Goal: Information Seeking & Learning: Learn about a topic

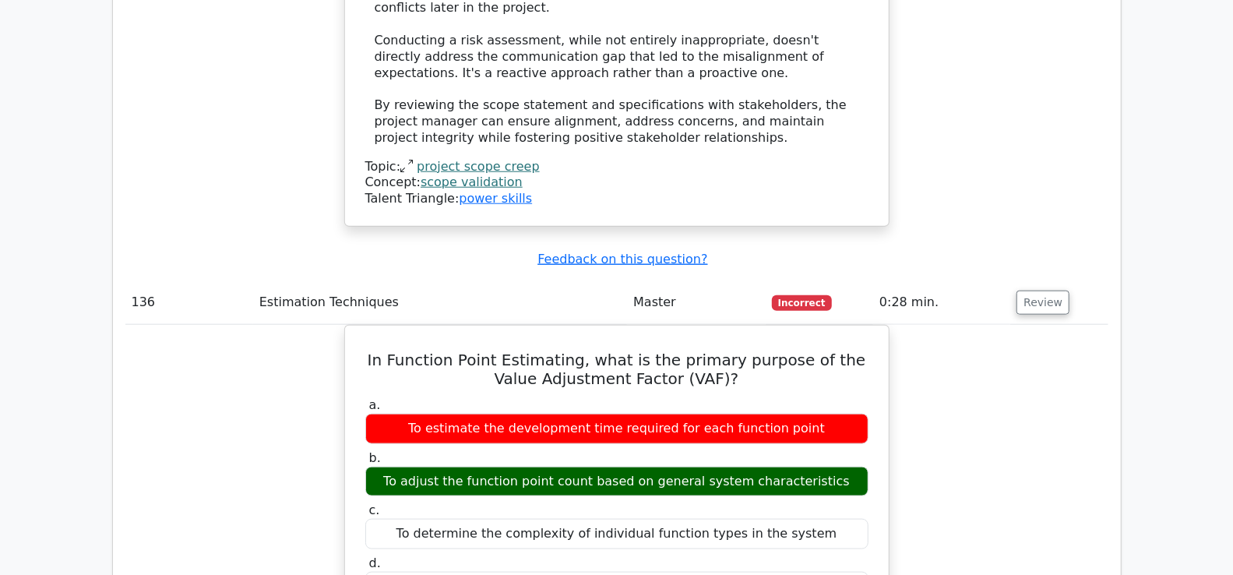
scroll to position [34729, 0]
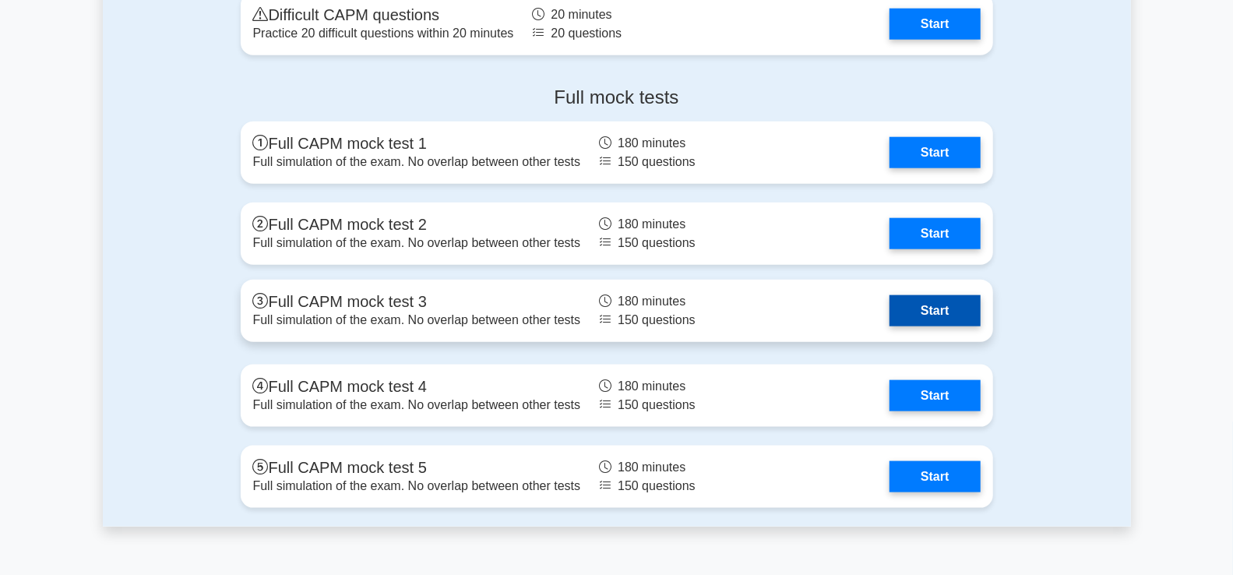
scroll to position [4743, 0]
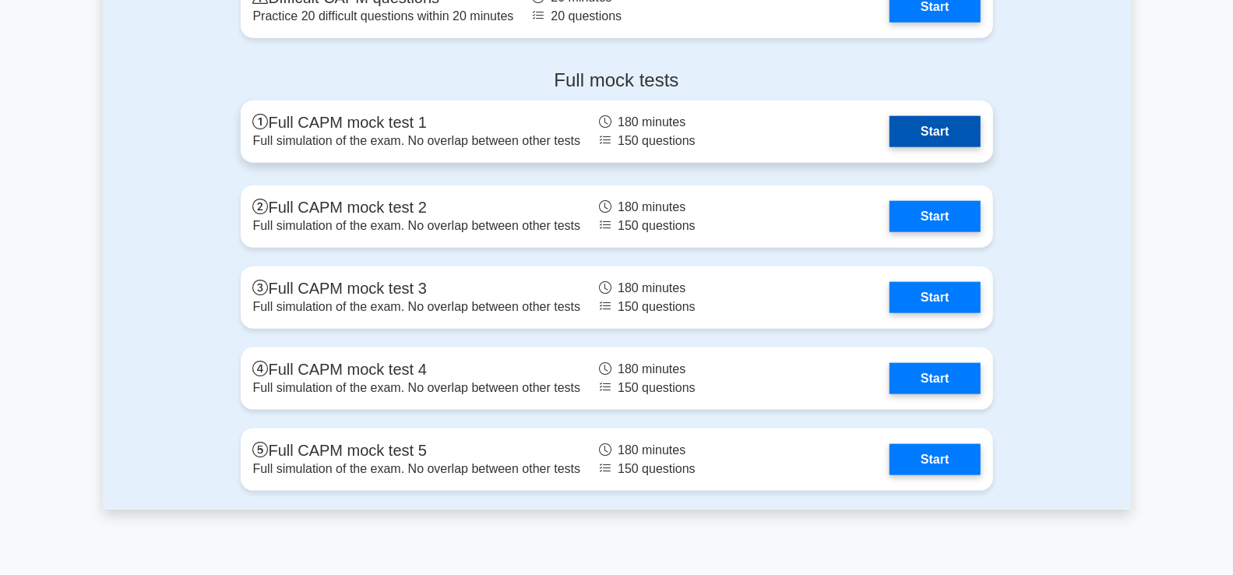
click at [943, 131] on link "Start" at bounding box center [935, 131] width 90 height 31
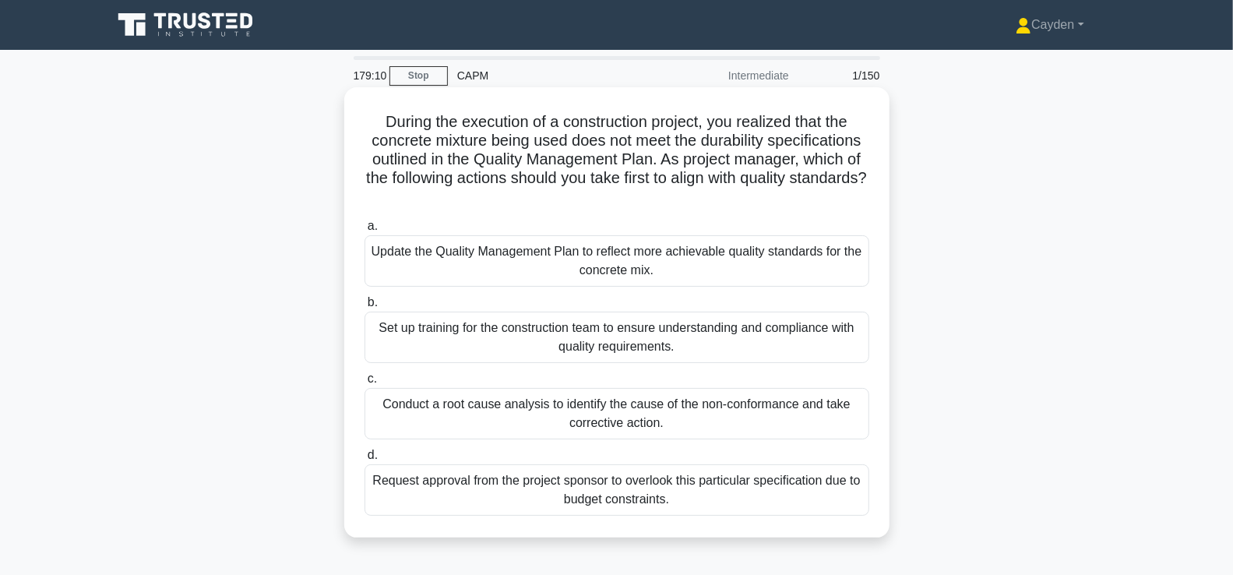
click at [724, 418] on div "Conduct a root cause analysis to identify the cause of the non-conformance and …" at bounding box center [617, 413] width 505 height 51
click at [365, 384] on input "c. Conduct a root cause analysis to identify the cause of the non-conformance a…" at bounding box center [365, 379] width 0 height 10
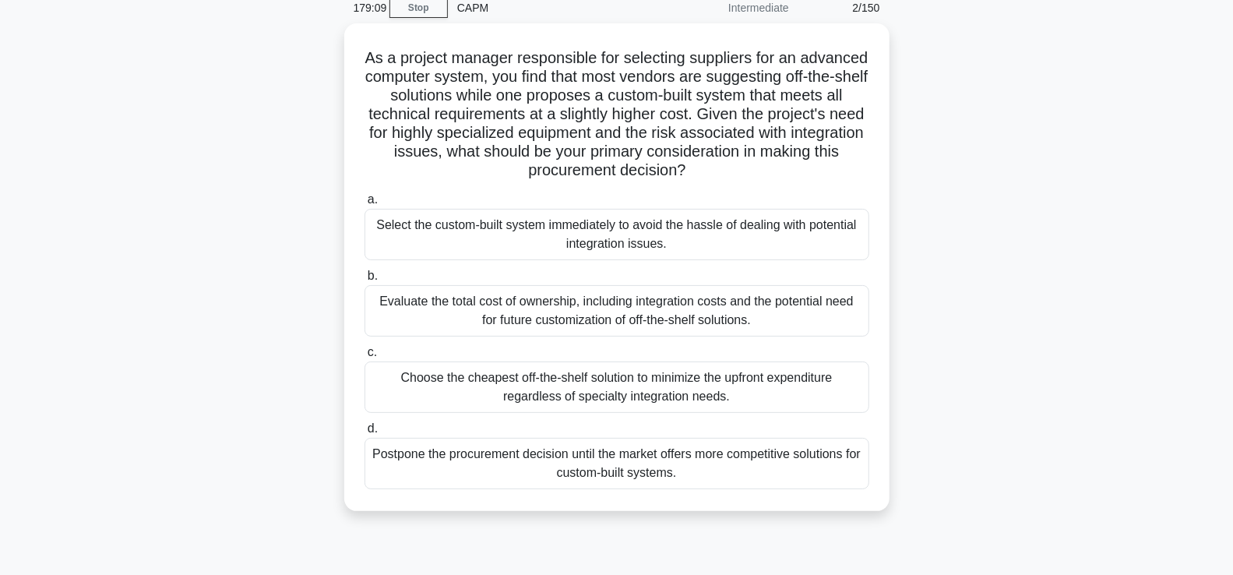
scroll to position [65, 0]
click at [685, 307] on div "Evaluate the total cost of ownership, including integration costs and the poten…" at bounding box center [617, 309] width 505 height 51
click at [365, 280] on input "b. Evaluate the total cost of ownership, including integration costs and the po…" at bounding box center [365, 275] width 0 height 10
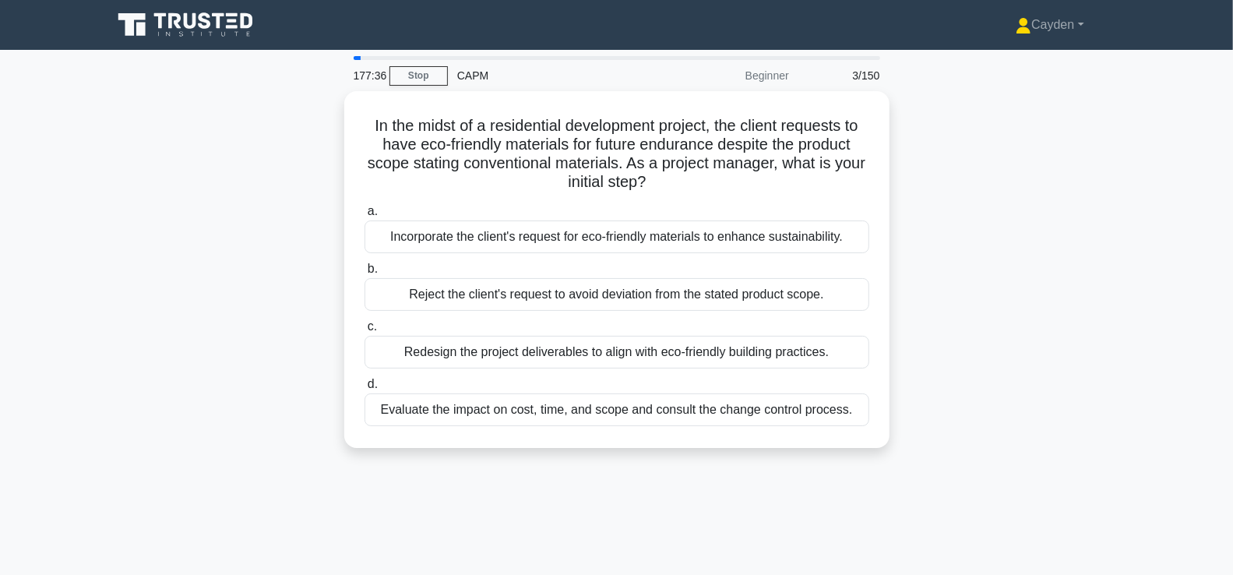
scroll to position [0, 0]
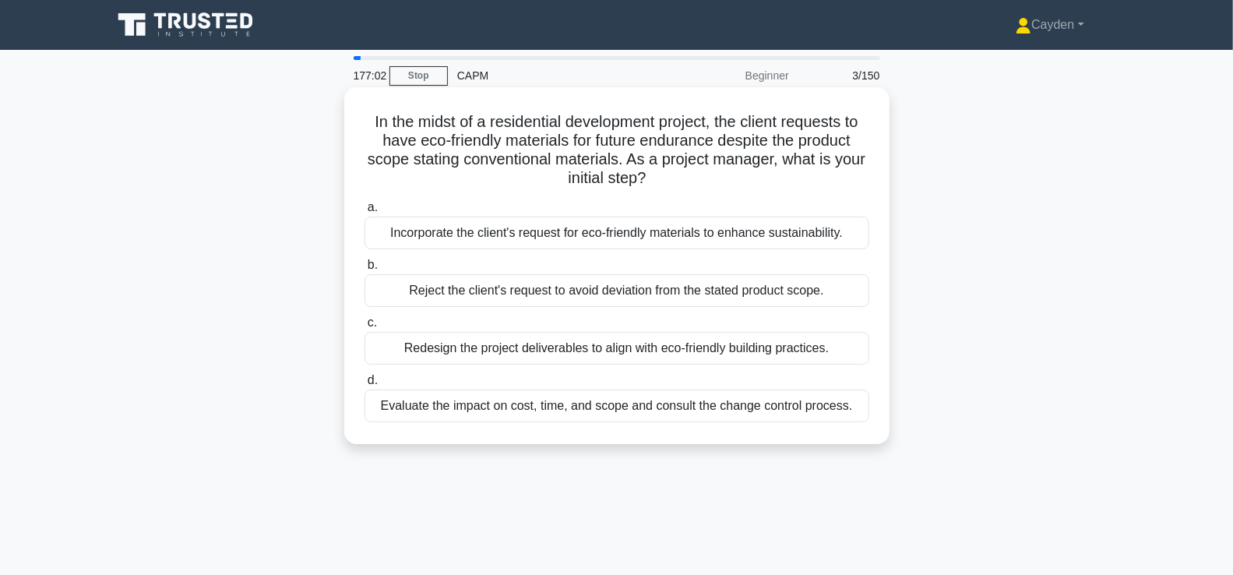
click at [461, 401] on div "Evaluate the impact on cost, time, and scope and consult the change control pro…" at bounding box center [617, 406] width 505 height 33
click at [365, 386] on input "d. Evaluate the impact on cost, time, and scope and consult the change control …" at bounding box center [365, 381] width 0 height 10
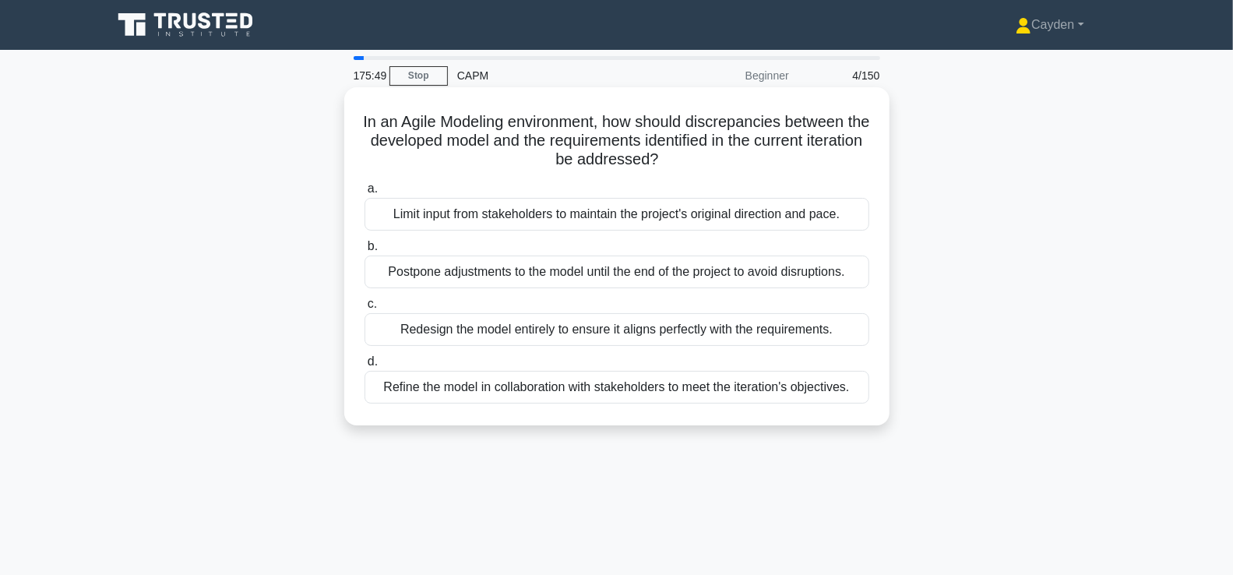
click at [847, 388] on div "Refine the model in collaboration with stakeholders to meet the iteration's obj…" at bounding box center [617, 387] width 505 height 33
click at [365, 367] on input "d. Refine the model in collaboration with stakeholders to meet the iteration's …" at bounding box center [365, 362] width 0 height 10
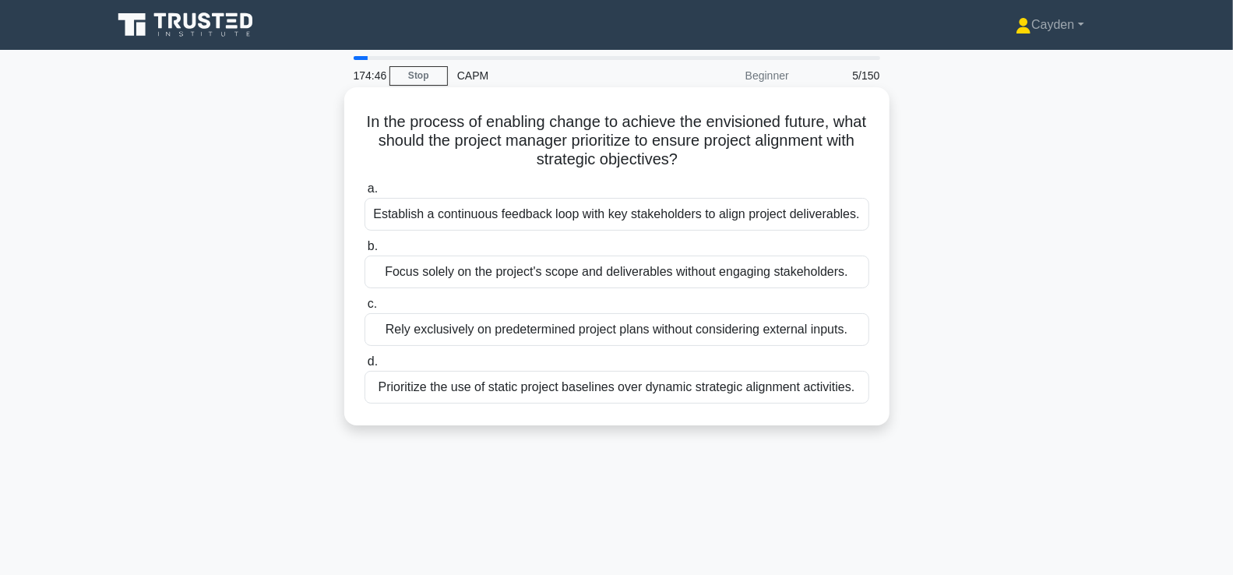
click at [787, 206] on div "Establish a continuous feedback loop with key stakeholders to align project del…" at bounding box center [617, 214] width 505 height 33
click at [365, 194] on input "a. Establish a continuous feedback loop with key stakeholders to align project …" at bounding box center [365, 189] width 0 height 10
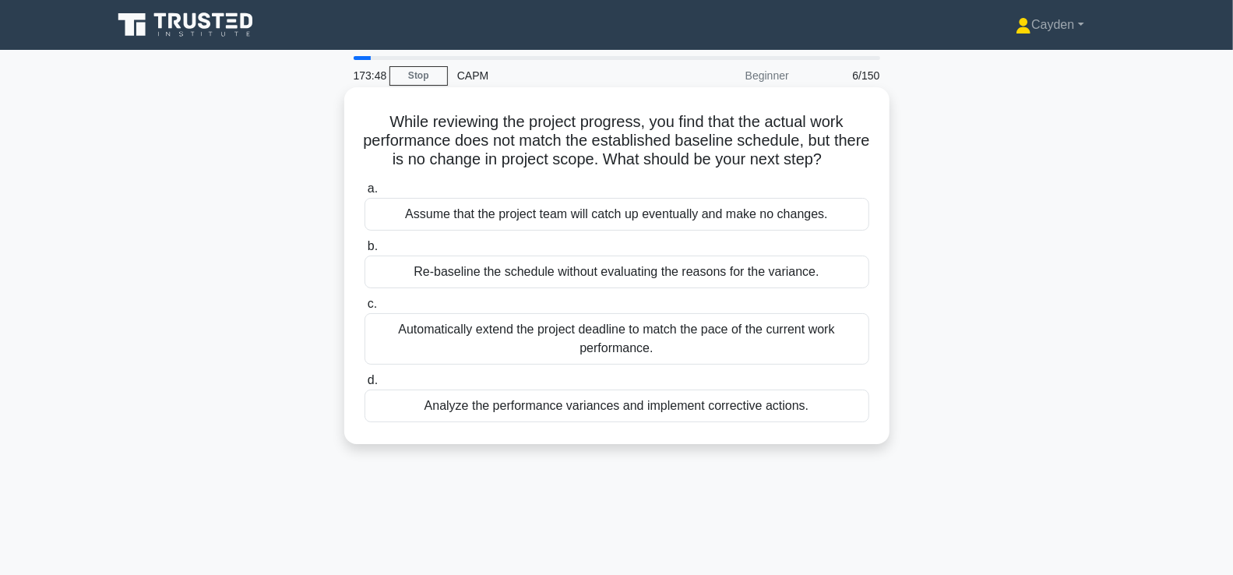
click at [828, 400] on div "Analyze the performance variances and implement corrective actions." at bounding box center [617, 406] width 505 height 33
click at [365, 386] on input "d. Analyze the performance variances and implement corrective actions." at bounding box center [365, 381] width 0 height 10
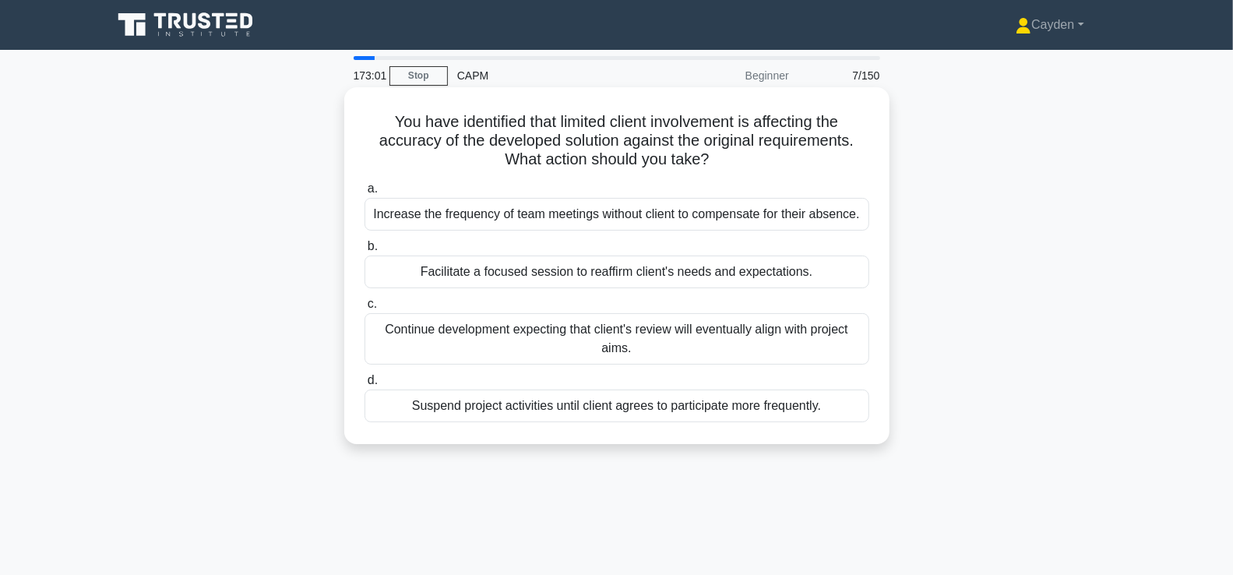
click at [845, 268] on div "Facilitate a focused session to reaffirm client's needs and expectations." at bounding box center [617, 272] width 505 height 33
click at [365, 252] on input "b. Facilitate a focused session to reaffirm client's needs and expectations." at bounding box center [365, 247] width 0 height 10
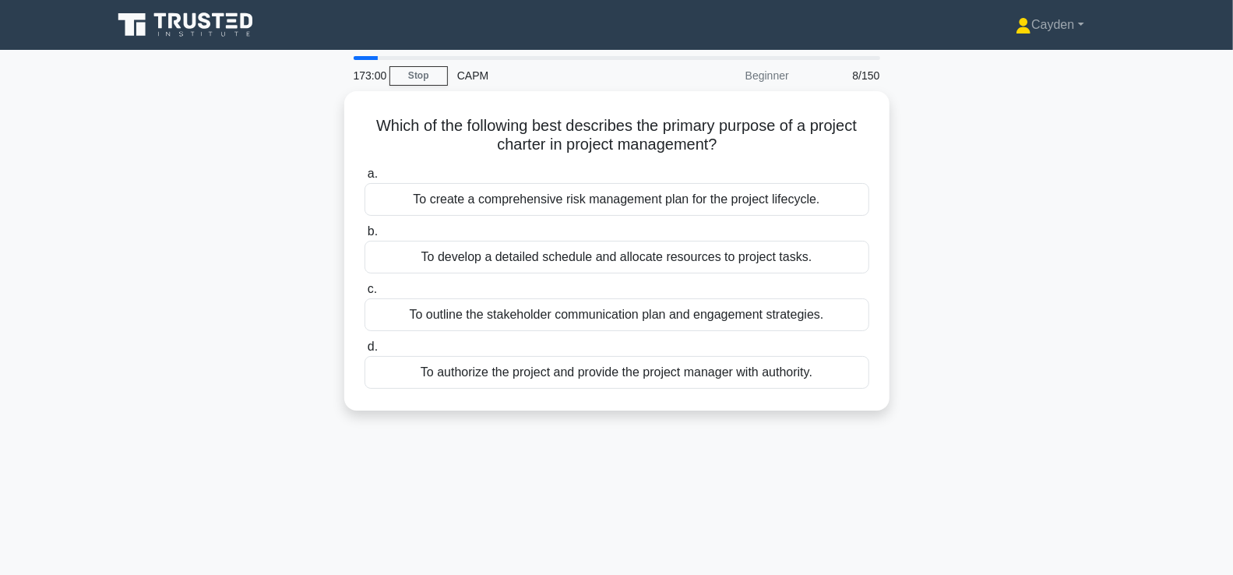
click at [1093, 266] on div "Which of the following best describes the primary purpose of a project charter …" at bounding box center [617, 260] width 1028 height 338
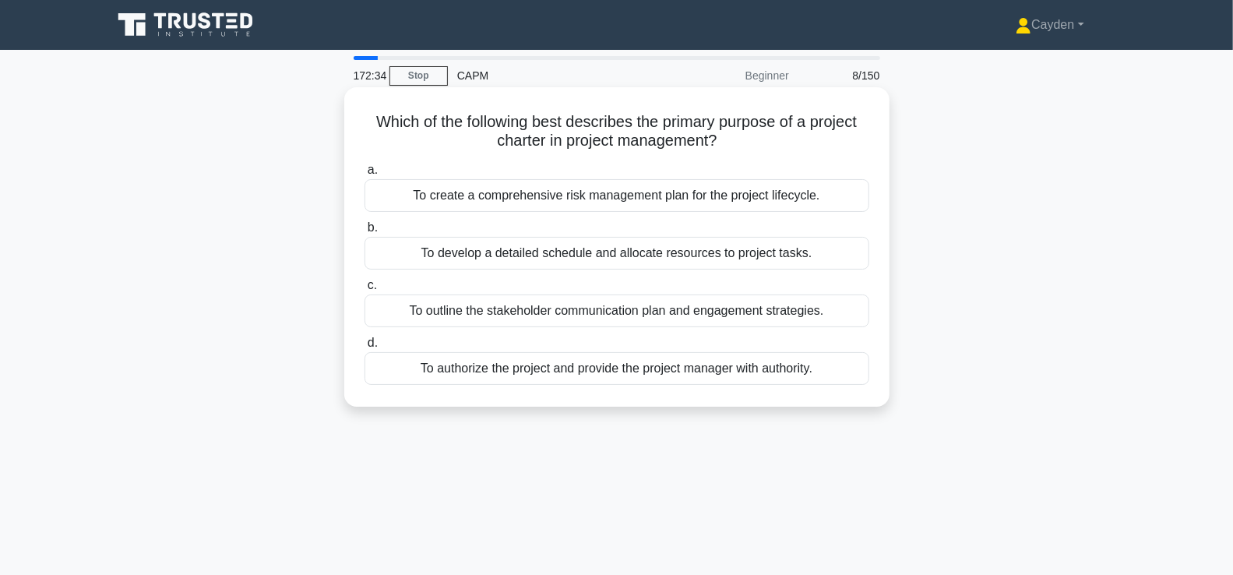
click at [821, 362] on div "To authorize the project and provide the project manager with authority." at bounding box center [617, 368] width 505 height 33
click at [365, 348] on input "d. To authorize the project and provide the project manager with authority." at bounding box center [365, 343] width 0 height 10
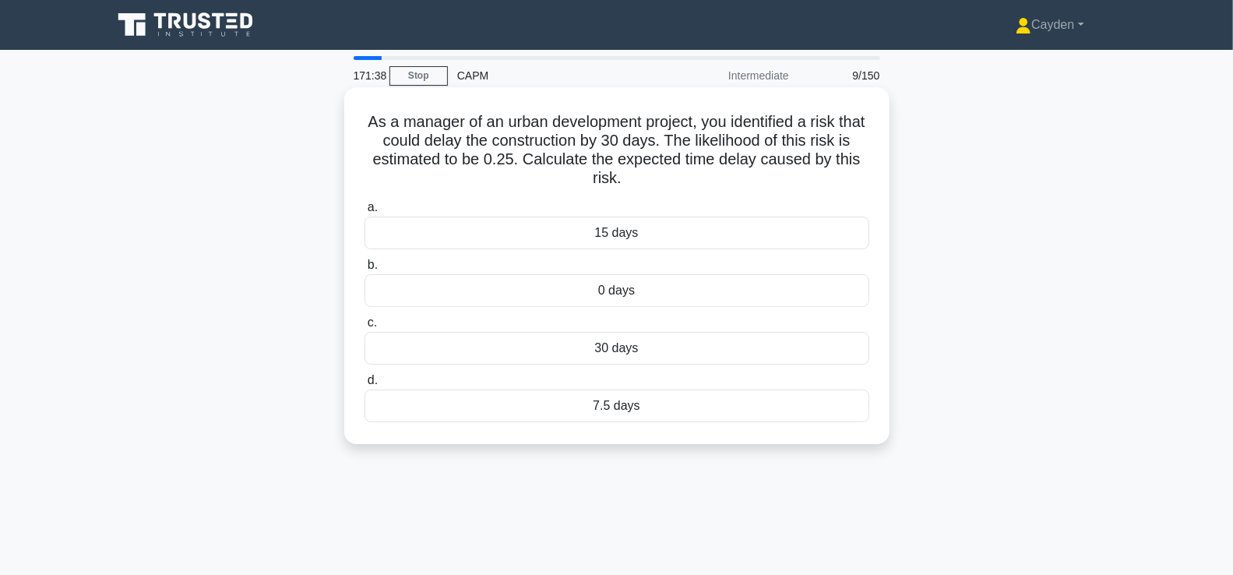
click at [663, 349] on div "30 days" at bounding box center [617, 348] width 505 height 33
click at [365, 328] on input "c. 30 days" at bounding box center [365, 323] width 0 height 10
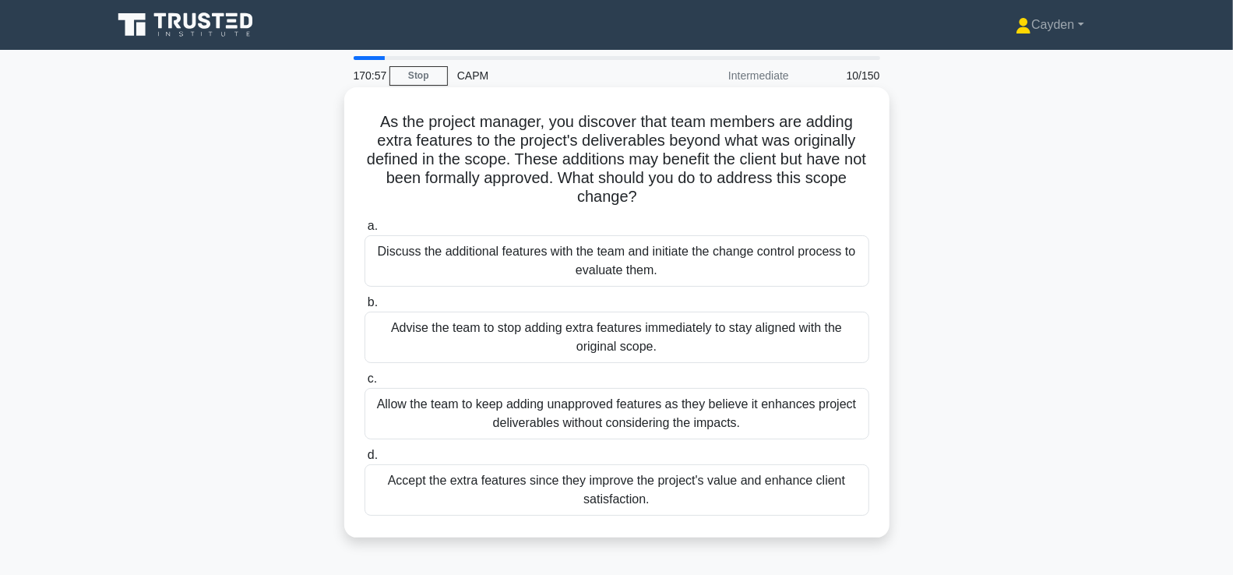
click at [750, 266] on div "Discuss the additional features with the team and initiate the change control p…" at bounding box center [617, 260] width 505 height 51
click at [365, 231] on input "a. Discuss the additional features with the team and initiate the change contro…" at bounding box center [365, 226] width 0 height 10
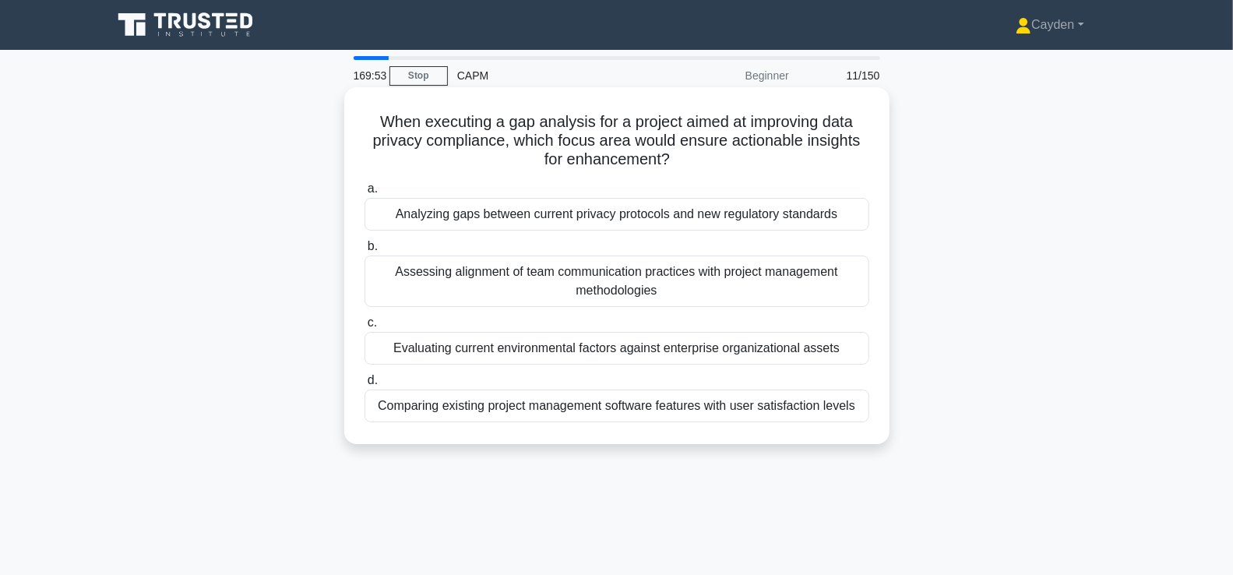
click at [699, 211] on div "Analyzing gaps between current privacy protocols and new regulatory standards" at bounding box center [617, 214] width 505 height 33
click at [365, 194] on input "a. Analyzing gaps between current privacy protocols and new regulatory standards" at bounding box center [365, 189] width 0 height 10
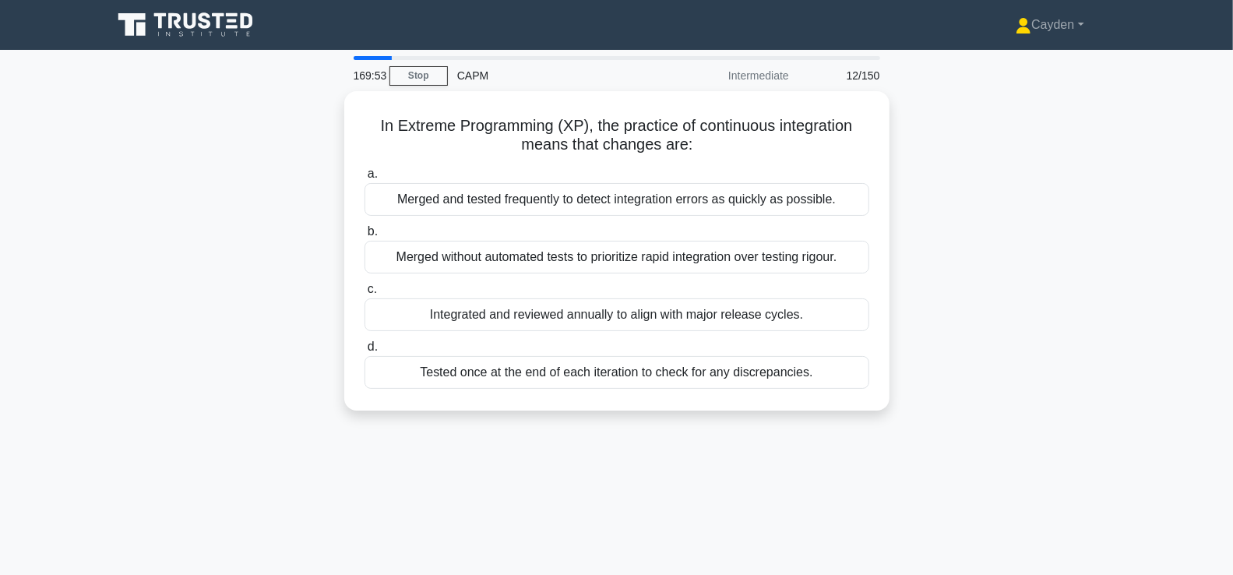
click at [1005, 280] on div "In Extreme Programming (XP), the practice of continuous integration means that …" at bounding box center [617, 260] width 1028 height 338
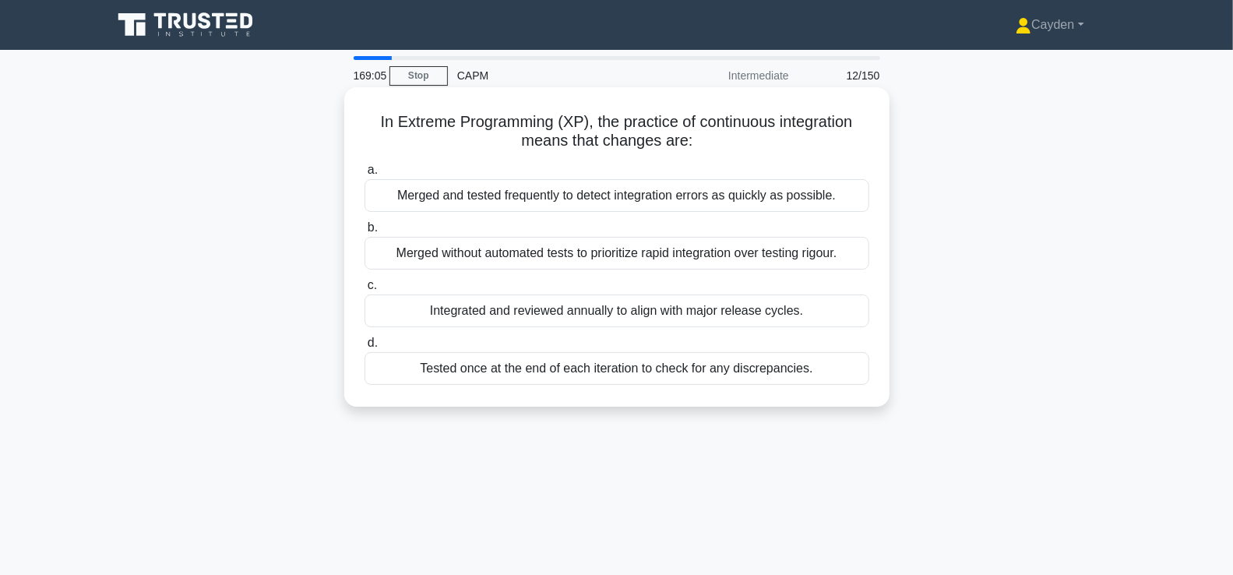
click at [778, 196] on div "Merged and tested frequently to detect integration errors as quickly as possibl…" at bounding box center [617, 195] width 505 height 33
click at [365, 175] on input "a. Merged and tested frequently to detect integration errors as quickly as poss…" at bounding box center [365, 170] width 0 height 10
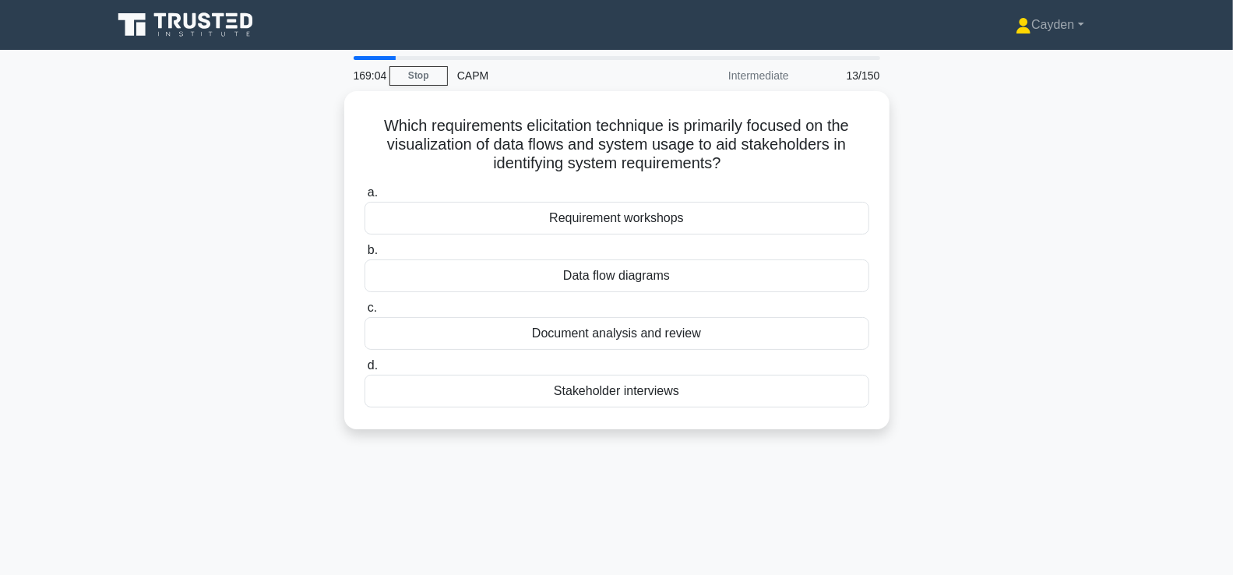
click at [1003, 236] on div "Which requirements elicitation technique is primarily focused on the visualizat…" at bounding box center [617, 269] width 1028 height 357
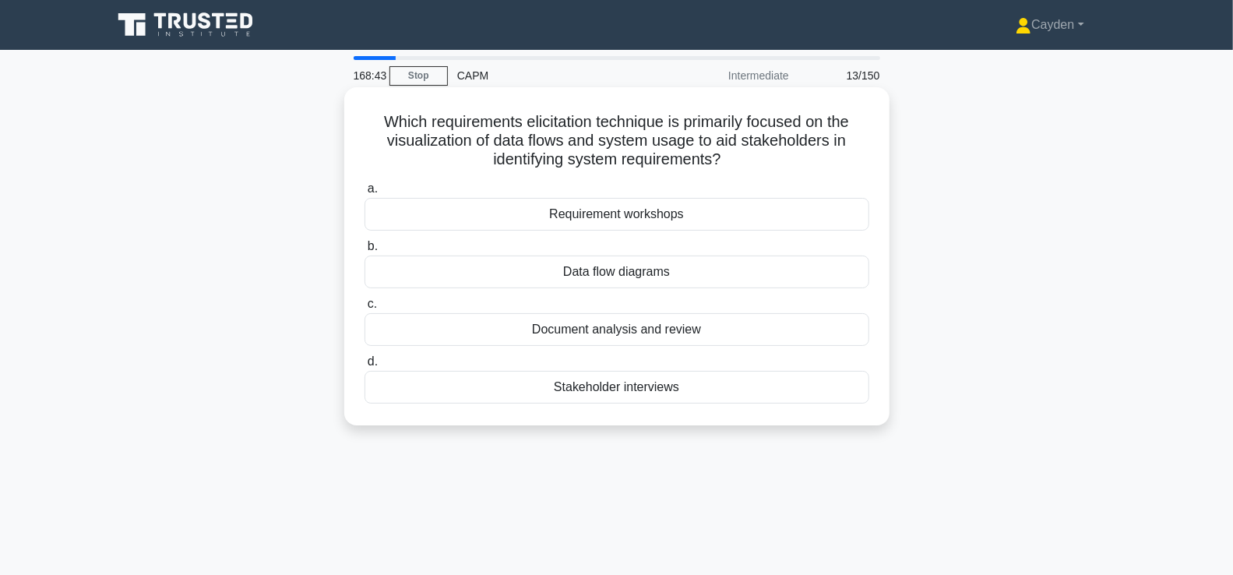
click at [835, 268] on div "Data flow diagrams" at bounding box center [617, 272] width 505 height 33
click at [365, 252] on input "b. Data flow diagrams" at bounding box center [365, 247] width 0 height 10
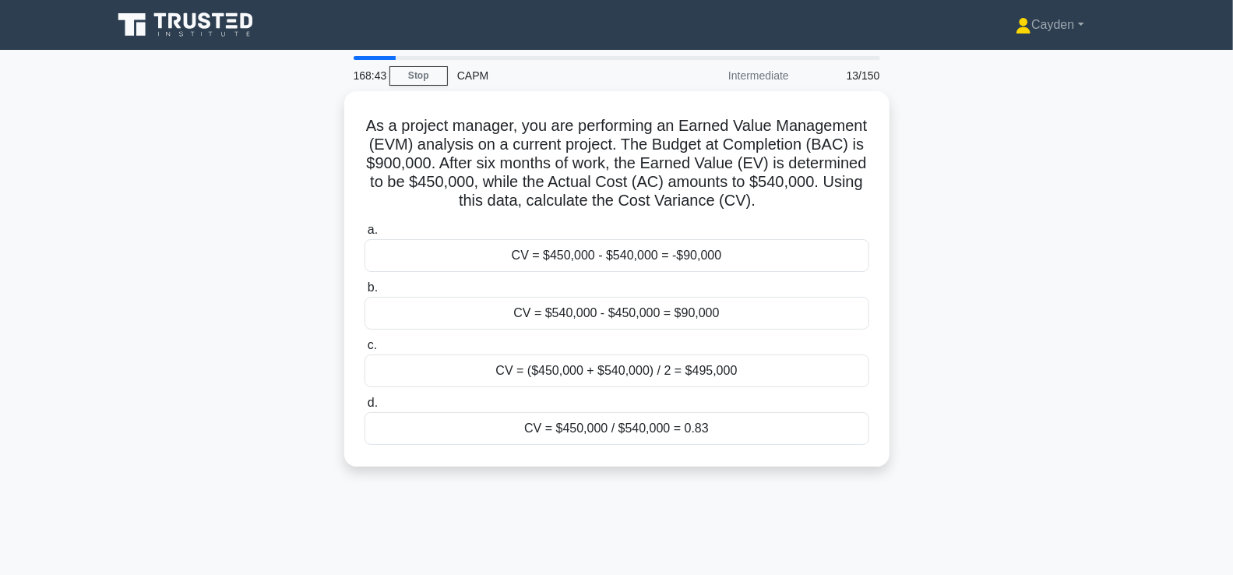
click at [1034, 249] on div "As a project manager, you are performing an Earned Value Management (EVM) analy…" at bounding box center [617, 288] width 1028 height 394
click at [1007, 292] on div "As a project manager, you are performing an Earned Value Management (EVM) analy…" at bounding box center [617, 288] width 1028 height 394
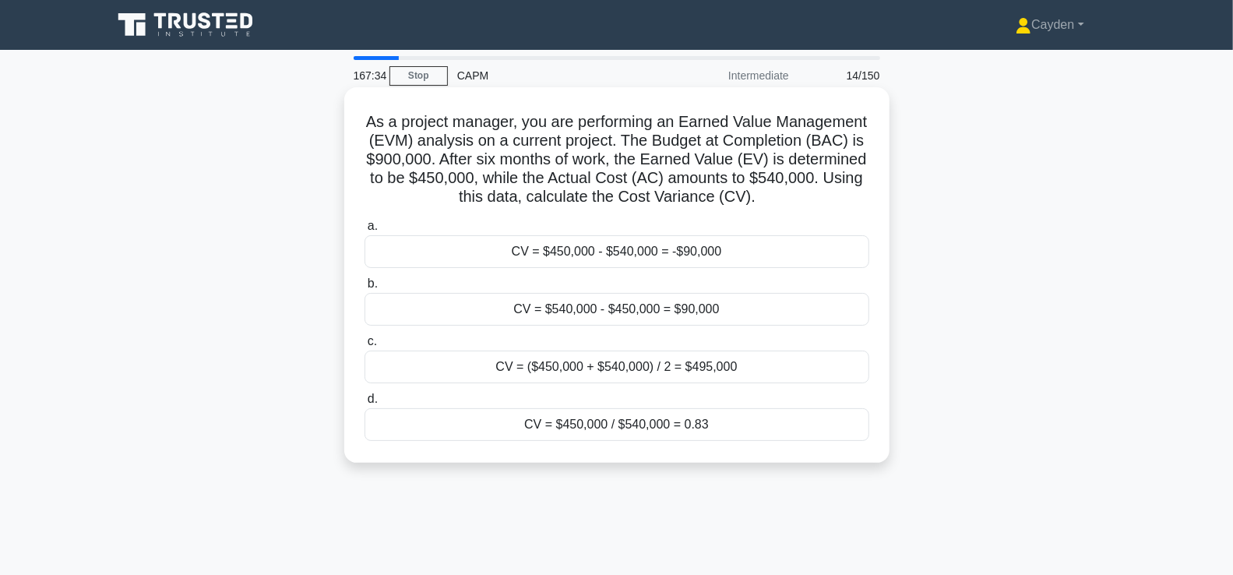
click at [747, 249] on div "CV = $450,000 - $540,000 = -$90,000" at bounding box center [617, 251] width 505 height 33
click at [365, 231] on input "a. CV = $450,000 - $540,000 = -$90,000" at bounding box center [365, 226] width 0 height 10
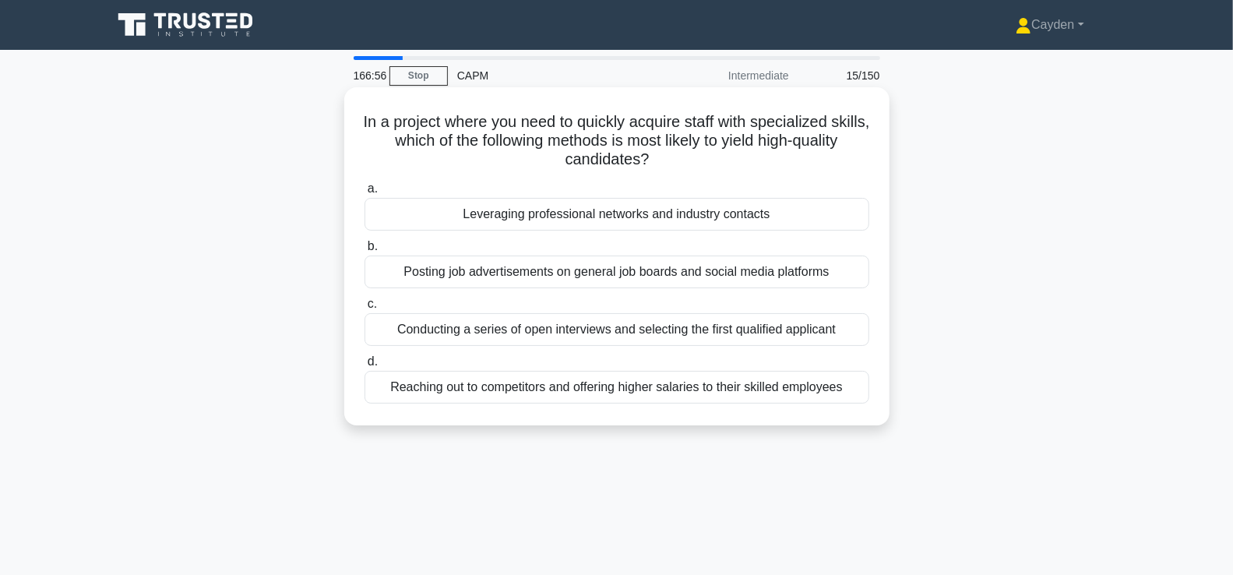
click at [739, 213] on div "Leveraging professional networks and industry contacts" at bounding box center [617, 214] width 505 height 33
click at [365, 194] on input "a. Leveraging professional networks and industry contacts" at bounding box center [365, 189] width 0 height 10
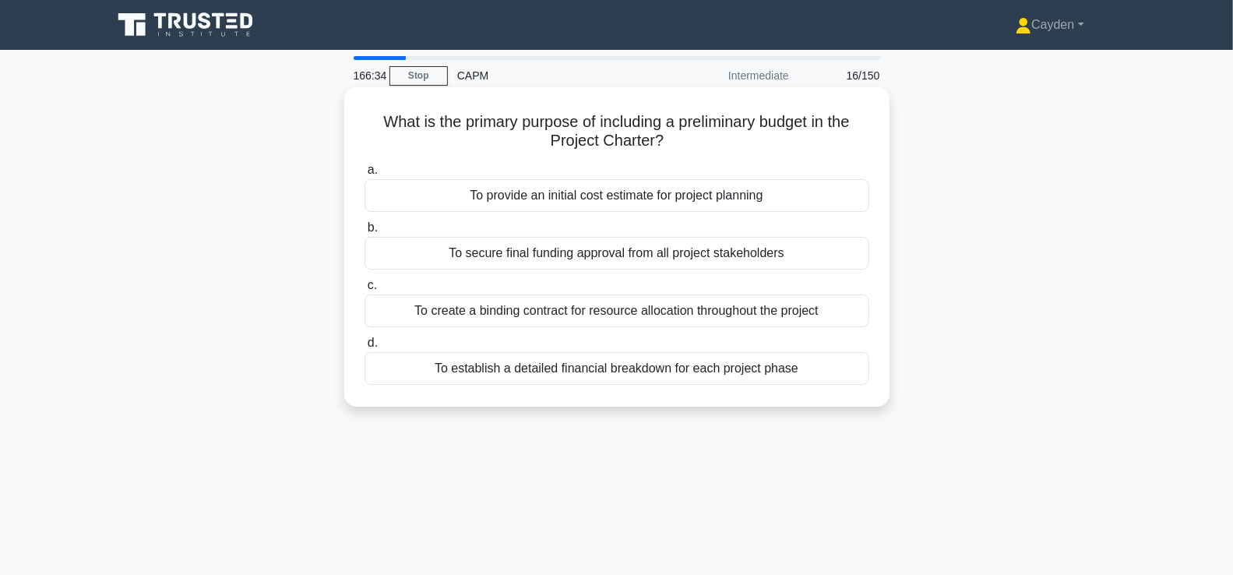
click at [805, 196] on div "To provide an initial cost estimate for project planning" at bounding box center [617, 195] width 505 height 33
click at [365, 175] on input "a. To provide an initial cost estimate for project planning" at bounding box center [365, 170] width 0 height 10
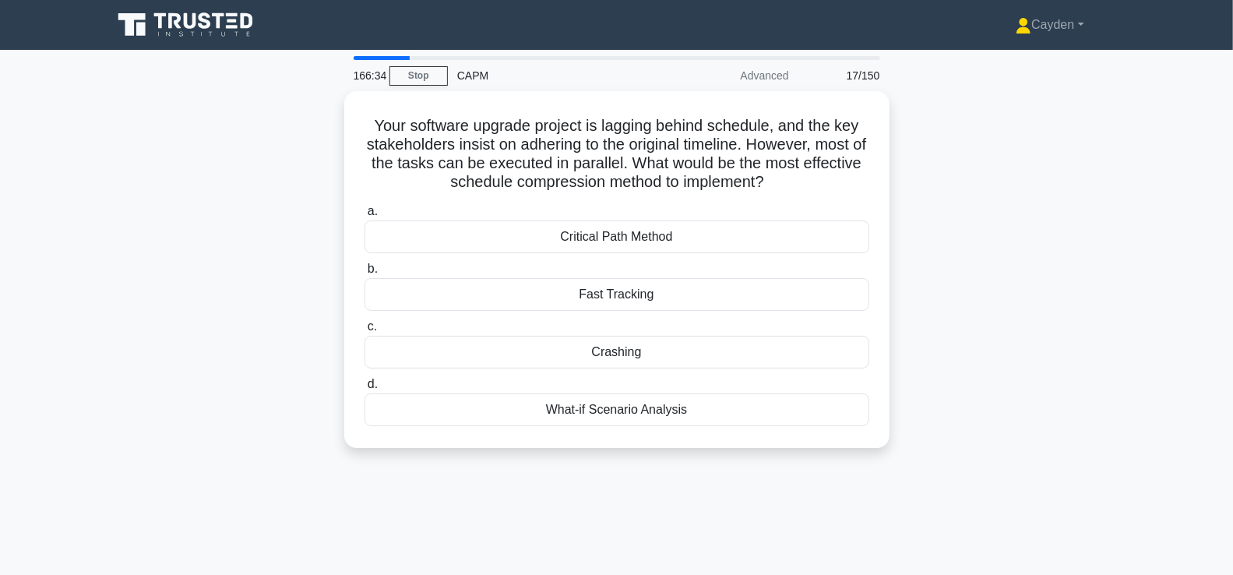
click at [1168, 215] on main "166:34 Stop CAPM Advanced 17/150 Your software upgrade project is lagging behin…" at bounding box center [616, 446] width 1233 height 792
click at [1152, 217] on main "165:35 Stop CAPM Advanced 17/150 Your software upgrade project is lagging behin…" at bounding box center [616, 446] width 1233 height 792
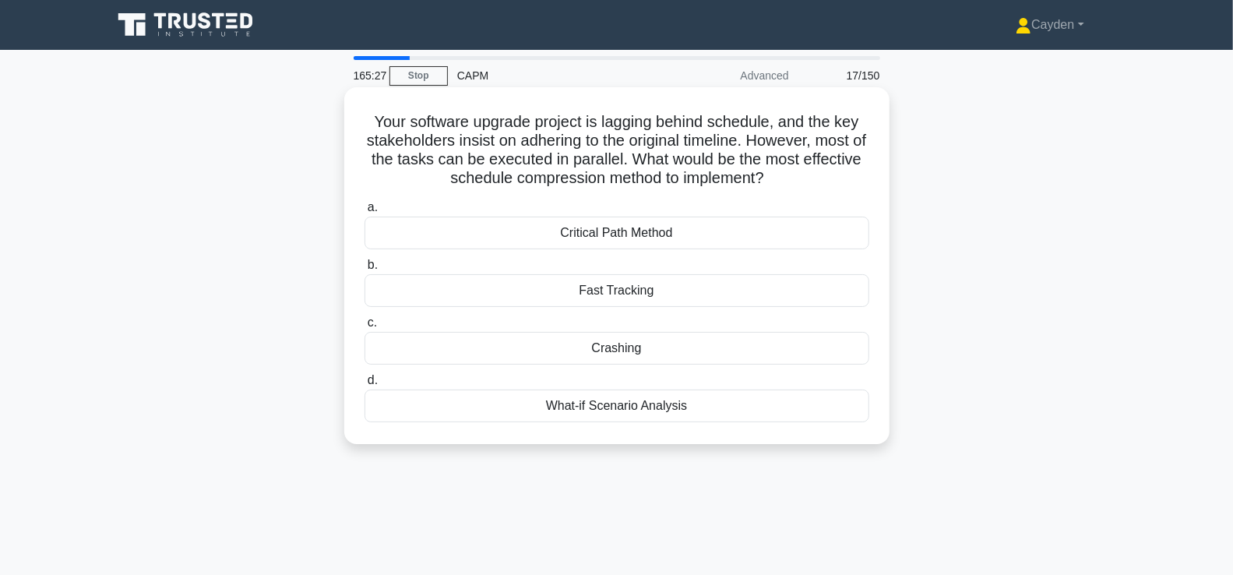
click at [749, 298] on div "Fast Tracking" at bounding box center [617, 290] width 505 height 33
click at [365, 270] on input "b. Fast Tracking" at bounding box center [365, 265] width 0 height 10
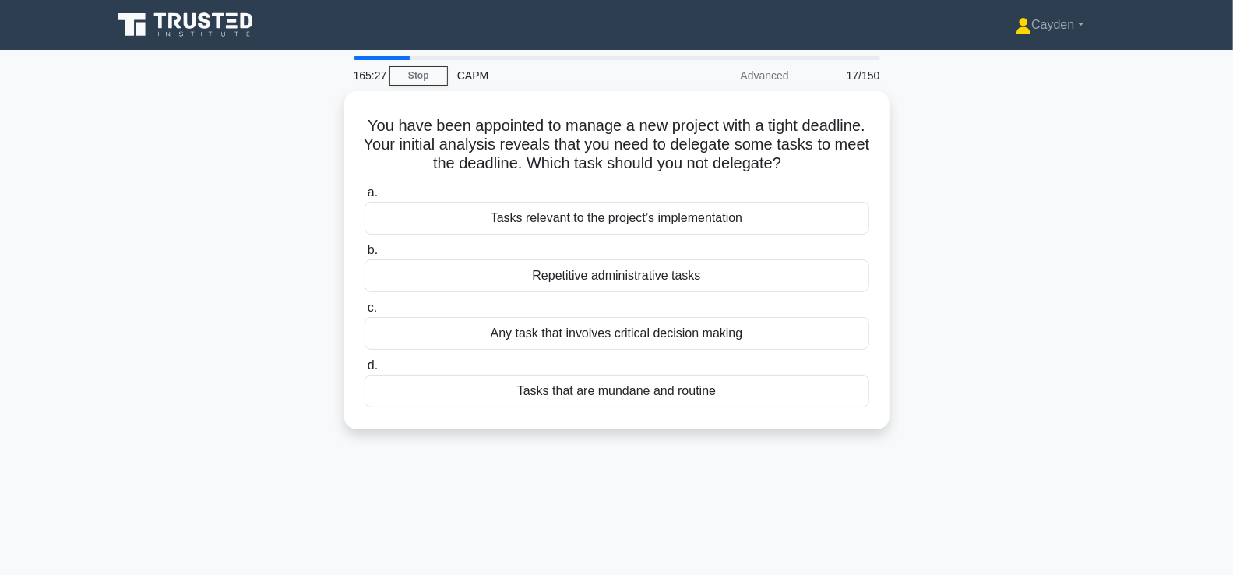
click at [1046, 314] on div "You have been appointed to manage a new project with a tight deadline. Your ini…" at bounding box center [617, 269] width 1028 height 357
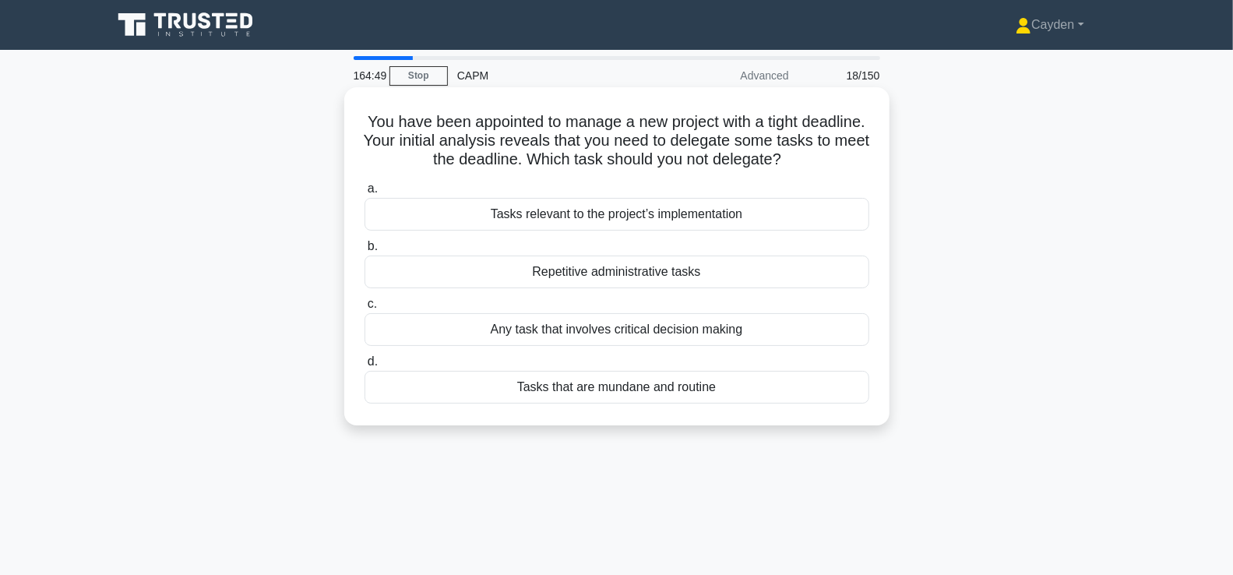
click at [832, 325] on div "Any task that involves critical decision making" at bounding box center [617, 329] width 505 height 33
click at [365, 309] on input "c. Any task that involves critical decision making" at bounding box center [365, 304] width 0 height 10
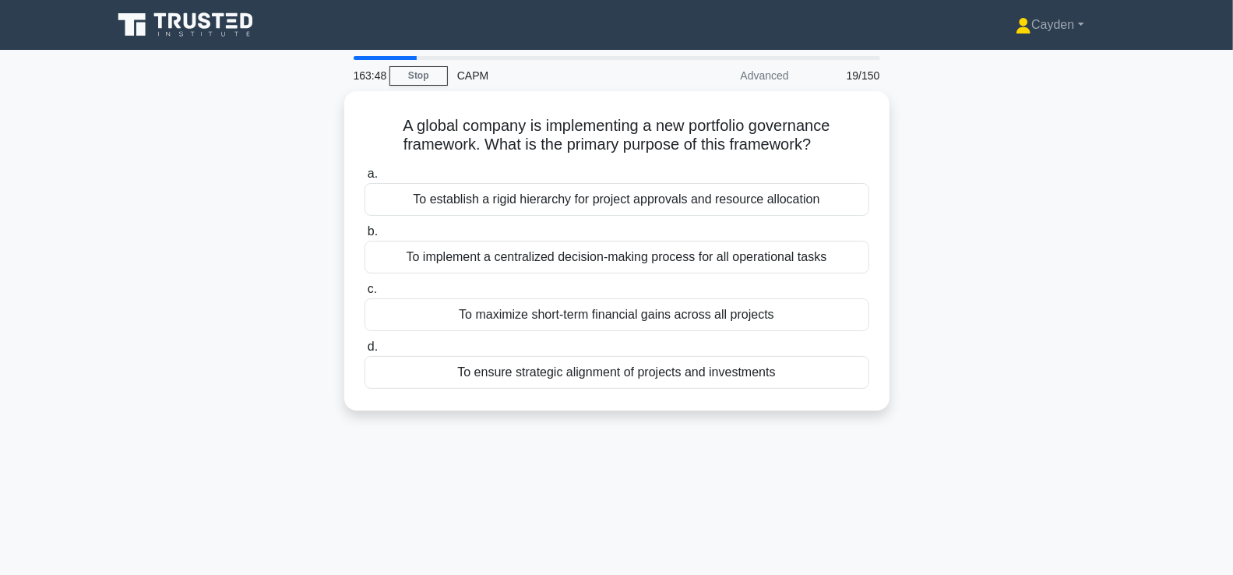
click at [1002, 274] on div "A global company is implementing a new portfolio governance framework. What is …" at bounding box center [617, 260] width 1028 height 338
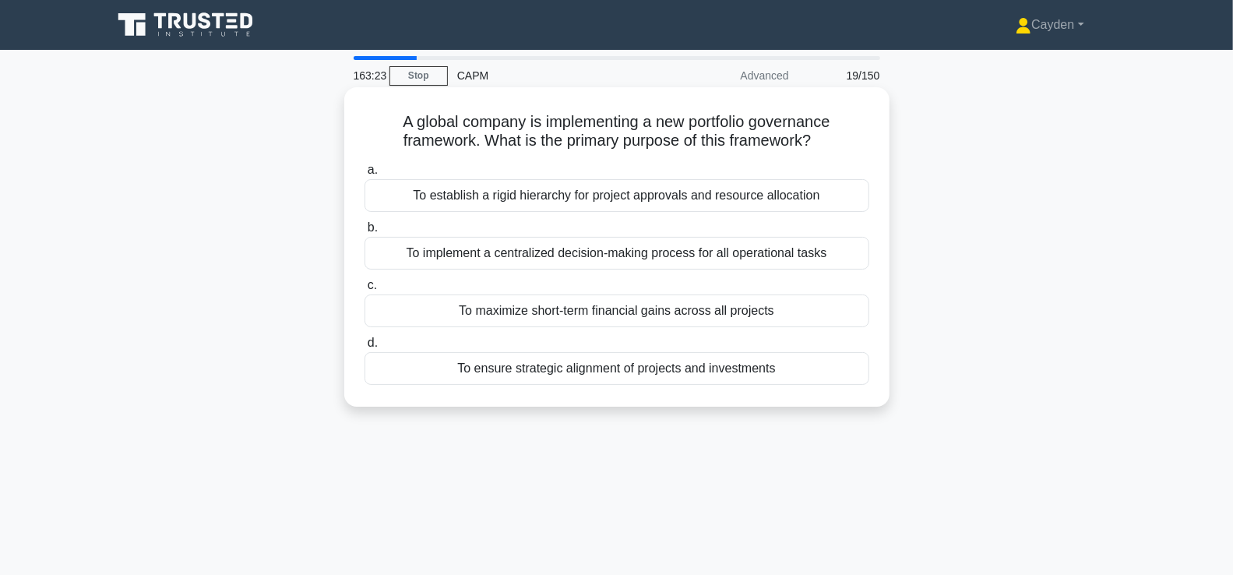
click at [719, 249] on div "To implement a centralized decision-making process for all operational tasks" at bounding box center [617, 253] width 505 height 33
click at [365, 233] on input "b. To implement a centralized decision-making process for all operational tasks" at bounding box center [365, 228] width 0 height 10
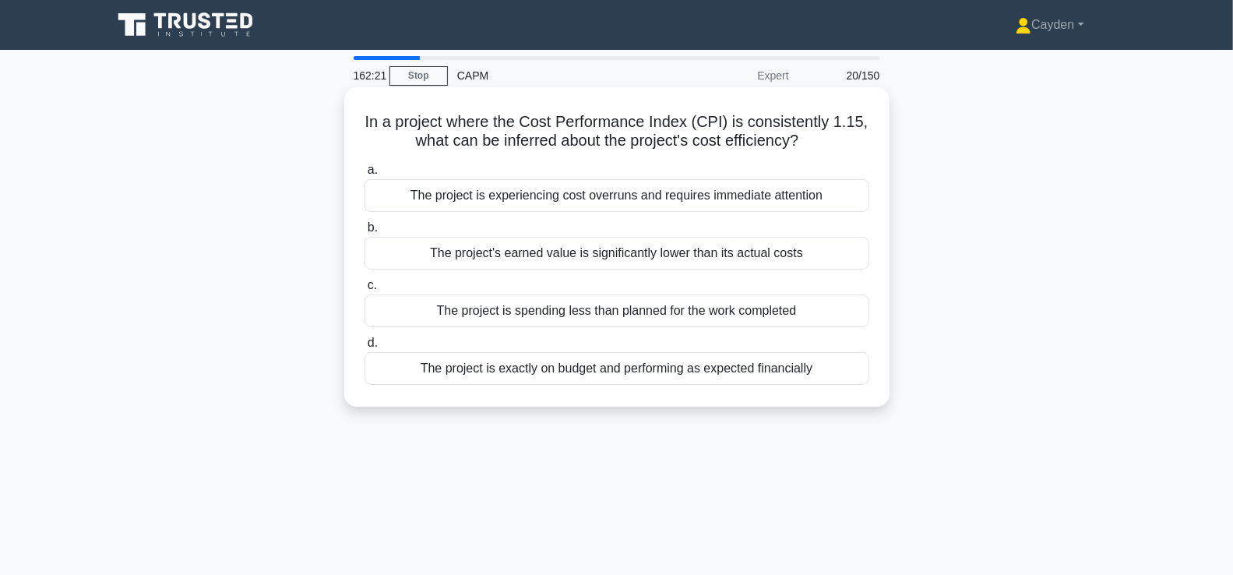
click at [834, 309] on div "The project is spending less than planned for the work completed" at bounding box center [617, 311] width 505 height 33
click at [365, 291] on input "c. The project is spending less than planned for the work completed" at bounding box center [365, 285] width 0 height 10
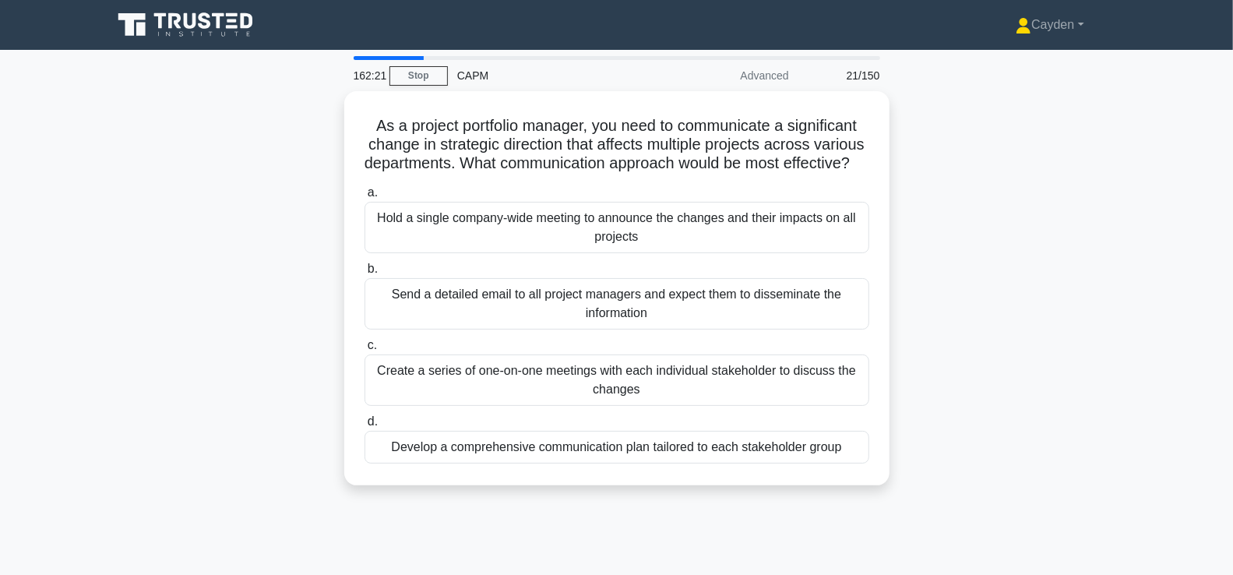
click at [1030, 299] on div "As a project portfolio manager, you need to communicate a significant change in…" at bounding box center [617, 297] width 1028 height 413
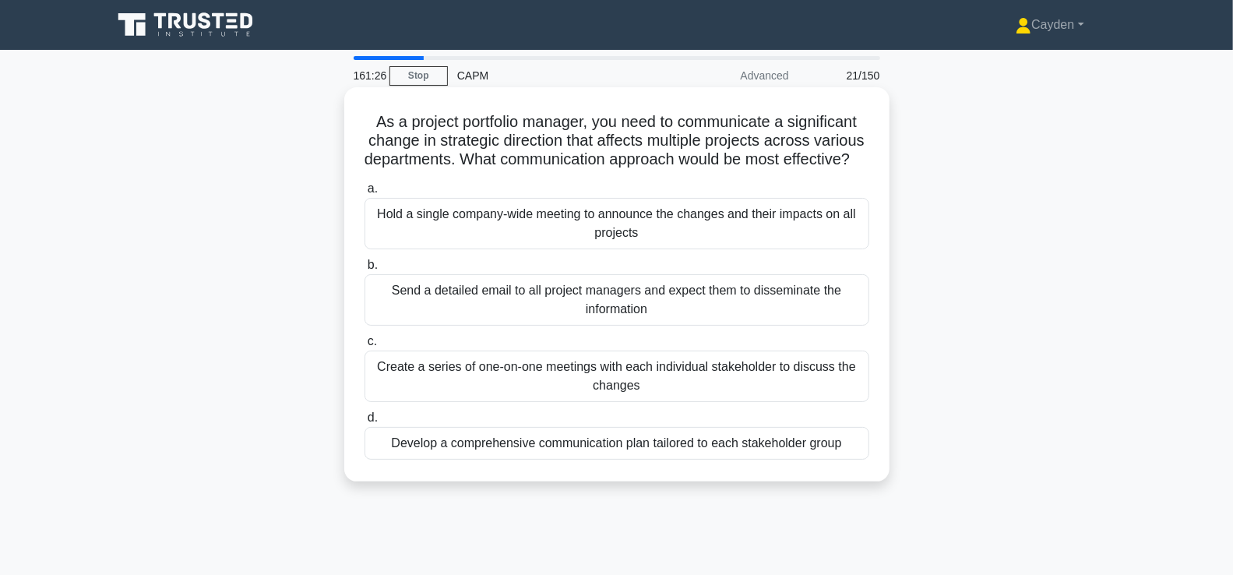
click at [836, 460] on div "Develop a comprehensive communication plan tailored to each stakeholder group" at bounding box center [617, 443] width 505 height 33
click at [365, 423] on input "d. Develop a comprehensive communication plan tailored to each stakeholder group" at bounding box center [365, 418] width 0 height 10
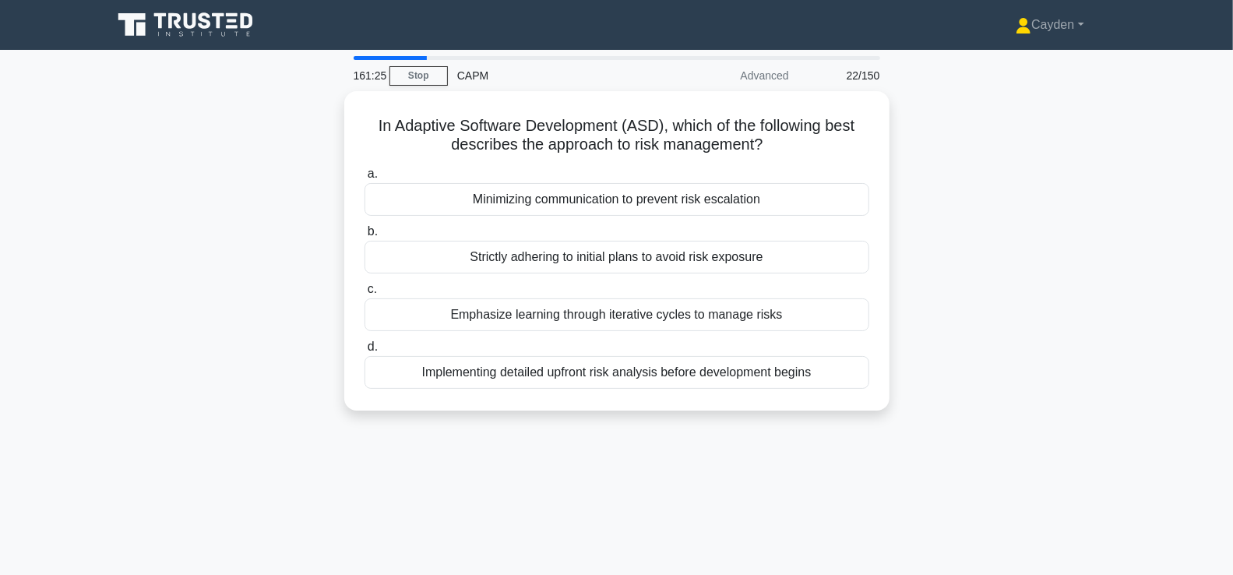
click at [1003, 400] on div "In Adaptive Software Development (ASD), which of the following best describes t…" at bounding box center [617, 260] width 1028 height 338
click at [1004, 394] on div "In Adaptive Software Development (ASD), which of the following best describes t…" at bounding box center [617, 260] width 1028 height 338
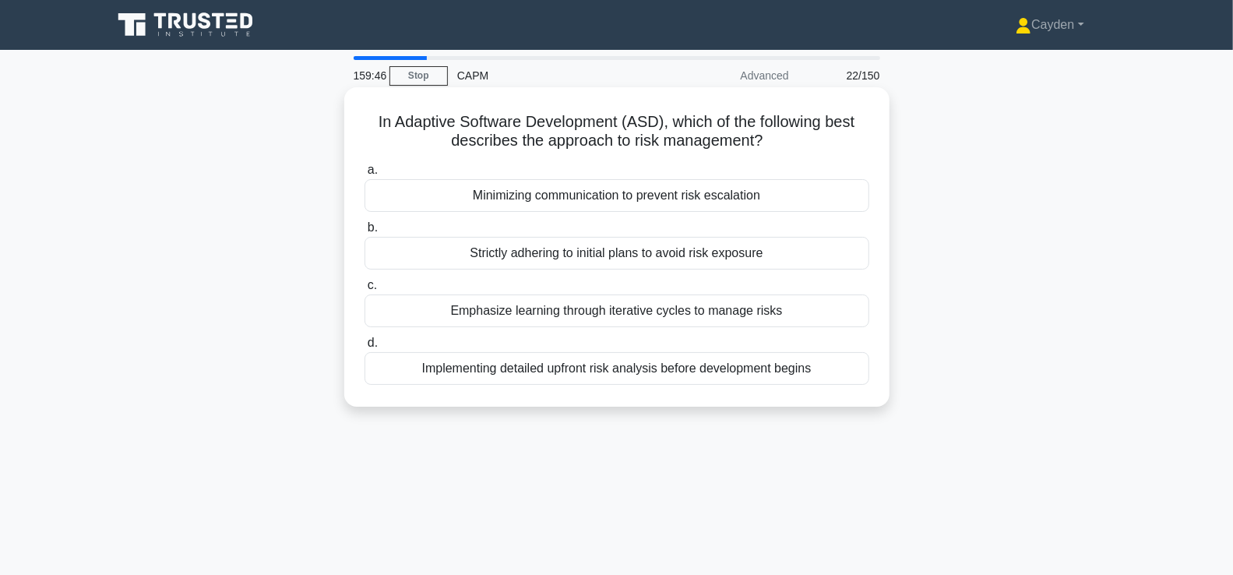
click at [825, 316] on div "Emphasize learning through iterative cycles to manage risks" at bounding box center [617, 311] width 505 height 33
click at [365, 291] on input "c. Emphasize learning through iterative cycles to manage risks" at bounding box center [365, 285] width 0 height 10
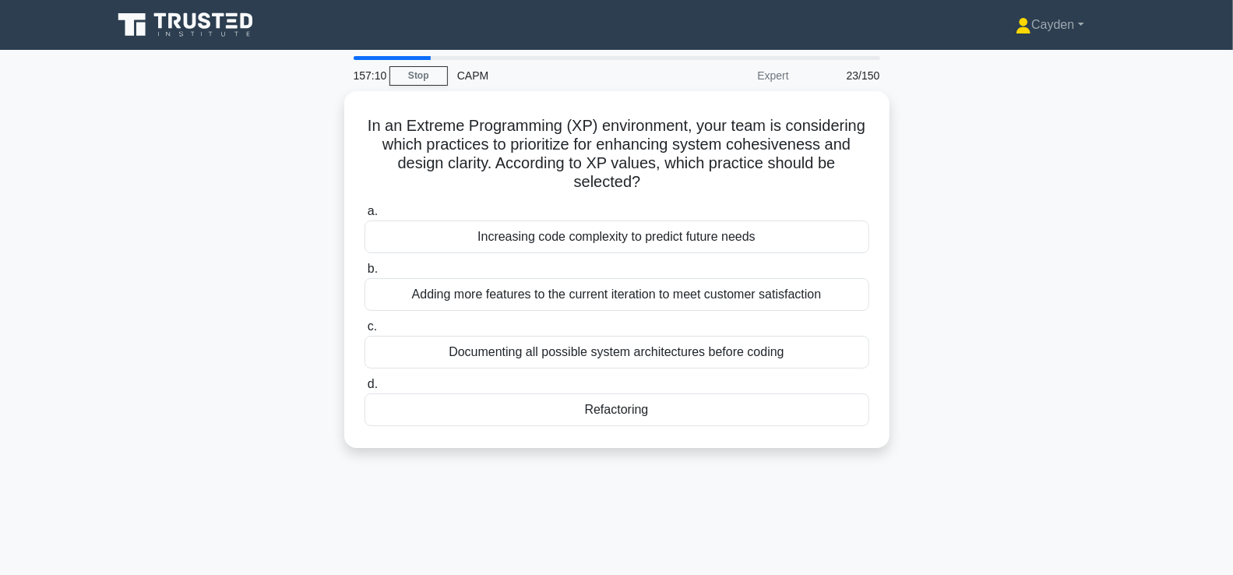
click at [1054, 327] on div "In an Extreme Programming (XP) environment, your team is considering which prac…" at bounding box center [617, 279] width 1028 height 376
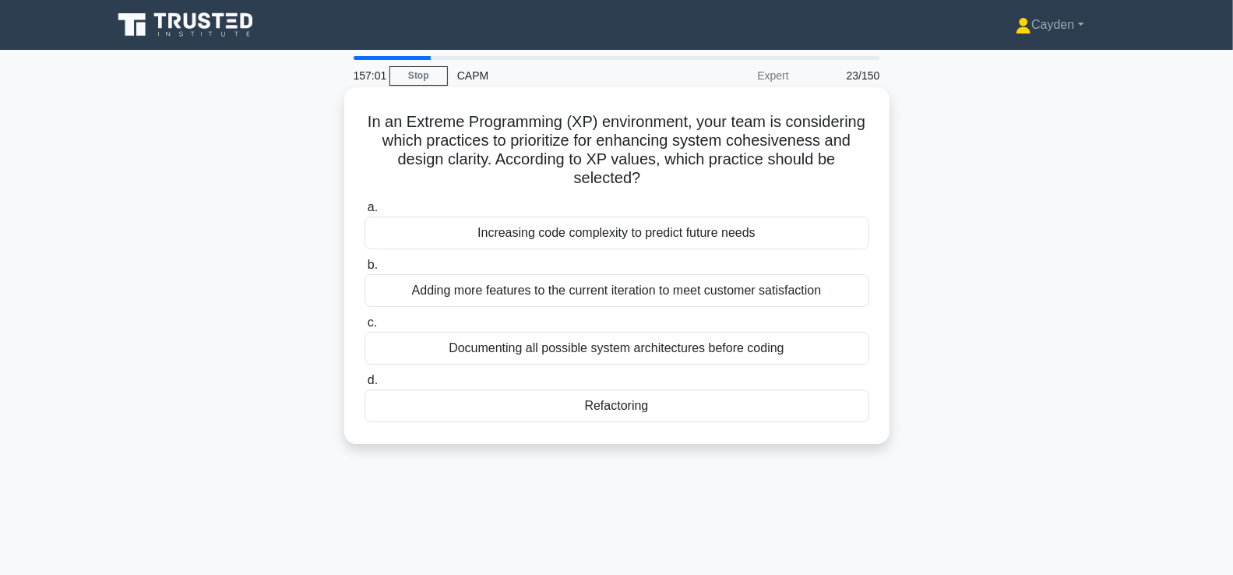
click at [845, 340] on div "Documenting all possible system architectures before coding" at bounding box center [617, 348] width 505 height 33
click at [365, 328] on input "c. Documenting all possible system architectures before coding" at bounding box center [365, 323] width 0 height 10
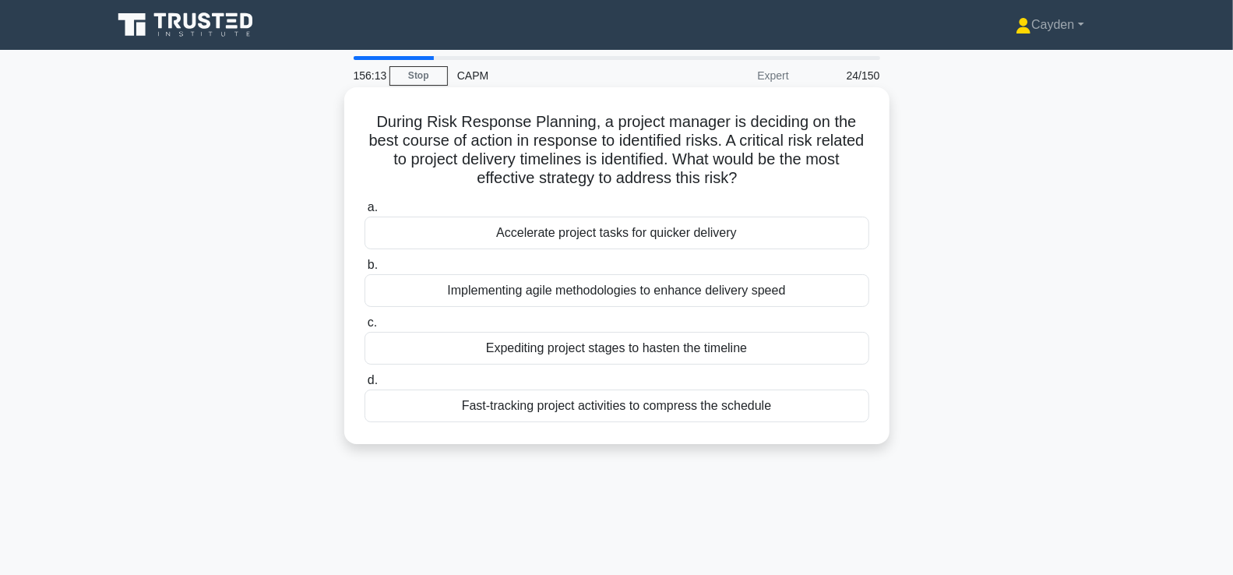
click at [799, 405] on div "Fast-tracking project activities to compress the schedule" at bounding box center [617, 406] width 505 height 33
click at [365, 386] on input "d. Fast-tracking project activities to compress the schedule" at bounding box center [365, 381] width 0 height 10
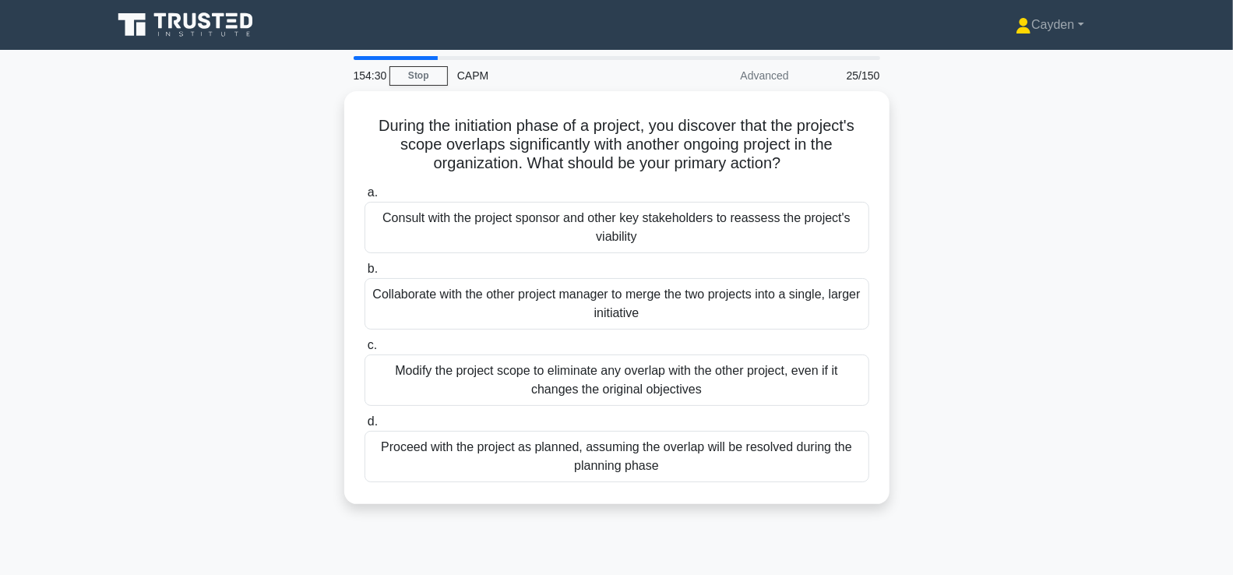
click at [1003, 325] on div "During the initiation phase of a project, you discover that the project's scope…" at bounding box center [617, 307] width 1028 height 432
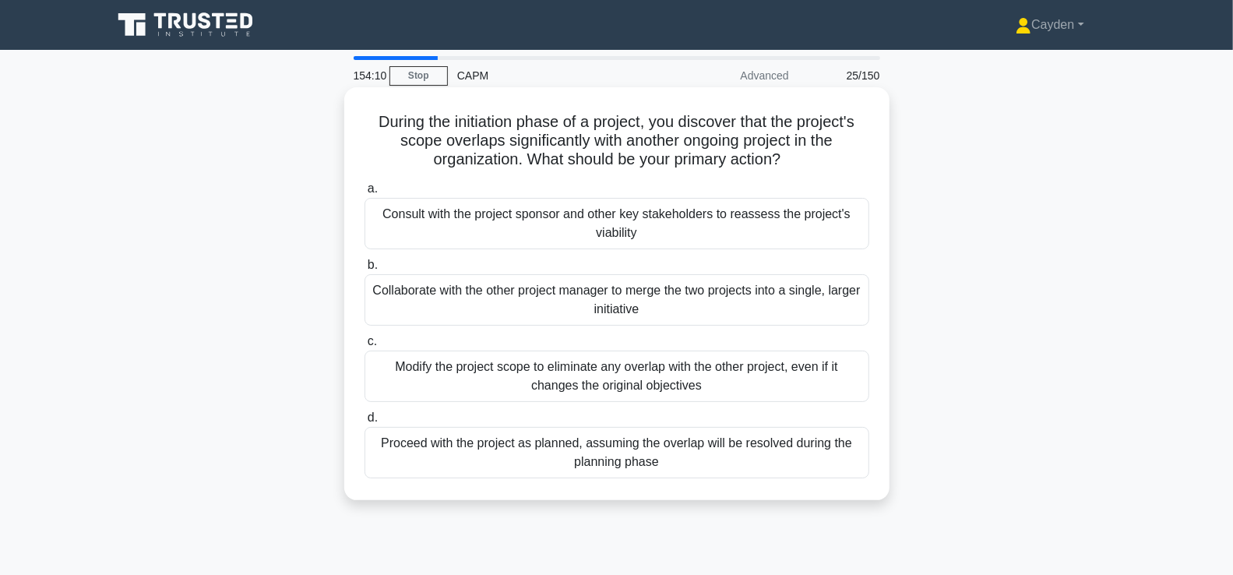
click at [635, 302] on div "Collaborate with the other project manager to merge the two projects into a sin…" at bounding box center [617, 299] width 505 height 51
click at [365, 270] on input "b. Collaborate with the other project manager to merge the two projects into a …" at bounding box center [365, 265] width 0 height 10
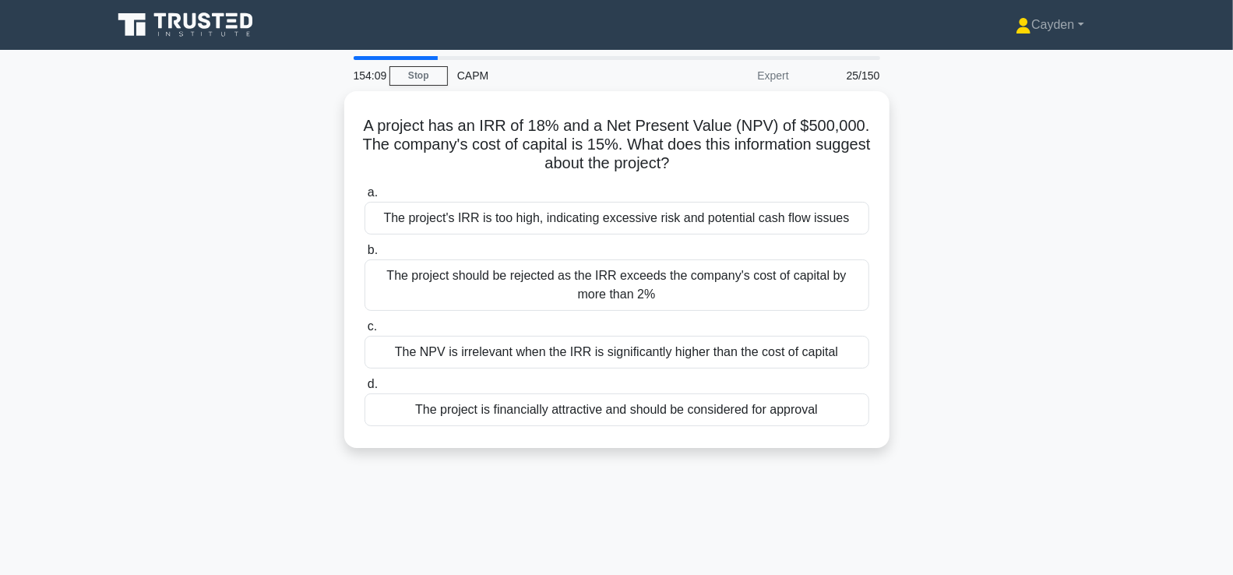
click at [1056, 285] on div "A project has an IRR of 18% and a Net Present Value (NPV) of $500,000. The comp…" at bounding box center [617, 279] width 1028 height 376
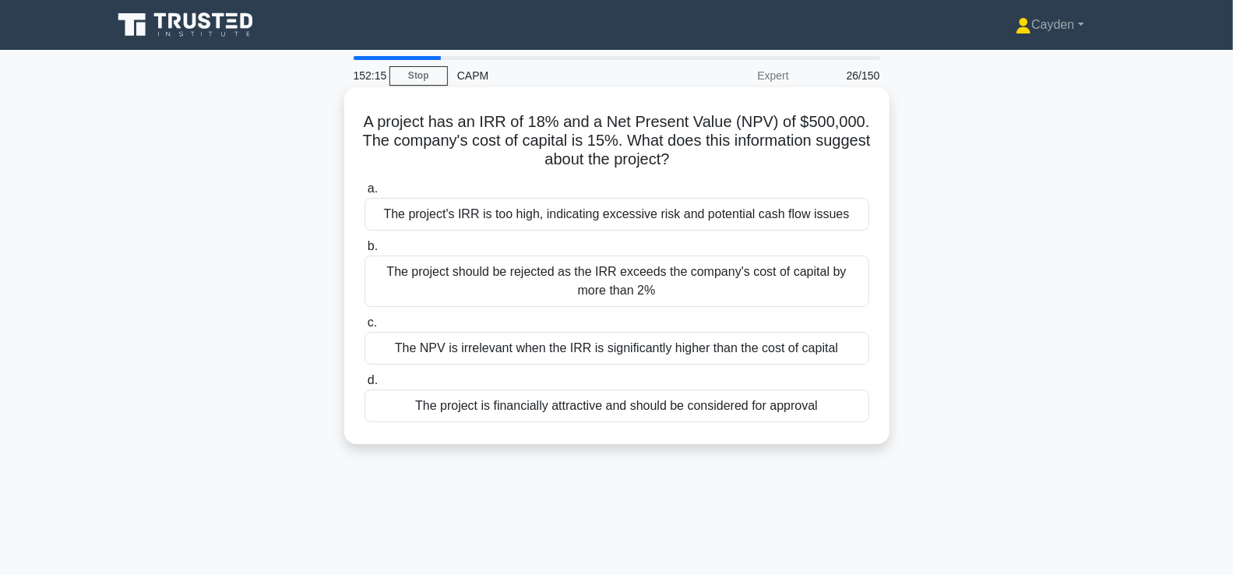
click at [805, 215] on div "The project's IRR is too high, indicating excessive risk and potential cash flo…" at bounding box center [617, 214] width 505 height 33
click at [365, 194] on input "a. The project's IRR is too high, indicating excessive risk and potential cash …" at bounding box center [365, 189] width 0 height 10
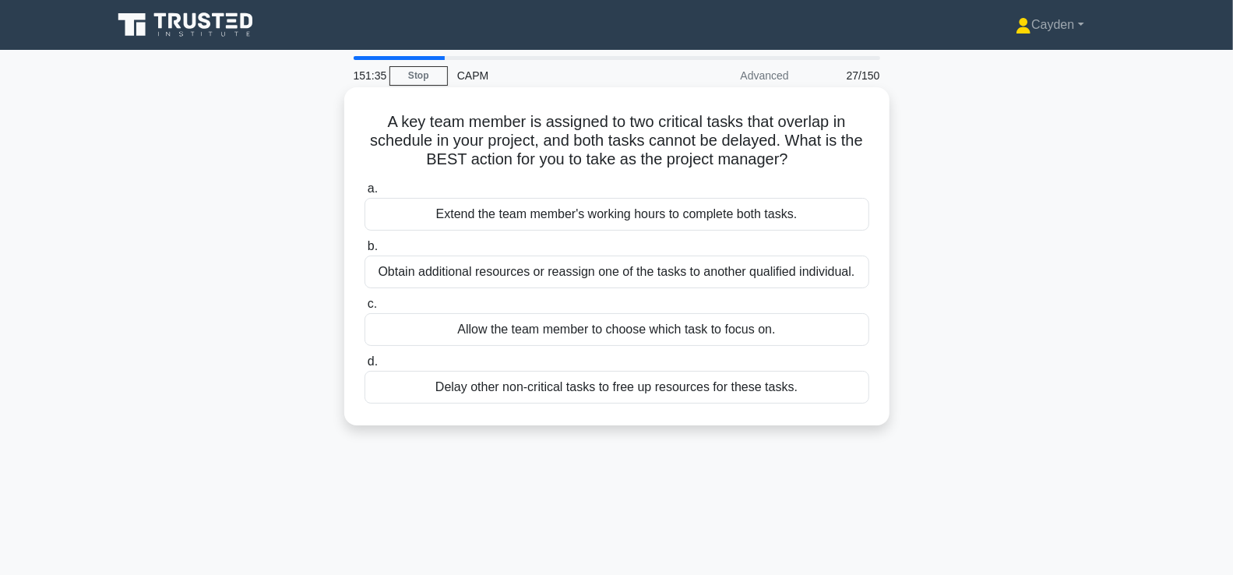
click at [828, 275] on div "Obtain additional resources or reassign one of the tasks to another qualified i…" at bounding box center [617, 272] width 505 height 33
click at [365, 252] on input "b. Obtain additional resources or reassign one of the tasks to another qualifie…" at bounding box center [365, 247] width 0 height 10
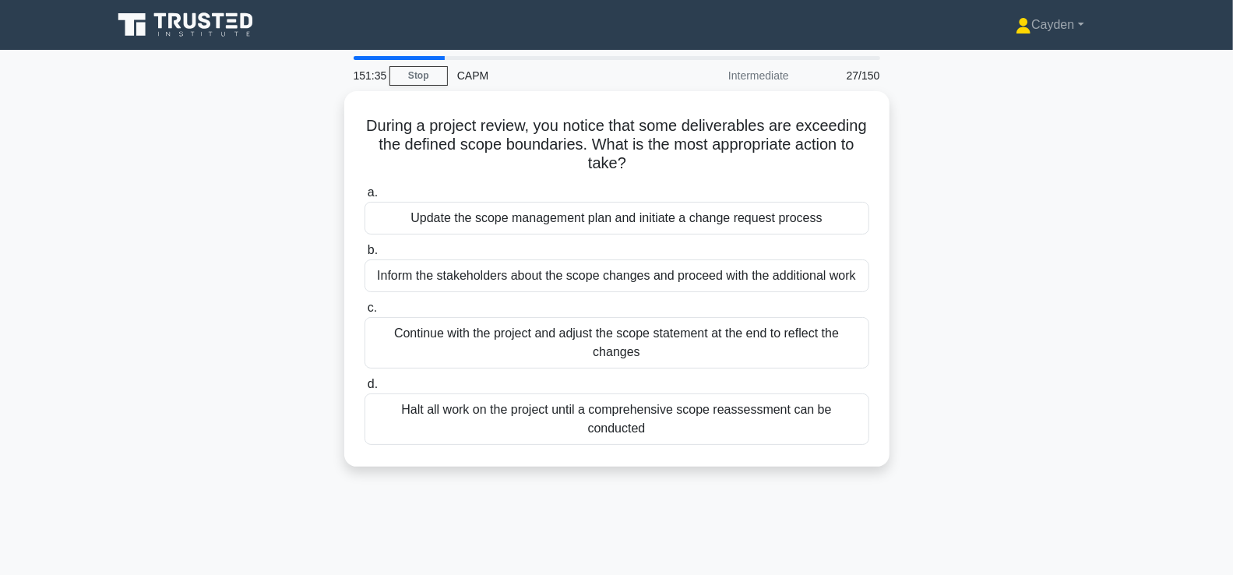
click at [967, 261] on div "During a project review, you notice that some deliverables are exceeding the de…" at bounding box center [617, 288] width 1028 height 394
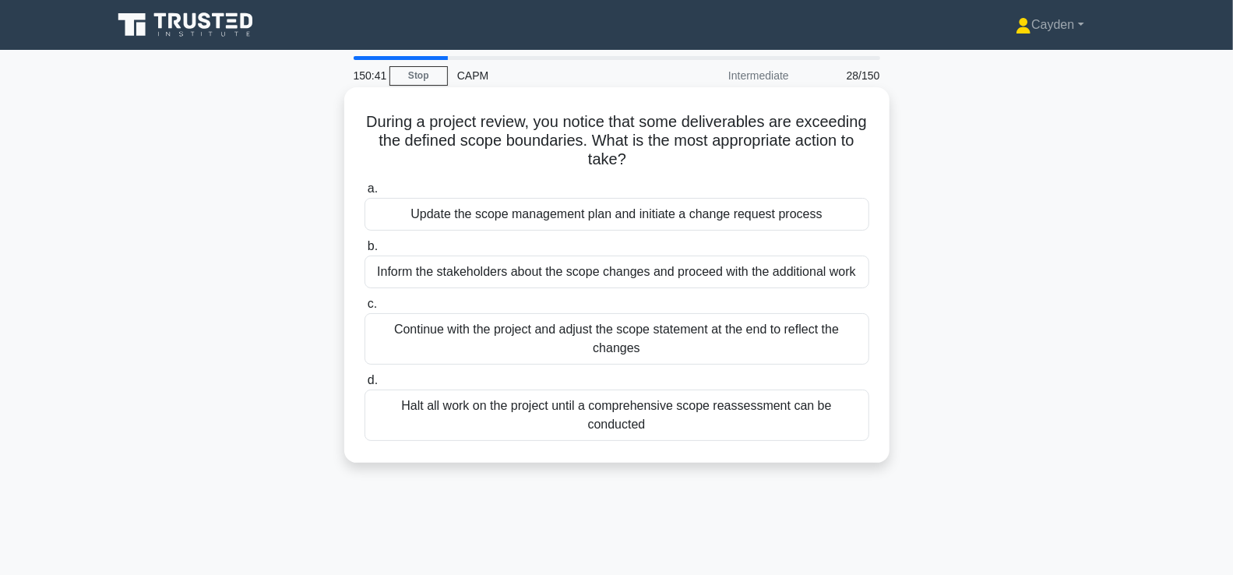
click at [824, 217] on div "Update the scope management plan and initiate a change request process" at bounding box center [617, 214] width 505 height 33
click at [365, 194] on input "a. Update the scope management plan and initiate a change request process" at bounding box center [365, 189] width 0 height 10
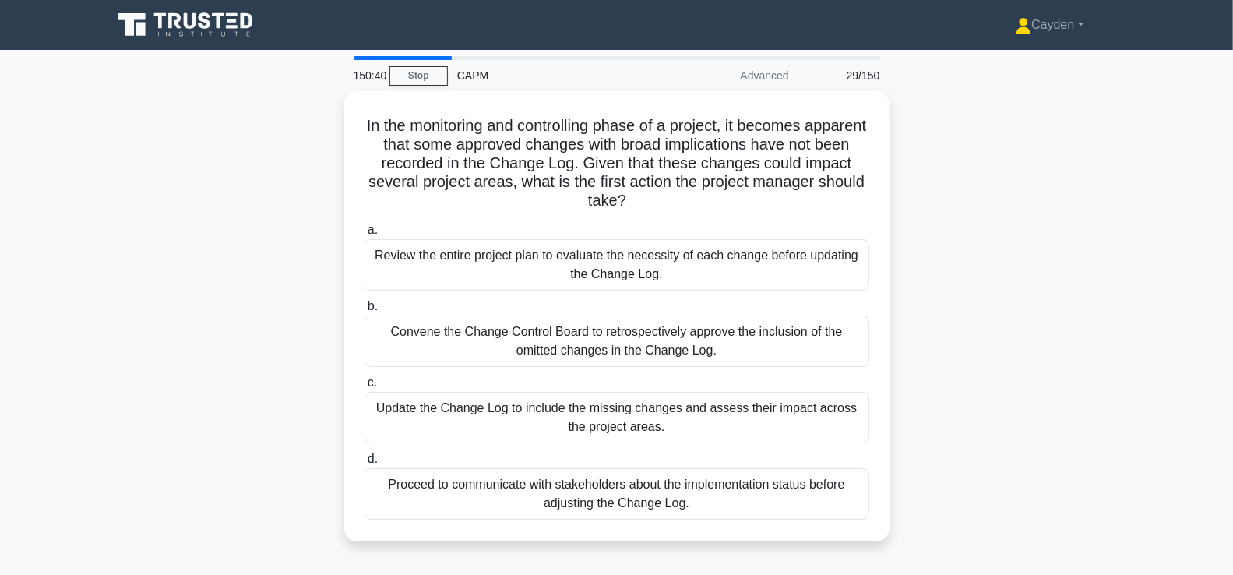
click at [976, 265] on div "In the monitoring and controlling phase of a project, it becomes apparent that …" at bounding box center [617, 325] width 1028 height 469
click at [1026, 321] on div "In the monitoring and controlling phase of a project, it becomes apparent that …" at bounding box center [617, 325] width 1028 height 469
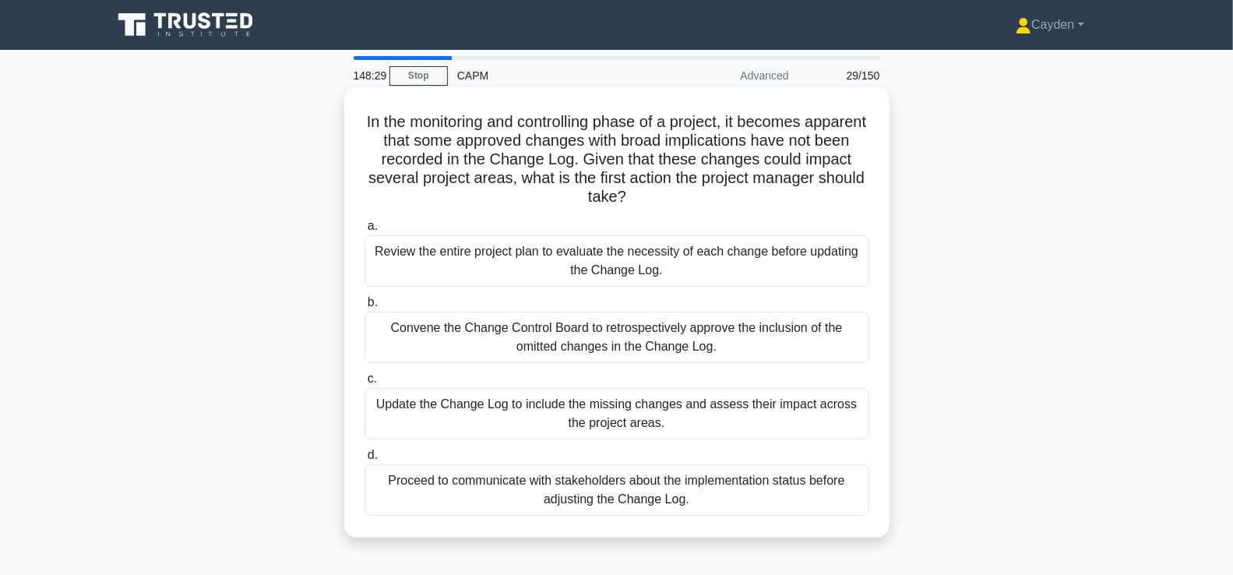
click at [736, 412] on div "Update the Change Log to include the missing changes and assess their impact ac…" at bounding box center [617, 413] width 505 height 51
click at [365, 384] on input "c. Update the Change Log to include the missing changes and assess their impact…" at bounding box center [365, 379] width 0 height 10
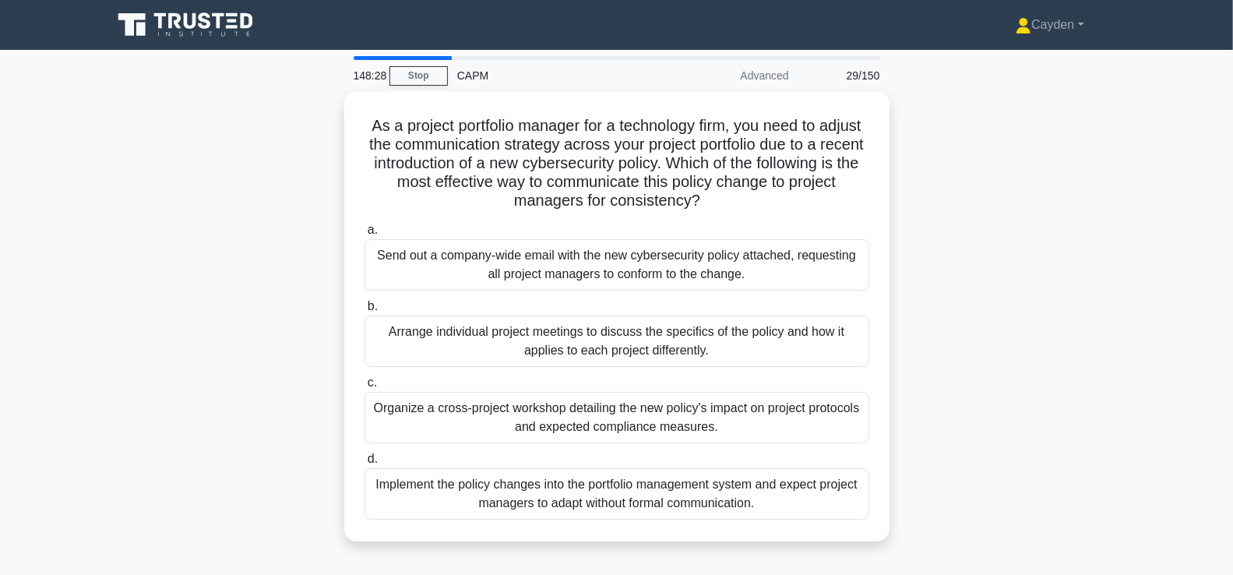
click at [1083, 317] on div "As a project portfolio manager for a technology firm, you need to adjust the co…" at bounding box center [617, 325] width 1028 height 469
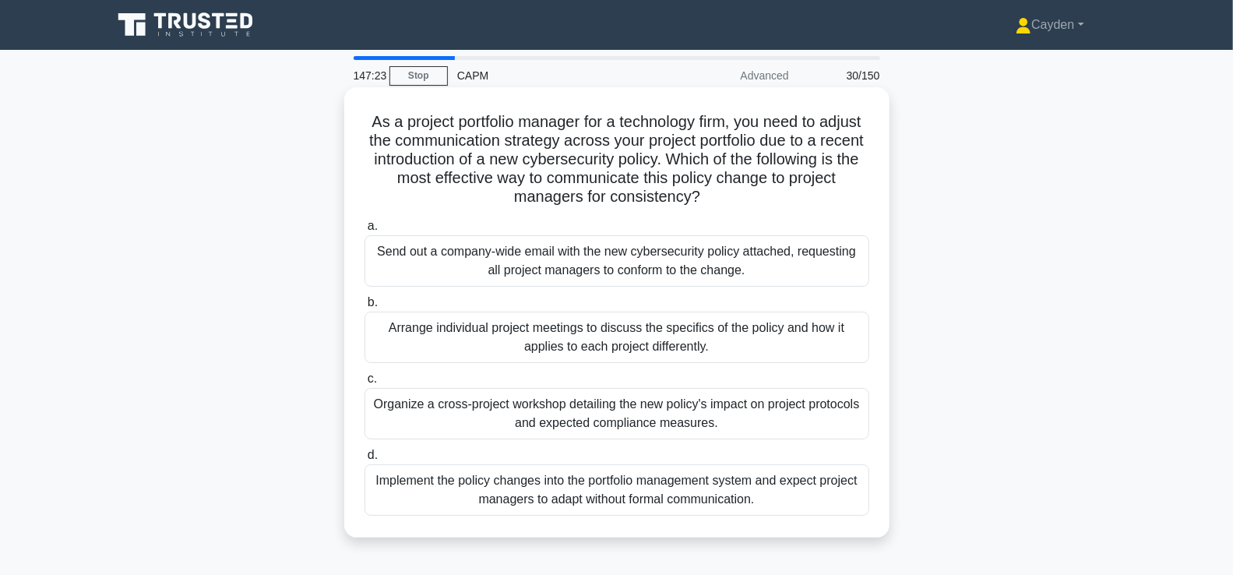
click at [834, 423] on div "Organize a cross-project workshop detailing the new policy's impact on project …" at bounding box center [617, 413] width 505 height 51
click at [365, 384] on input "c. Organize a cross-project workshop detailing the new policy's impact on proje…" at bounding box center [365, 379] width 0 height 10
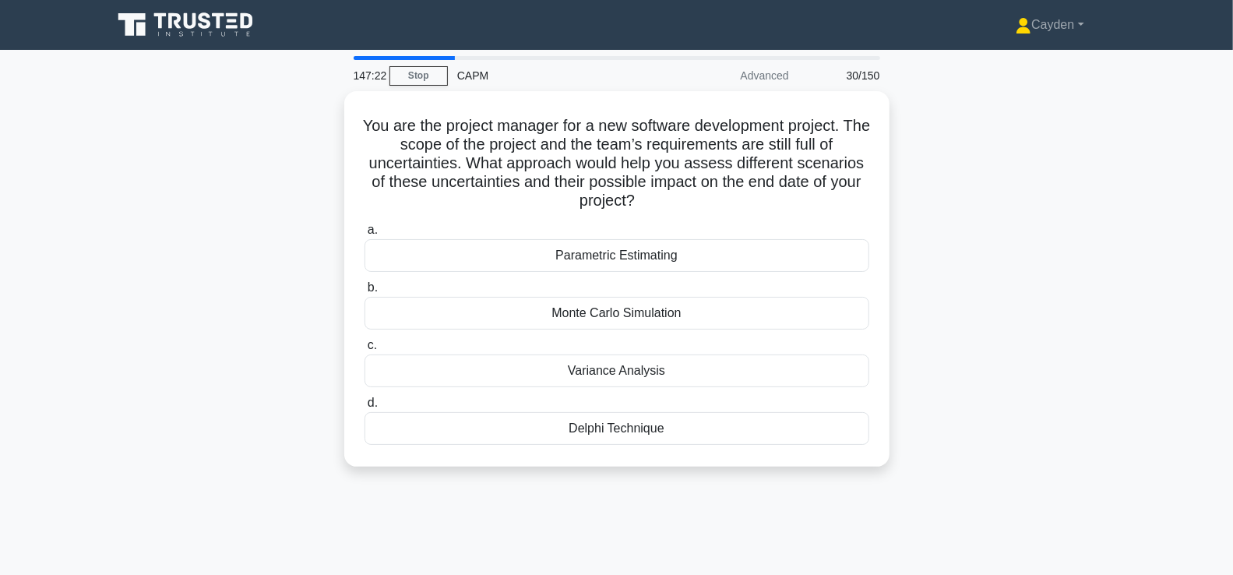
click at [1138, 331] on main "147:22 Stop CAPM Advanced 30/150 You are the project manager for a new software…" at bounding box center [616, 446] width 1233 height 792
click at [1043, 329] on div "You are the project manager for a new software development project. The scope o…" at bounding box center [617, 288] width 1028 height 394
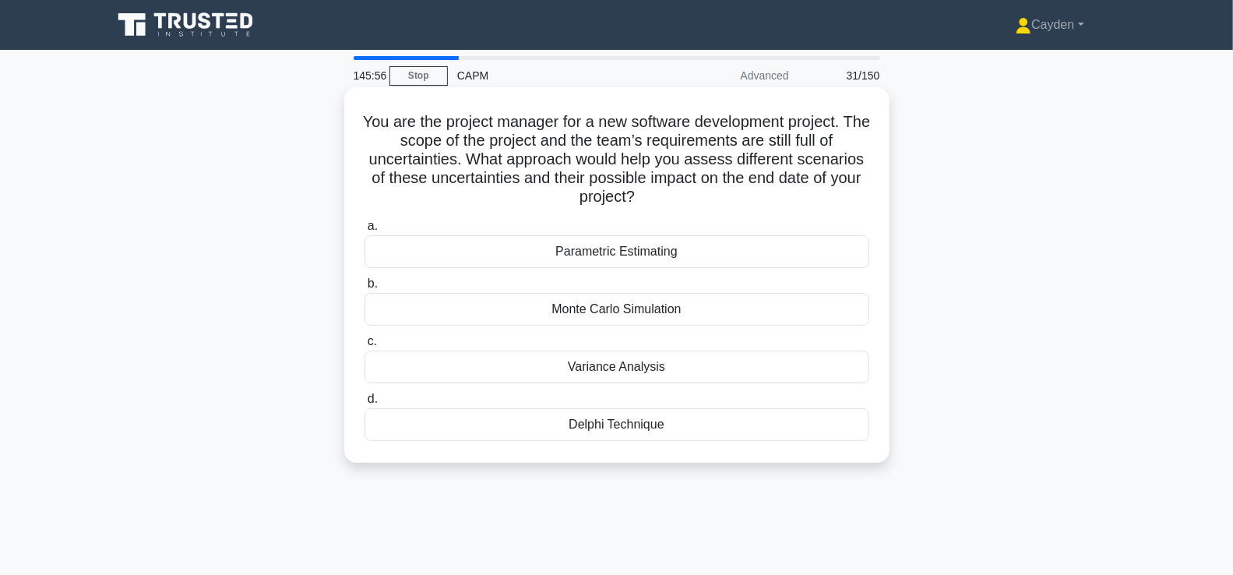
click at [661, 366] on div "Variance Analysis" at bounding box center [617, 367] width 505 height 33
click at [365, 347] on input "c. Variance Analysis" at bounding box center [365, 342] width 0 height 10
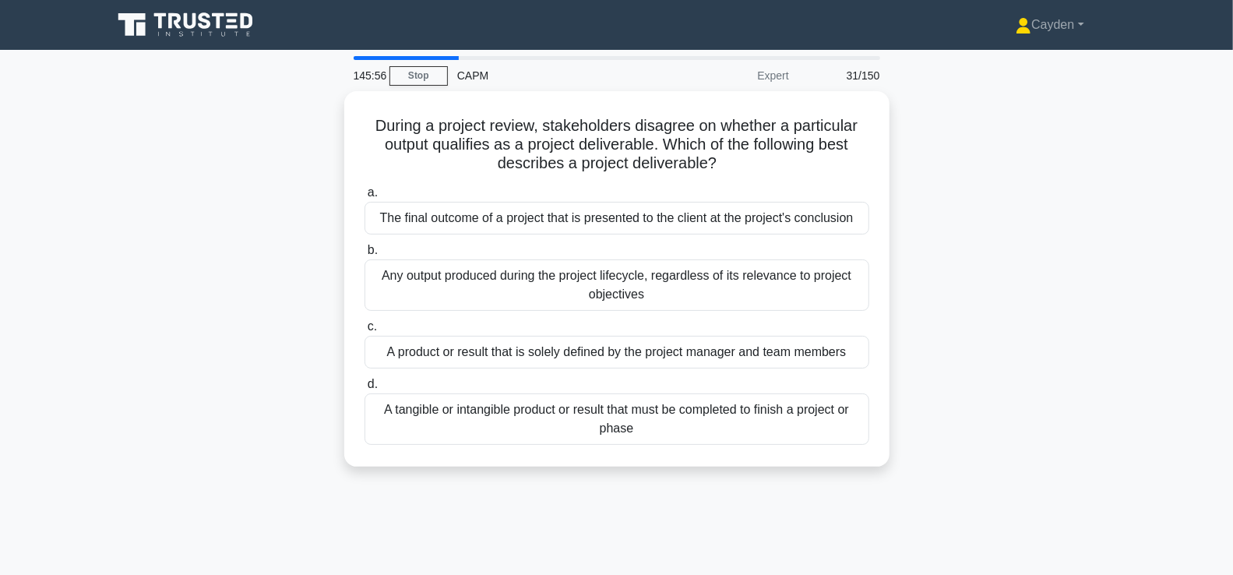
click at [1018, 230] on div "During a project review, stakeholders disagree on whether a particular output q…" at bounding box center [617, 288] width 1028 height 394
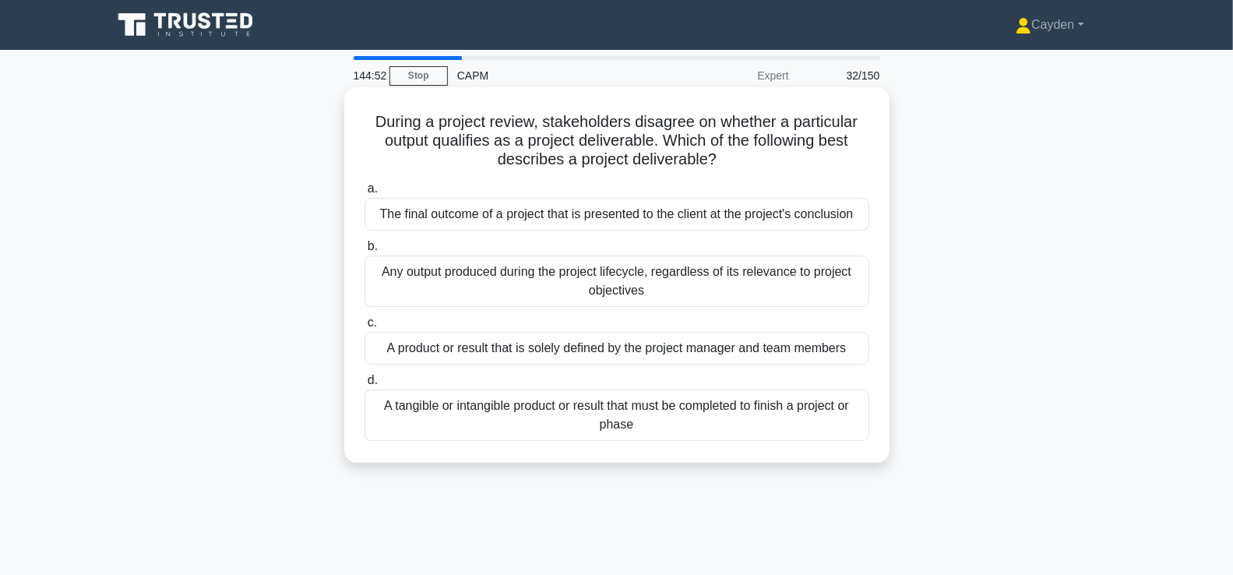
click at [803, 419] on div "A tangible or intangible product or result that must be completed to finish a p…" at bounding box center [617, 415] width 505 height 51
click at [365, 386] on input "d. A tangible or intangible product or result that must be completed to finish …" at bounding box center [365, 381] width 0 height 10
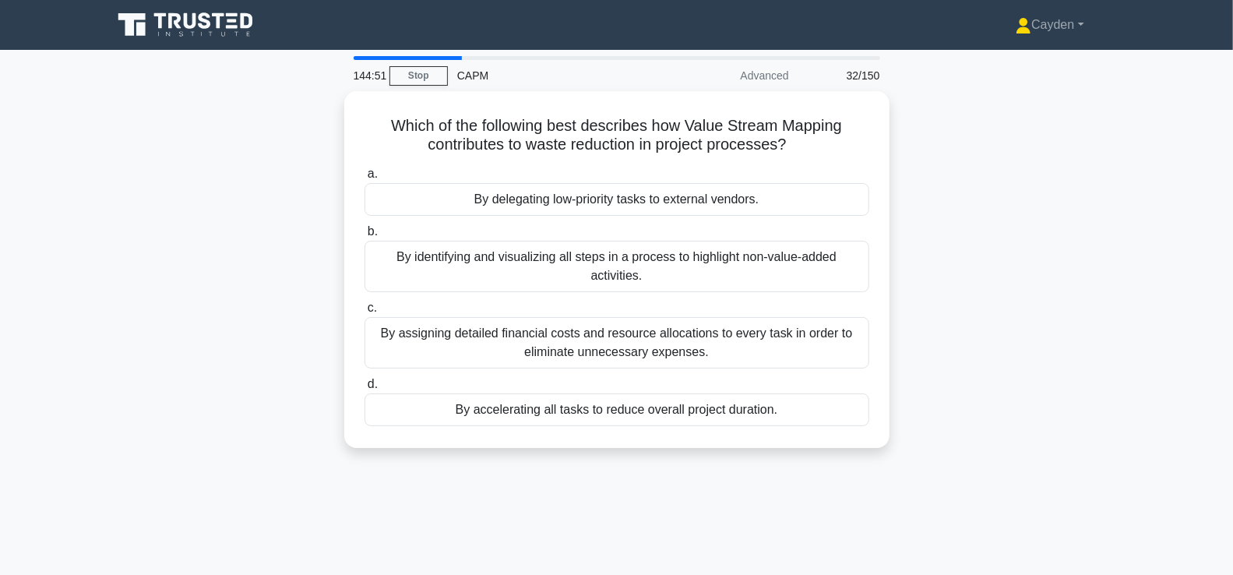
click at [1064, 269] on div "Which of the following best describes how Value Stream Mapping contributes to w…" at bounding box center [617, 279] width 1028 height 376
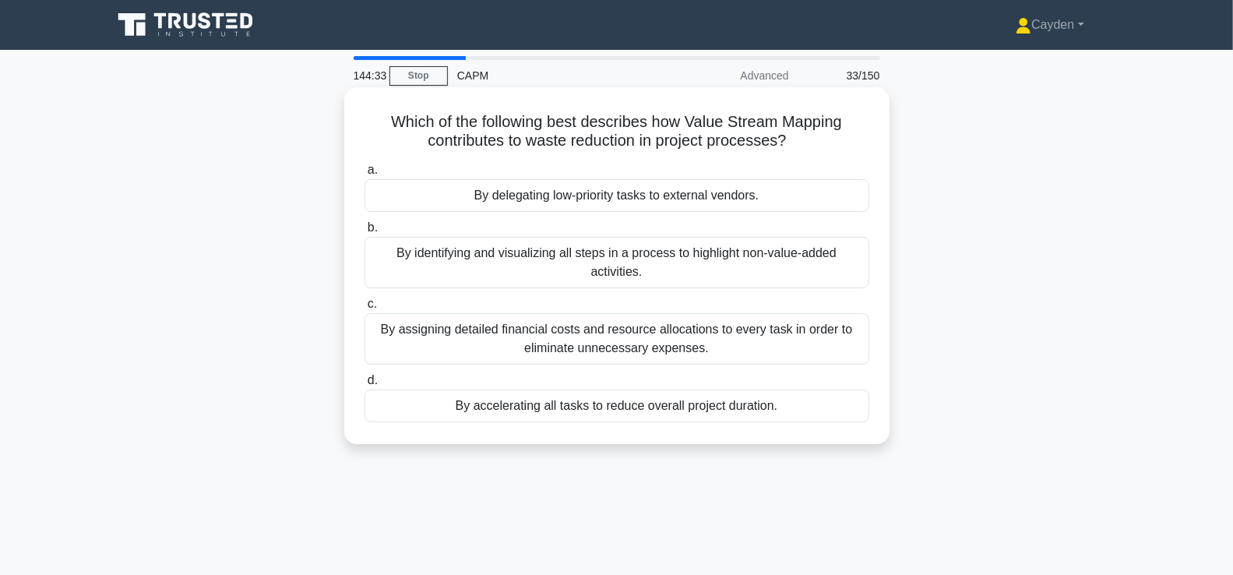
click at [840, 270] on div "By identifying and visualizing all steps in a process to highlight non-value-ad…" at bounding box center [617, 262] width 505 height 51
click at [365, 233] on input "b. By identifying and visualizing all steps in a process to highlight non-value…" at bounding box center [365, 228] width 0 height 10
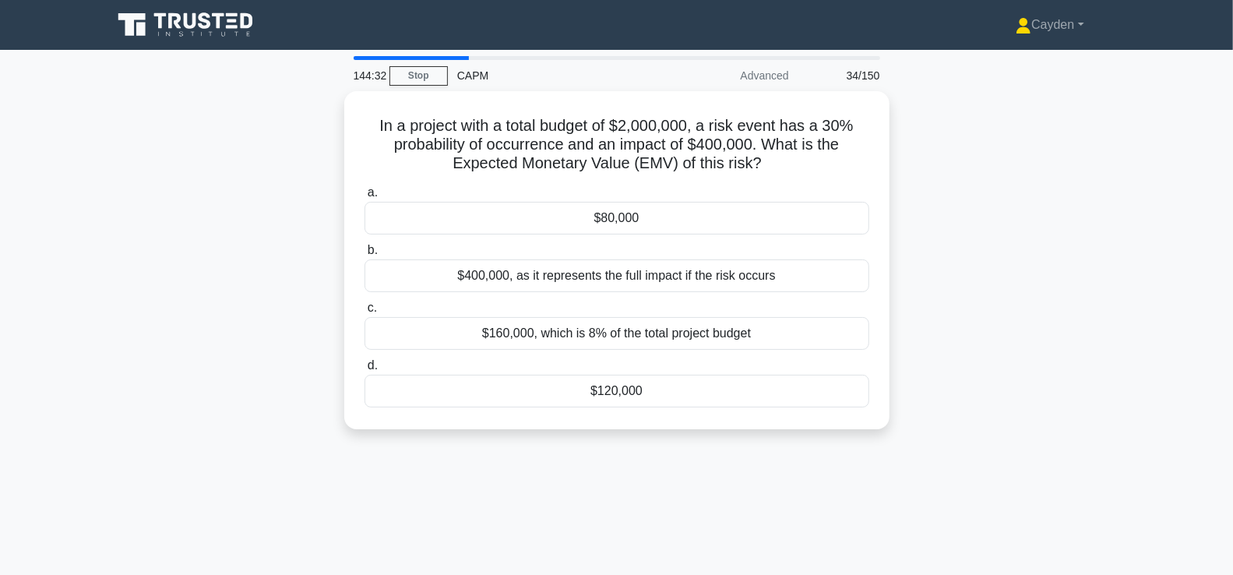
click at [1002, 220] on div "In a project with a total budget of $2,000,000, a risk event has a 30% probabil…" at bounding box center [617, 269] width 1028 height 357
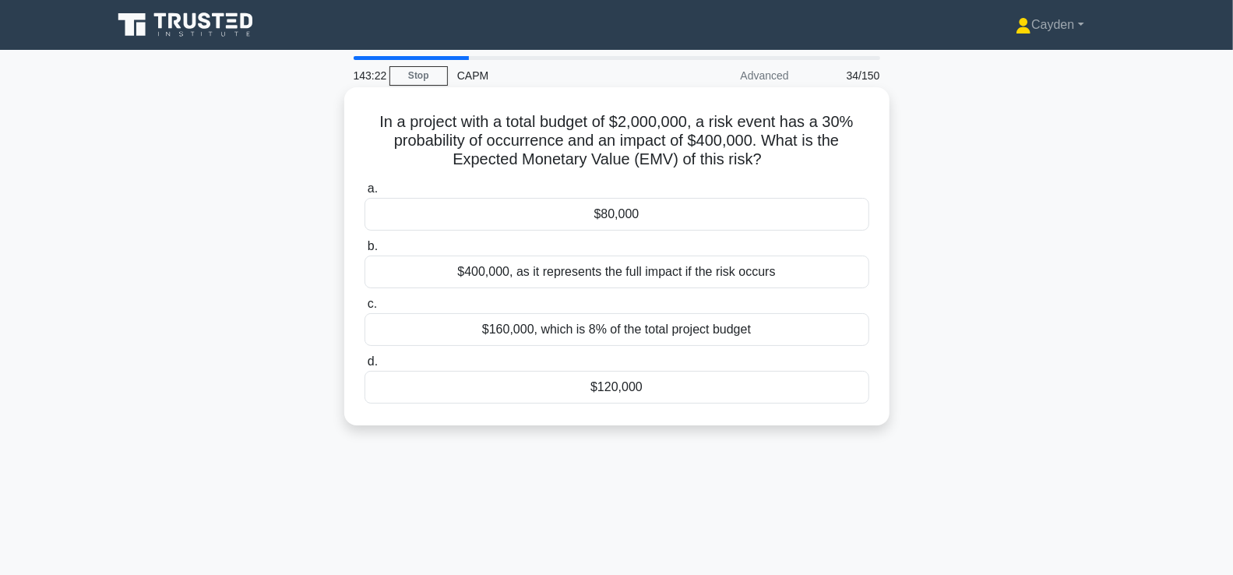
click at [725, 380] on div "$120,000" at bounding box center [617, 387] width 505 height 33
click at [365, 367] on input "d. $120,000" at bounding box center [365, 362] width 0 height 10
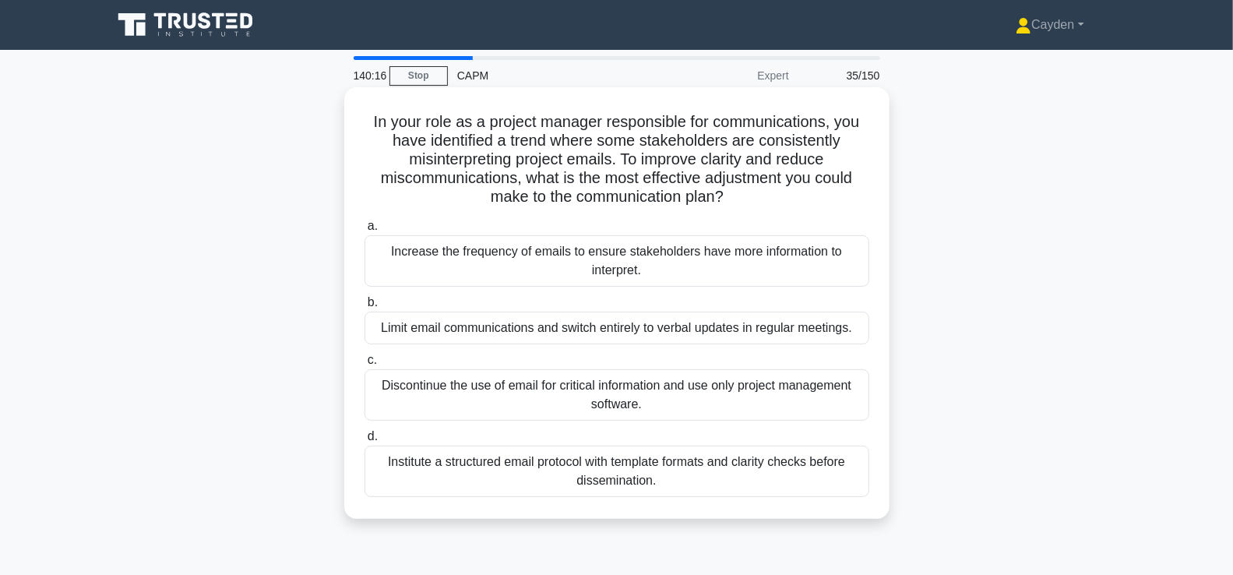
click at [790, 474] on div "Institute a structured email protocol with template formats and clarity checks …" at bounding box center [617, 471] width 505 height 51
click at [365, 442] on input "d. Institute a structured email protocol with template formats and clarity chec…" at bounding box center [365, 437] width 0 height 10
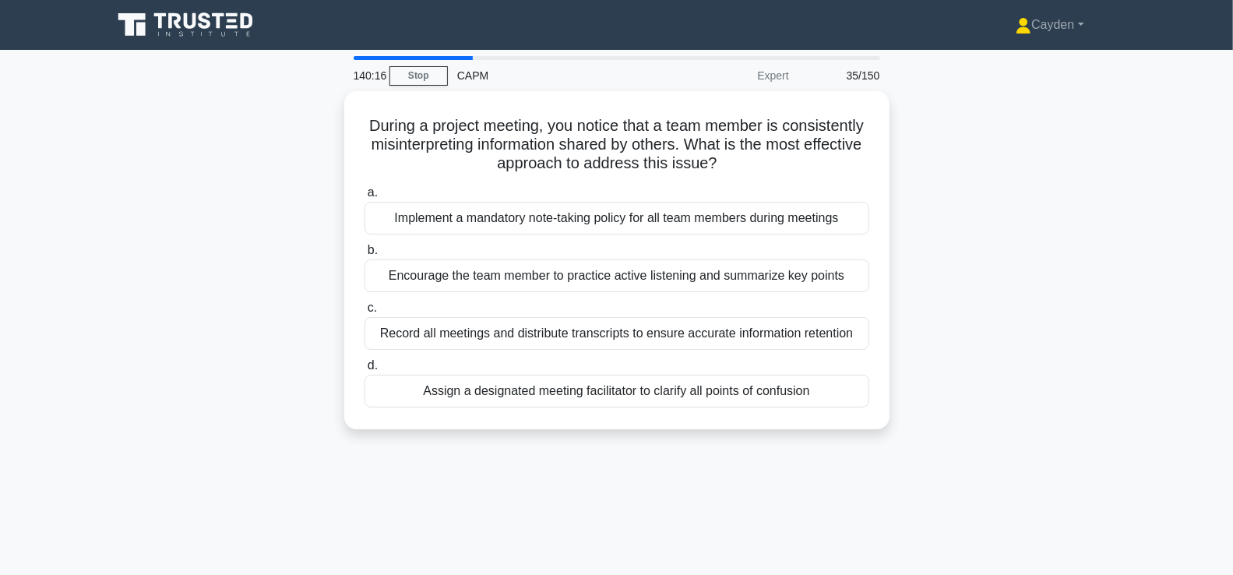
click at [986, 420] on div "During a project meeting, you notice that a team member is consistently misinte…" at bounding box center [617, 269] width 1028 height 357
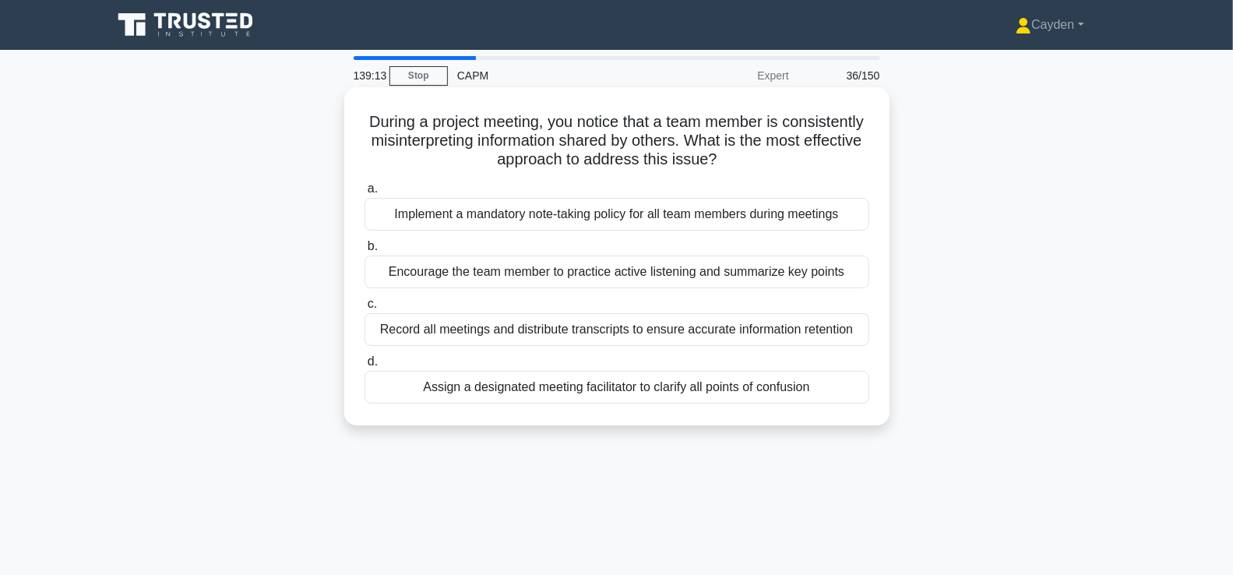
click at [753, 276] on div "Encourage the team member to practice active listening and summarize key points" at bounding box center [617, 272] width 505 height 33
click at [365, 252] on input "b. Encourage the team member to practice active listening and summarize key poi…" at bounding box center [365, 247] width 0 height 10
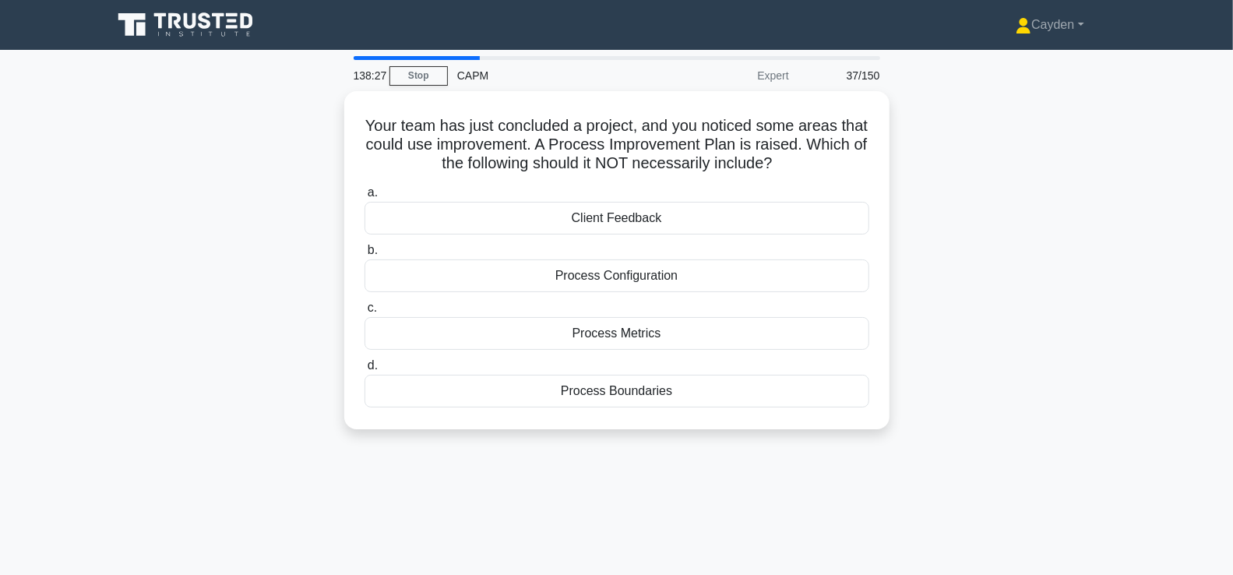
click at [1057, 409] on div "Your team has just concluded a project, and you noticed some areas that could u…" at bounding box center [617, 269] width 1028 height 357
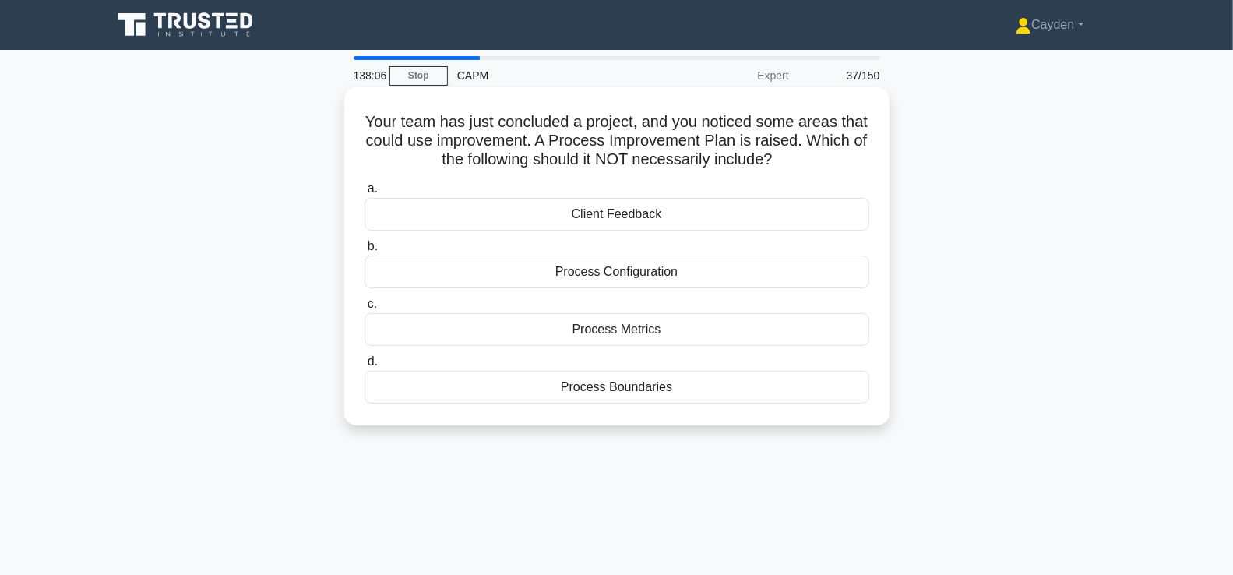
click at [727, 387] on div "Process Boundaries" at bounding box center [617, 387] width 505 height 33
click at [365, 367] on input "d. Process Boundaries" at bounding box center [365, 362] width 0 height 10
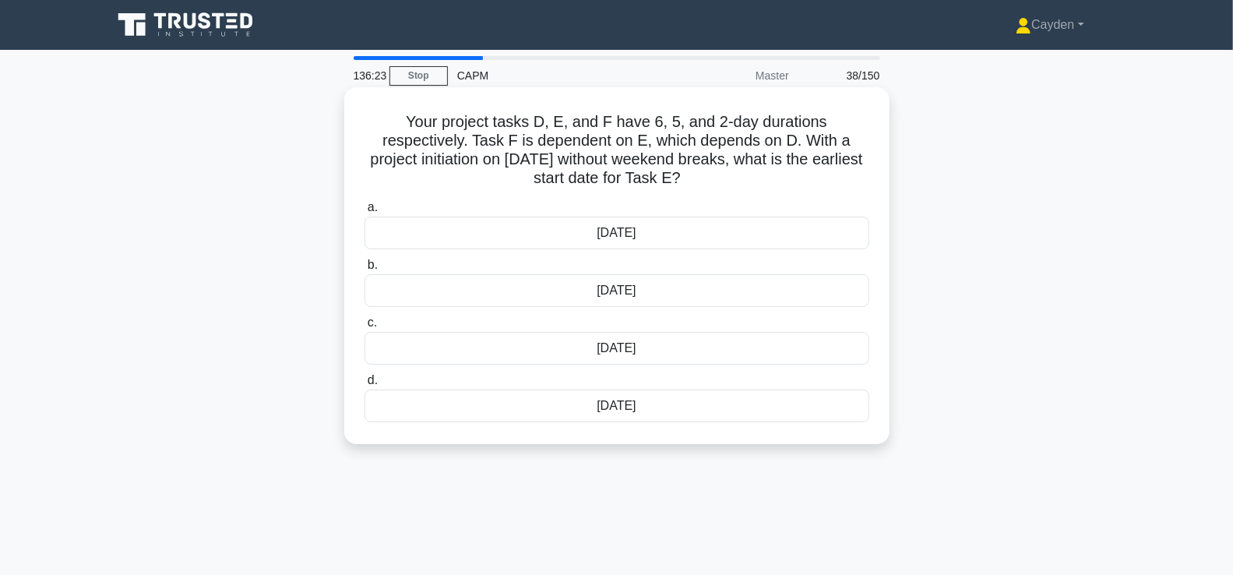
click at [841, 229] on div "7th March" at bounding box center [617, 233] width 505 height 33
click at [365, 213] on input "a. 7th March" at bounding box center [365, 208] width 0 height 10
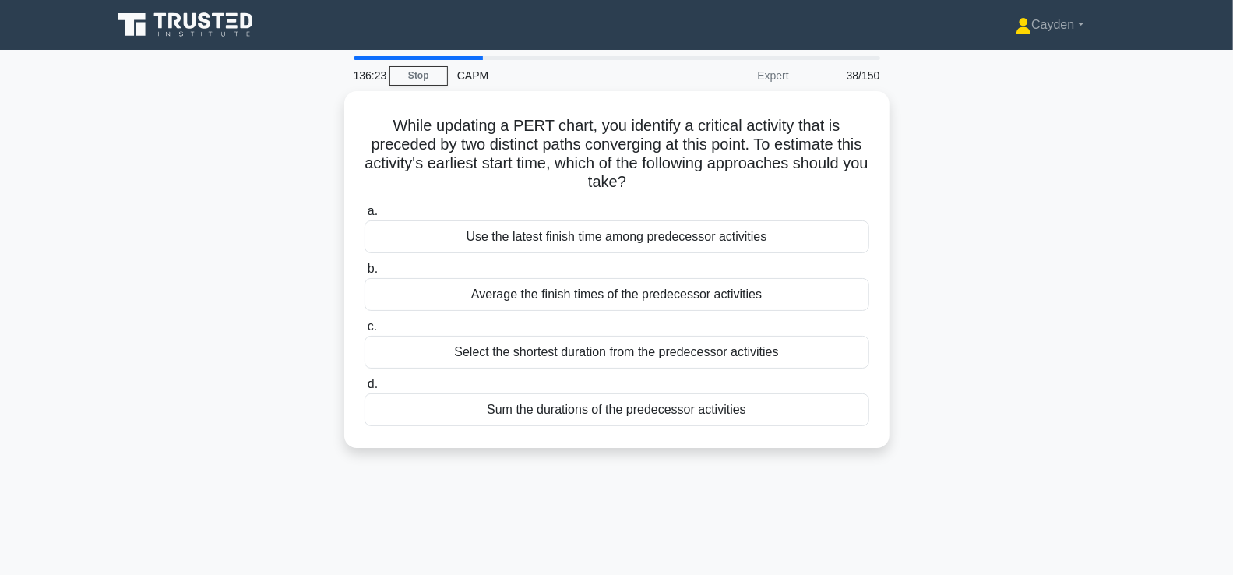
click at [993, 221] on div "While updating a PERT chart, you identify a critical activity that is preceded …" at bounding box center [617, 279] width 1028 height 376
click at [946, 362] on div "While updating a PERT chart, you identify a critical activity that is preceded …" at bounding box center [617, 279] width 1028 height 376
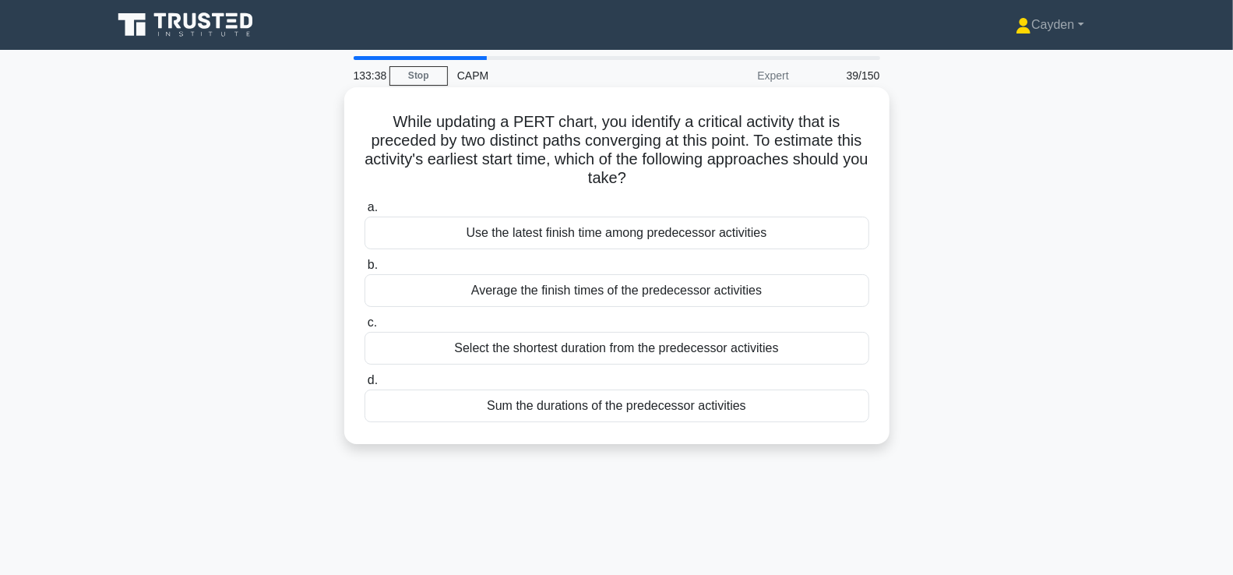
click at [831, 406] on div "Sum the durations of the predecessor activities" at bounding box center [617, 406] width 505 height 33
click at [365, 386] on input "d. Sum the durations of the predecessor activities" at bounding box center [365, 381] width 0 height 10
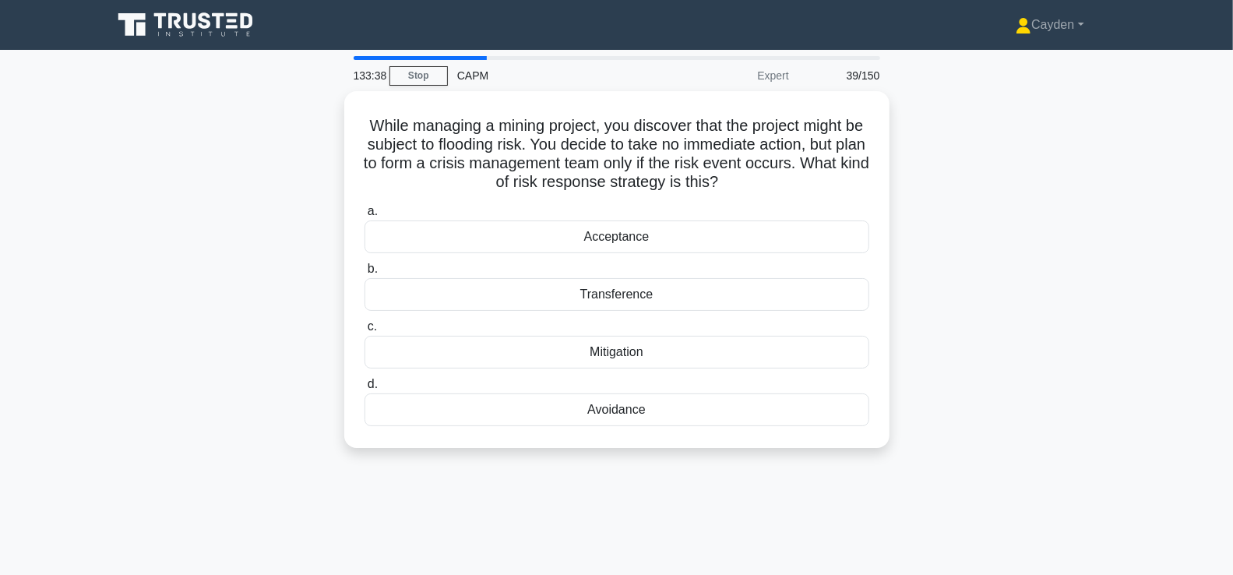
click at [990, 311] on div "While managing a mining project, you discover that the project might be subject…" at bounding box center [617, 279] width 1028 height 376
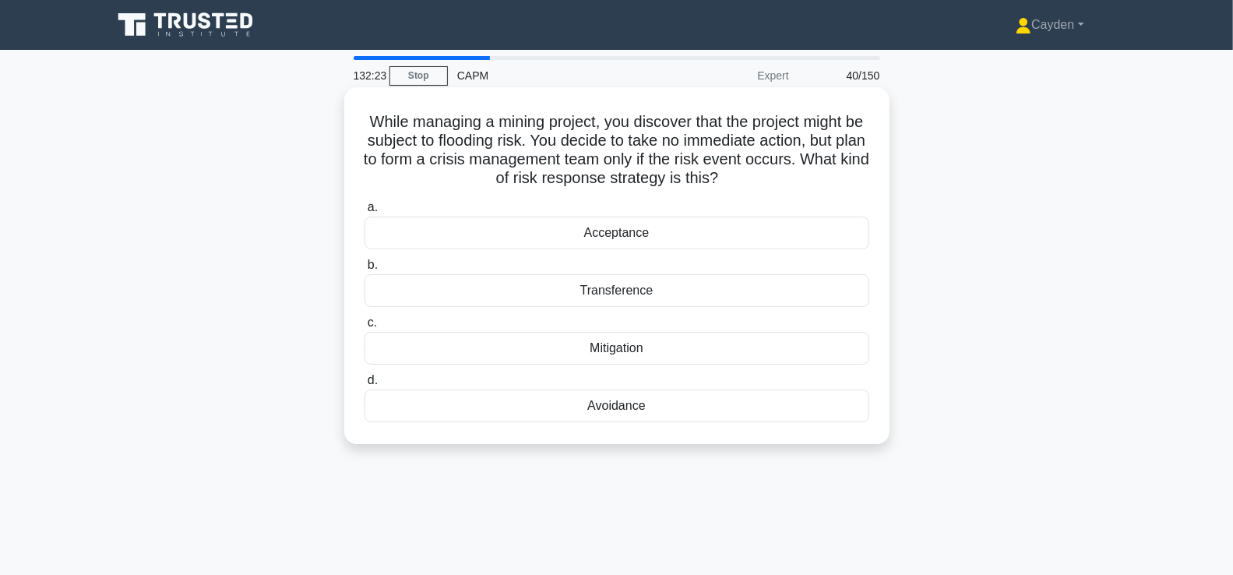
click at [784, 243] on div "Acceptance" at bounding box center [617, 233] width 505 height 33
click at [365, 213] on input "a. Acceptance" at bounding box center [365, 208] width 0 height 10
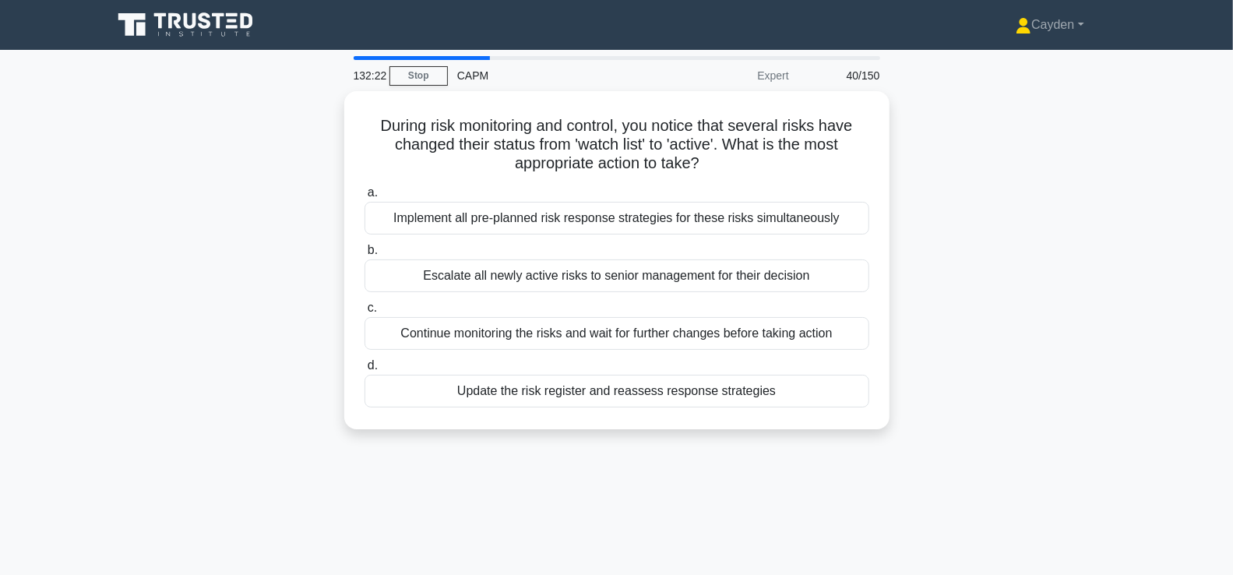
click at [1105, 267] on div "During risk monitoring and control, you notice that several risks have changed …" at bounding box center [617, 269] width 1028 height 357
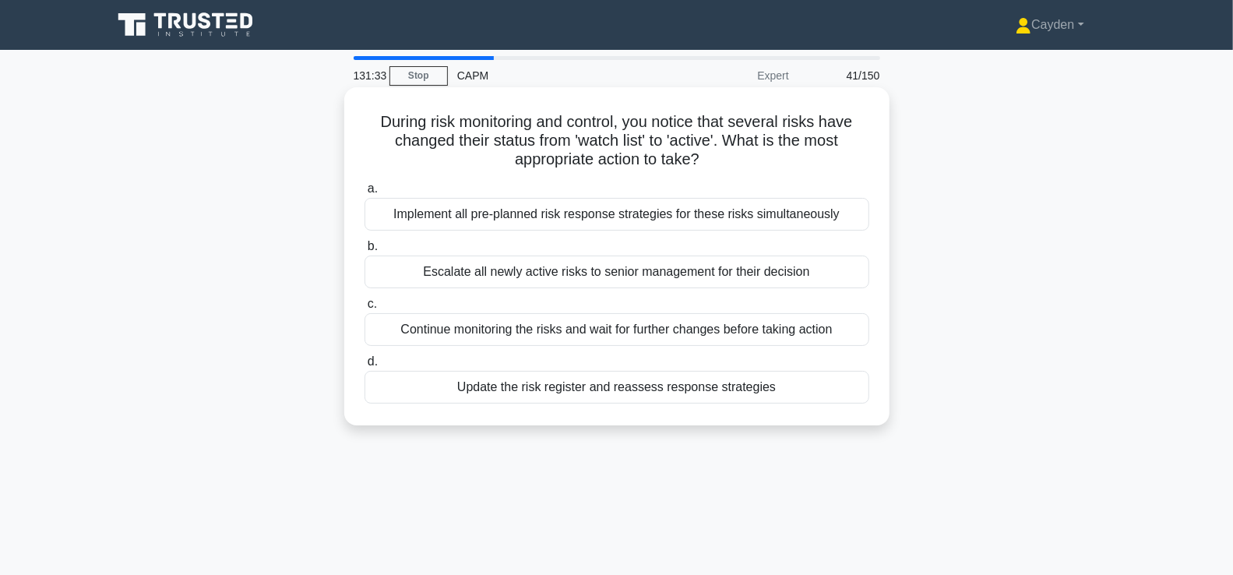
click at [806, 212] on div "Implement all pre-planned risk response strategies for these risks simultaneous…" at bounding box center [617, 214] width 505 height 33
click at [365, 194] on input "a. Implement all pre-planned risk response strategies for these risks simultane…" at bounding box center [365, 189] width 0 height 10
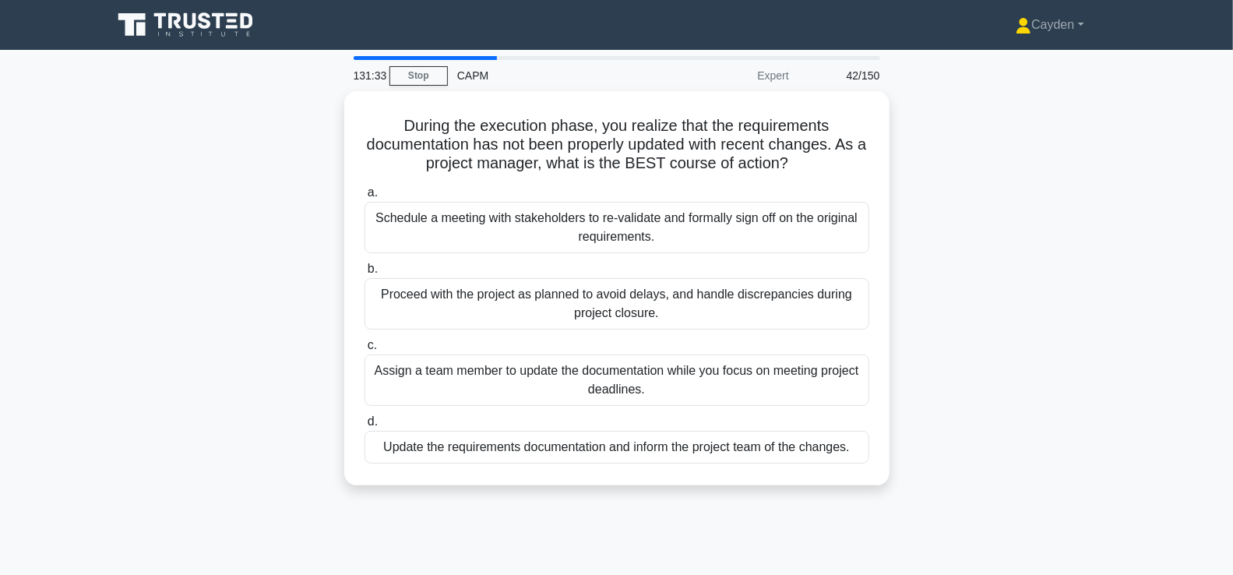
click at [1034, 206] on div "During the execution phase, you realize that the requirements documentation has…" at bounding box center [617, 297] width 1028 height 413
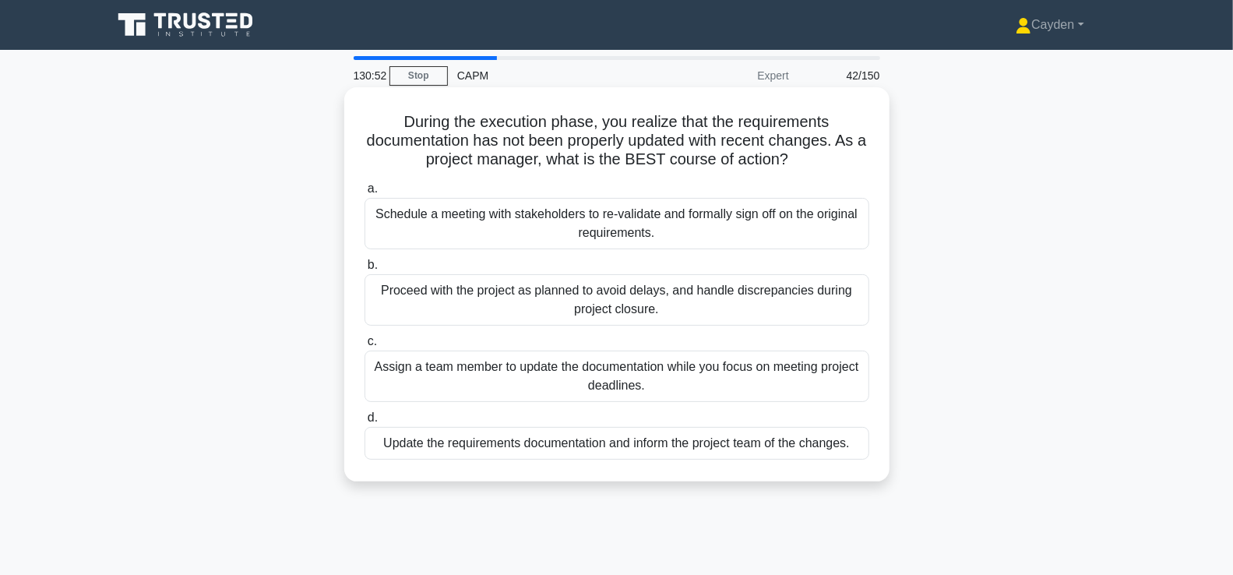
click at [831, 224] on div "Schedule a meeting with stakeholders to re-validate and formally sign off on th…" at bounding box center [617, 223] width 505 height 51
click at [365, 194] on input "a. Schedule a meeting with stakeholders to re-validate and formally sign off on…" at bounding box center [365, 189] width 0 height 10
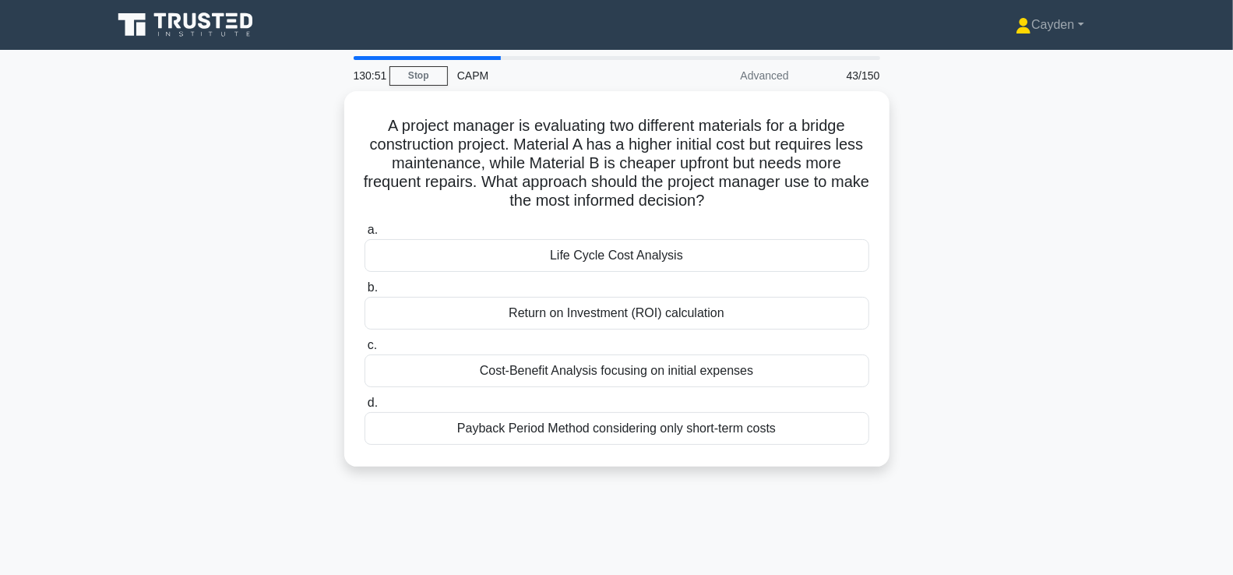
click at [1067, 230] on div "A project manager is evaluating two different materials for a bridge constructi…" at bounding box center [617, 288] width 1028 height 394
click at [938, 386] on div "A project manager is evaluating two different materials for a bridge constructi…" at bounding box center [617, 288] width 1028 height 394
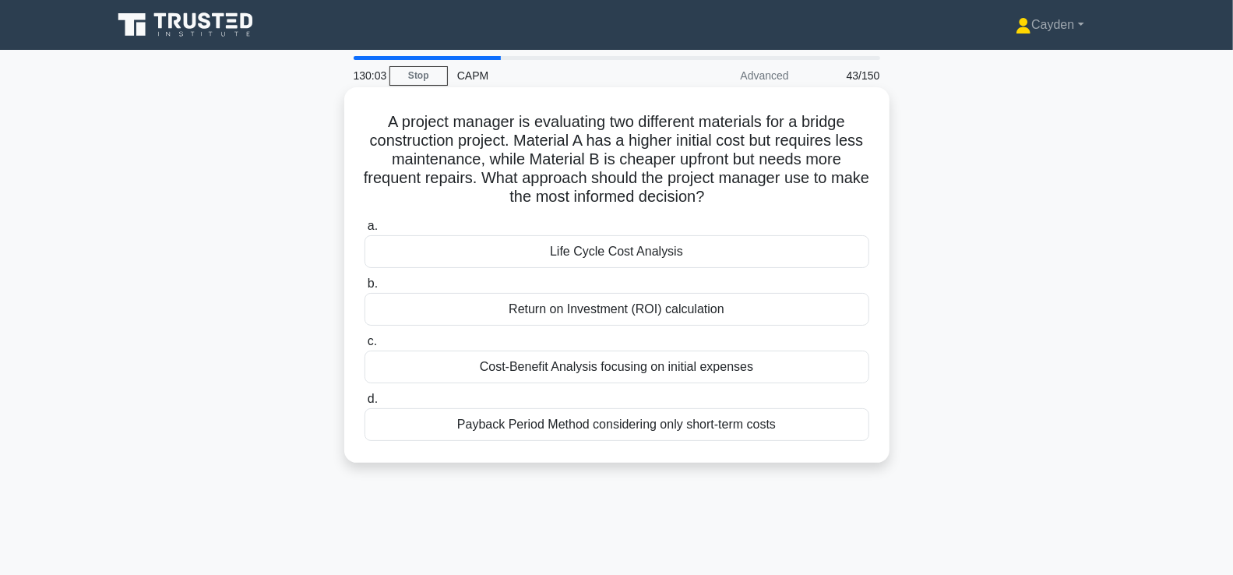
click at [832, 313] on div "Return on Investment (ROI) calculation" at bounding box center [617, 309] width 505 height 33
click at [365, 289] on input "b. Return on Investment (ROI) calculation" at bounding box center [365, 284] width 0 height 10
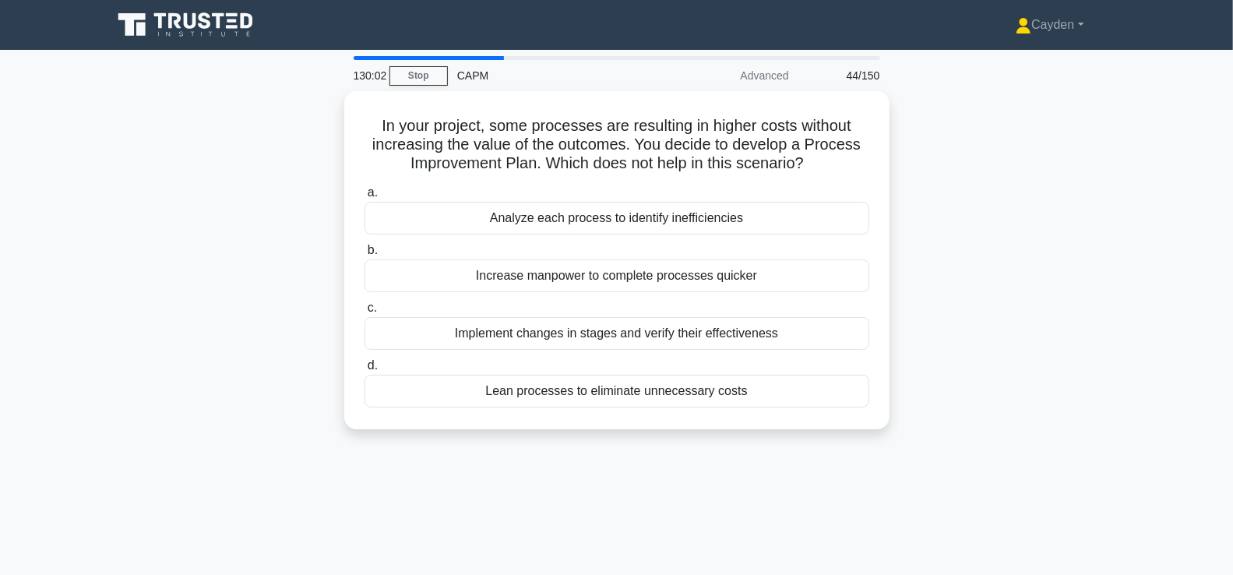
click at [1067, 274] on div "In your project, some processes are resulting in higher costs without increasin…" at bounding box center [617, 269] width 1028 height 357
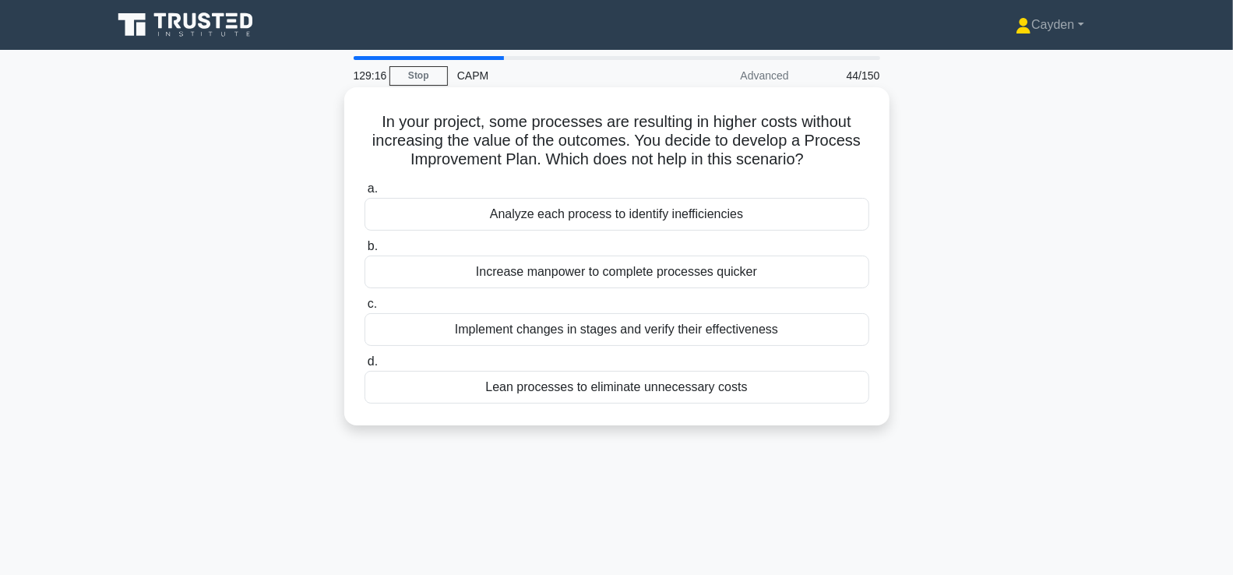
click at [770, 273] on div "Increase manpower to complete processes quicker" at bounding box center [617, 272] width 505 height 33
click at [365, 252] on input "b. Increase manpower to complete processes quicker" at bounding box center [365, 247] width 0 height 10
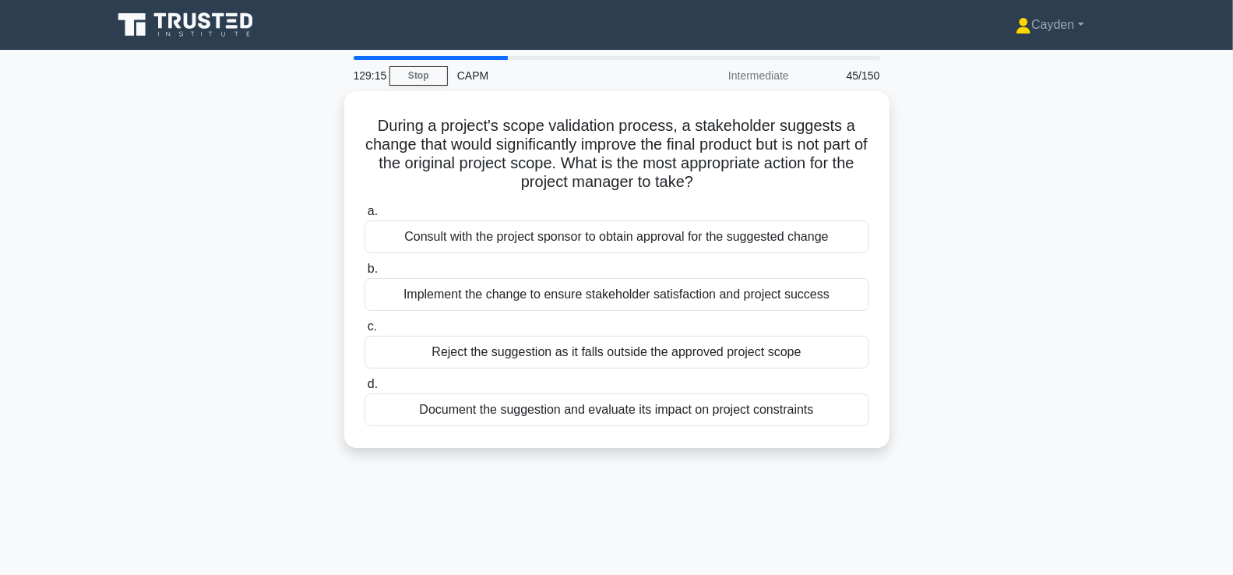
click at [958, 266] on div "During a project's scope validation process, a stakeholder suggests a change th…" at bounding box center [617, 279] width 1028 height 376
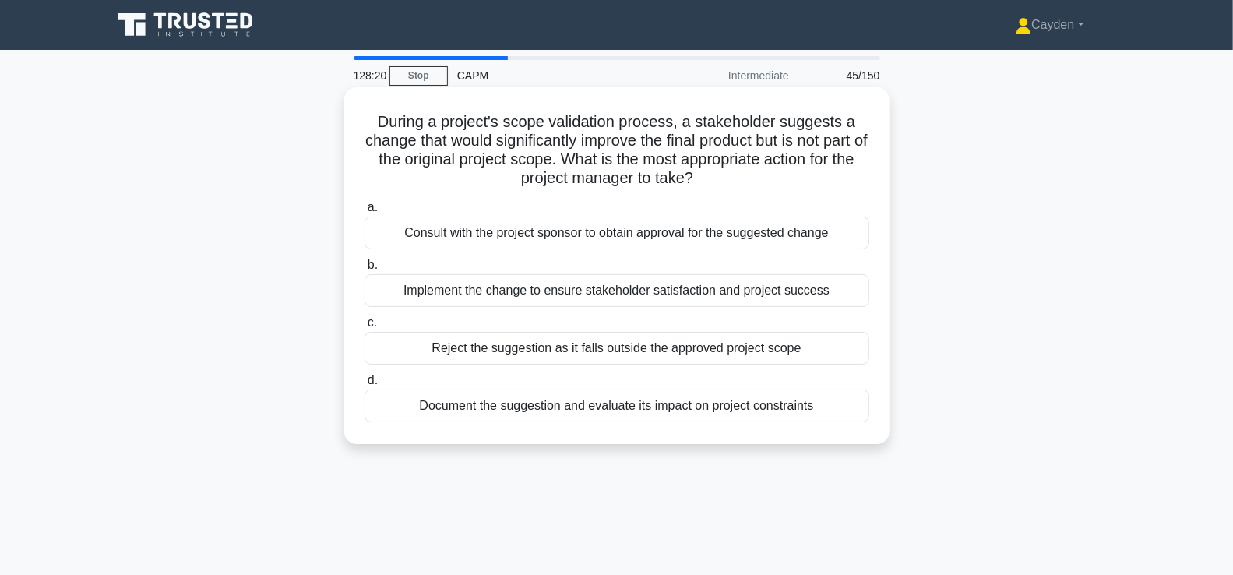
click at [848, 407] on div "Document the suggestion and evaluate its impact on project constraints" at bounding box center [617, 406] width 505 height 33
click at [365, 386] on input "d. Document the suggestion and evaluate its impact on project constraints" at bounding box center [365, 381] width 0 height 10
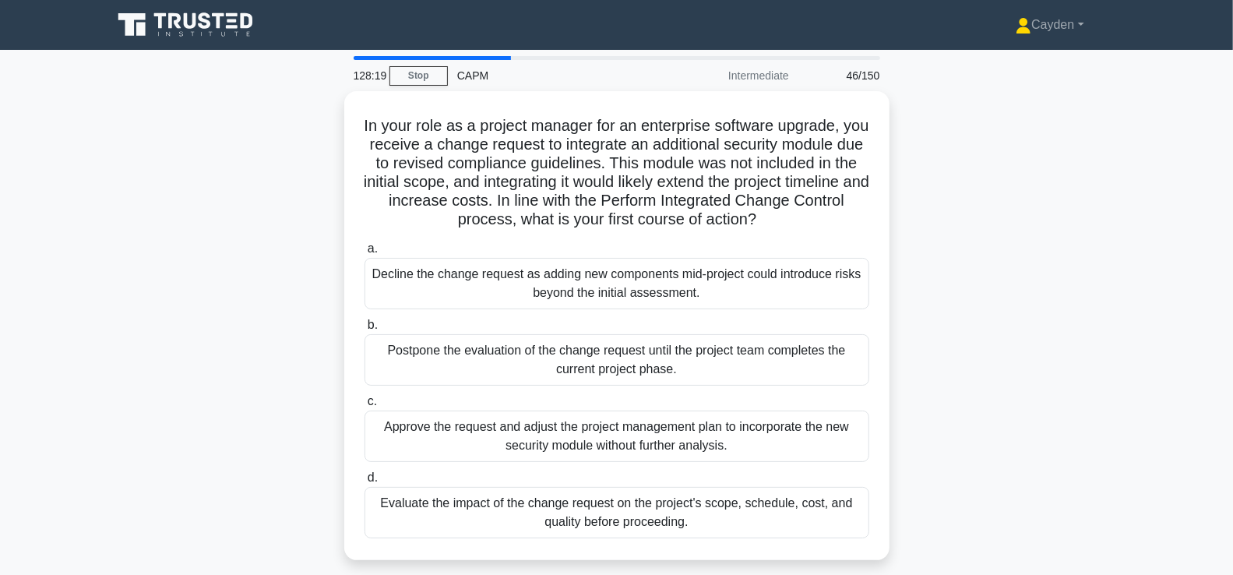
click at [990, 370] on div "In your role as a project manager for an enterprise software upgrade, you recei…" at bounding box center [617, 335] width 1028 height 488
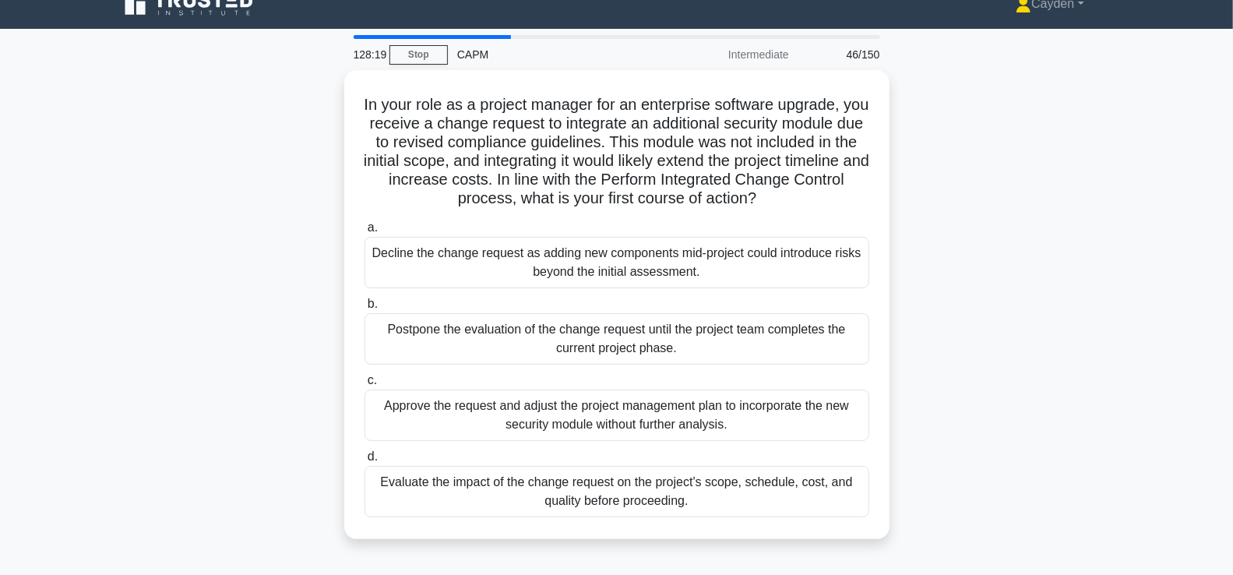
scroll to position [34, 0]
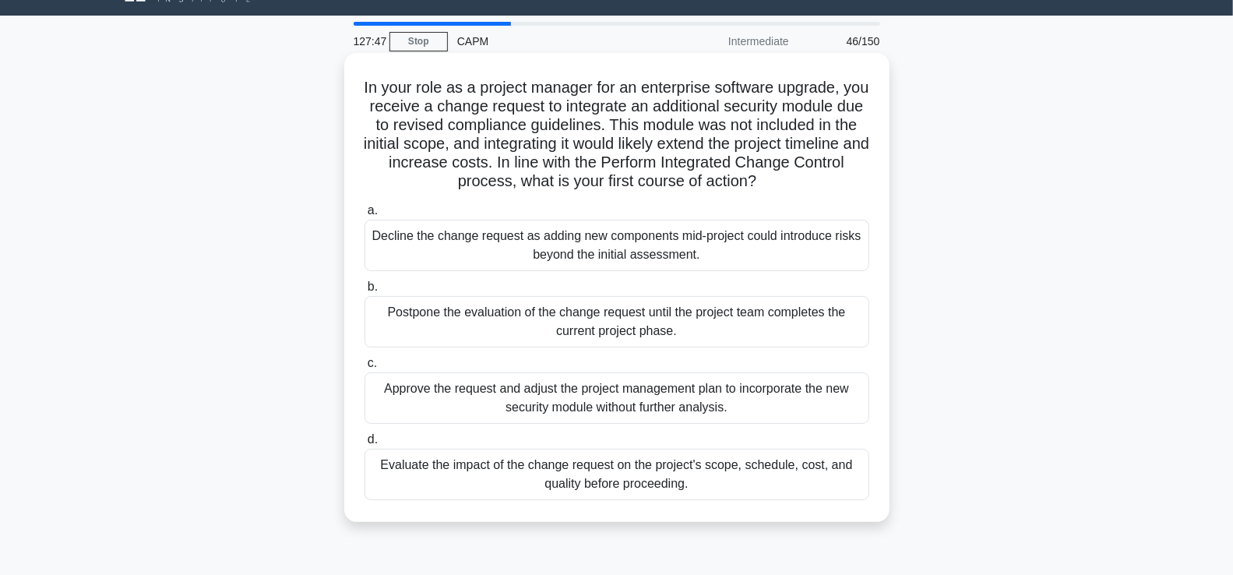
click at [743, 470] on div "Evaluate the impact of the change request on the project's scope, schedule, cos…" at bounding box center [617, 474] width 505 height 51
click at [365, 445] on input "d. Evaluate the impact of the change request on the project's scope, schedule, …" at bounding box center [365, 440] width 0 height 10
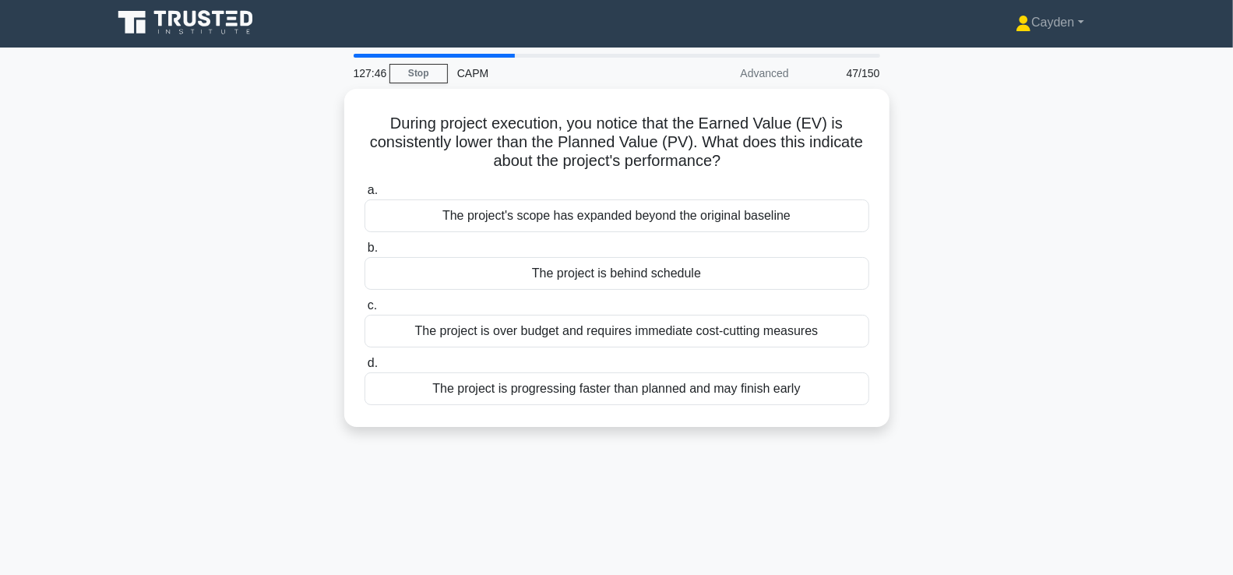
scroll to position [0, 0]
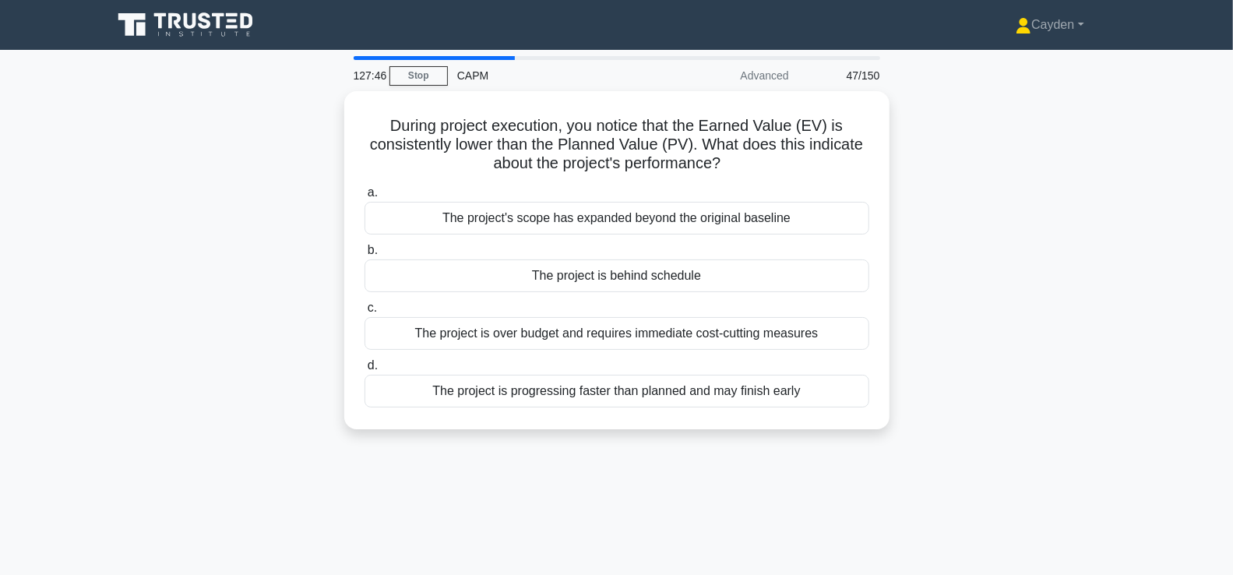
click at [1072, 419] on div "During project execution, you notice that the Earned Value (EV) is consistently…" at bounding box center [617, 269] width 1028 height 357
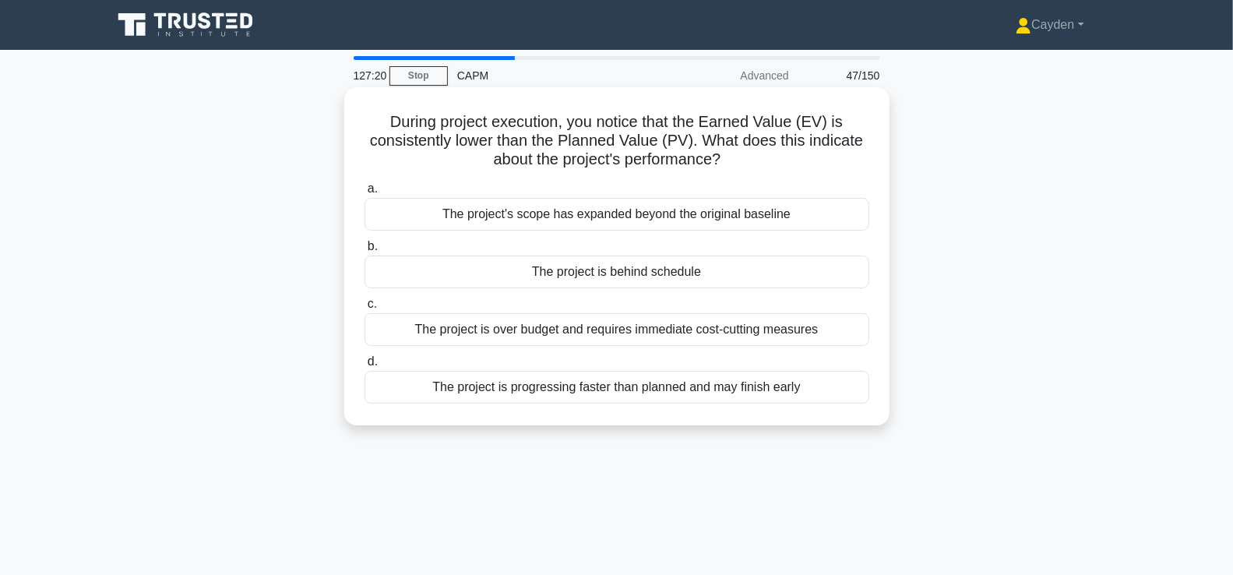
click at [848, 326] on div "The project is over budget and requires immediate cost-cutting measures" at bounding box center [617, 329] width 505 height 33
click at [365, 309] on input "c. The project is over budget and requires immediate cost-cutting measures" at bounding box center [365, 304] width 0 height 10
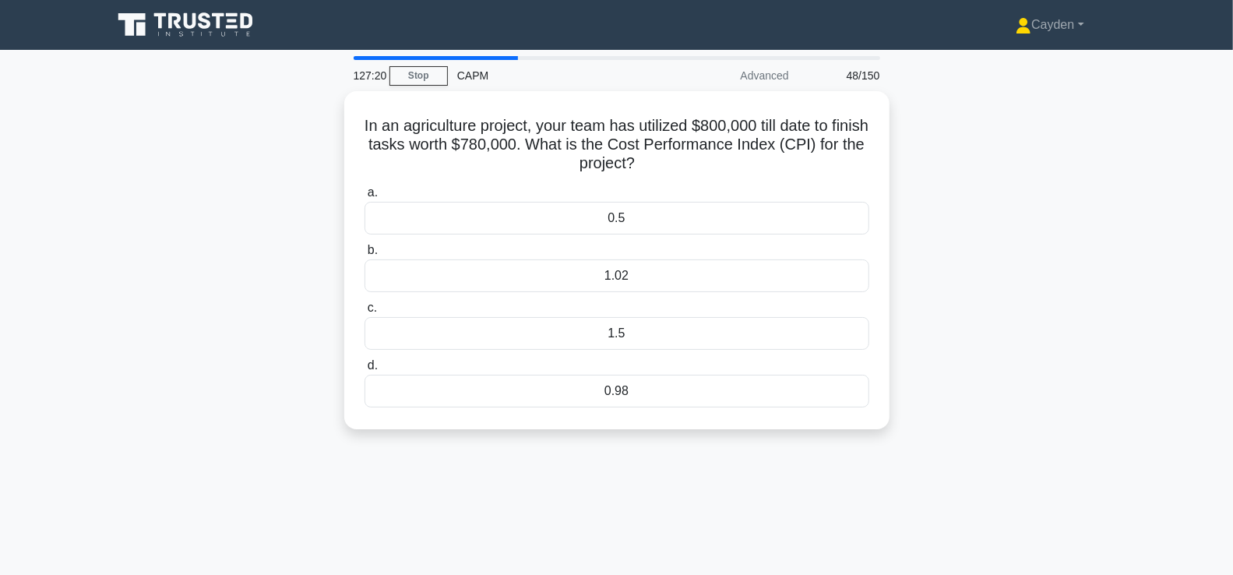
click at [1051, 294] on div "In an agriculture project, your team has utilized $800,000 till date to finish …" at bounding box center [617, 269] width 1028 height 357
click at [713, 385] on div "0.98" at bounding box center [617, 387] width 505 height 33
click at [365, 367] on input "d. 0.98" at bounding box center [365, 362] width 0 height 10
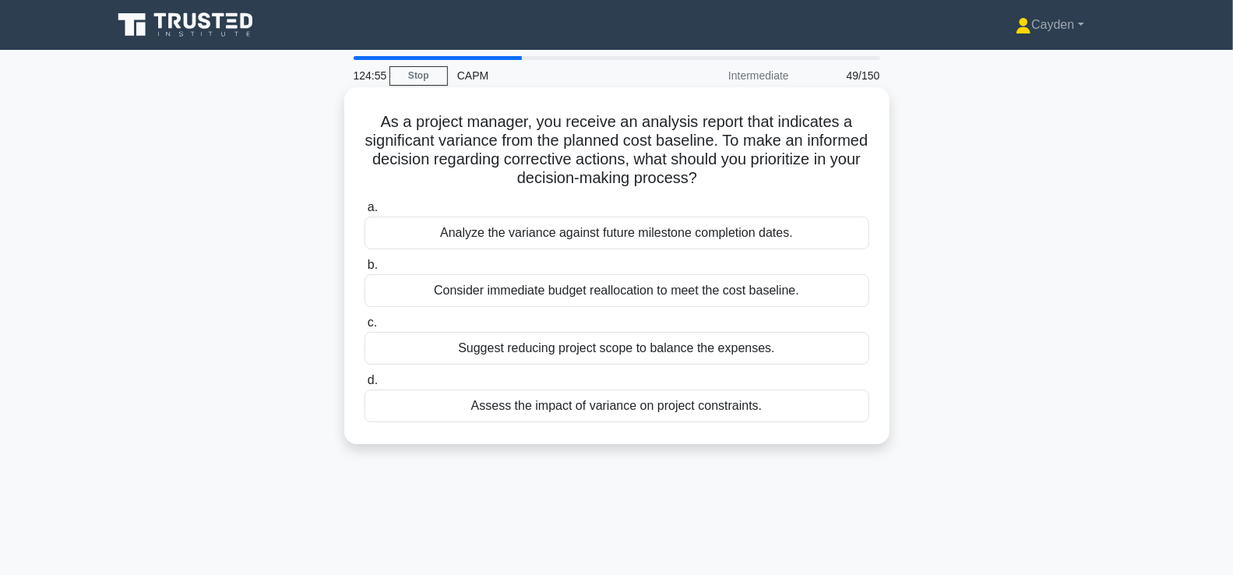
click at [820, 404] on div "Assess the impact of variance on project constraints." at bounding box center [617, 406] width 505 height 33
click at [365, 386] on input "d. Assess the impact of variance on project constraints." at bounding box center [365, 381] width 0 height 10
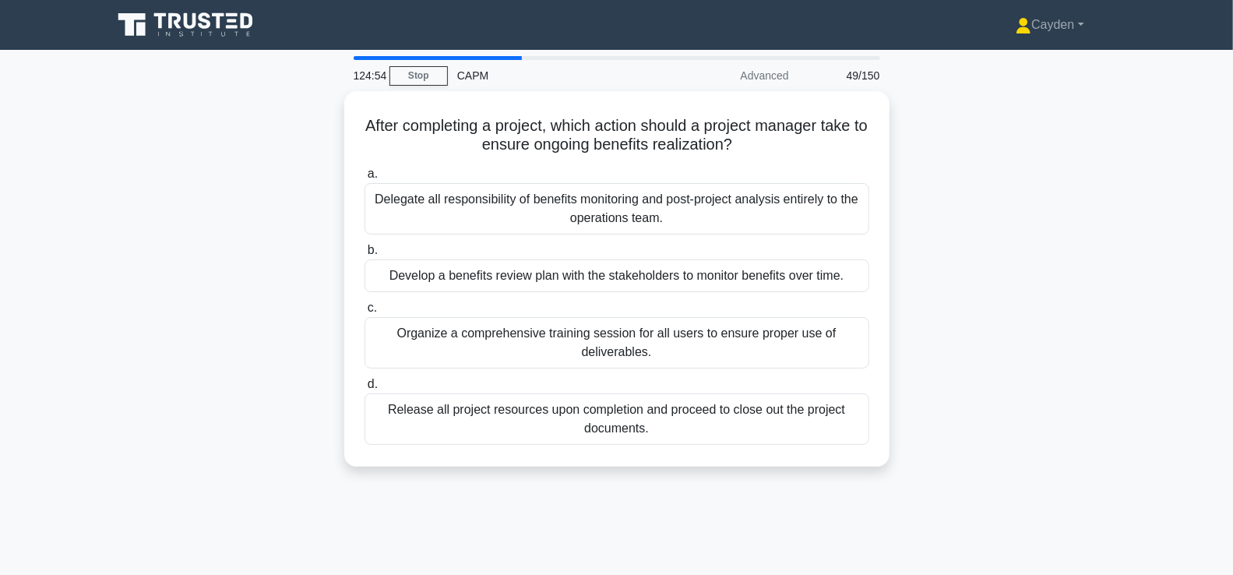
click at [1059, 333] on div "After completing a project, which action should a project manager take to ensur…" at bounding box center [617, 288] width 1028 height 394
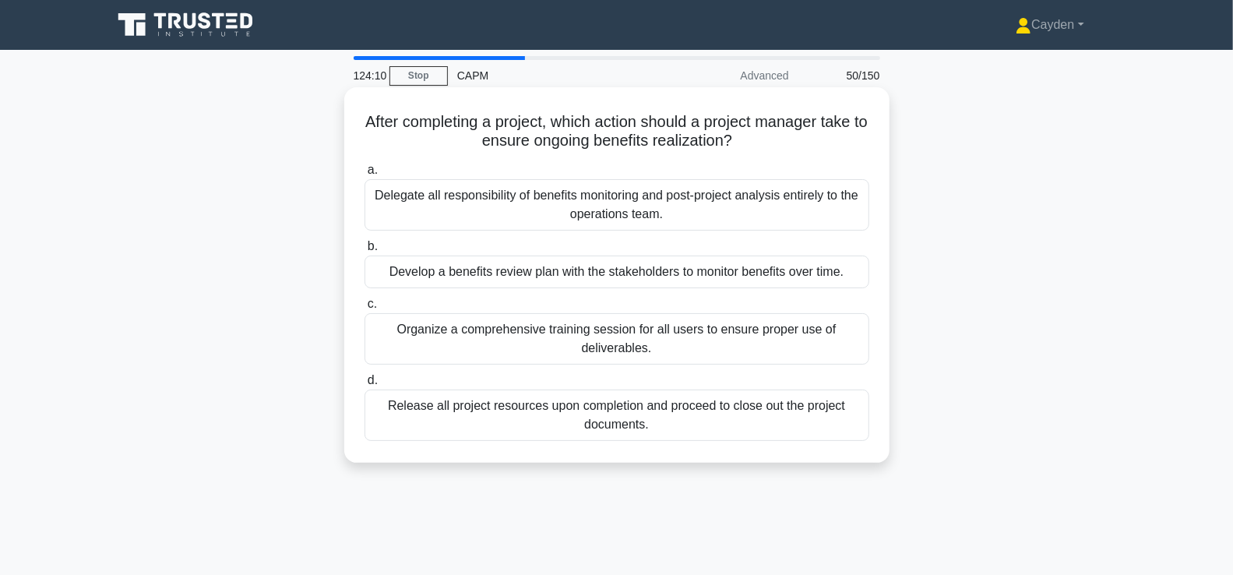
click at [840, 273] on div "Develop a benefits review plan with the stakeholders to monitor benefits over t…" at bounding box center [617, 272] width 505 height 33
click at [365, 252] on input "b. Develop a benefits review plan with the stakeholders to monitor benefits ove…" at bounding box center [365, 247] width 0 height 10
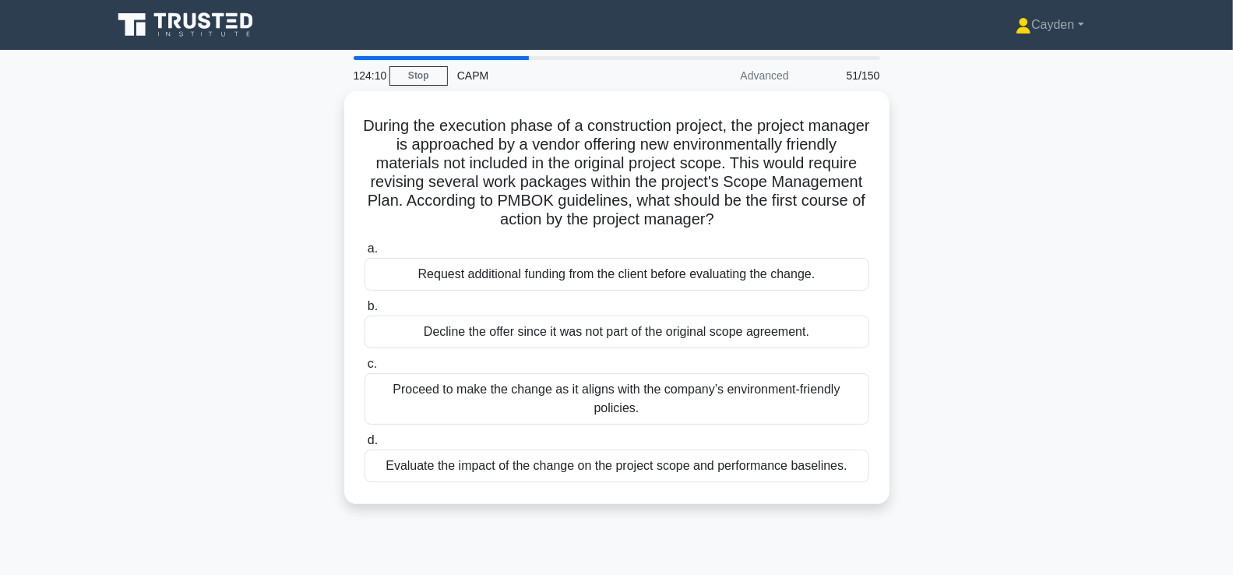
click at [1094, 226] on div "During the execution phase of a construction project, the project manager is ap…" at bounding box center [617, 307] width 1028 height 432
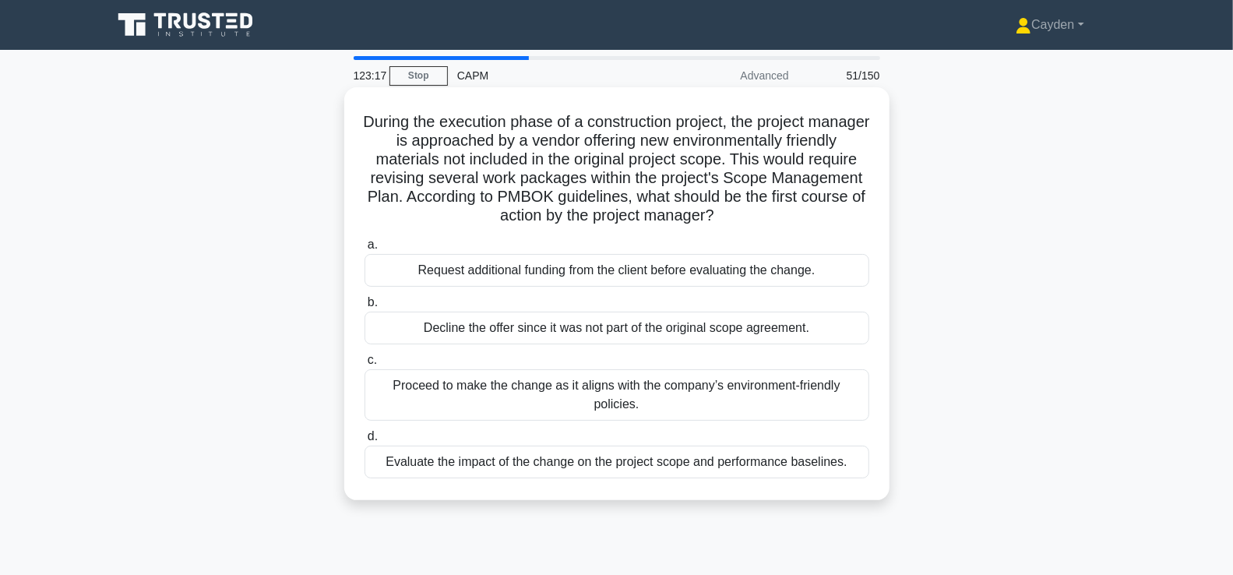
click at [825, 471] on div "Evaluate the impact of the change on the project scope and performance baseline…" at bounding box center [617, 462] width 505 height 33
click at [365, 442] on input "d. Evaluate the impact of the change on the project scope and performance basel…" at bounding box center [365, 437] width 0 height 10
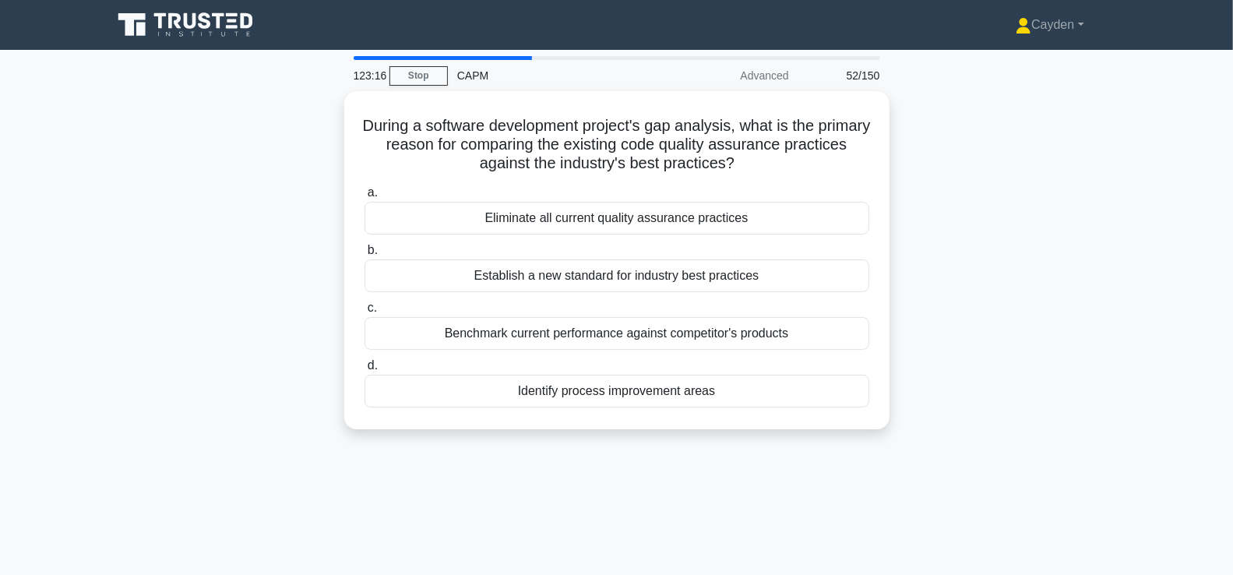
click at [1030, 412] on div "During a software development project's gap analysis, what is the primary reaso…" at bounding box center [617, 269] width 1028 height 357
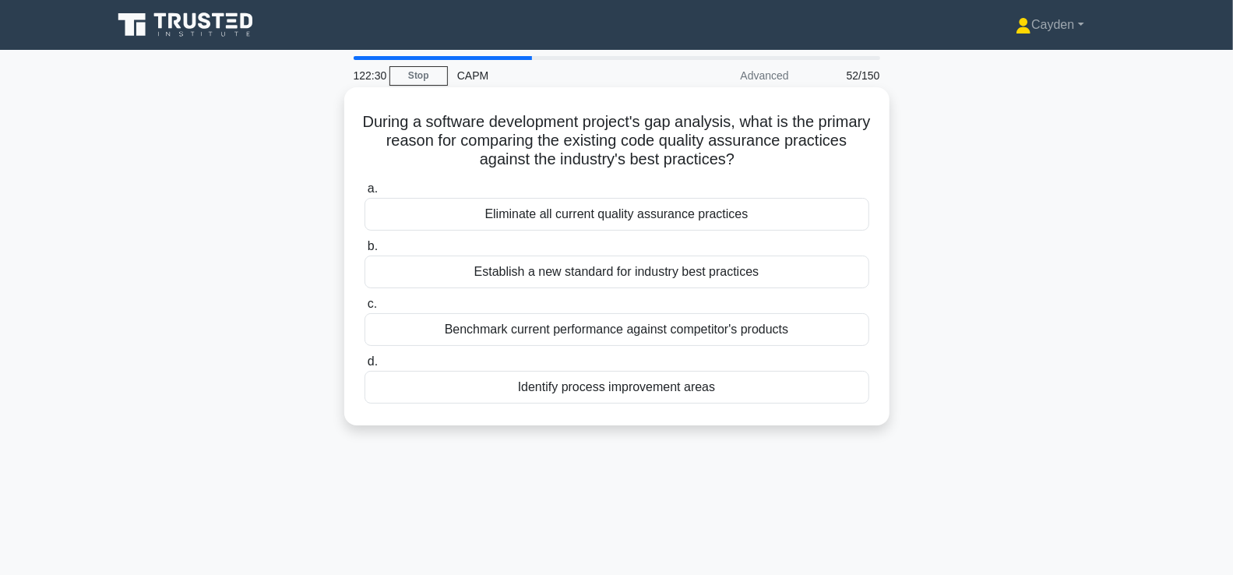
click at [783, 389] on div "Identify process improvement areas" at bounding box center [617, 387] width 505 height 33
click at [365, 367] on input "d. Identify process improvement areas" at bounding box center [365, 362] width 0 height 10
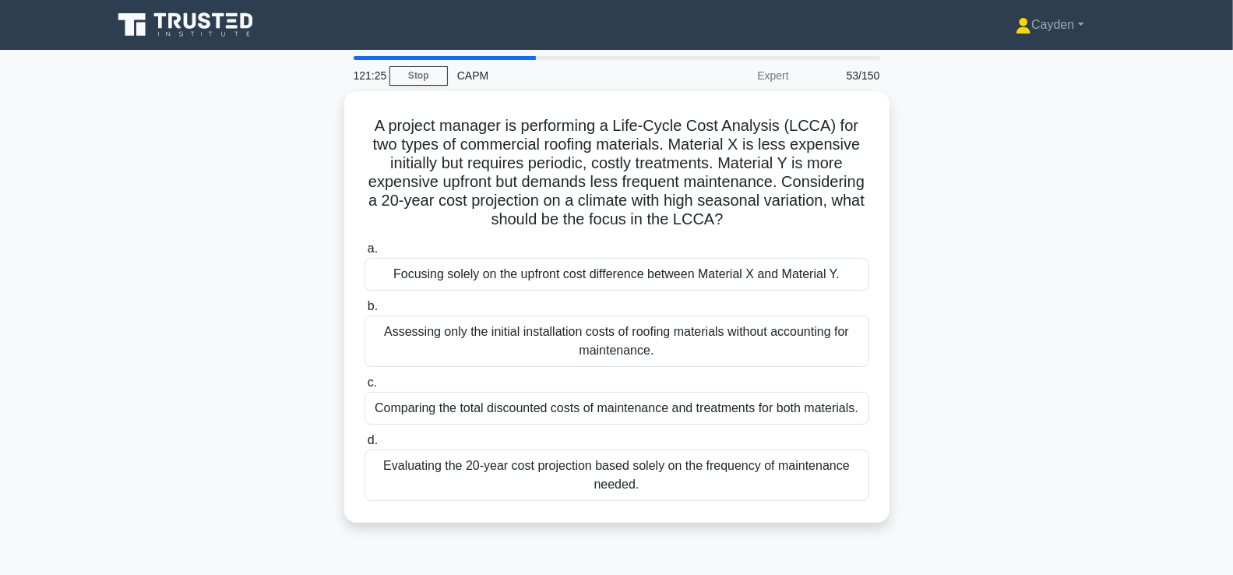
click at [1003, 413] on div "A project manager is performing a Life-Cycle Cost Analysis (LCCA) for two types…" at bounding box center [617, 316] width 1028 height 450
click at [974, 404] on div "A project manager is performing a Life-Cycle Cost Analysis (LCCA) for two types…" at bounding box center [617, 316] width 1028 height 450
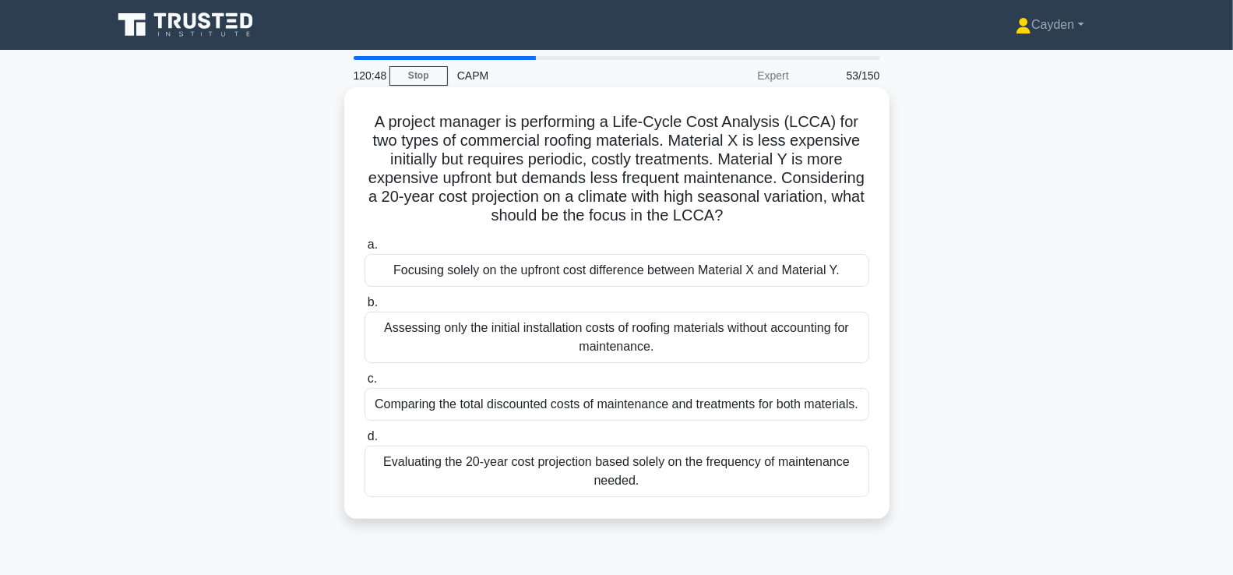
click at [719, 461] on div "Evaluating the 20-year cost projection based solely on the frequency of mainten…" at bounding box center [617, 471] width 505 height 51
click at [365, 442] on input "d. Evaluating the 20-year cost projection based solely on the frequency of main…" at bounding box center [365, 437] width 0 height 10
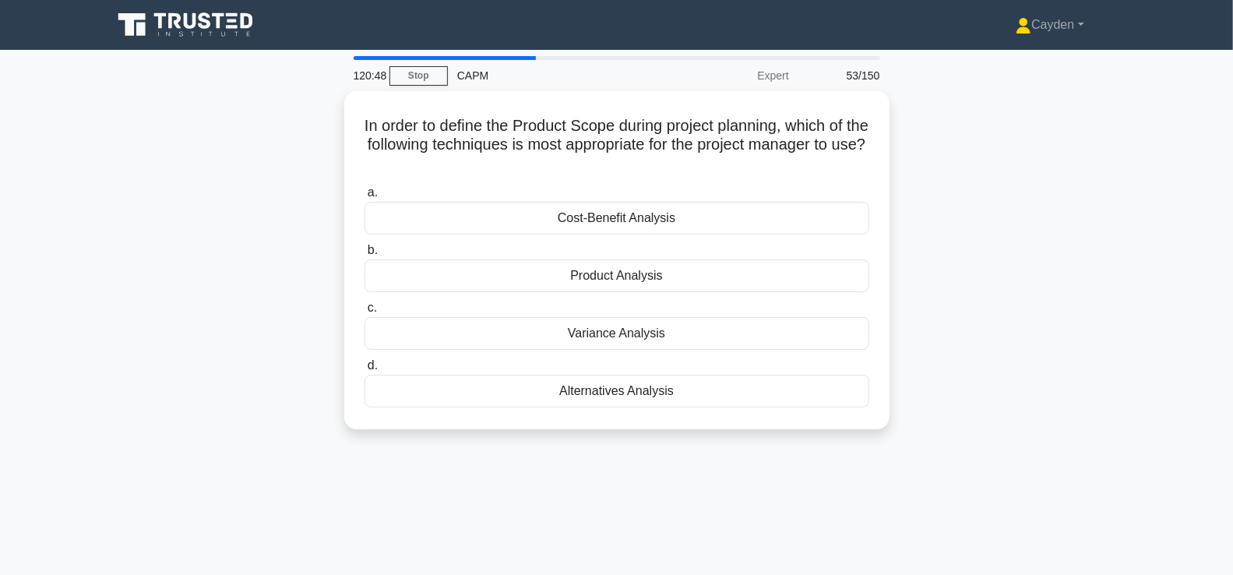
click at [1023, 411] on div "In order to define the Product Scope during project planning, which of the foll…" at bounding box center [617, 269] width 1028 height 357
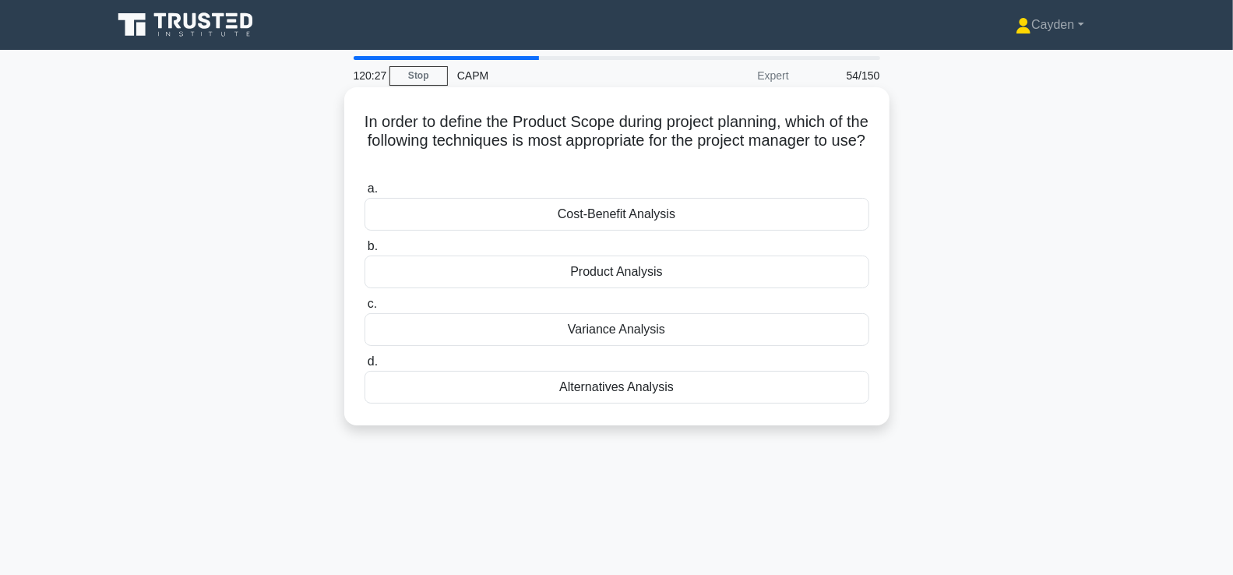
click at [785, 210] on div "Cost-Benefit Analysis" at bounding box center [617, 214] width 505 height 33
click at [365, 194] on input "a. Cost-Benefit Analysis" at bounding box center [365, 189] width 0 height 10
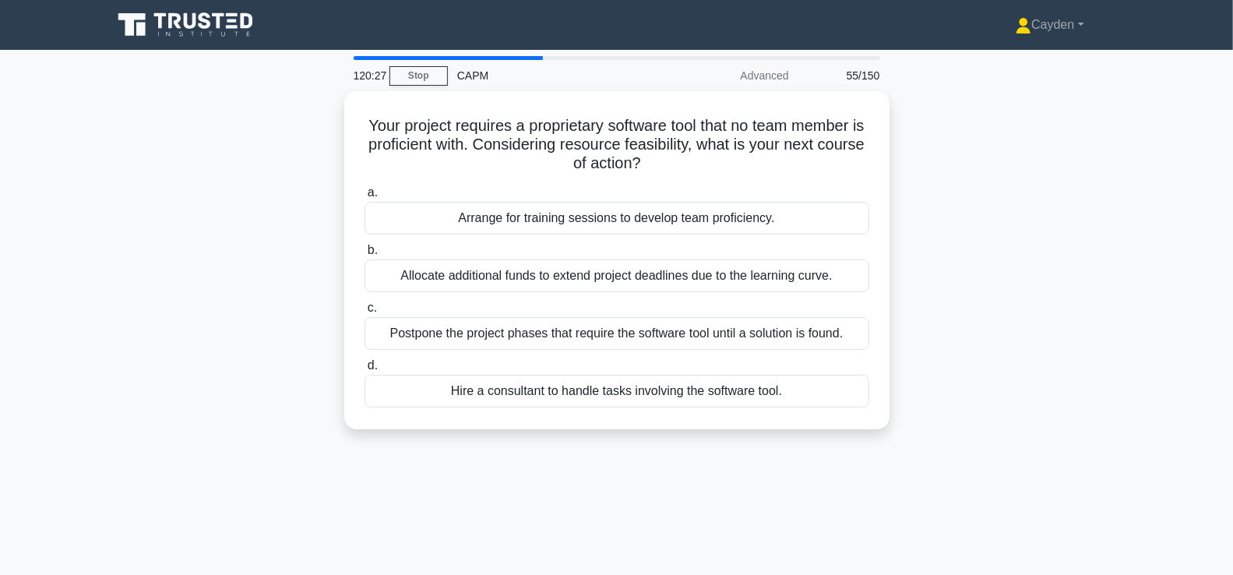
click at [1037, 266] on div "Your project requires a proprietary software tool that no team member is profic…" at bounding box center [617, 269] width 1028 height 357
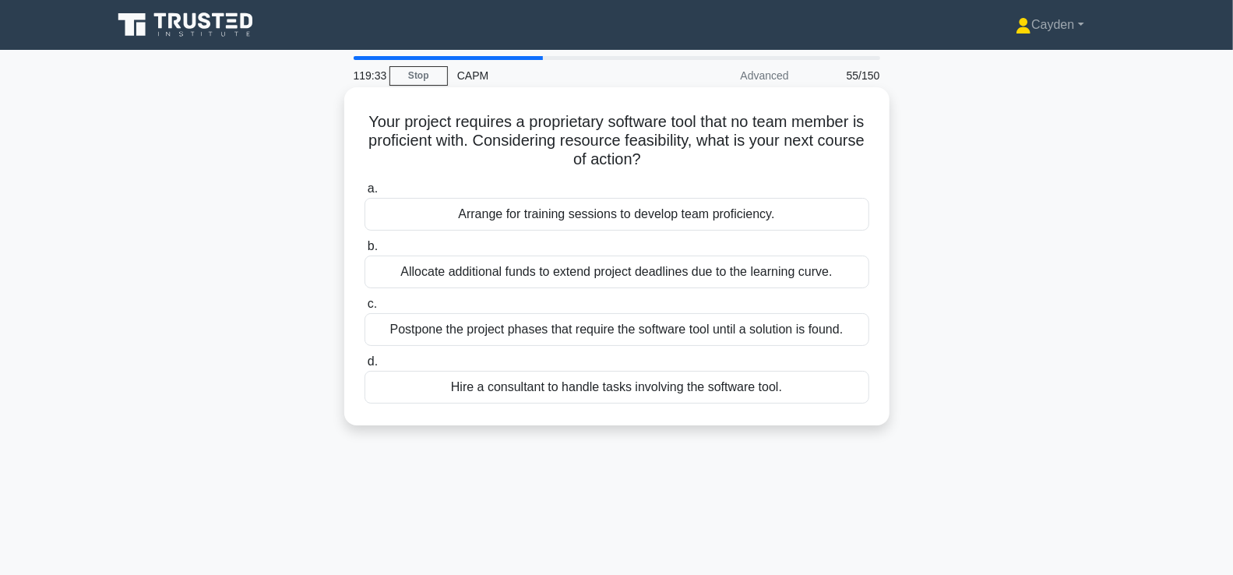
click at [812, 278] on div "Allocate additional funds to extend project deadlines due to the learning curve." at bounding box center [617, 272] width 505 height 33
click at [365, 252] on input "b. Allocate additional funds to extend project deadlines due to the learning cu…" at bounding box center [365, 247] width 0 height 10
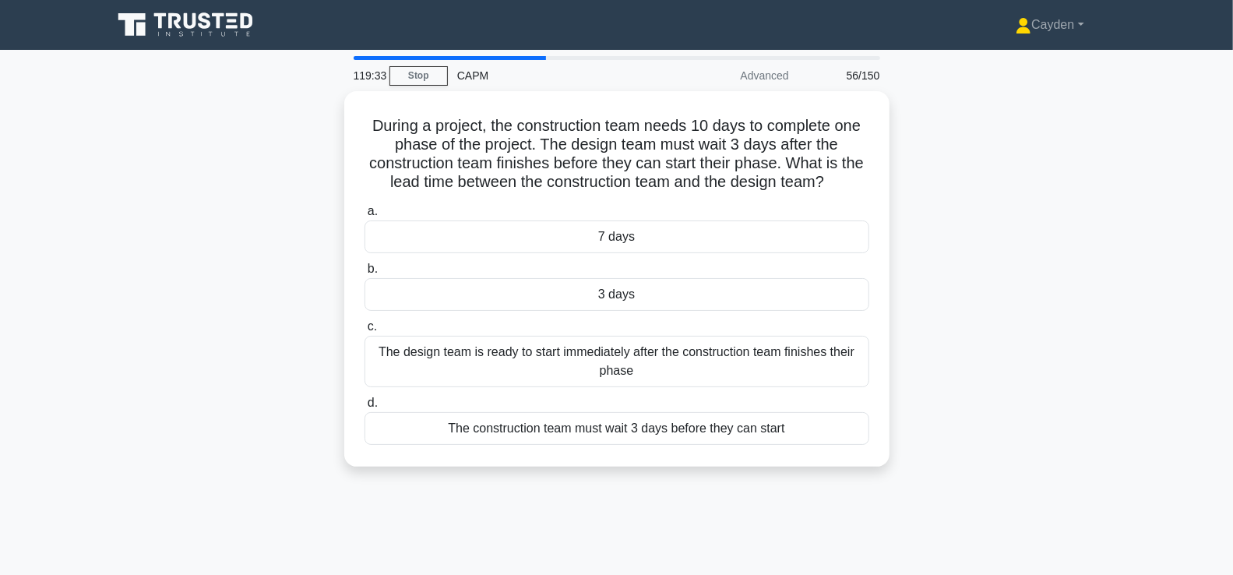
click at [1013, 316] on div "During a project, the construction team needs 10 days to complete one phase of …" at bounding box center [617, 288] width 1028 height 394
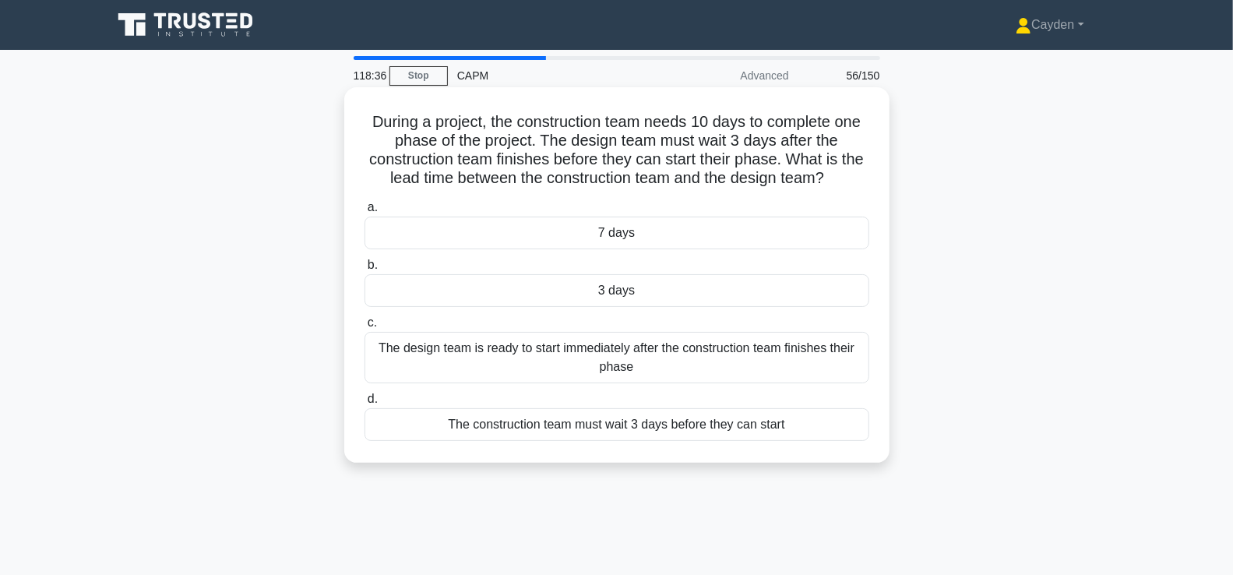
click at [771, 288] on div "3 days" at bounding box center [617, 290] width 505 height 33
click at [365, 270] on input "b. 3 days" at bounding box center [365, 265] width 0 height 10
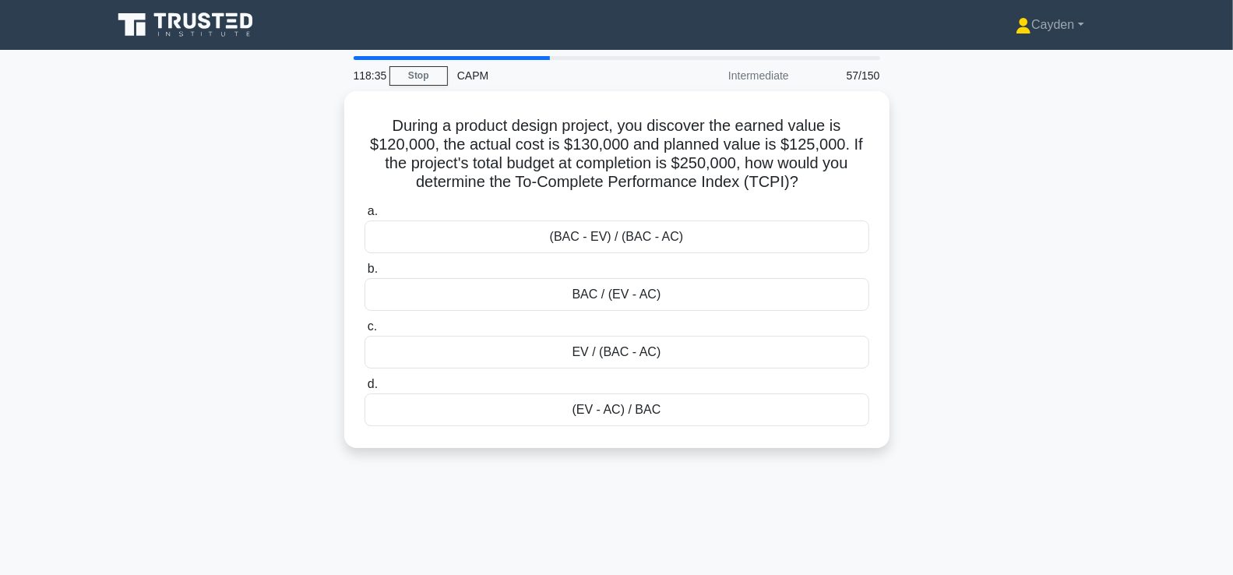
click at [1027, 291] on div "During a product design project, you discover the earned value is $120,000, the…" at bounding box center [617, 279] width 1028 height 376
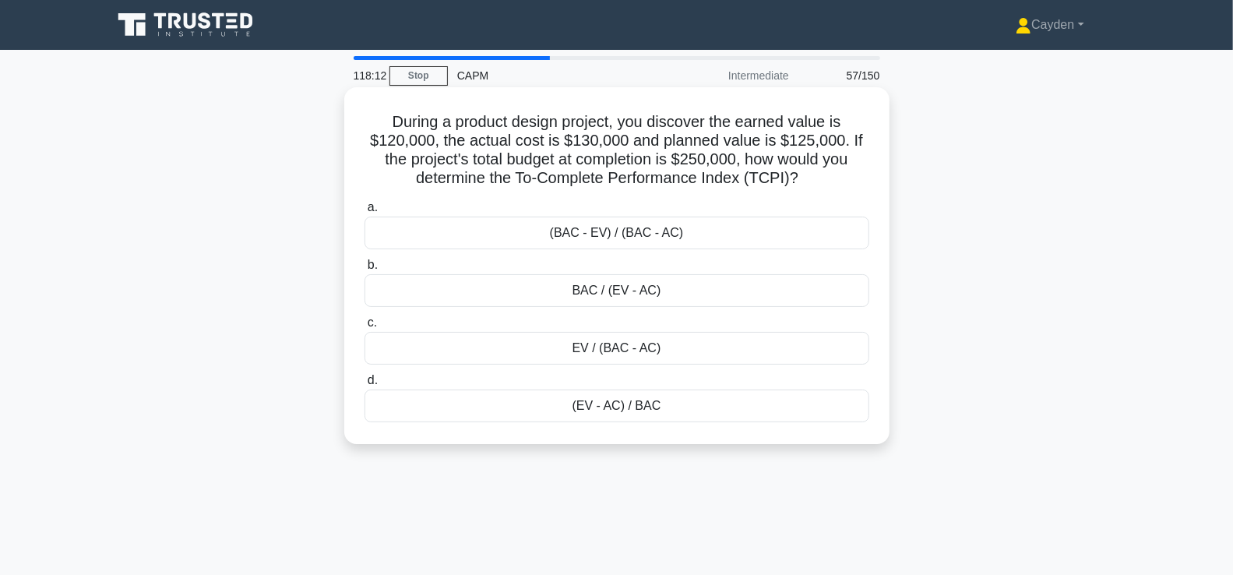
click at [810, 222] on div "(BAC - EV) / (BAC - AC)" at bounding box center [617, 233] width 505 height 33
click at [365, 213] on input "a. (BAC - EV) / (BAC - AC)" at bounding box center [365, 208] width 0 height 10
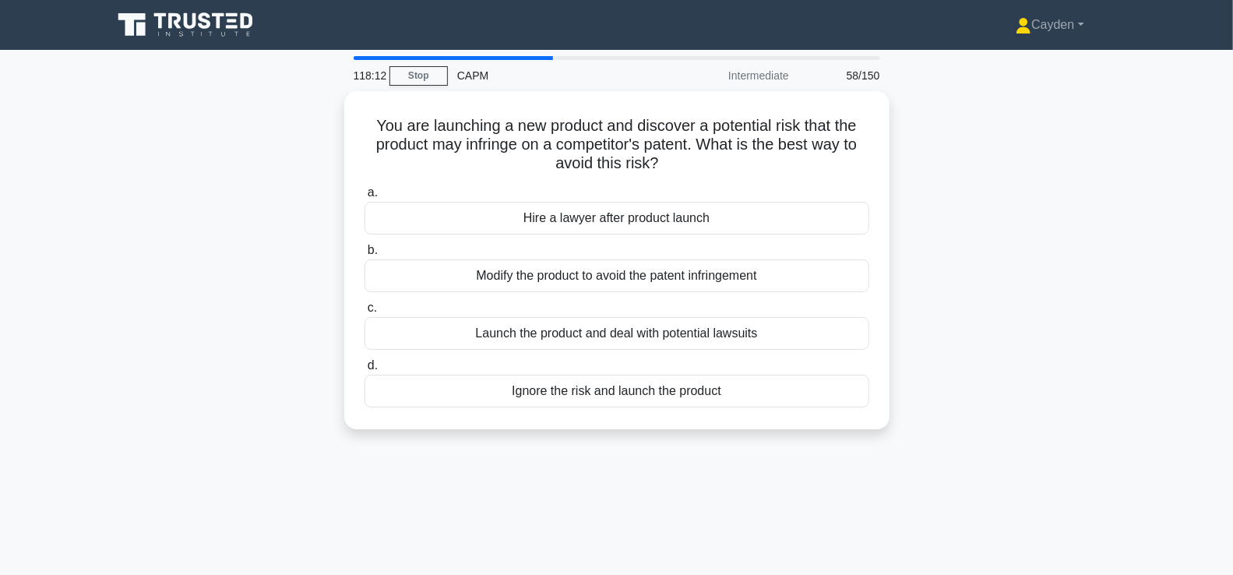
click at [1127, 252] on div "You are launching a new product and discover a potential risk that the product …" at bounding box center [617, 269] width 1028 height 357
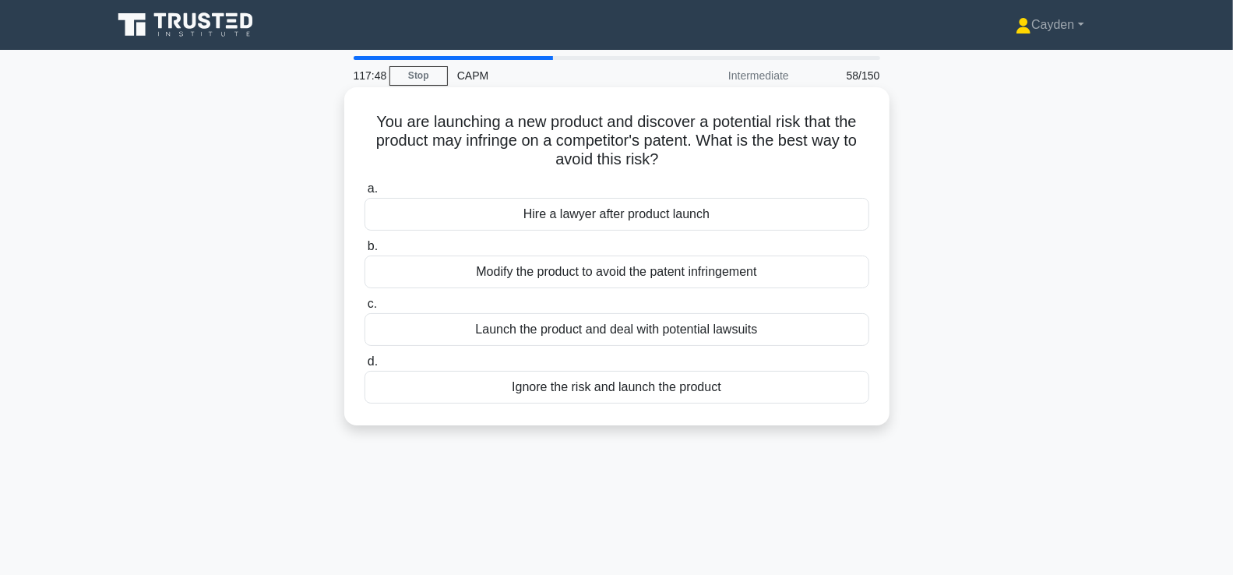
click at [750, 266] on div "Modify the product to avoid the patent infringement" at bounding box center [617, 272] width 505 height 33
click at [365, 252] on input "b. Modify the product to avoid the patent infringement" at bounding box center [365, 247] width 0 height 10
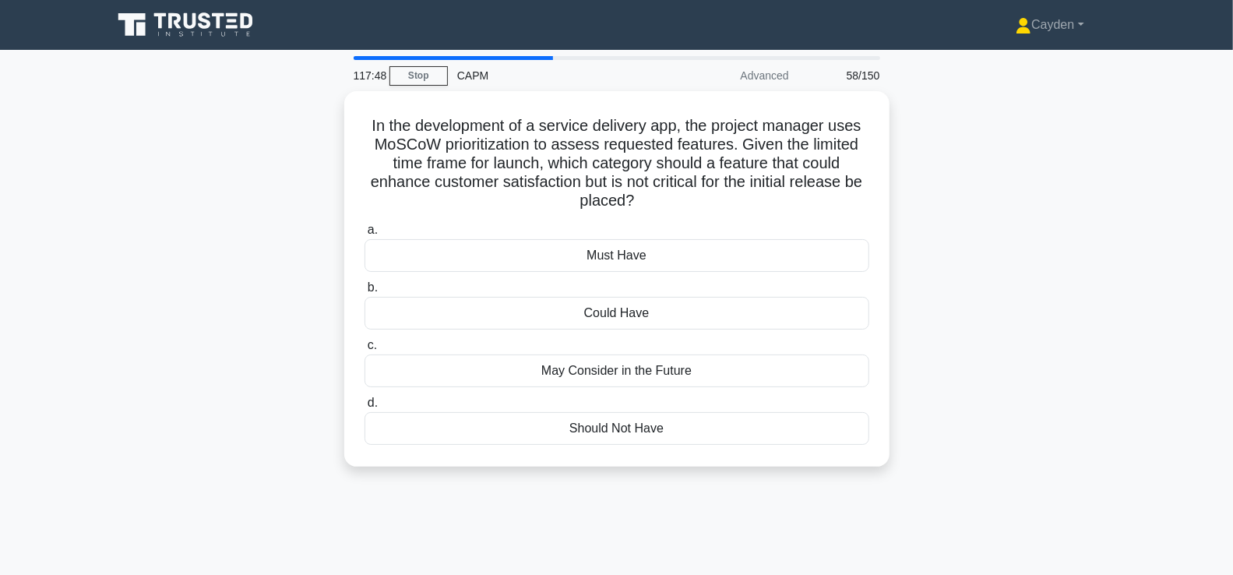
click at [1004, 259] on div "In the development of a service delivery app, the project manager uses MoSCoW p…" at bounding box center [617, 288] width 1028 height 394
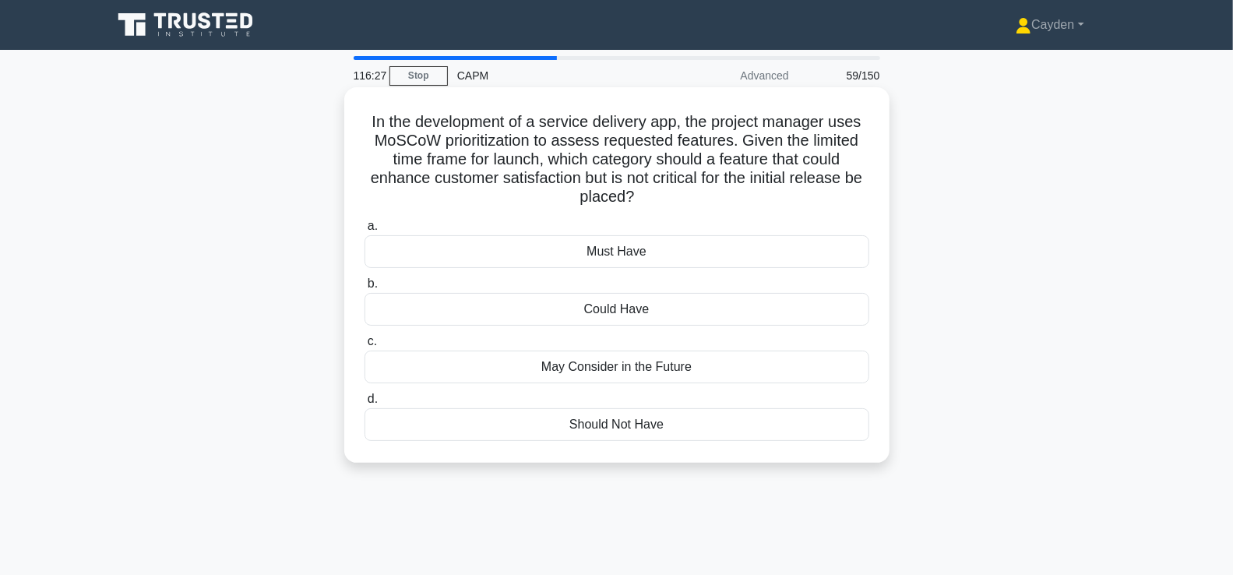
click at [732, 309] on div "Could Have" at bounding box center [617, 309] width 505 height 33
click at [365, 289] on input "b. Could Have" at bounding box center [365, 284] width 0 height 10
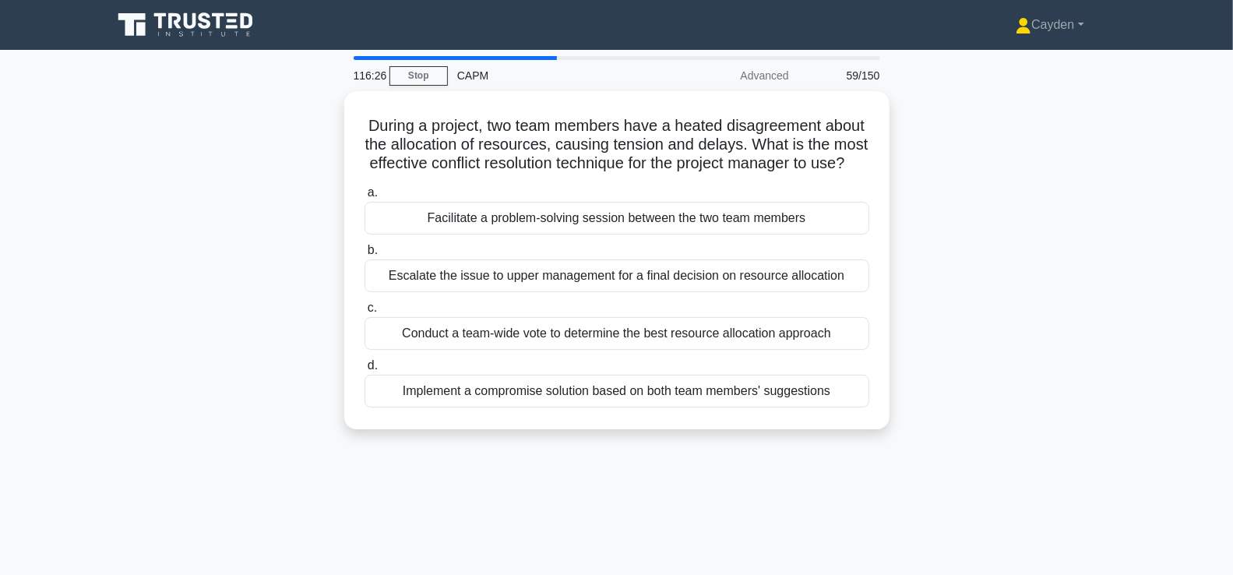
click at [1085, 386] on div "During a project, two team members have a heated disagreement about the allocat…" at bounding box center [617, 269] width 1028 height 357
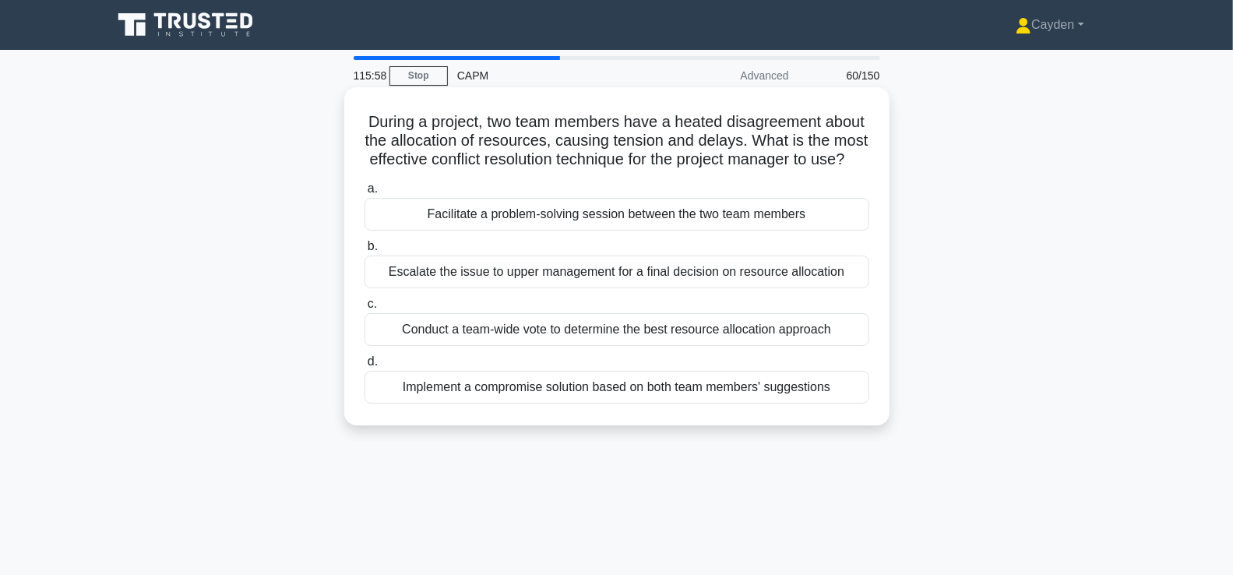
click at [845, 391] on div "Implement a compromise solution based on both team members' suggestions" at bounding box center [617, 387] width 505 height 33
click at [365, 367] on input "d. Implement a compromise solution based on both team members' suggestions" at bounding box center [365, 362] width 0 height 10
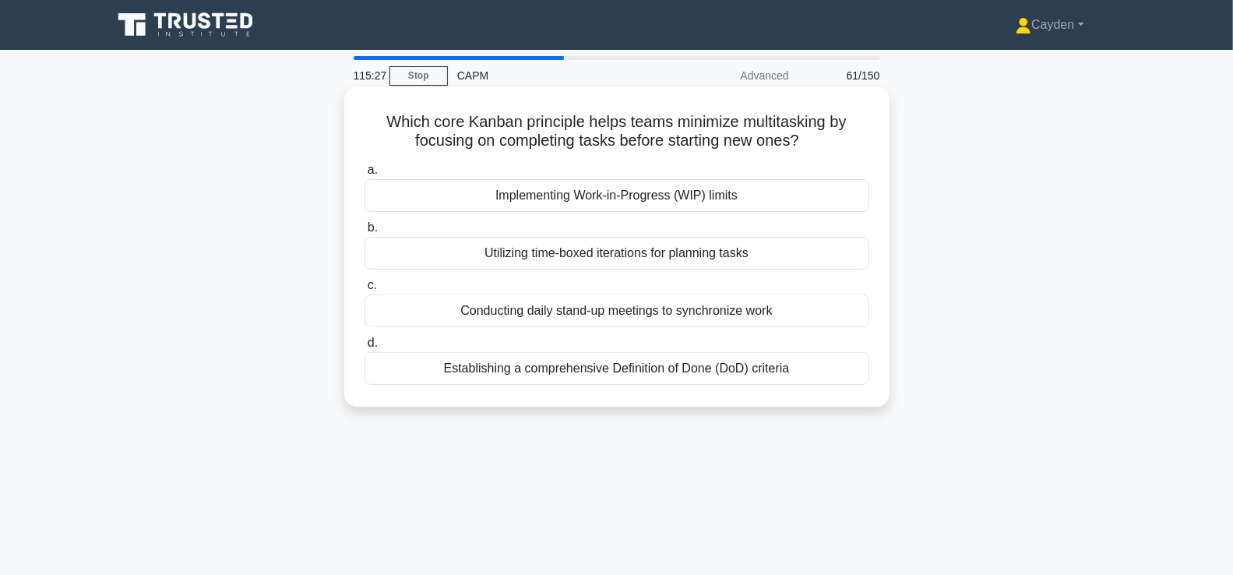
click at [820, 361] on div "Establishing a comprehensive Definition of Done (DoD) criteria" at bounding box center [617, 368] width 505 height 33
click at [365, 348] on input "d. Establishing a comprehensive Definition of Done (DoD) criteria" at bounding box center [365, 343] width 0 height 10
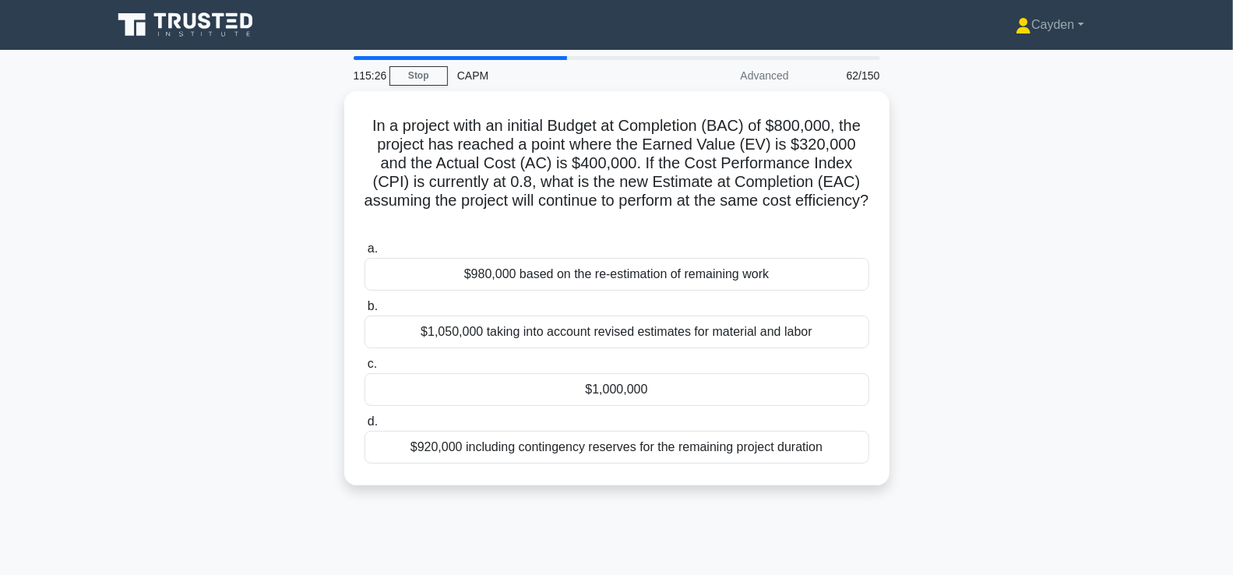
click at [1015, 329] on div "In a project with an initial Budget at Completion (BAC) of $800,000, the projec…" at bounding box center [617, 297] width 1028 height 413
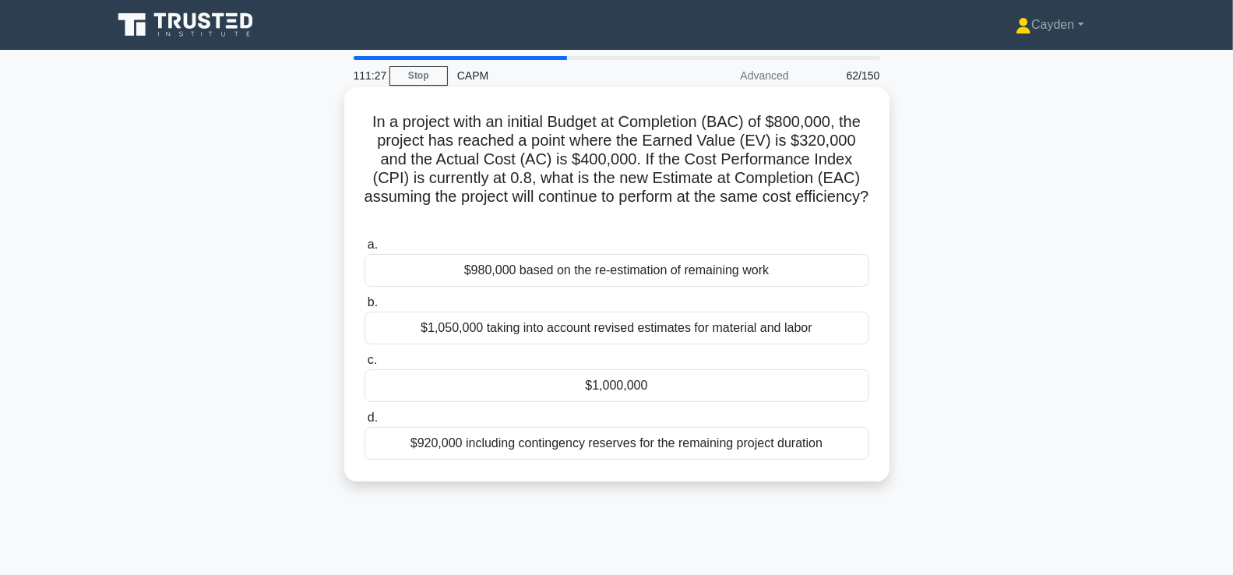
click at [795, 369] on div "$1,000,000" at bounding box center [617, 385] width 505 height 33
click at [365, 364] on input "c. $1,000,000" at bounding box center [365, 360] width 0 height 10
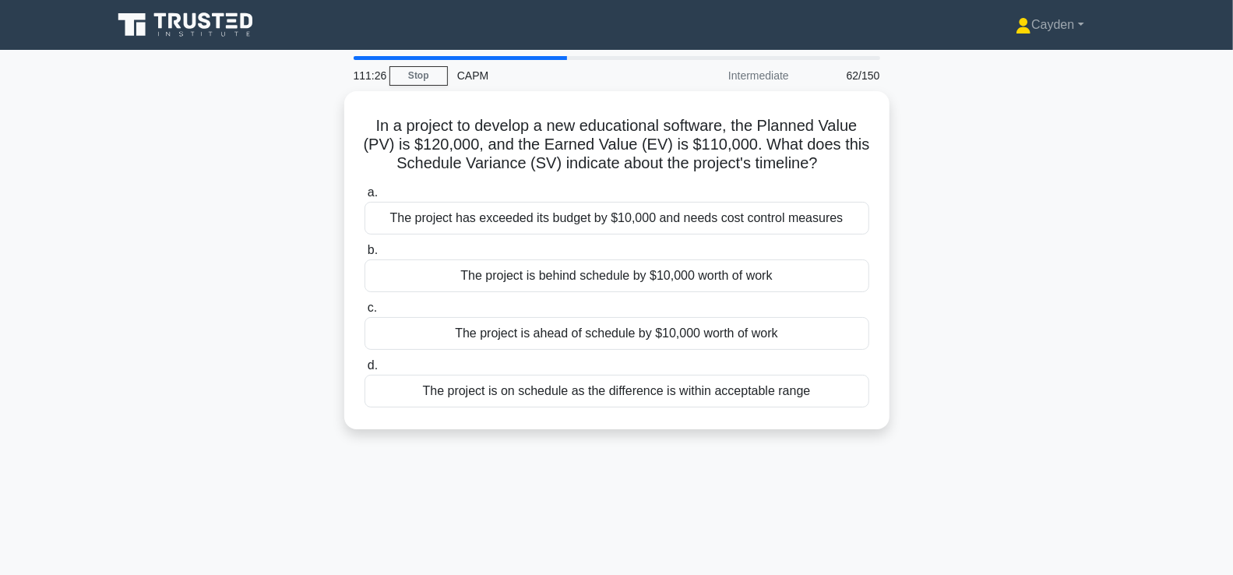
click at [983, 313] on div "In a project to develop a new educational software, the Planned Value (PV) is $…" at bounding box center [617, 269] width 1028 height 357
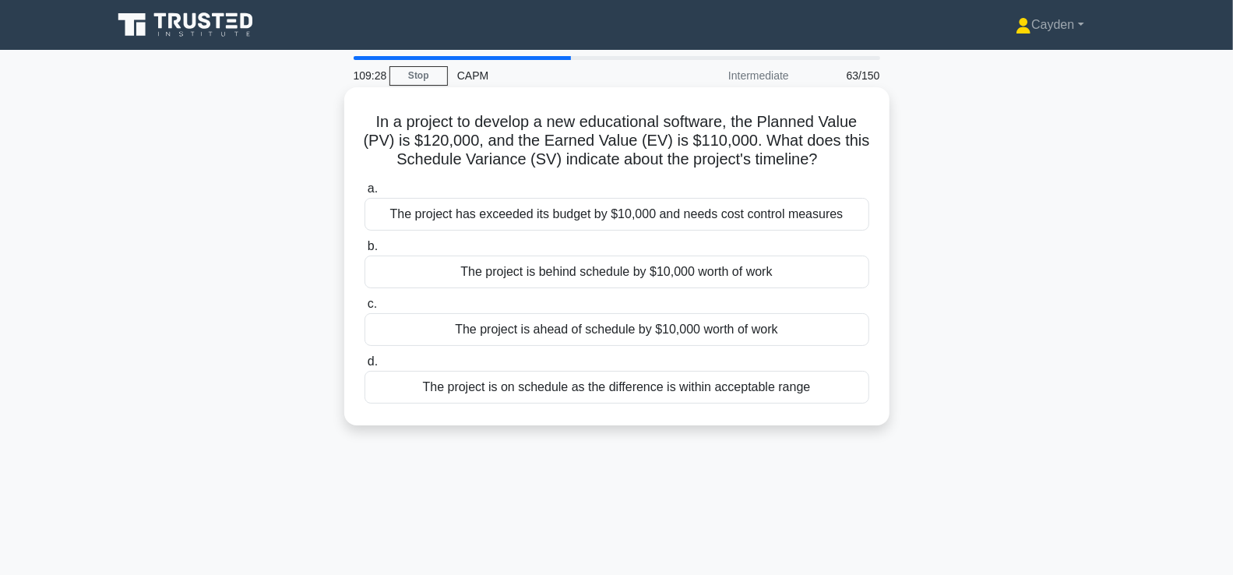
click at [817, 269] on div "The project is behind schedule by $10,000 worth of work" at bounding box center [617, 272] width 505 height 33
click at [365, 252] on input "b. The project is behind schedule by $10,000 worth of work" at bounding box center [365, 247] width 0 height 10
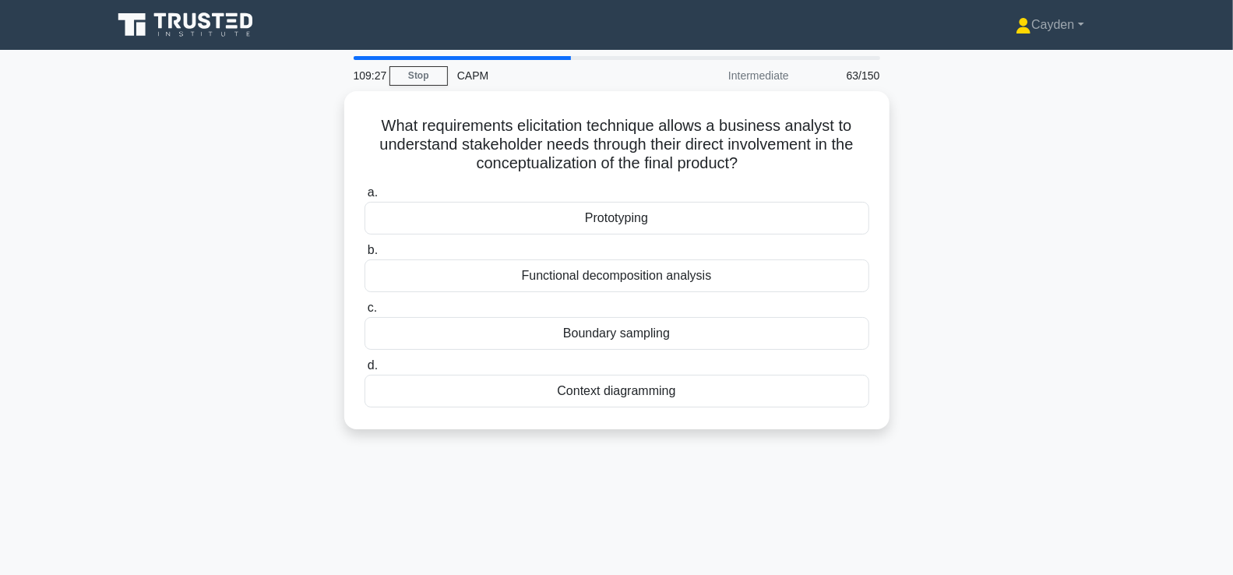
click at [1005, 275] on div "What requirements elicitation technique allows a business analyst to understand…" at bounding box center [617, 269] width 1028 height 357
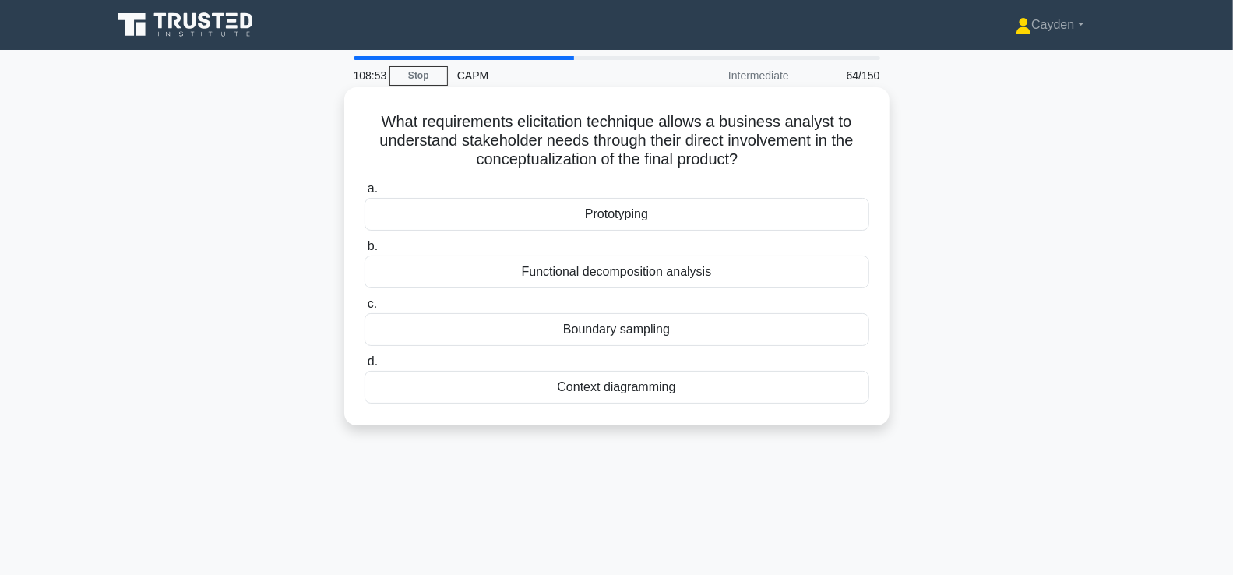
click at [747, 390] on div "Context diagramming" at bounding box center [617, 387] width 505 height 33
click at [365, 367] on input "d. Context diagramming" at bounding box center [365, 362] width 0 height 10
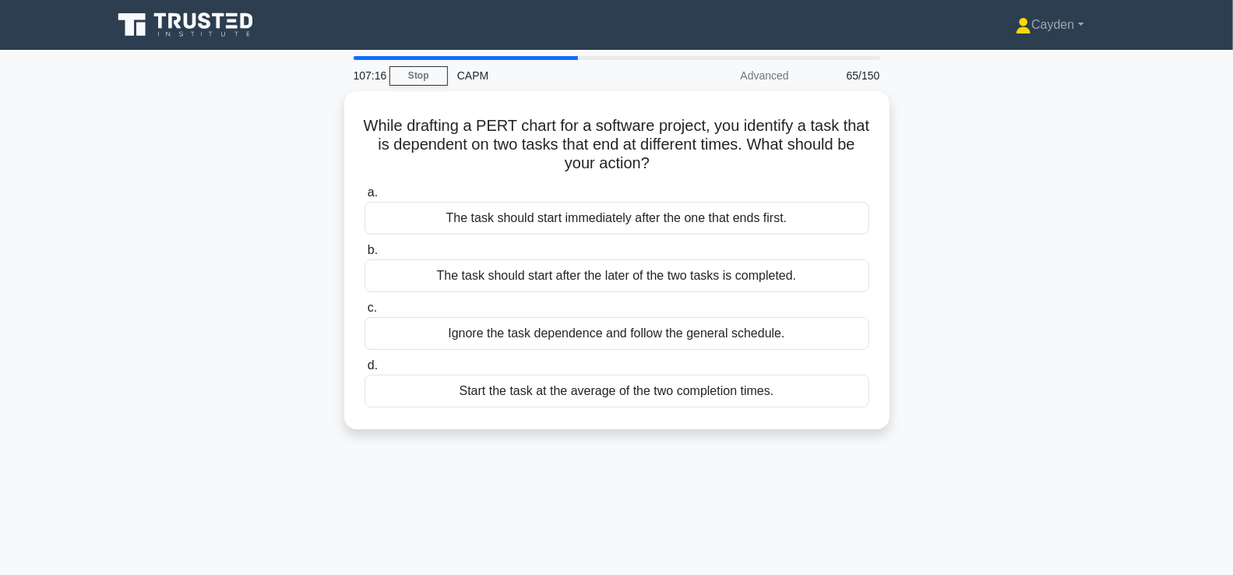
click at [1053, 383] on div "While drafting a PERT chart for a software project, you identify a task that is…" at bounding box center [617, 269] width 1028 height 357
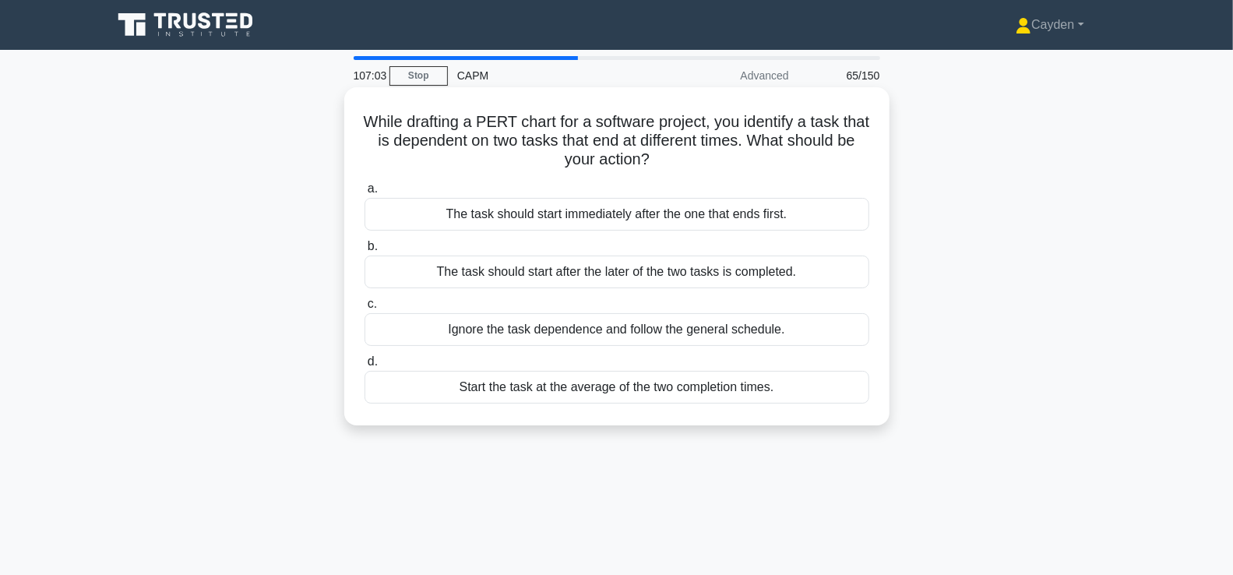
click at [837, 274] on div "The task should start after the later of the two tasks is completed." at bounding box center [617, 272] width 505 height 33
click at [365, 252] on input "b. The task should start after the later of the two tasks is completed." at bounding box center [365, 247] width 0 height 10
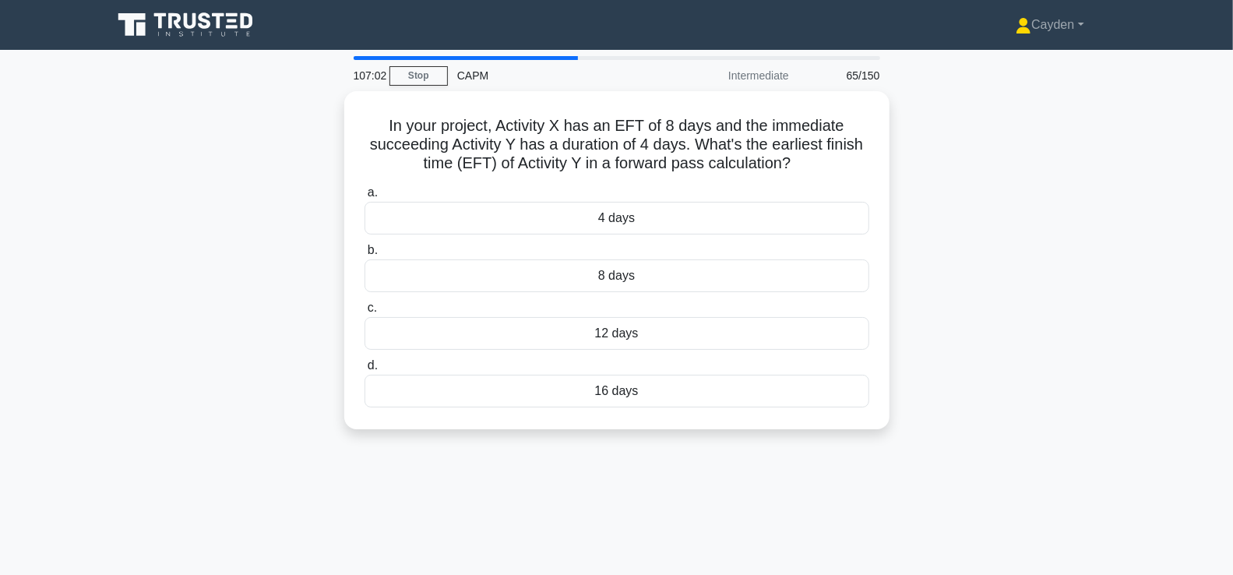
click at [1007, 302] on div "In your project, Activity X has an EFT of 8 days and the immediate succeeding A…" at bounding box center [617, 269] width 1028 height 357
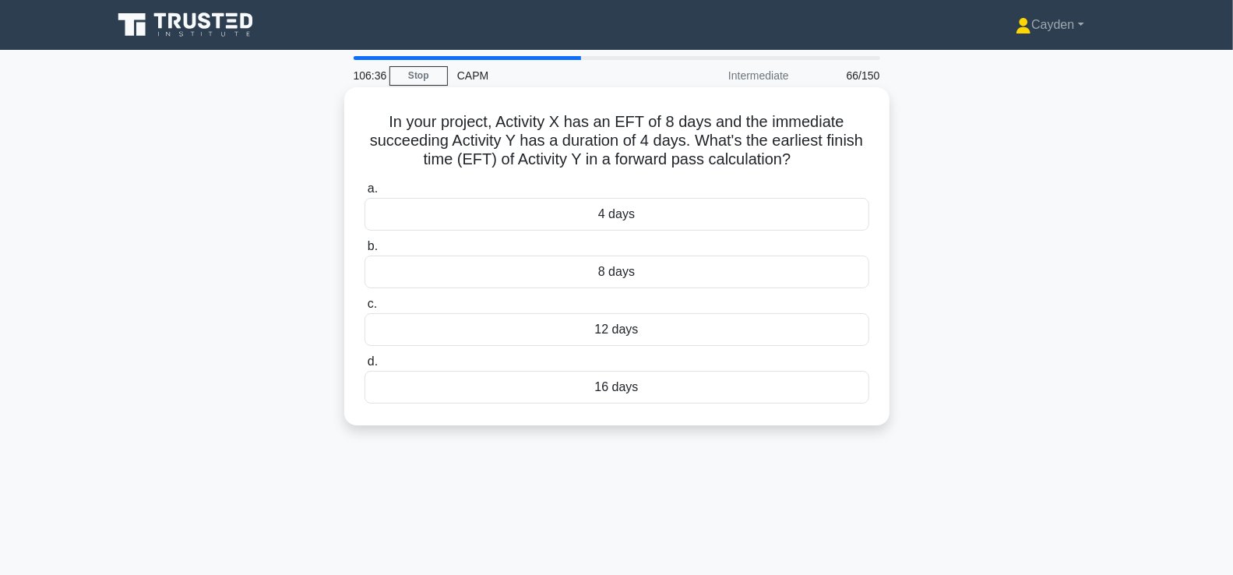
click at [861, 328] on div "12 days" at bounding box center [617, 329] width 505 height 33
click at [365, 309] on input "c. 12 days" at bounding box center [365, 304] width 0 height 10
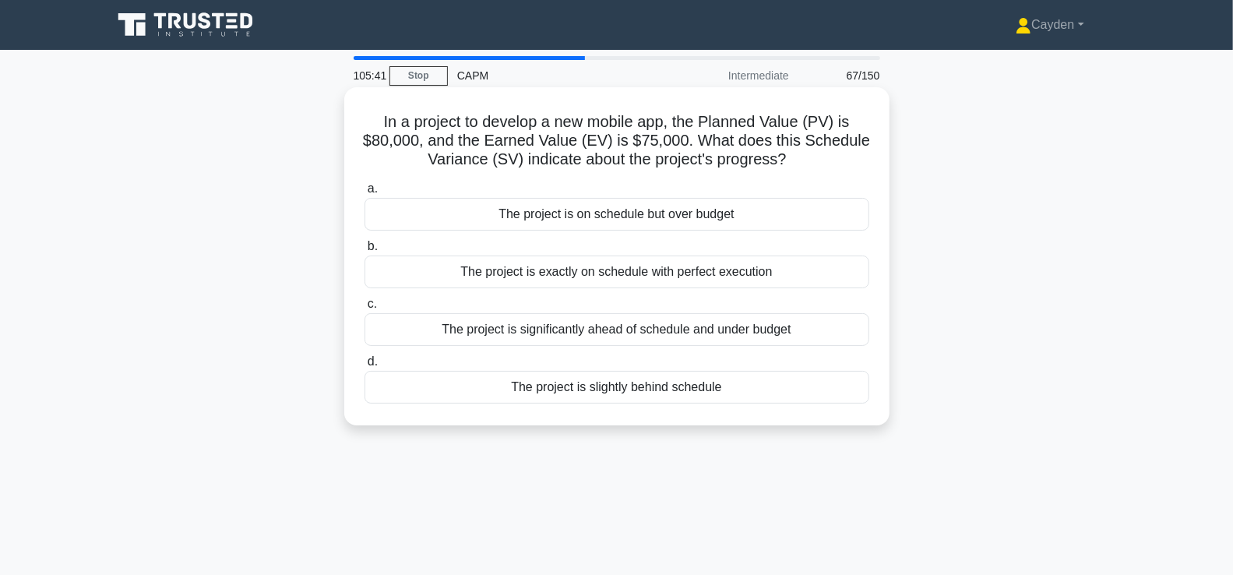
click at [795, 383] on div "The project is slightly behind schedule" at bounding box center [617, 387] width 505 height 33
click at [365, 367] on input "d. The project is slightly behind schedule" at bounding box center [365, 362] width 0 height 10
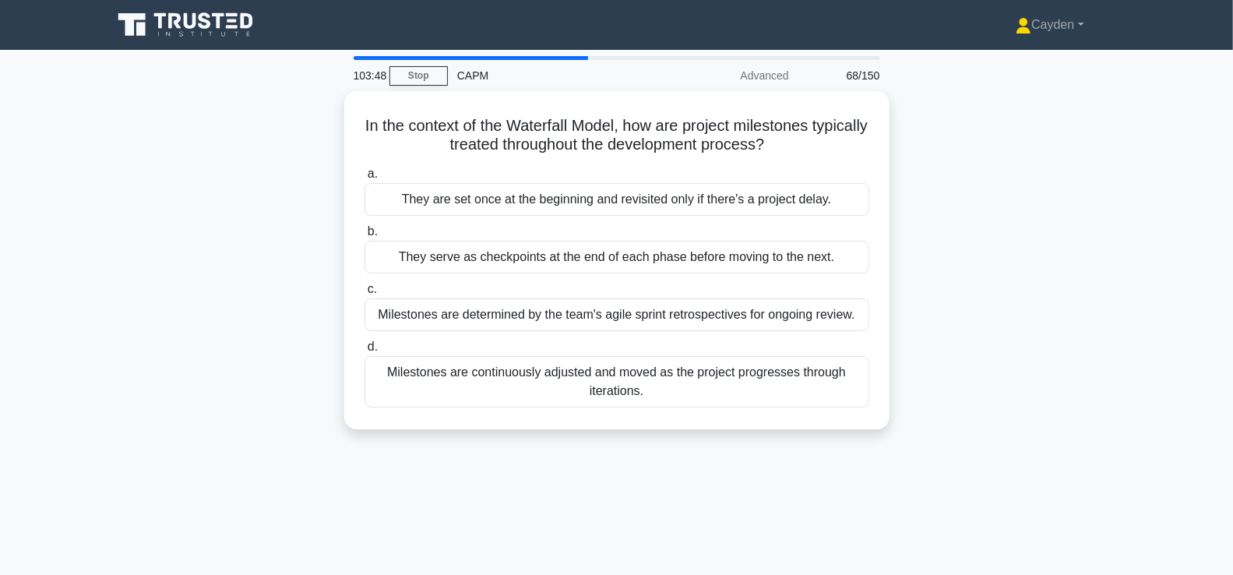
click at [1025, 314] on div "In the context of the Waterfall Model, how are project milestones typically tre…" at bounding box center [617, 269] width 1028 height 357
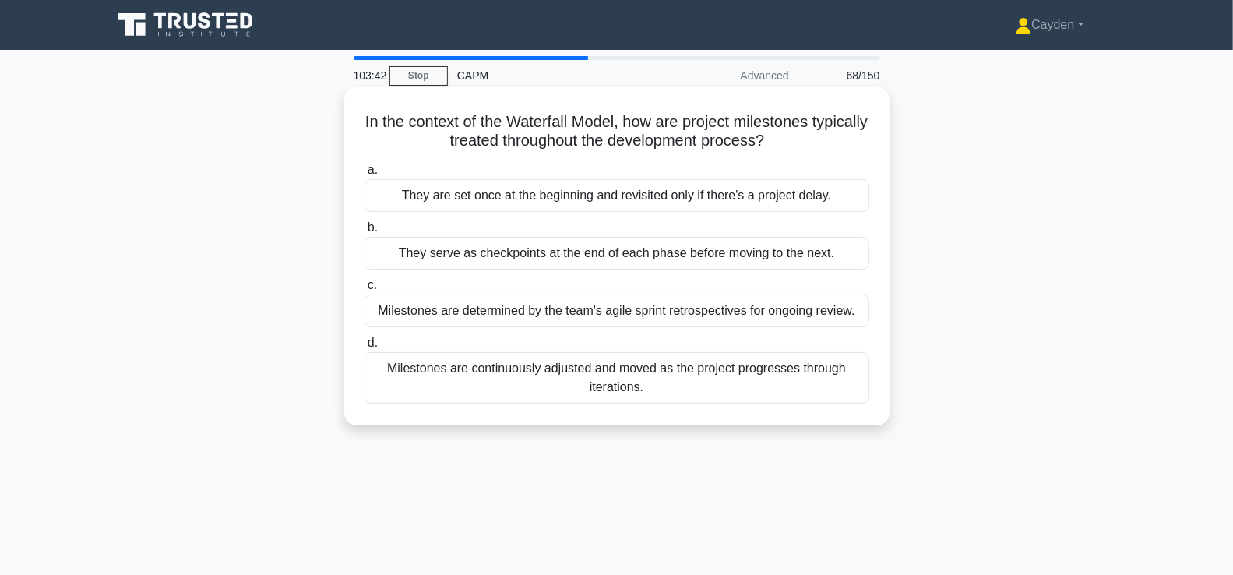
click at [845, 256] on div "They serve as checkpoints at the end of each phase before moving to the next." at bounding box center [617, 253] width 505 height 33
click at [365, 233] on input "b. They serve as checkpoints at the end of each phase before moving to the next." at bounding box center [365, 228] width 0 height 10
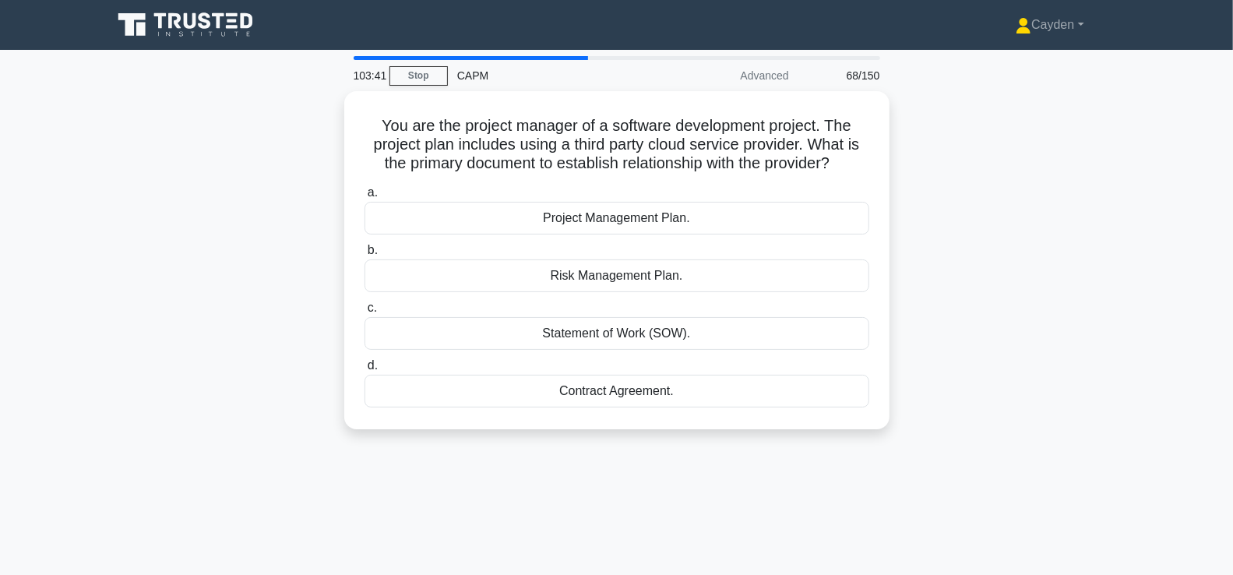
click at [961, 251] on div "You are the project manager of a software development project. The project plan…" at bounding box center [617, 269] width 1028 height 357
click at [1014, 268] on div "You are the project manager of a software development project. The project plan…" at bounding box center [617, 269] width 1028 height 357
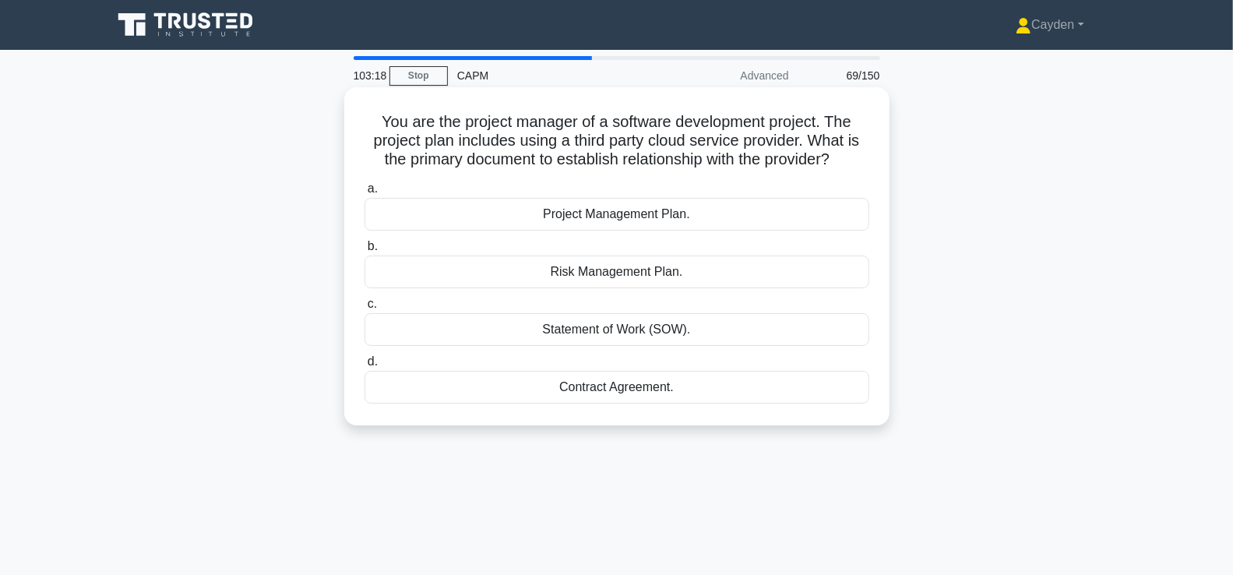
click at [782, 389] on div "Contract Agreement." at bounding box center [617, 387] width 505 height 33
click at [365, 367] on input "d. Contract Agreement." at bounding box center [365, 362] width 0 height 10
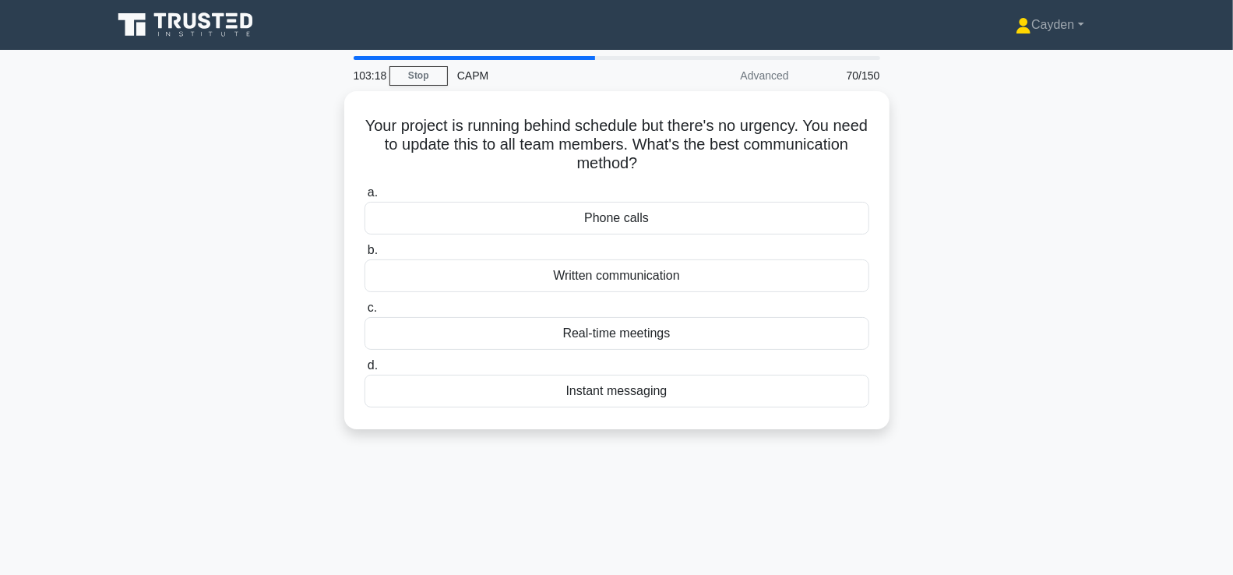
click at [986, 336] on div "Your project is running behind schedule but there's no urgency. You need to upd…" at bounding box center [617, 269] width 1028 height 357
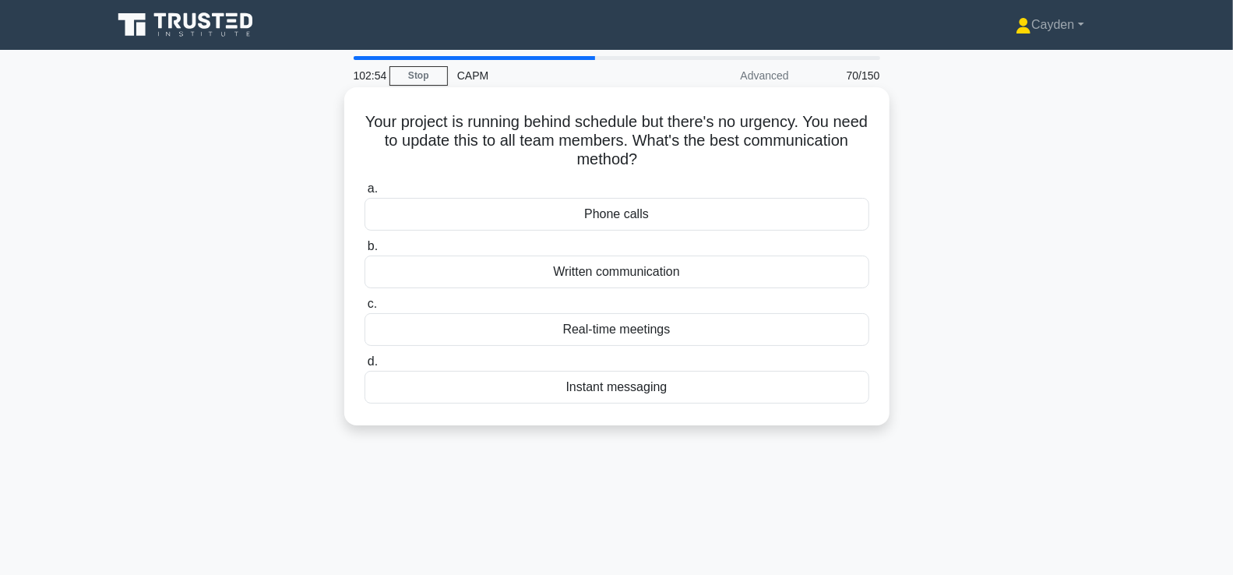
click at [799, 319] on div "Real-time meetings" at bounding box center [617, 329] width 505 height 33
click at [365, 309] on input "c. Real-time meetings" at bounding box center [365, 304] width 0 height 10
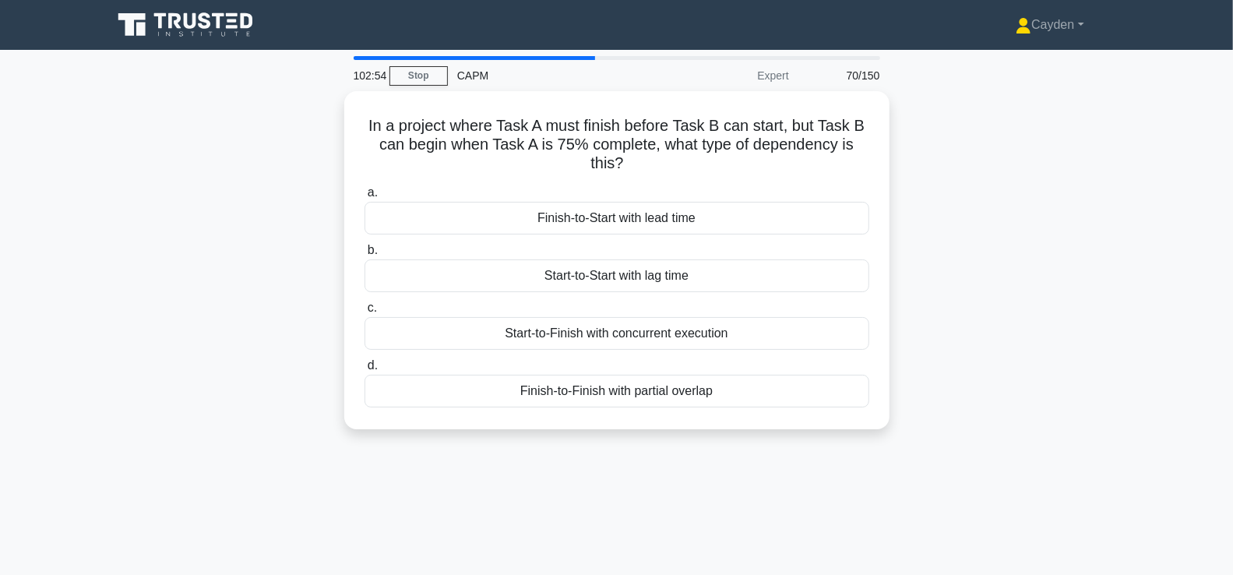
click at [1012, 327] on div "In a project where Task A must finish before Task B can start, but Task B can b…" at bounding box center [617, 269] width 1028 height 357
click at [932, 340] on div "In a project where Task A must finish before Task B can start, but Task B can b…" at bounding box center [617, 269] width 1028 height 357
click at [991, 342] on div "In a project where Task A must finish before Task B can start, but Task B can b…" at bounding box center [617, 269] width 1028 height 357
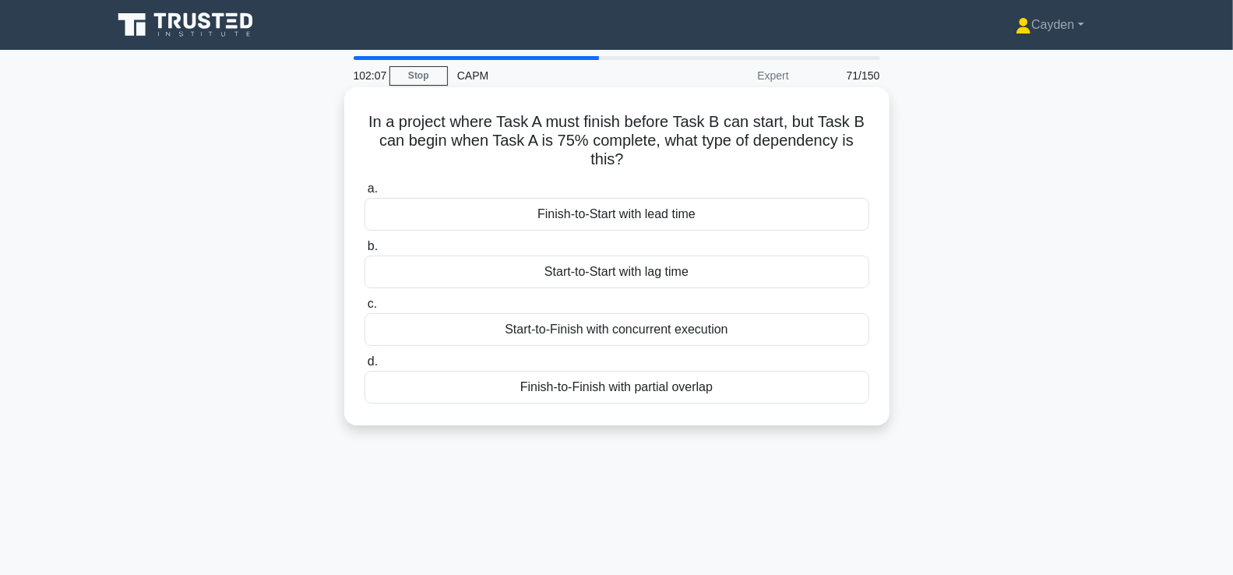
click at [799, 214] on div "Finish-to-Start with lead time" at bounding box center [617, 214] width 505 height 33
click at [365, 194] on input "a. Finish-to-Start with lead time" at bounding box center [365, 189] width 0 height 10
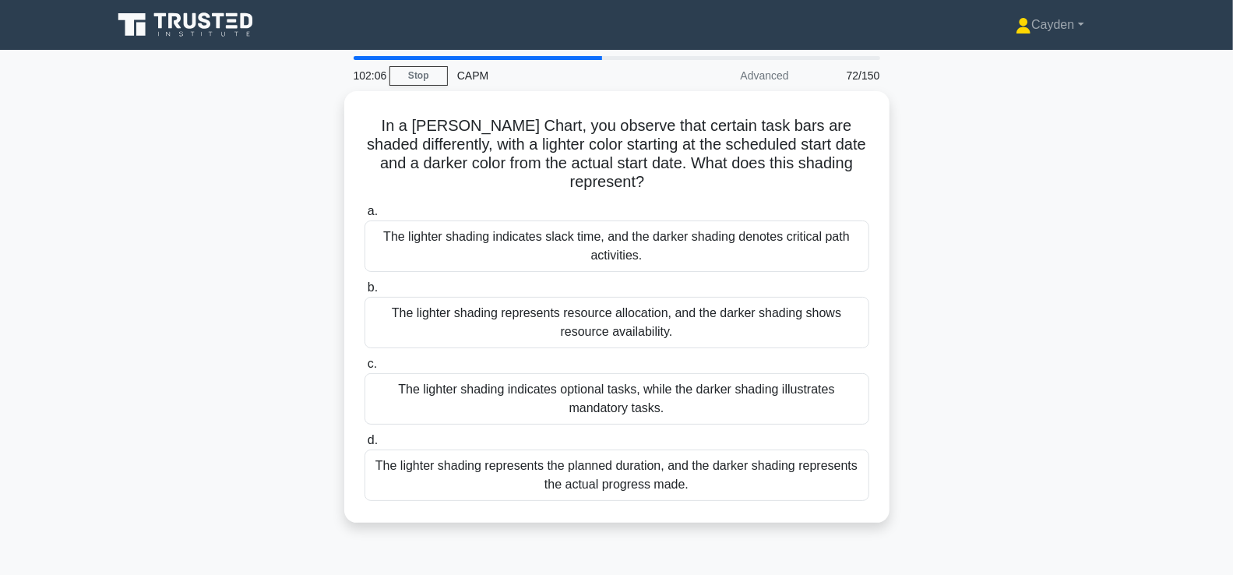
click at [991, 253] on div "In a Gantt Chart, you observe that certain task bars are shaded differently, wi…" at bounding box center [617, 316] width 1028 height 450
click at [1016, 368] on div "In a Gantt Chart, you observe that certain task bars are shaded differently, wi…" at bounding box center [617, 316] width 1028 height 450
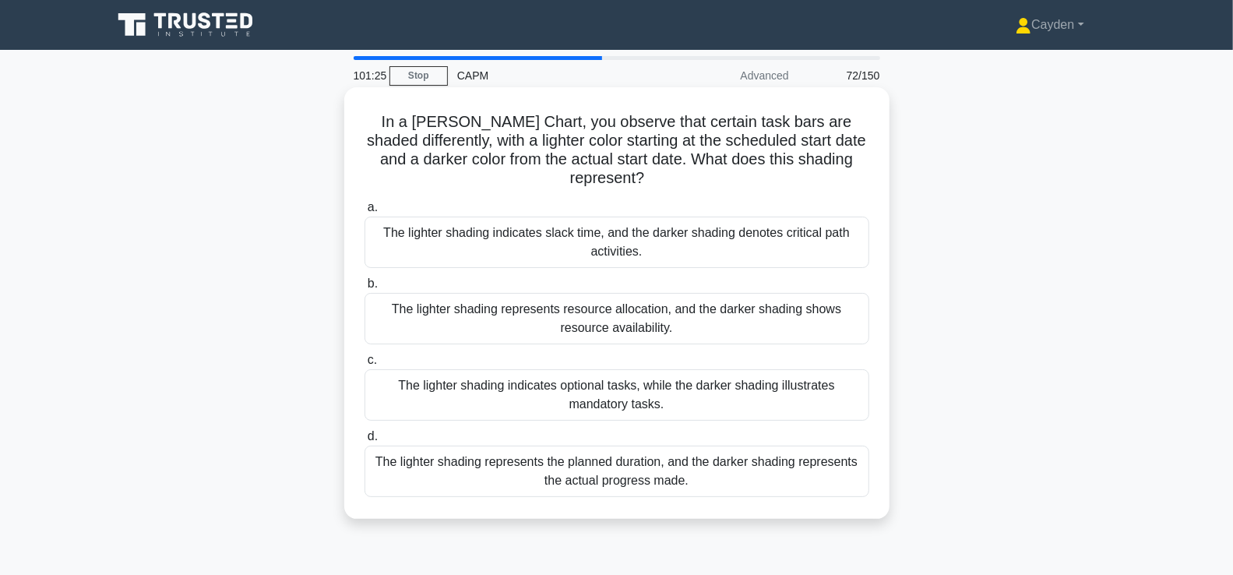
click at [820, 473] on div "The lighter shading represents the planned duration, and the darker shading rep…" at bounding box center [617, 471] width 505 height 51
click at [365, 442] on input "d. The lighter shading represents the planned duration, and the darker shading …" at bounding box center [365, 437] width 0 height 10
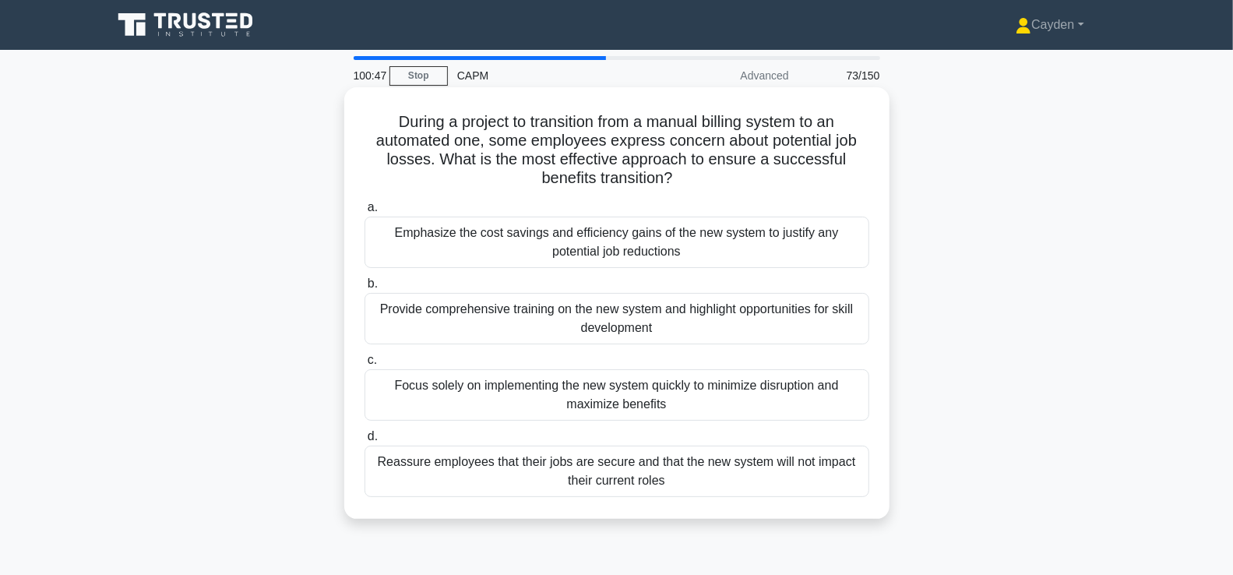
click at [827, 478] on div "Reassure employees that their jobs are secure and that the new system will not …" at bounding box center [617, 471] width 505 height 51
click at [365, 442] on input "d. Reassure employees that their jobs are secure and that the new system will n…" at bounding box center [365, 437] width 0 height 10
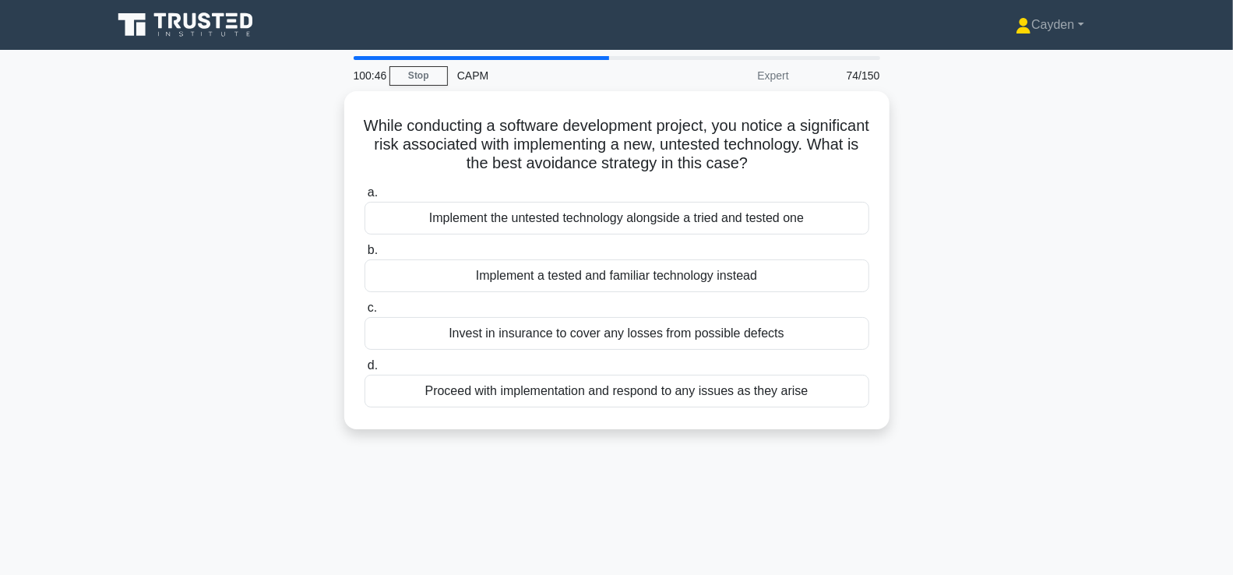
click at [1021, 433] on div "While conducting a software development project, you notice a significant risk …" at bounding box center [617, 269] width 1028 height 357
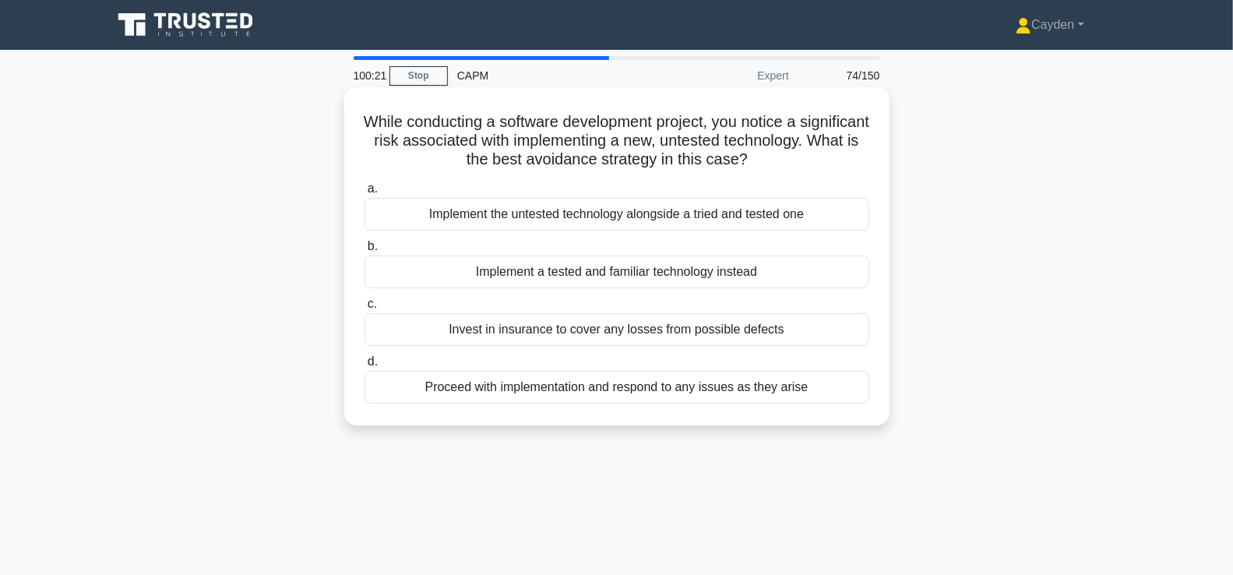
click at [779, 267] on div "Implement a tested and familiar technology instead" at bounding box center [617, 272] width 505 height 33
click at [365, 252] on input "b. Implement a tested and familiar technology instead" at bounding box center [365, 247] width 0 height 10
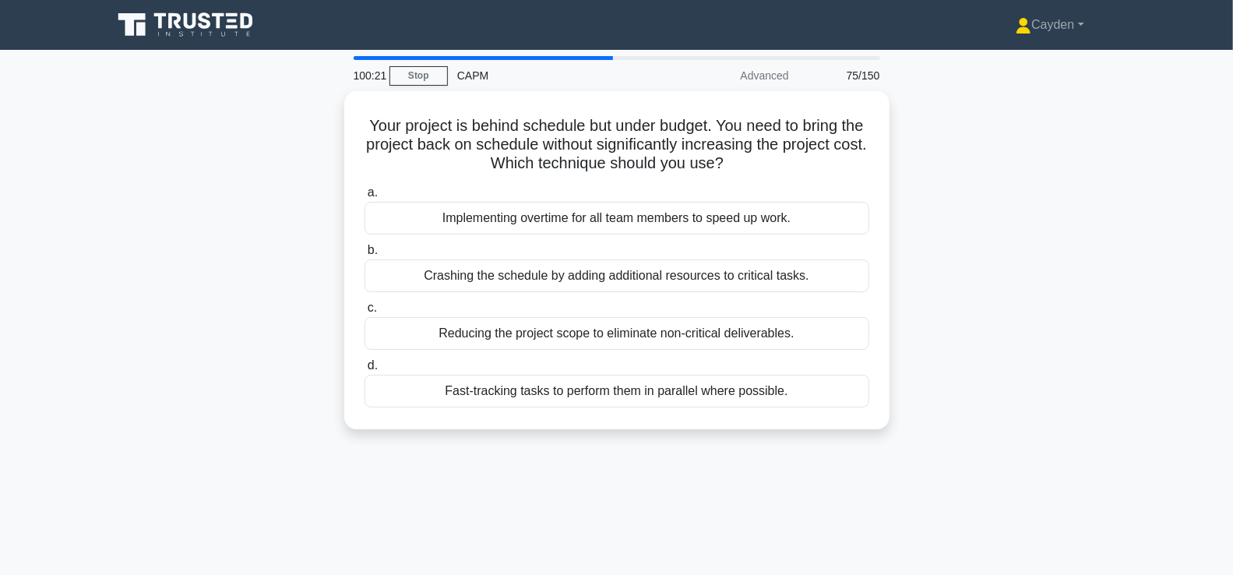
click at [1076, 265] on div "Your project is behind schedule but under budget. You need to bring the project…" at bounding box center [617, 269] width 1028 height 357
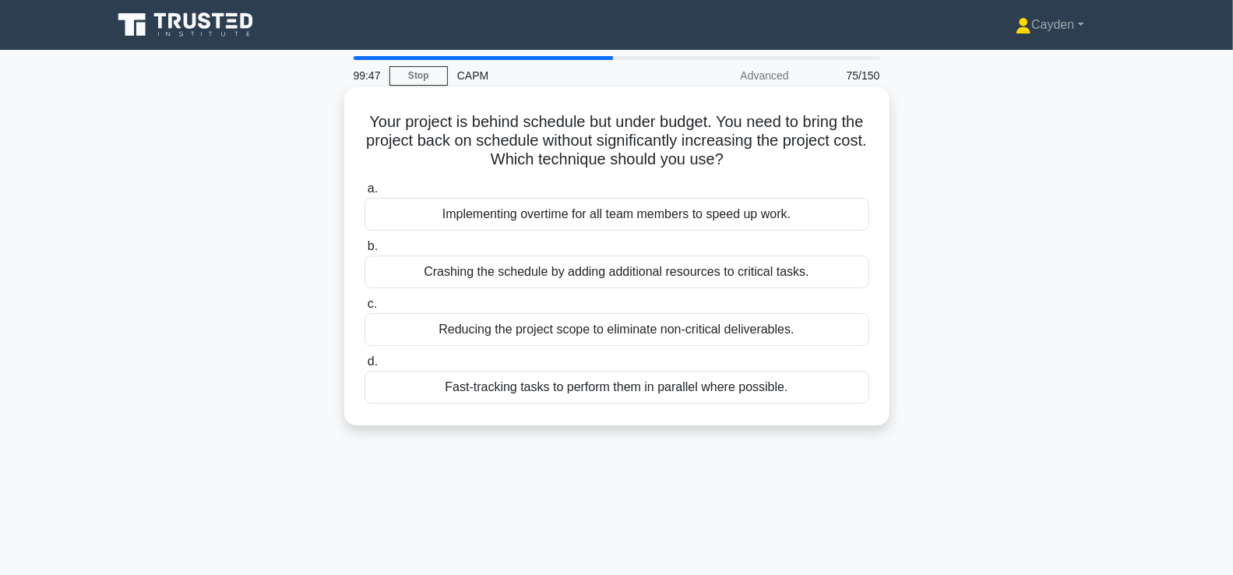
click at [817, 392] on div "Fast-tracking tasks to perform them in parallel where possible." at bounding box center [617, 387] width 505 height 33
click at [365, 367] on input "d. Fast-tracking tasks to perform them in parallel where possible." at bounding box center [365, 362] width 0 height 10
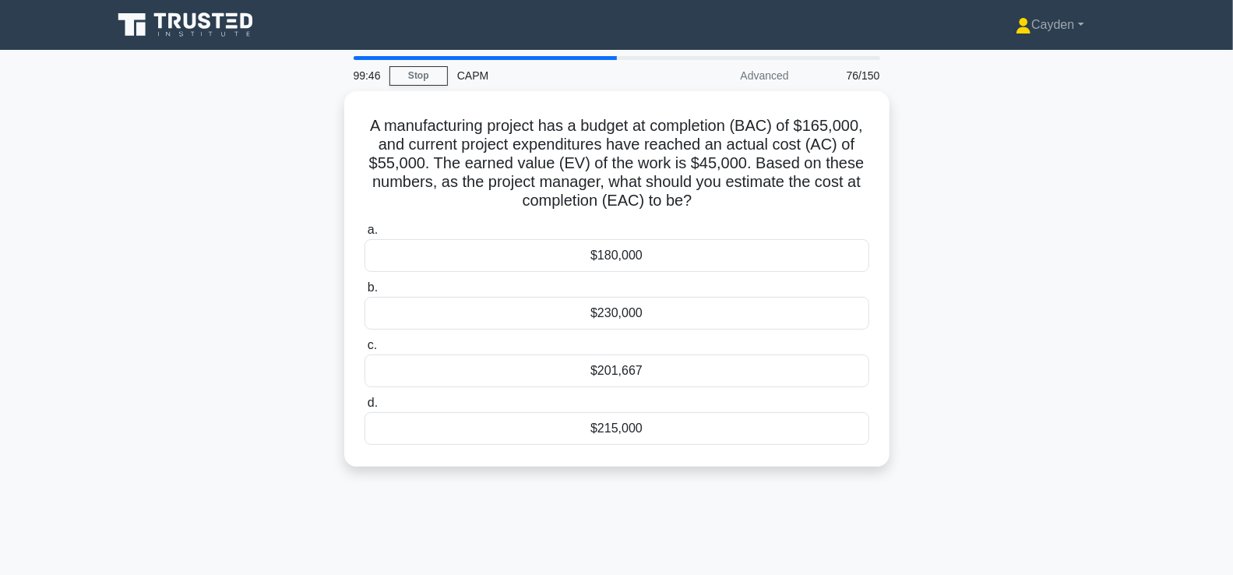
click at [1008, 369] on div "A manufacturing project has a budget at completion (BAC) of $165,000, and curre…" at bounding box center [617, 288] width 1028 height 394
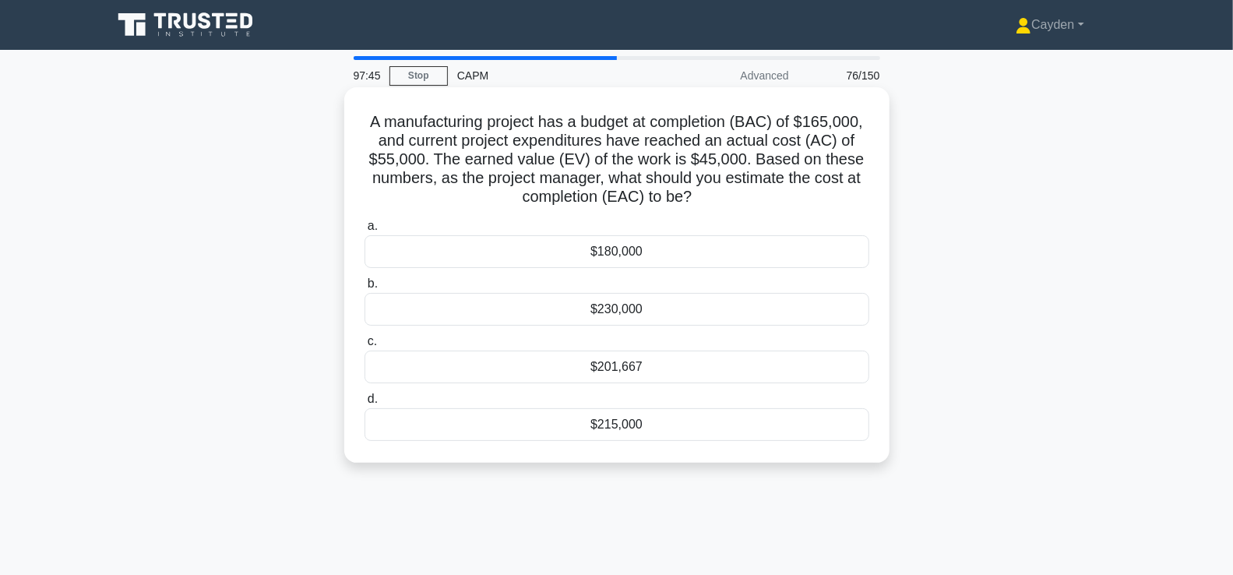
click at [798, 366] on div "$201,667" at bounding box center [617, 367] width 505 height 33
click at [365, 347] on input "c. $201,667" at bounding box center [365, 342] width 0 height 10
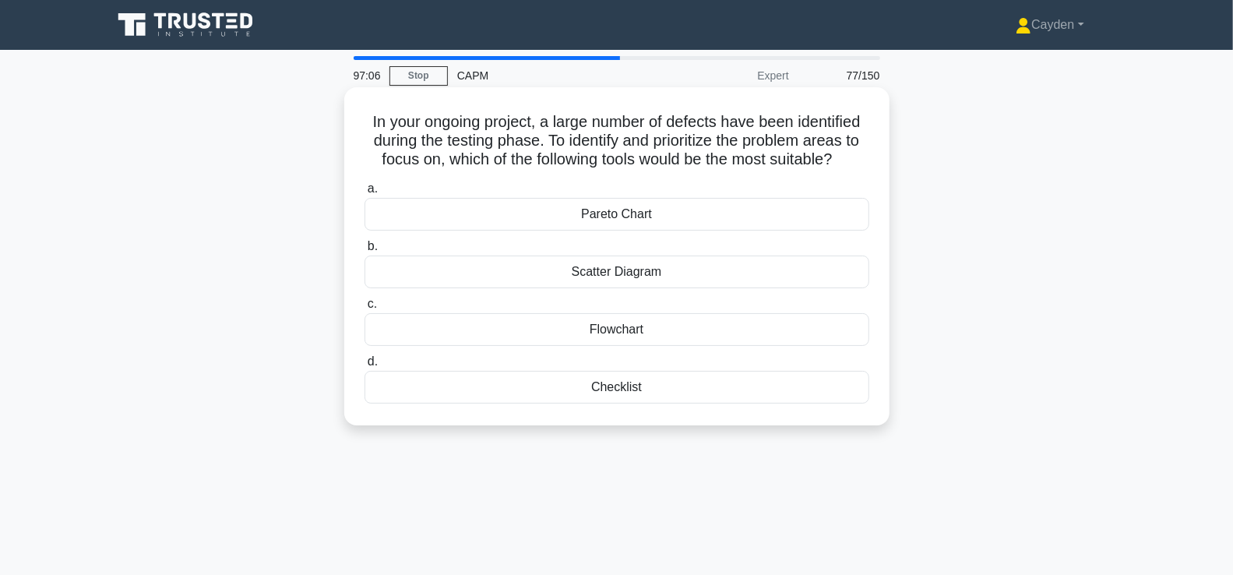
click at [804, 217] on div "Pareto Chart" at bounding box center [617, 214] width 505 height 33
click at [365, 194] on input "a. Pareto Chart" at bounding box center [365, 189] width 0 height 10
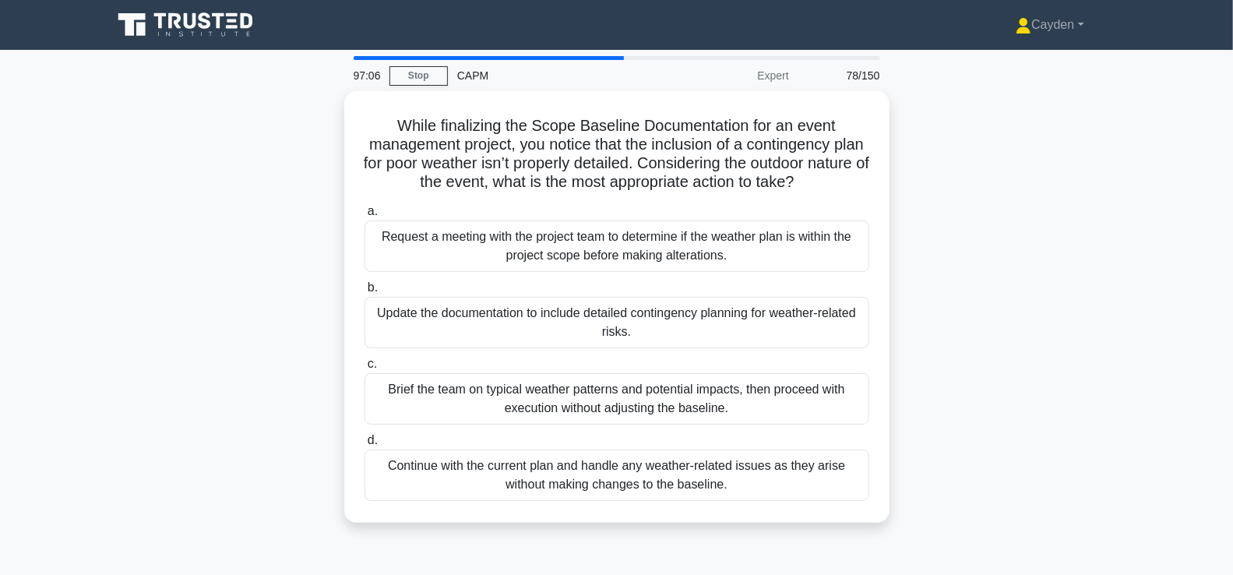
click at [1016, 217] on div "While finalizing the Scope Baseline Documentation for an event management proje…" at bounding box center [617, 316] width 1028 height 450
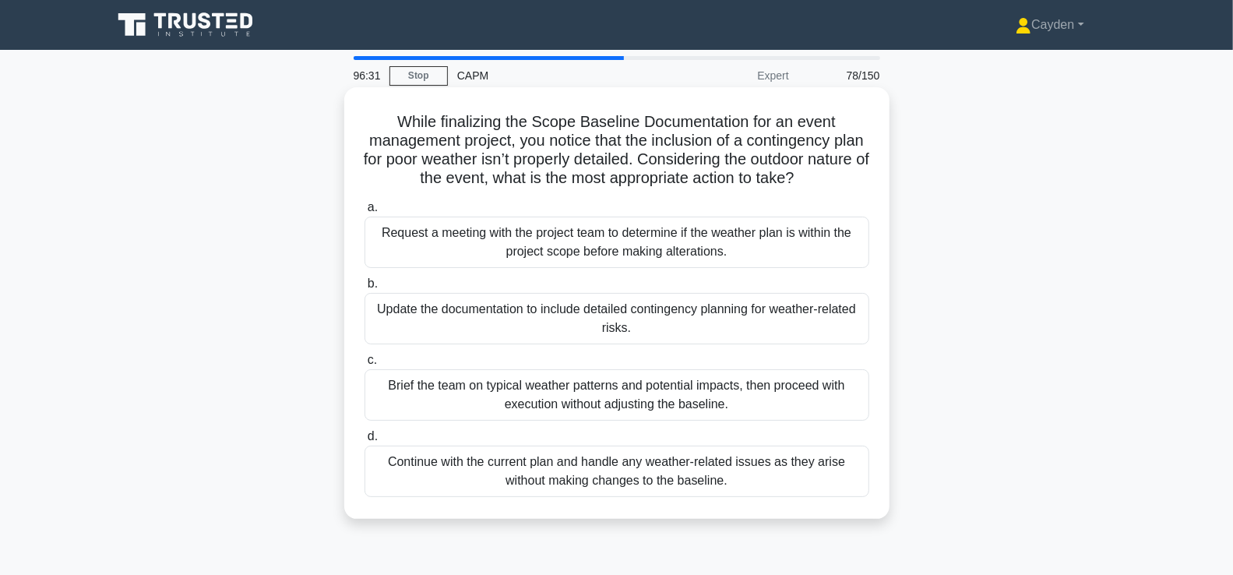
click at [760, 323] on div "Update the documentation to include detailed contingency planning for weather-r…" at bounding box center [617, 318] width 505 height 51
click at [365, 289] on input "b. Update the documentation to include detailed contingency planning for weathe…" at bounding box center [365, 284] width 0 height 10
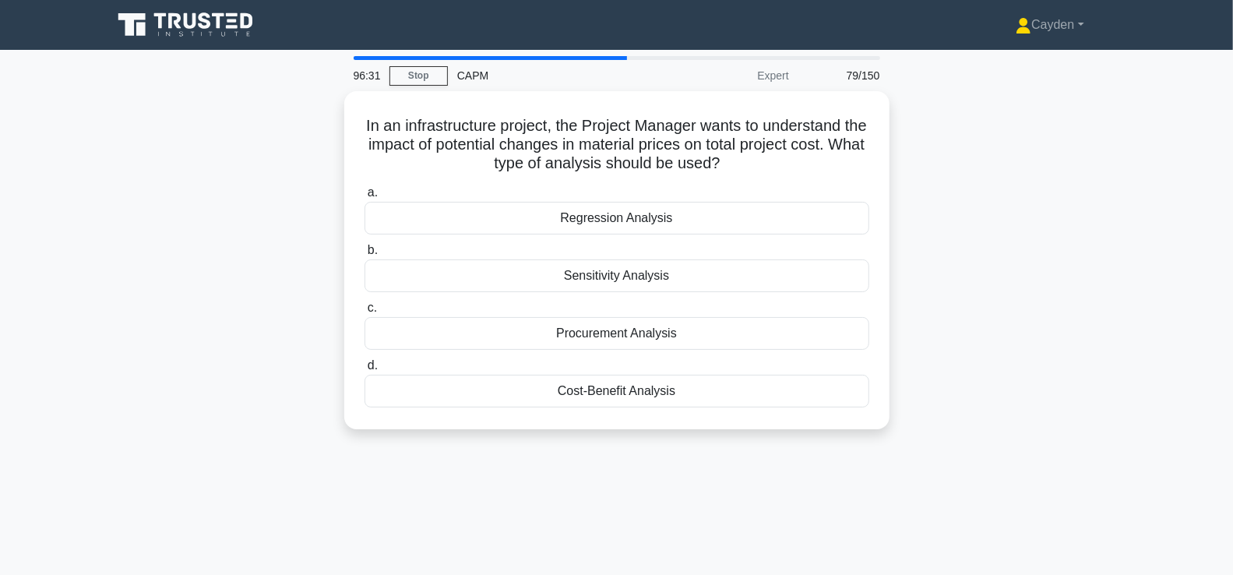
click at [1069, 295] on div "In an infrastructure project, the Project Manager wants to understand the impac…" at bounding box center [617, 269] width 1028 height 357
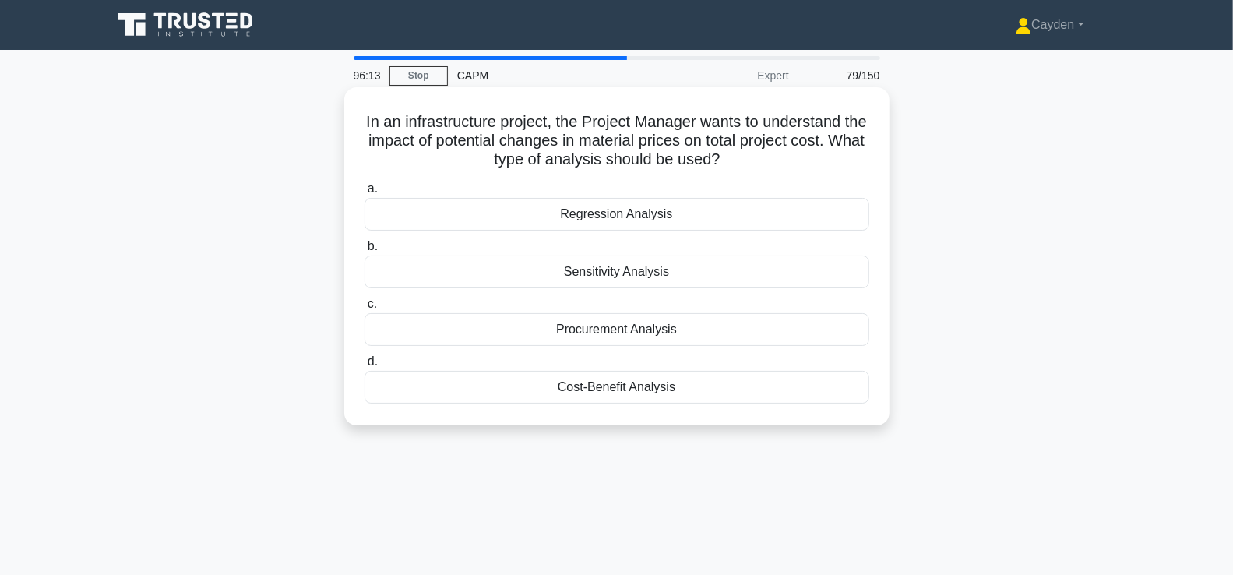
click at [790, 383] on div "Cost-Benefit Analysis" at bounding box center [617, 387] width 505 height 33
click at [365, 367] on input "d. Cost-Benefit Analysis" at bounding box center [365, 362] width 0 height 10
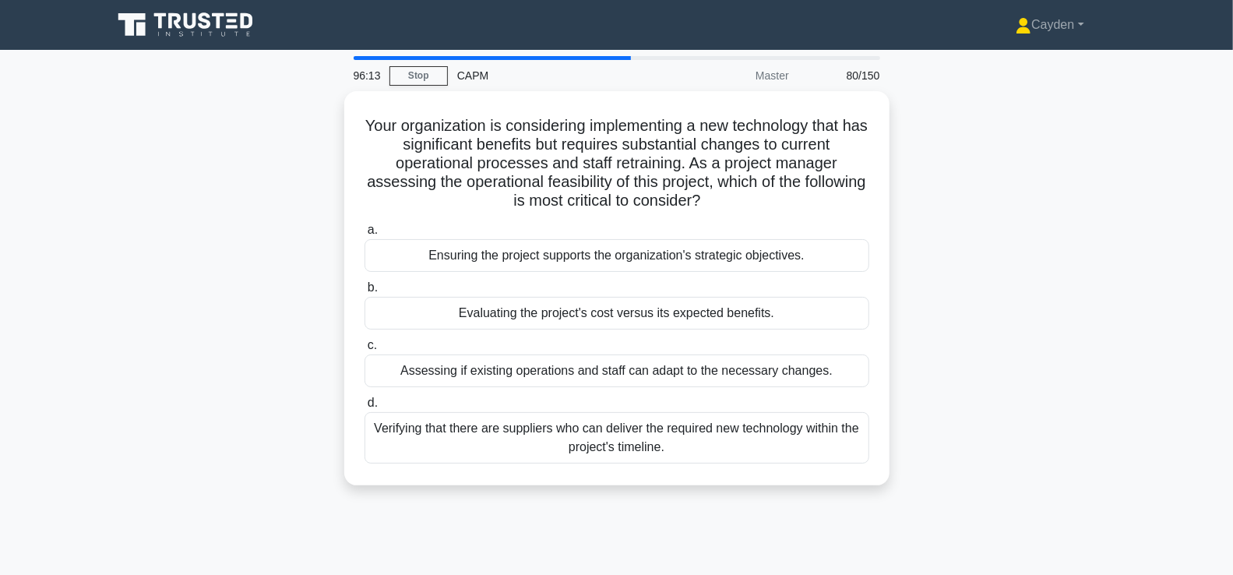
click at [970, 314] on div "Your organization is considering implementing a new technology that has signifi…" at bounding box center [617, 297] width 1028 height 413
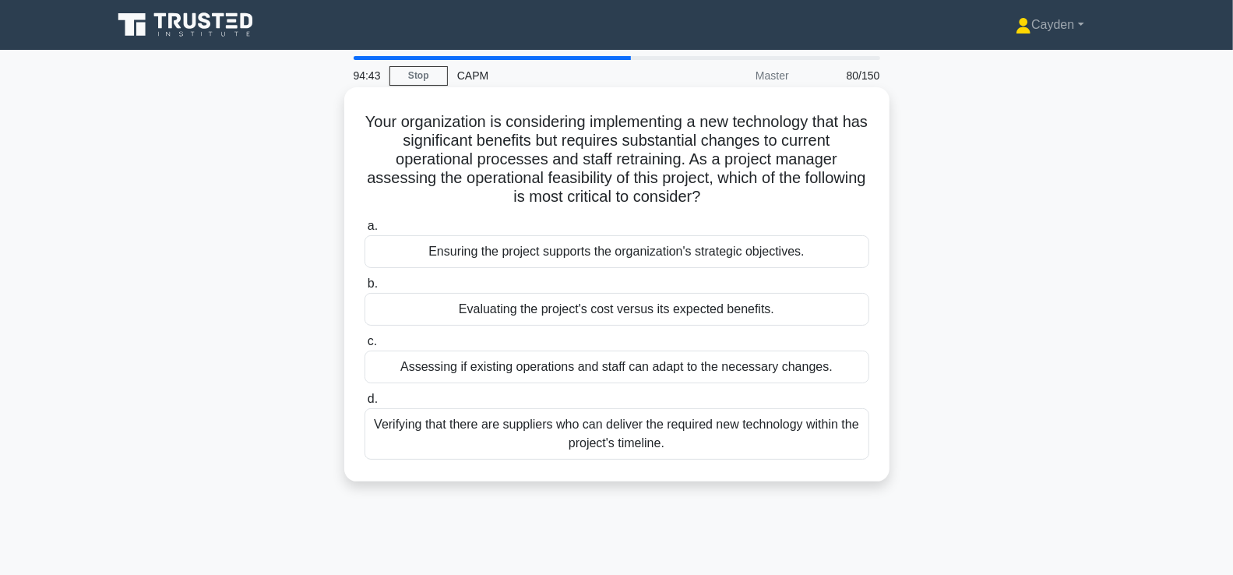
click at [810, 301] on div "Evaluating the project's cost versus its expected benefits." at bounding box center [617, 309] width 505 height 33
click at [365, 289] on input "b. Evaluating the project's cost versus its expected benefits." at bounding box center [365, 284] width 0 height 10
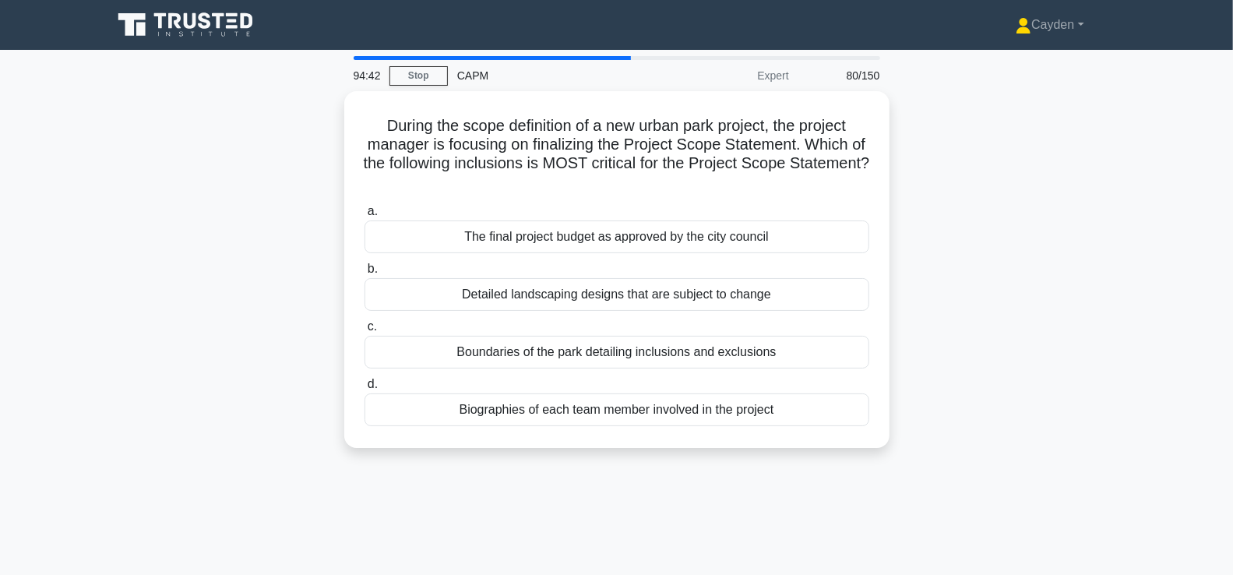
click at [1048, 278] on div "During the scope definition of a new urban park project, the project manager is…" at bounding box center [617, 279] width 1028 height 376
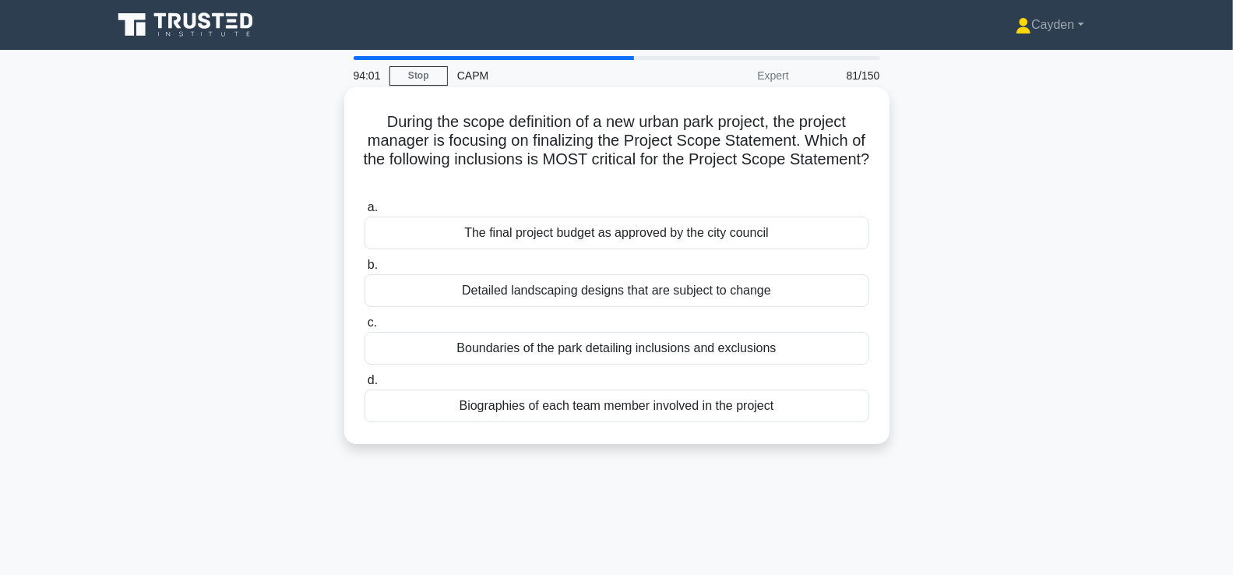
click at [806, 234] on div "The final project budget as approved by the city council" at bounding box center [617, 233] width 505 height 33
click at [365, 213] on input "a. The final project budget as approved by the city council" at bounding box center [365, 208] width 0 height 10
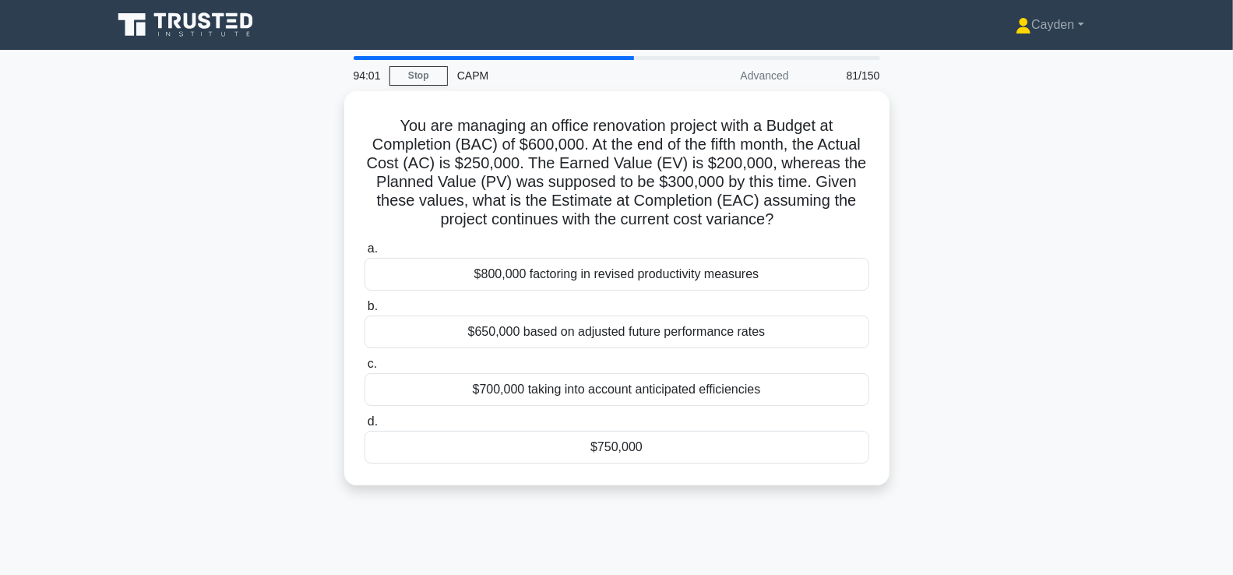
click at [1039, 234] on div "You are managing an office renovation project with a Budget at Completion (BAC)…" at bounding box center [617, 297] width 1028 height 413
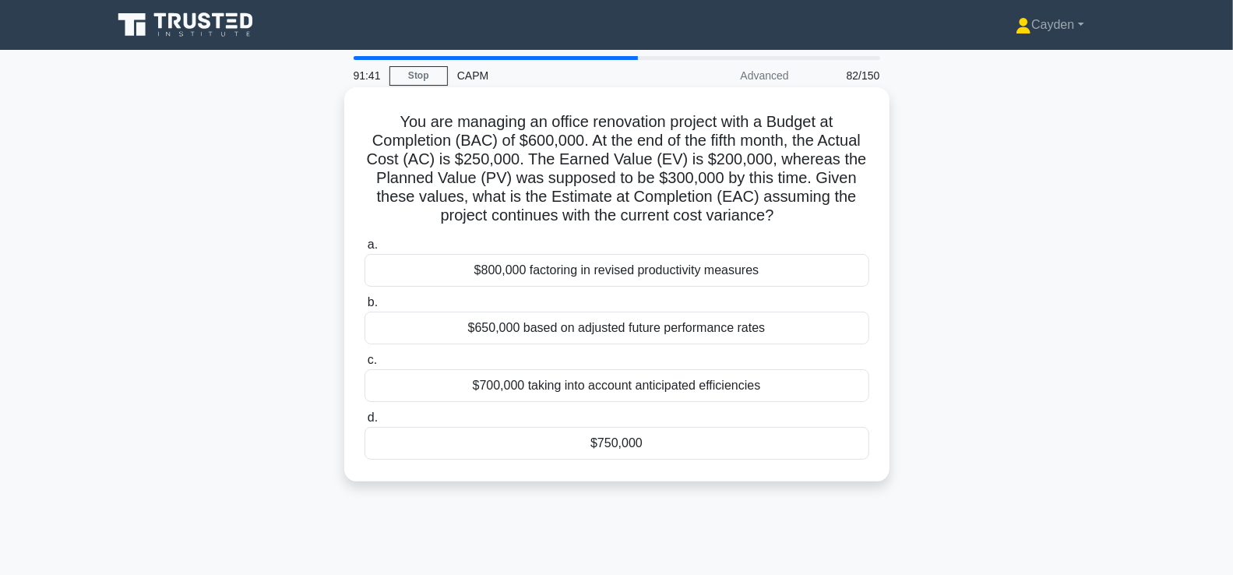
click at [757, 438] on div "$750,000" at bounding box center [617, 443] width 505 height 33
click at [365, 423] on input "d. $750,000" at bounding box center [365, 418] width 0 height 10
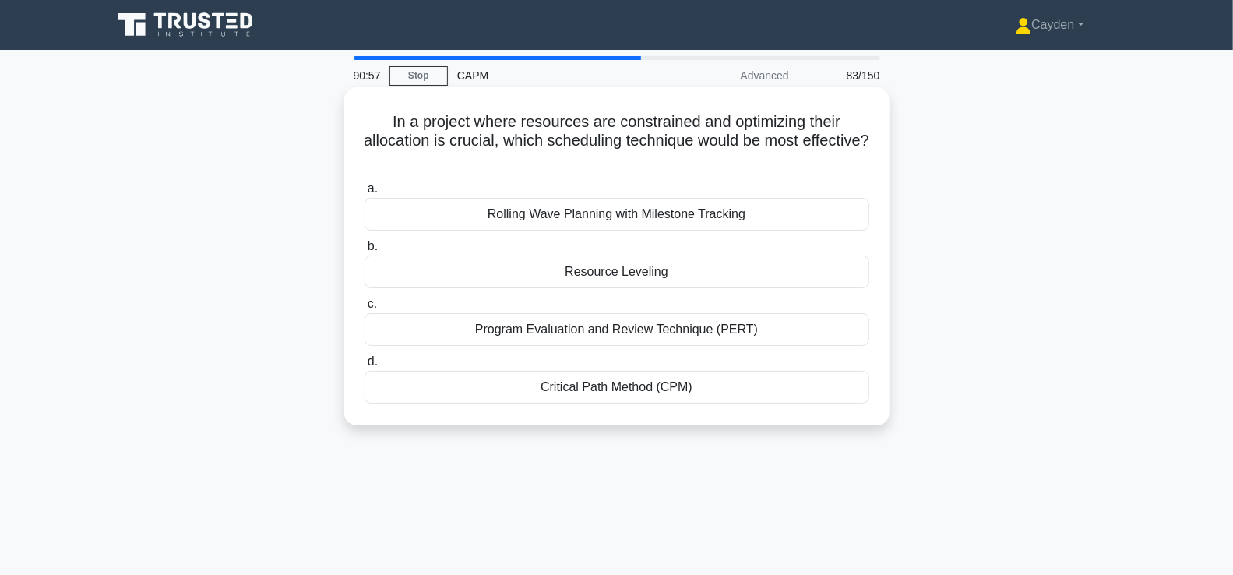
click at [852, 275] on div "Resource Leveling" at bounding box center [617, 272] width 505 height 33
click at [365, 252] on input "b. Resource Leveling" at bounding box center [365, 247] width 0 height 10
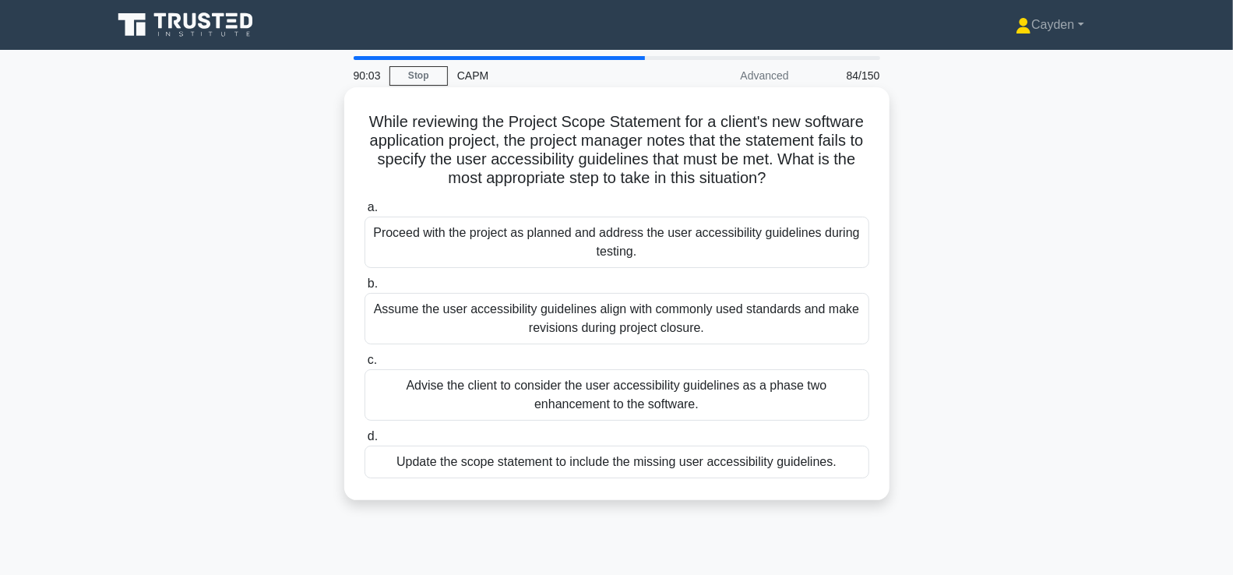
click at [861, 459] on div "Update the scope statement to include the missing user accessibility guidelines." at bounding box center [617, 462] width 505 height 33
click at [365, 442] on input "d. Update the scope statement to include the missing user accessibility guideli…" at bounding box center [365, 437] width 0 height 10
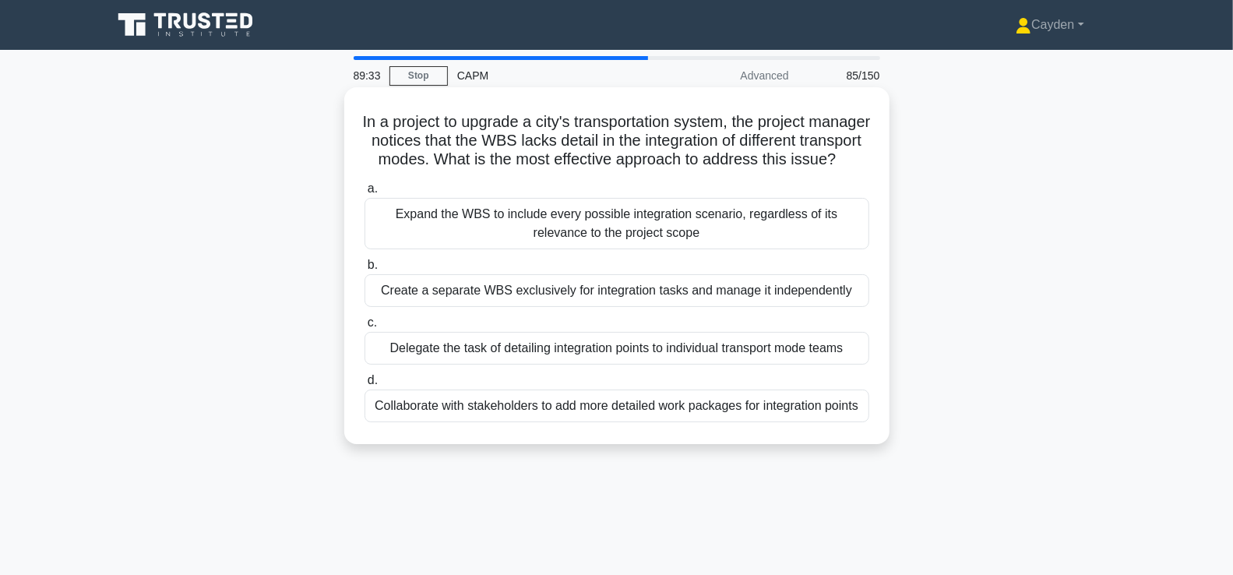
click at [820, 422] on div "Collaborate with stakeholders to add more detailed work packages for integratio…" at bounding box center [617, 406] width 505 height 33
click at [365, 386] on input "d. Collaborate with stakeholders to add more detailed work packages for integra…" at bounding box center [365, 381] width 0 height 10
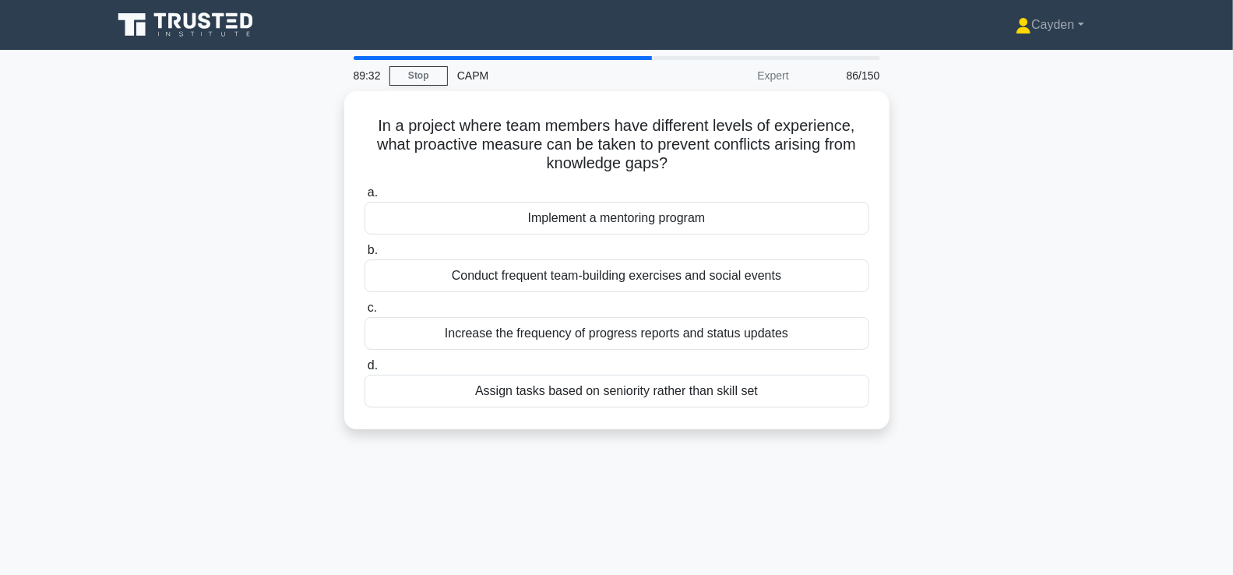
click at [1024, 393] on div "In a project where team members have different levels of experience, what proac…" at bounding box center [617, 269] width 1028 height 357
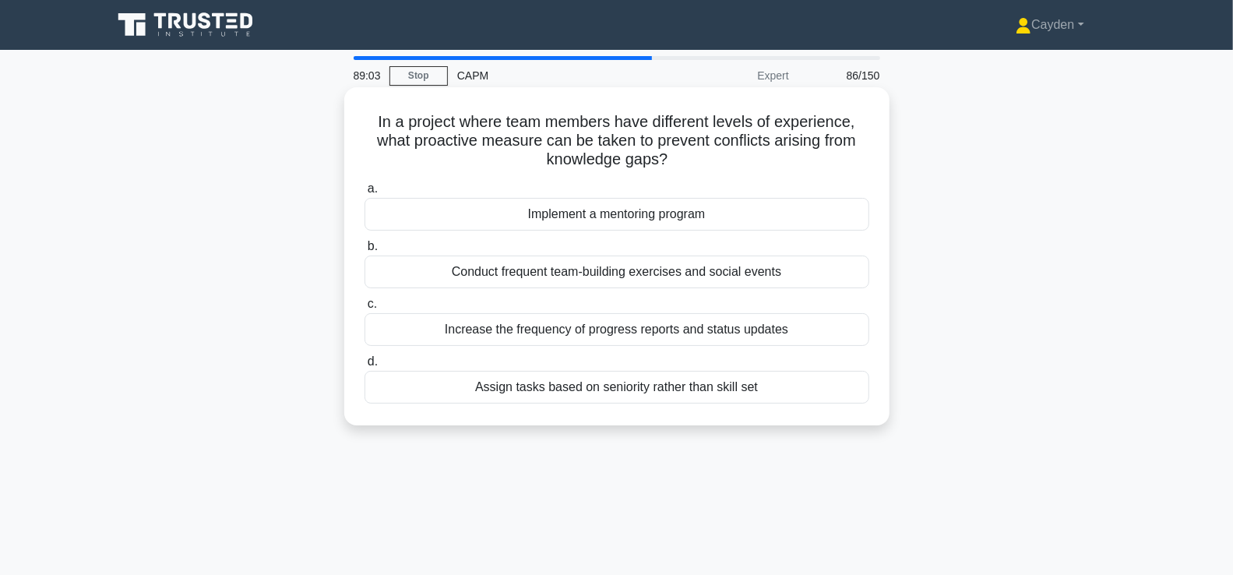
click at [848, 278] on div "Conduct frequent team-building exercises and social events" at bounding box center [617, 272] width 505 height 33
click at [365, 252] on input "b. Conduct frequent team-building exercises and social events" at bounding box center [365, 247] width 0 height 10
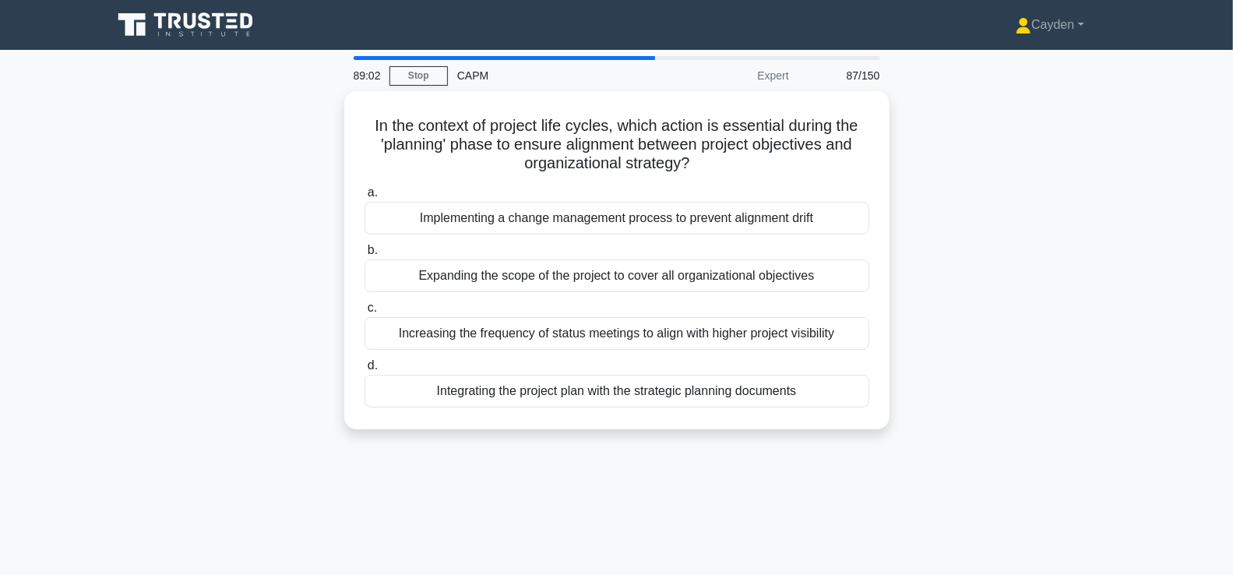
click at [1078, 316] on div "In the context of project life cycles, which action is essential during the 'pl…" at bounding box center [617, 269] width 1028 height 357
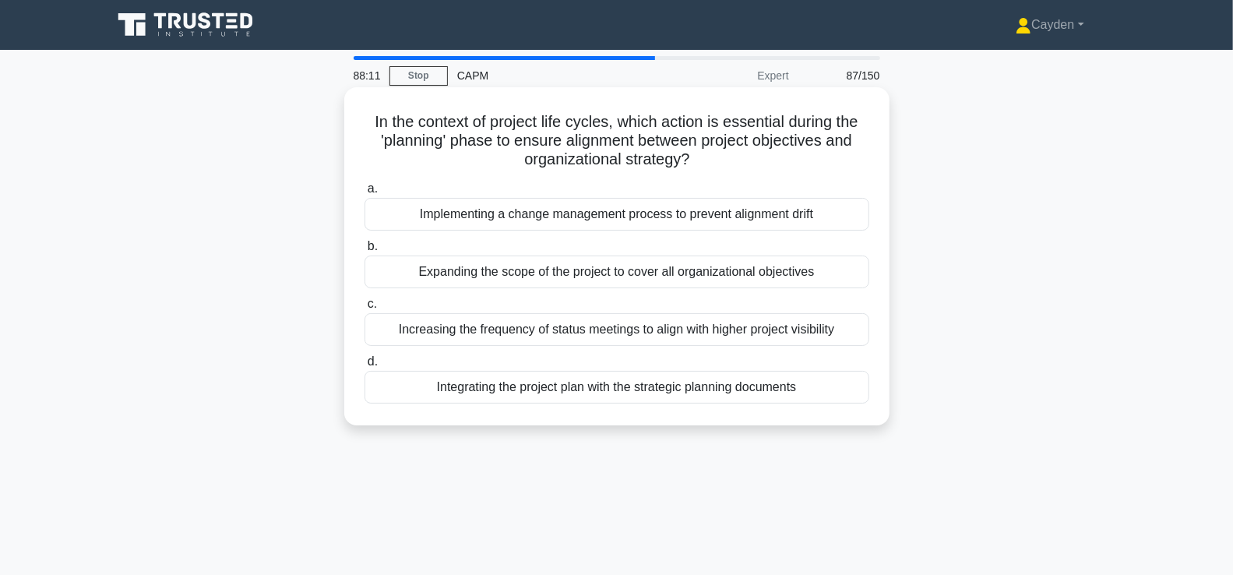
click at [843, 216] on div "Implementing a change management process to prevent alignment drift" at bounding box center [617, 214] width 505 height 33
click at [365, 194] on input "a. Implementing a change management process to prevent alignment drift" at bounding box center [365, 189] width 0 height 10
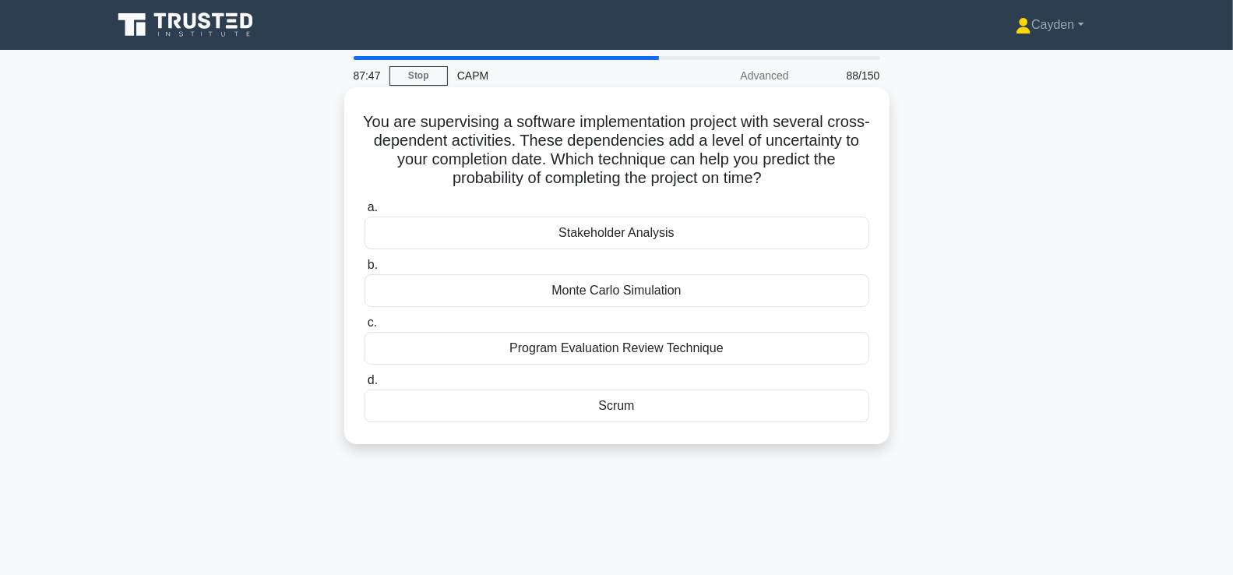
click at [846, 340] on div "Program Evaluation Review Technique" at bounding box center [617, 348] width 505 height 33
click at [365, 328] on input "c. Program Evaluation Review Technique" at bounding box center [365, 323] width 0 height 10
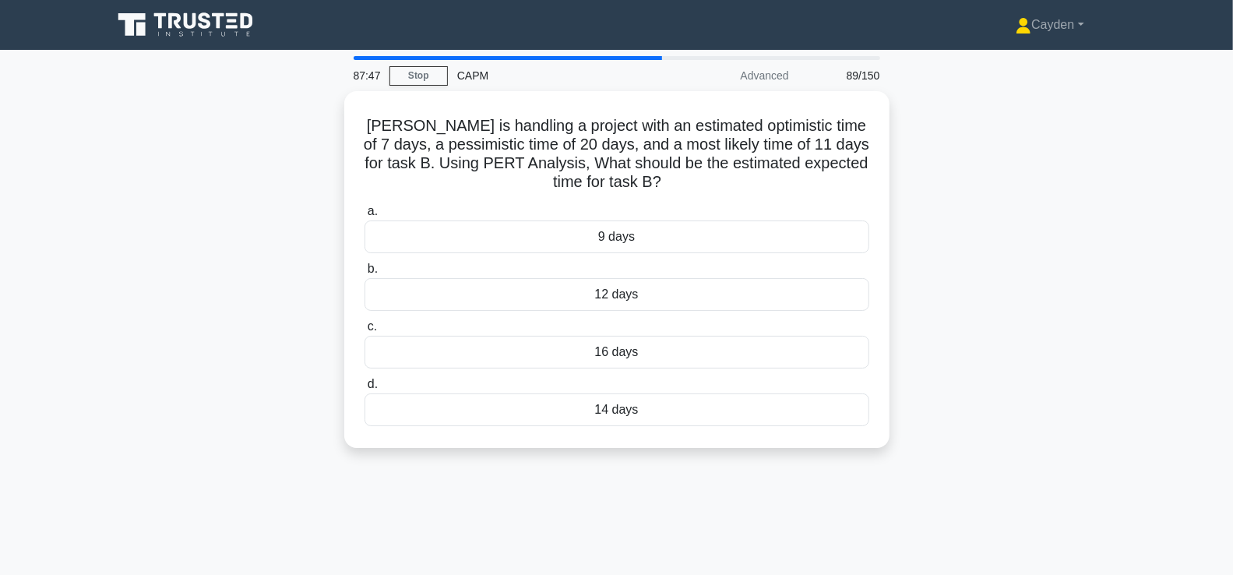
click at [947, 349] on div "Alice is handling a project with an estimated optimistic time of 7 days, a pess…" at bounding box center [617, 279] width 1028 height 376
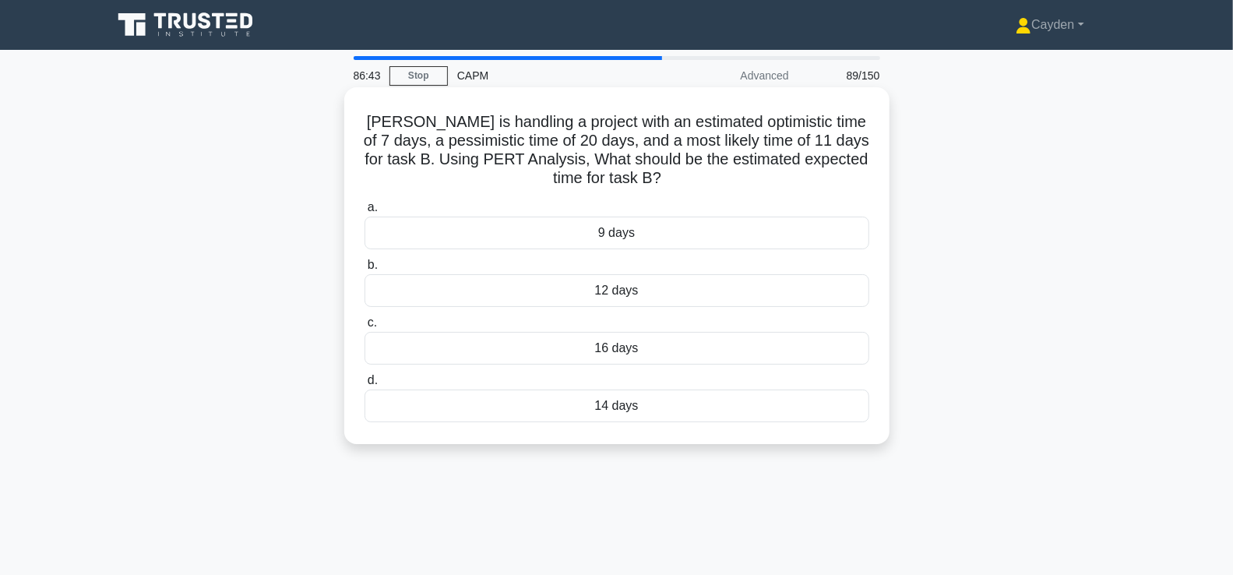
click at [847, 298] on div "12 days" at bounding box center [617, 290] width 505 height 33
click at [365, 270] on input "b. 12 days" at bounding box center [365, 265] width 0 height 10
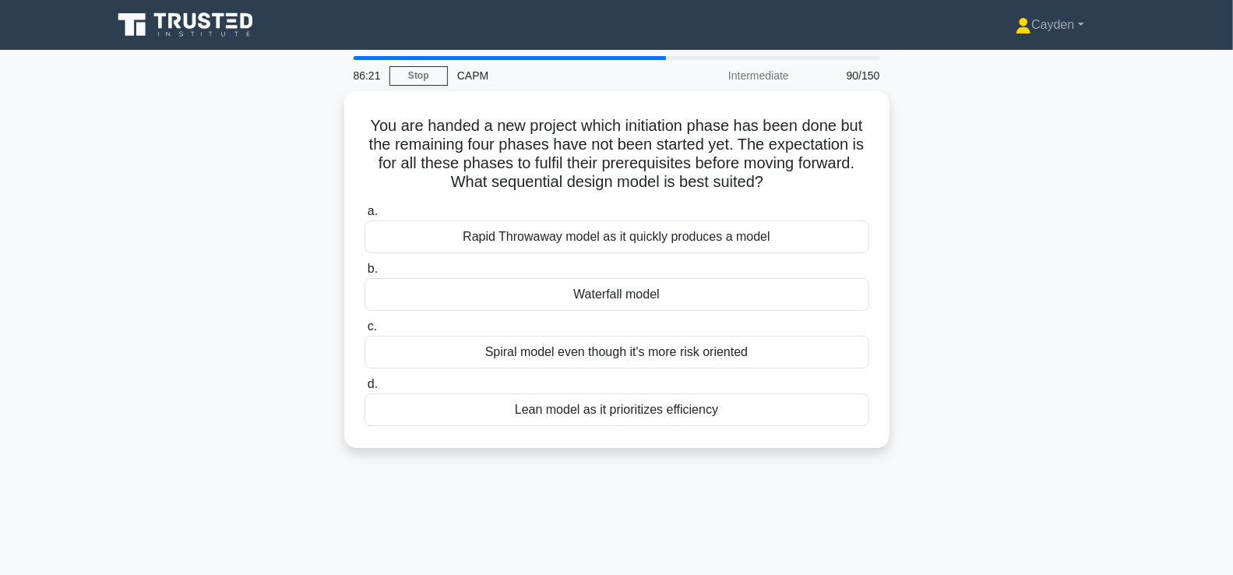
click at [1024, 291] on div "You are handed a new project which initiation phase has been done but the remai…" at bounding box center [617, 279] width 1028 height 376
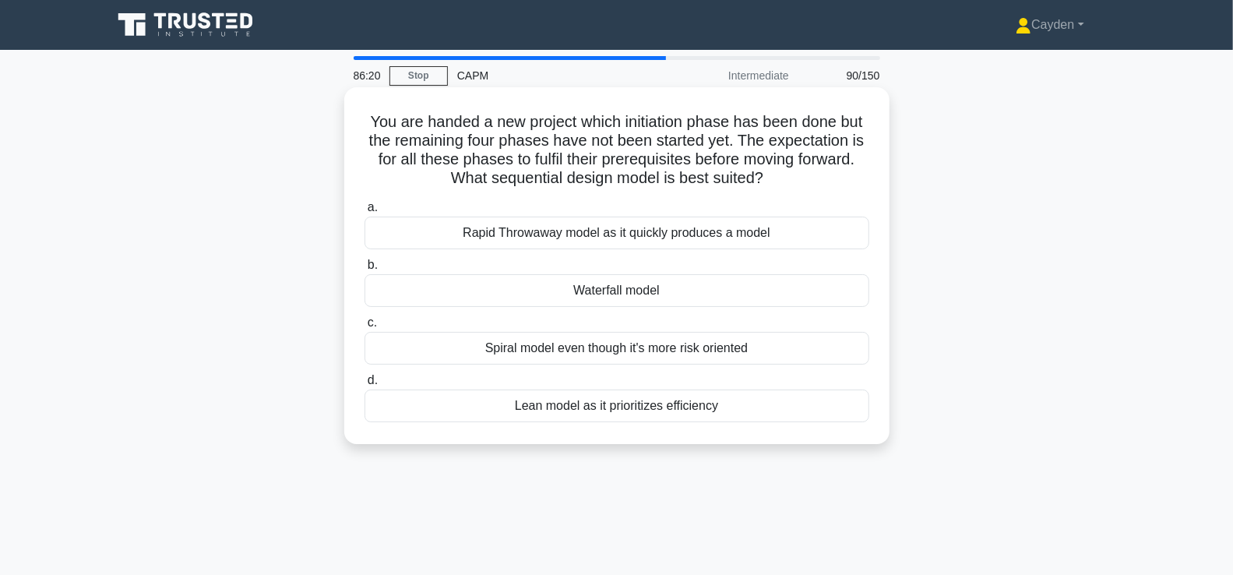
click at [802, 291] on div "Waterfall model" at bounding box center [617, 290] width 505 height 33
click at [365, 270] on input "b. Waterfall model" at bounding box center [365, 265] width 0 height 10
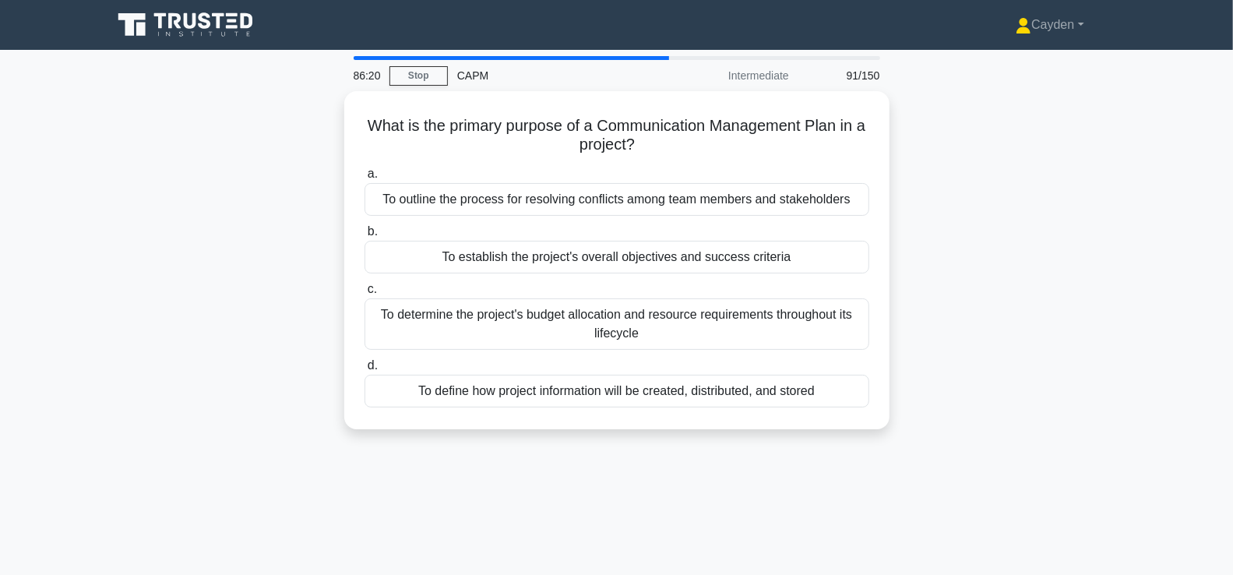
click at [1038, 265] on div "What is the primary purpose of a Communication Management Plan in a project? .s…" at bounding box center [617, 269] width 1028 height 357
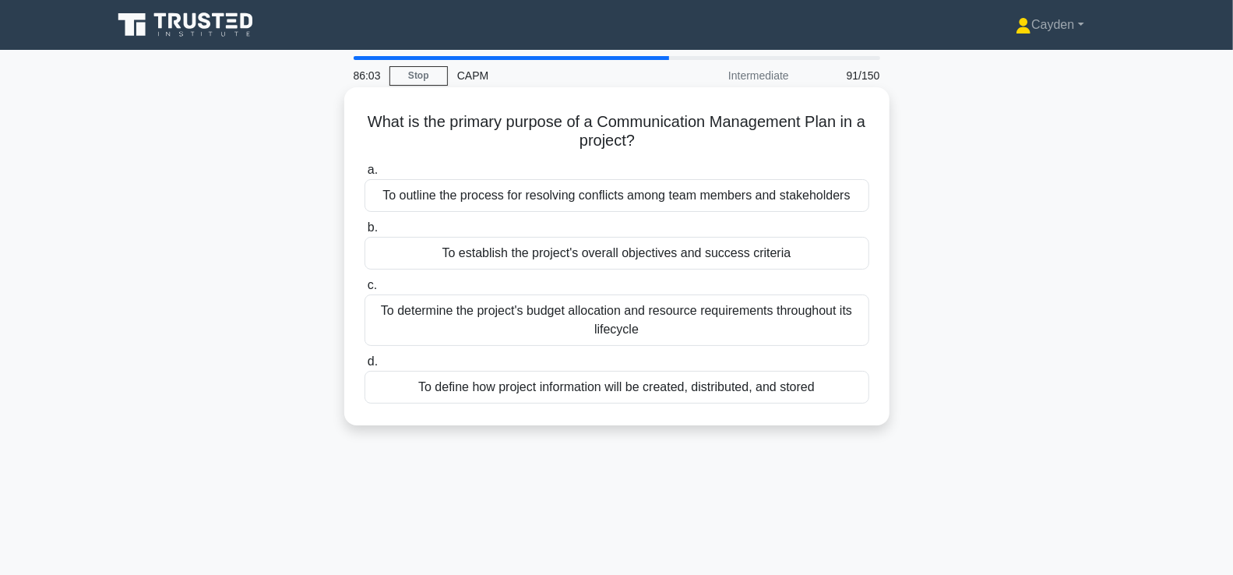
click at [833, 381] on div "To define how project information will be created, distributed, and stored" at bounding box center [617, 387] width 505 height 33
click at [365, 367] on input "d. To define how project information will be created, distributed, and stored" at bounding box center [365, 362] width 0 height 10
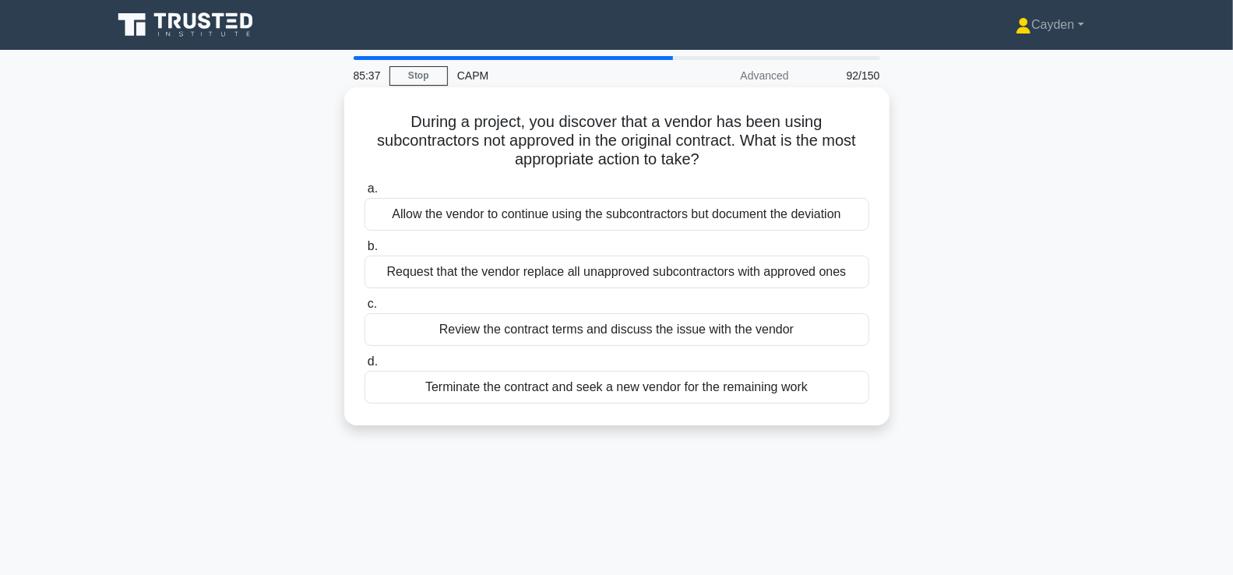
click at [814, 327] on div "Review the contract terms and discuss the issue with the vendor" at bounding box center [617, 329] width 505 height 33
click at [365, 309] on input "c. Review the contract terms and discuss the issue with the vendor" at bounding box center [365, 304] width 0 height 10
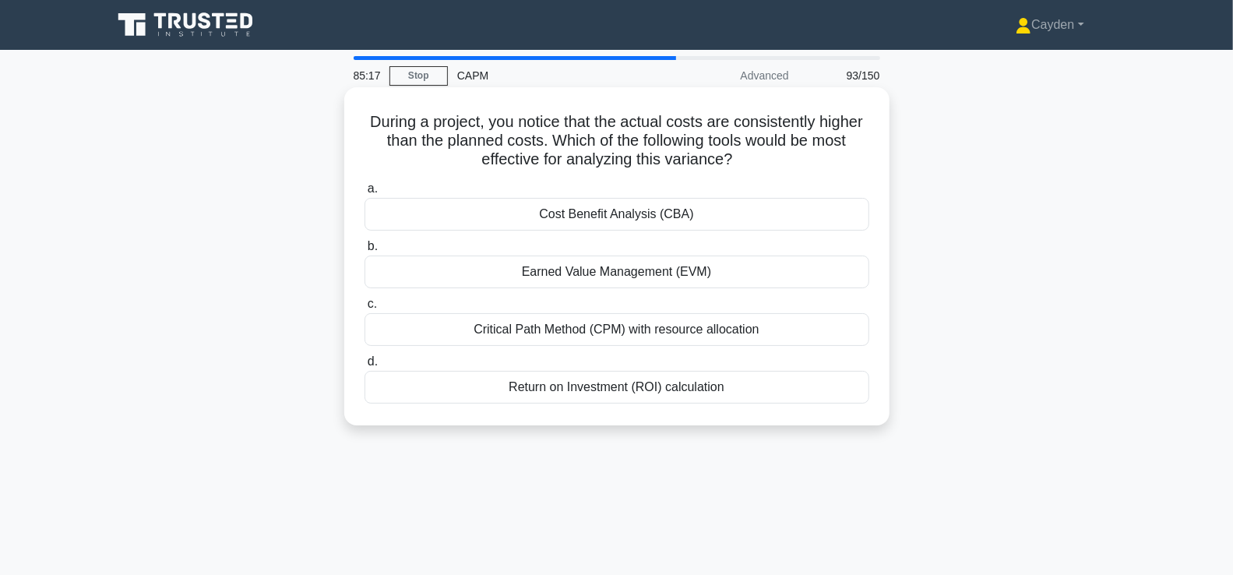
click at [793, 218] on div "Cost Benefit Analysis (CBA)" at bounding box center [617, 214] width 505 height 33
click at [365, 194] on input "a. Cost Benefit Analysis (CBA)" at bounding box center [365, 189] width 0 height 10
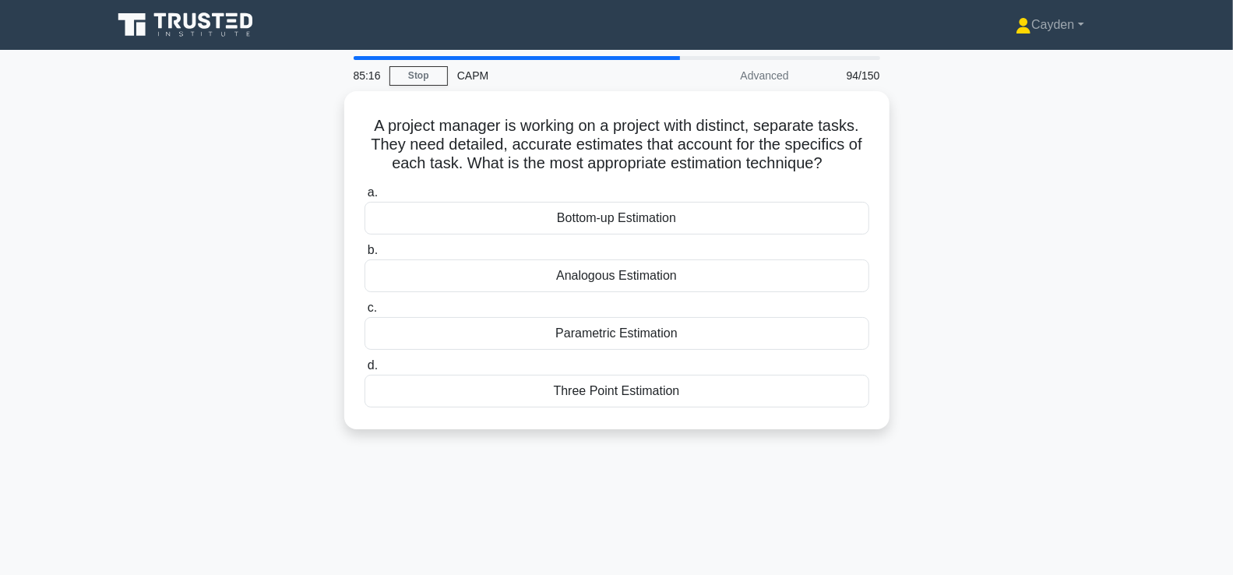
click at [1007, 213] on div "A project manager is working on a project with distinct, separate tasks. They n…" at bounding box center [617, 269] width 1028 height 357
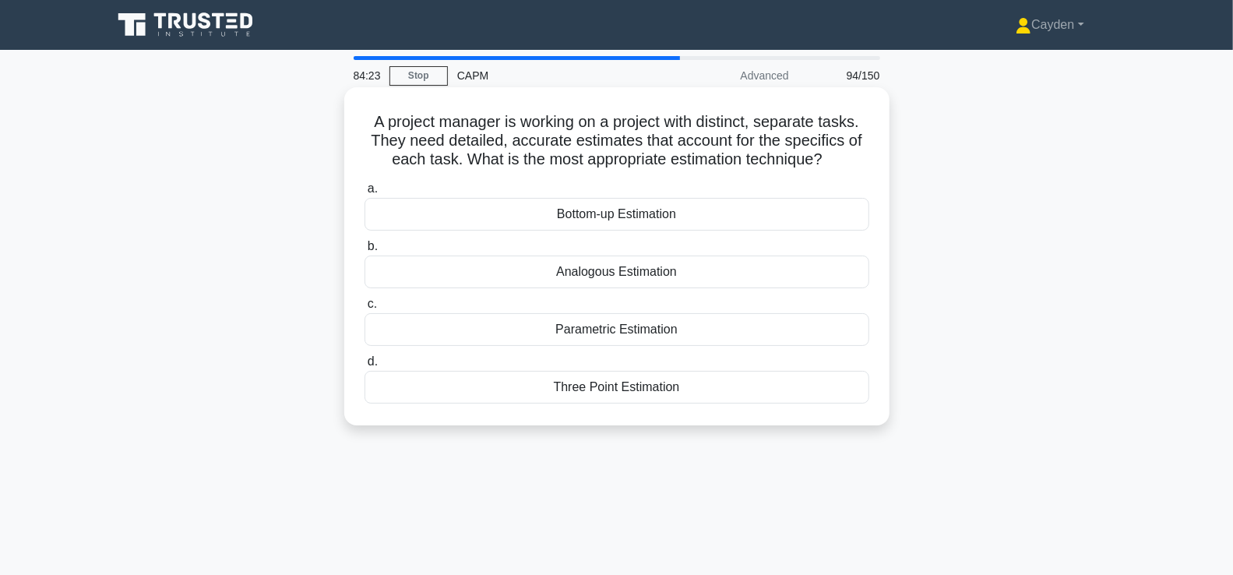
click at [827, 393] on div "Three Point Estimation" at bounding box center [617, 387] width 505 height 33
click at [365, 367] on input "d. Three Point Estimation" at bounding box center [365, 362] width 0 height 10
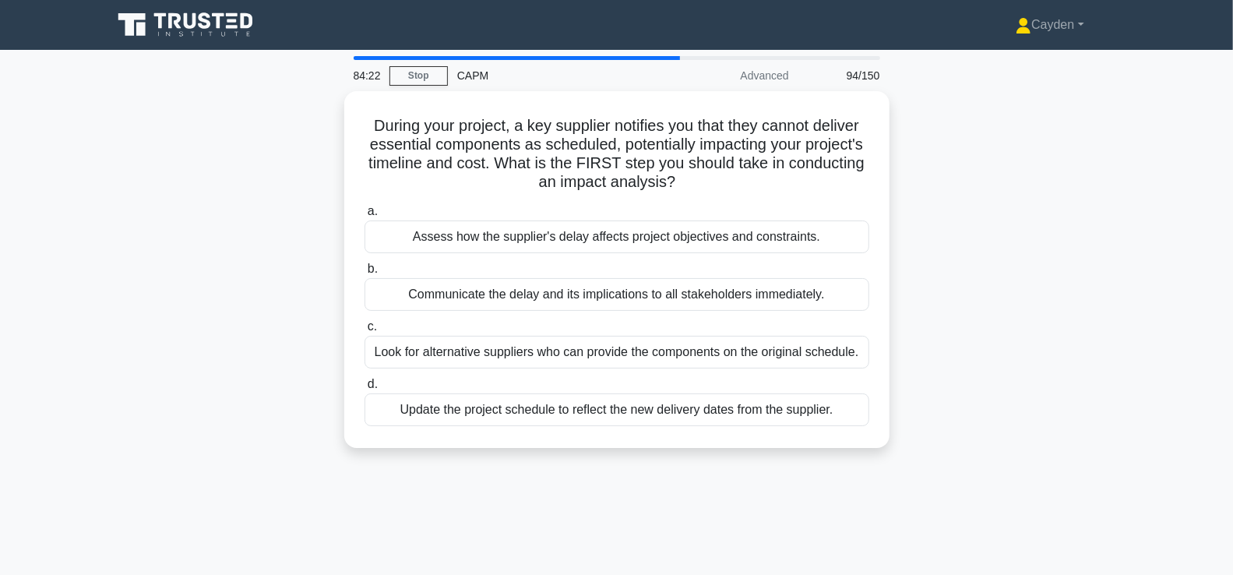
click at [1039, 393] on div "During your project, a key supplier notifies you that they cannot deliver essen…" at bounding box center [617, 279] width 1028 height 376
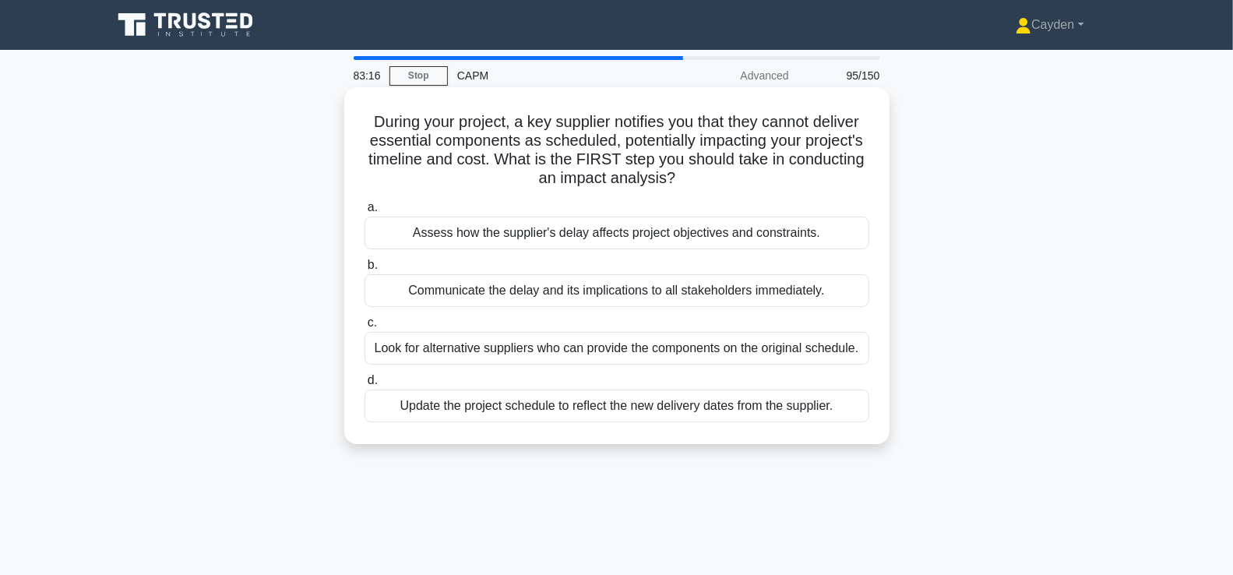
click at [823, 238] on div "Assess how the supplier's delay affects project objectives and constraints." at bounding box center [617, 233] width 505 height 33
click at [365, 213] on input "a. Assess how the supplier's delay affects project objectives and constraints." at bounding box center [365, 208] width 0 height 10
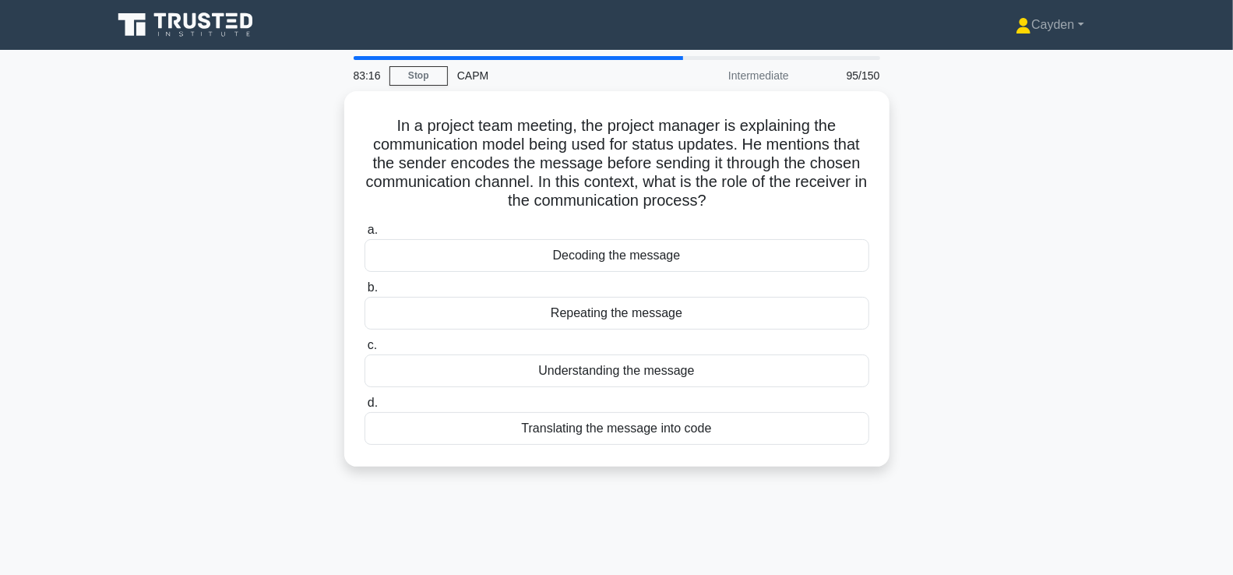
click at [979, 273] on div "In a project team meeting, the project manager is explaining the communication …" at bounding box center [617, 288] width 1028 height 394
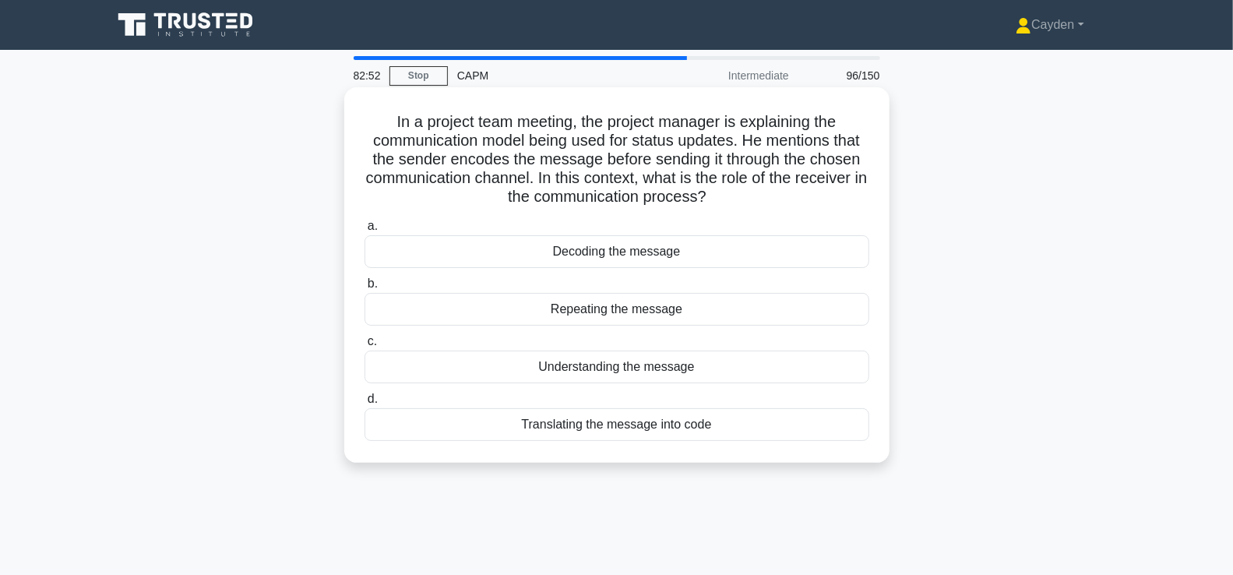
click at [785, 258] on div "Decoding the message" at bounding box center [617, 251] width 505 height 33
click at [365, 231] on input "a. Decoding the message" at bounding box center [365, 226] width 0 height 10
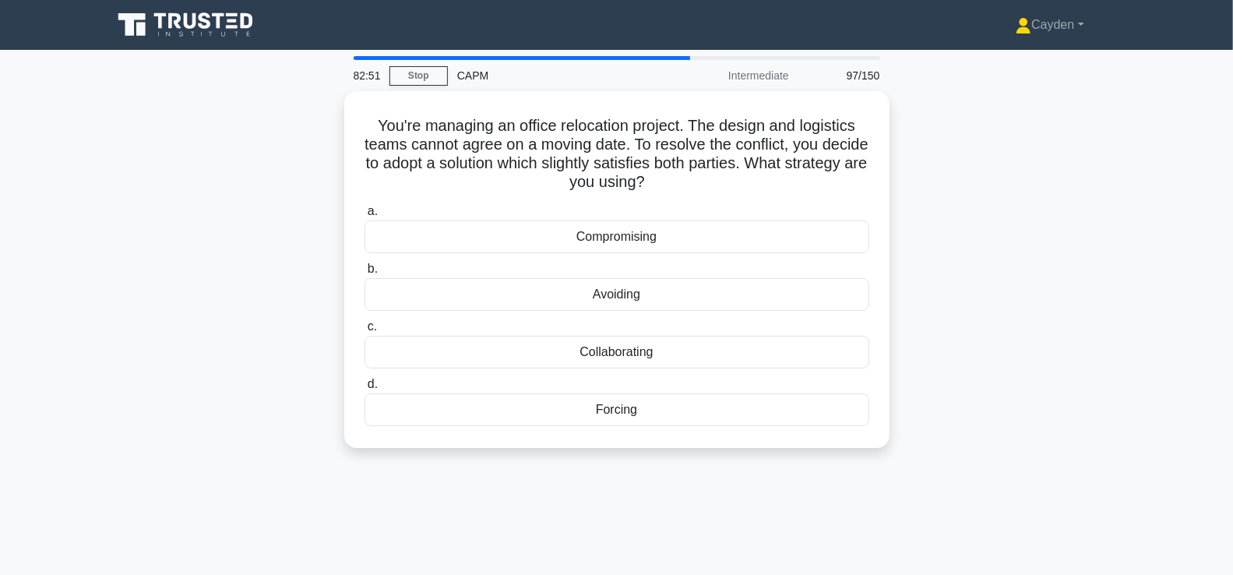
click at [1063, 219] on div "You're managing an office relocation project. The design and logistics teams ca…" at bounding box center [617, 279] width 1028 height 376
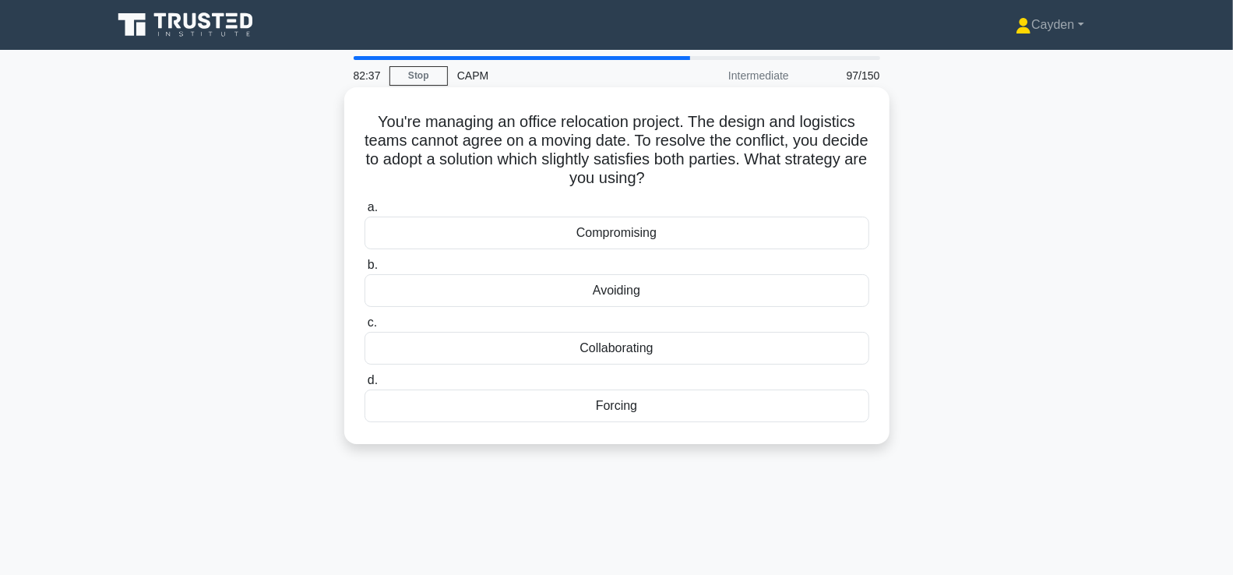
click at [762, 229] on div "Compromising" at bounding box center [617, 233] width 505 height 33
click at [365, 213] on input "a. Compromising" at bounding box center [365, 208] width 0 height 10
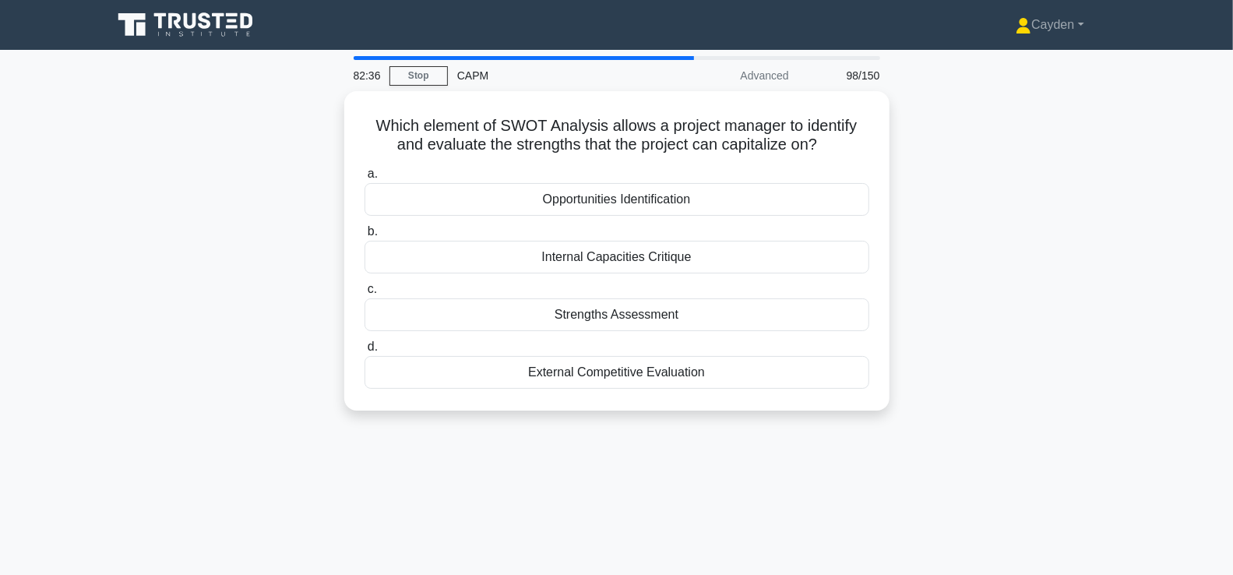
click at [967, 211] on div "Which element of SWOT Analysis allows a project manager to identify and evaluat…" at bounding box center [617, 260] width 1028 height 338
click at [965, 211] on div "Which element of SWOT Analysis allows a project manager to identify and evaluat…" at bounding box center [617, 260] width 1028 height 338
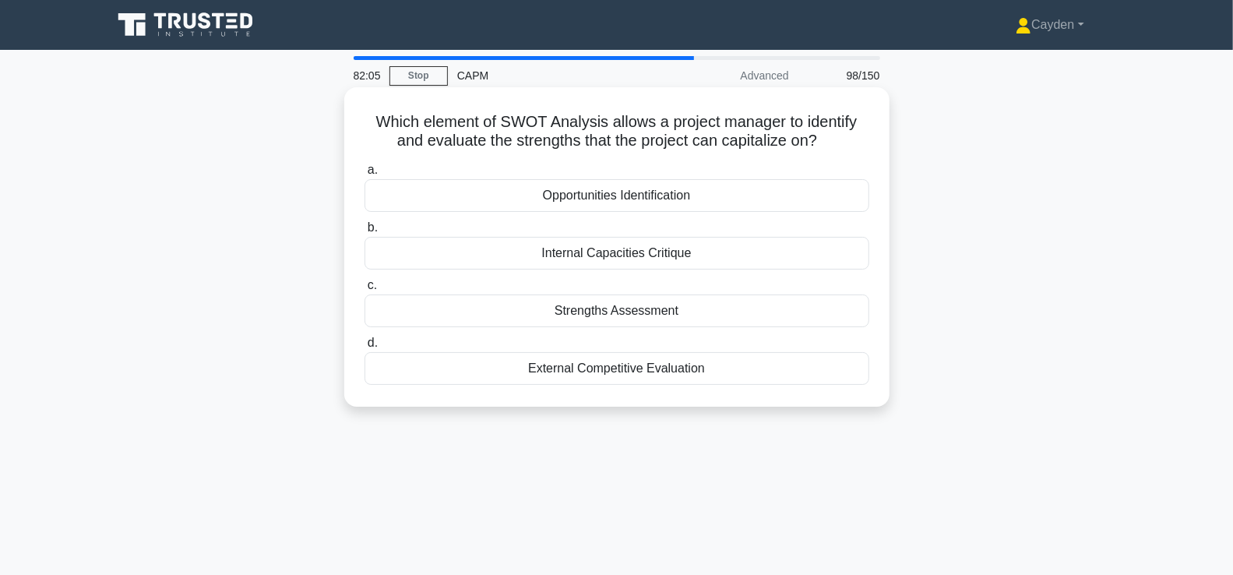
click at [774, 305] on div "Strengths Assessment" at bounding box center [617, 311] width 505 height 33
click at [365, 291] on input "c. Strengths Assessment" at bounding box center [365, 285] width 0 height 10
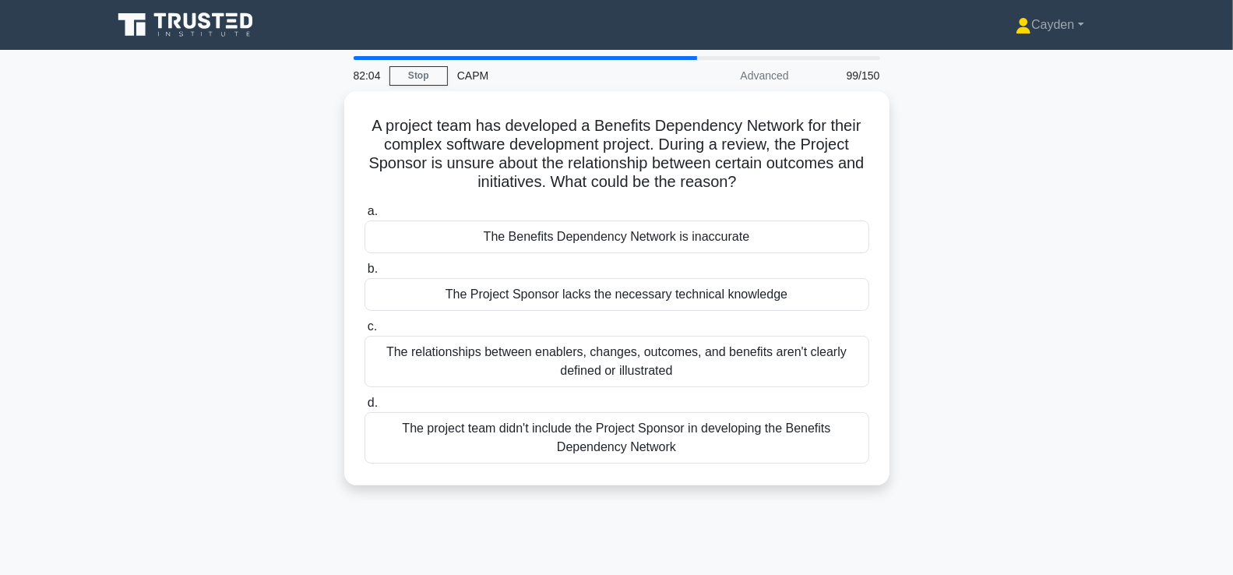
click at [947, 299] on div "A project team has developed a Benefits Dependency Network for their complex so…" at bounding box center [617, 297] width 1028 height 413
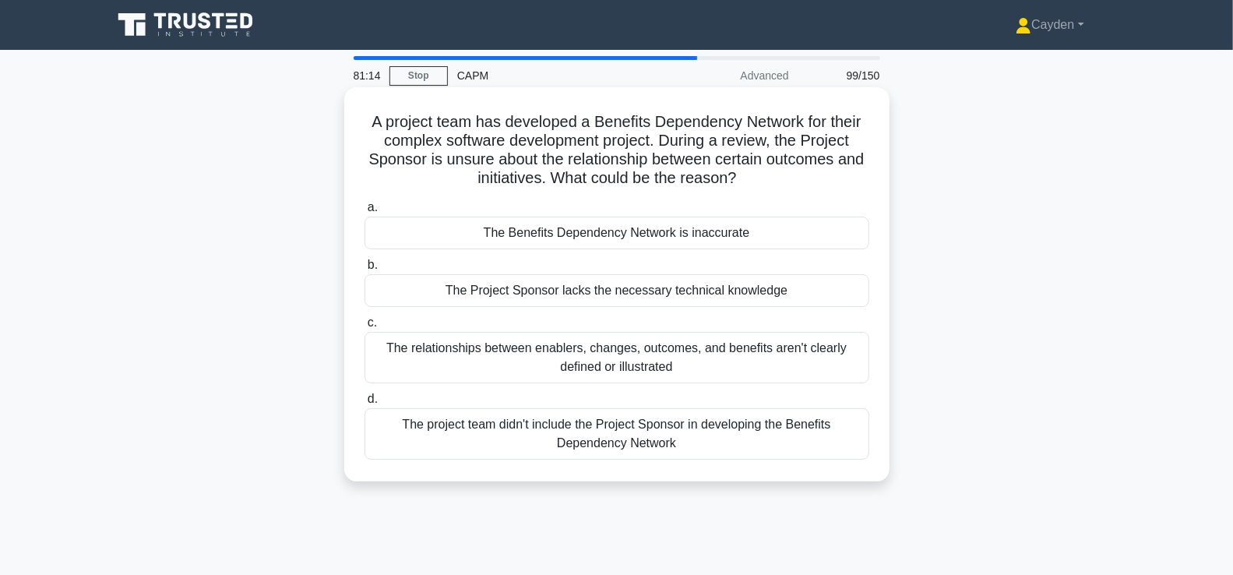
click at [831, 353] on div "The relationships between enablers, changes, outcomes, and benefits aren't clea…" at bounding box center [617, 357] width 505 height 51
click at [365, 328] on input "c. The relationships between enablers, changes, outcomes, and benefits aren't c…" at bounding box center [365, 323] width 0 height 10
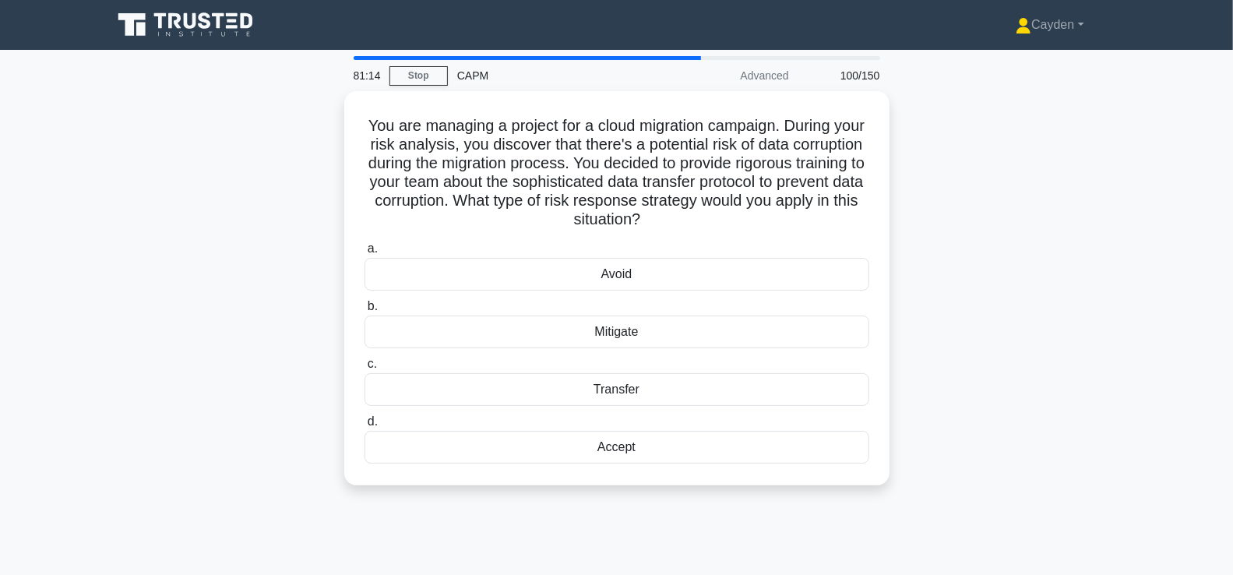
click at [964, 333] on div "You are managing a project for a cloud migration campaign. During your risk ana…" at bounding box center [617, 297] width 1028 height 413
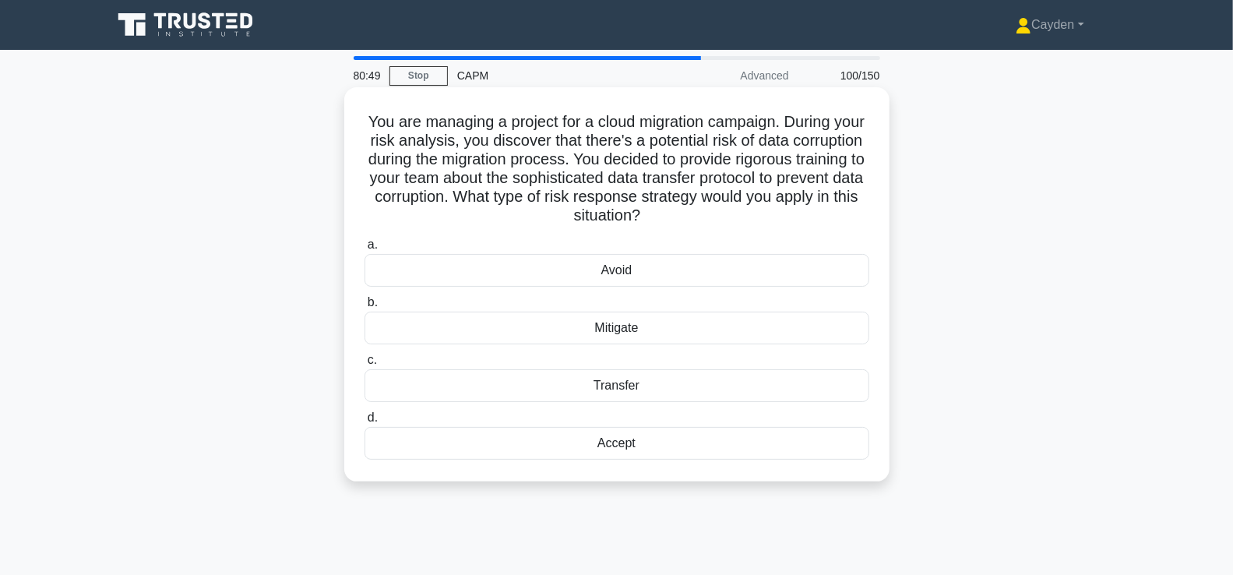
click at [845, 321] on div "Mitigate" at bounding box center [617, 328] width 505 height 33
click at [365, 308] on input "b. Mitigate" at bounding box center [365, 303] width 0 height 10
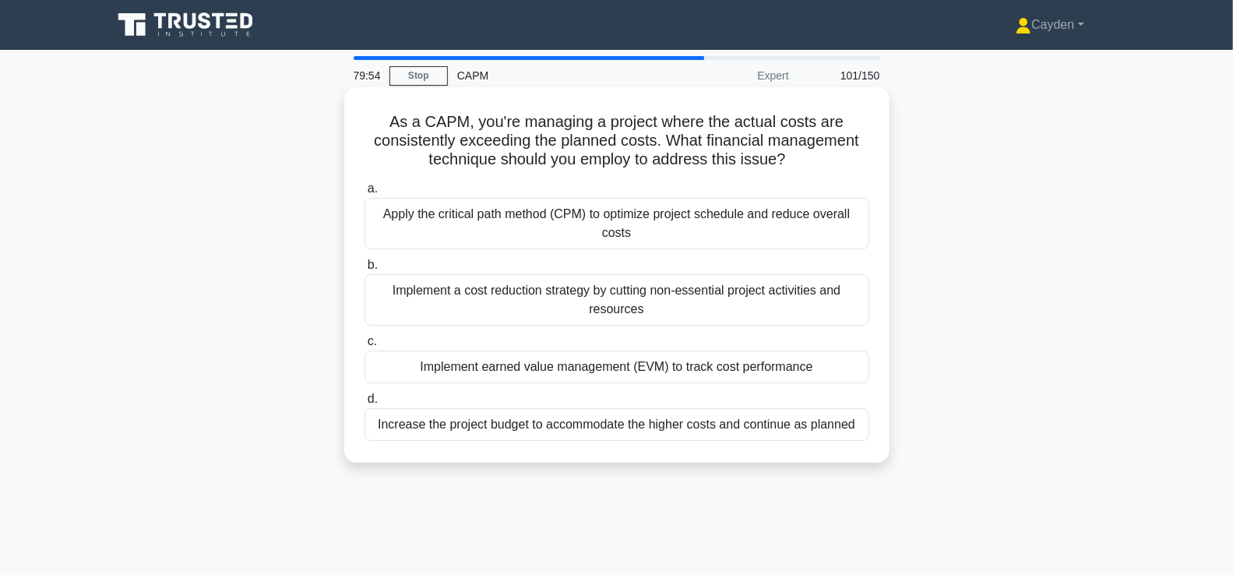
click at [774, 300] on div "Implement a cost reduction strategy by cutting non-essential project activities…" at bounding box center [617, 299] width 505 height 51
click at [365, 270] on input "b. Implement a cost reduction strategy by cutting non-essential project activit…" at bounding box center [365, 265] width 0 height 10
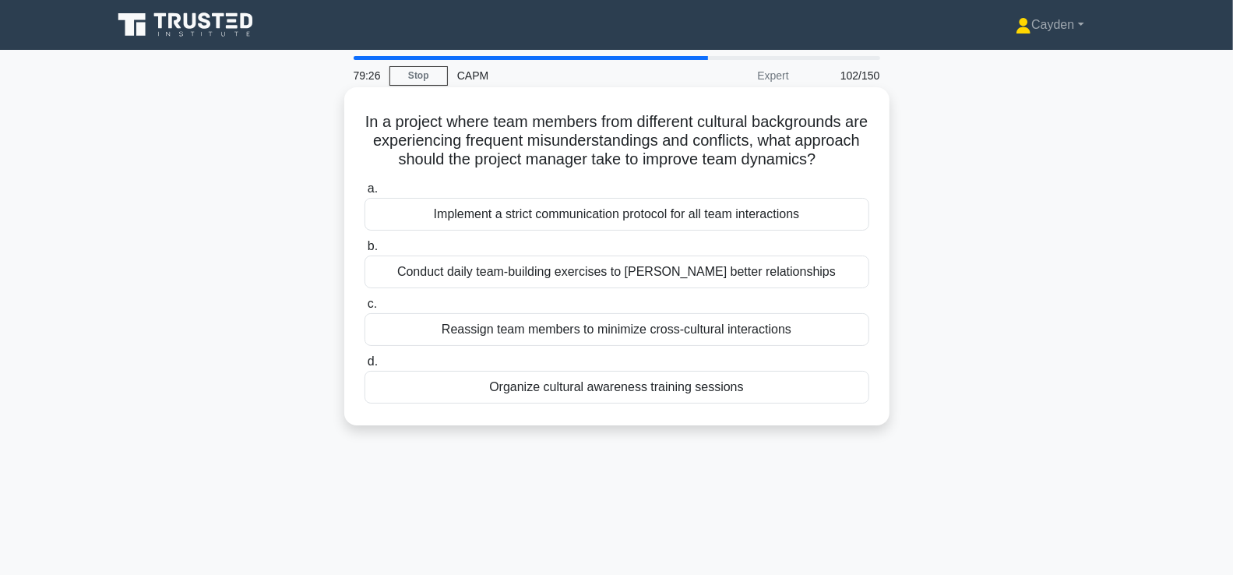
click at [790, 400] on div "Organize cultural awareness training sessions" at bounding box center [617, 387] width 505 height 33
click at [365, 367] on input "d. Organize cultural awareness training sessions" at bounding box center [365, 362] width 0 height 10
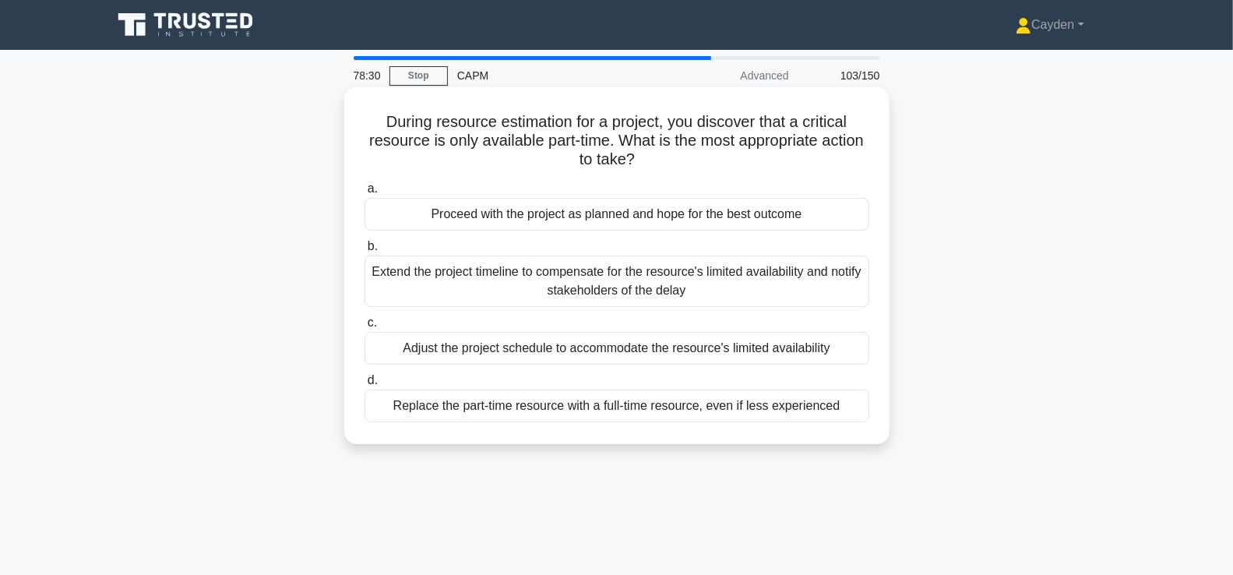
click at [834, 279] on div "Extend the project timeline to compensate for the resource's limited availabili…" at bounding box center [617, 281] width 505 height 51
click at [365, 252] on input "b. Extend the project timeline to compensate for the resource's limited availab…" at bounding box center [365, 247] width 0 height 10
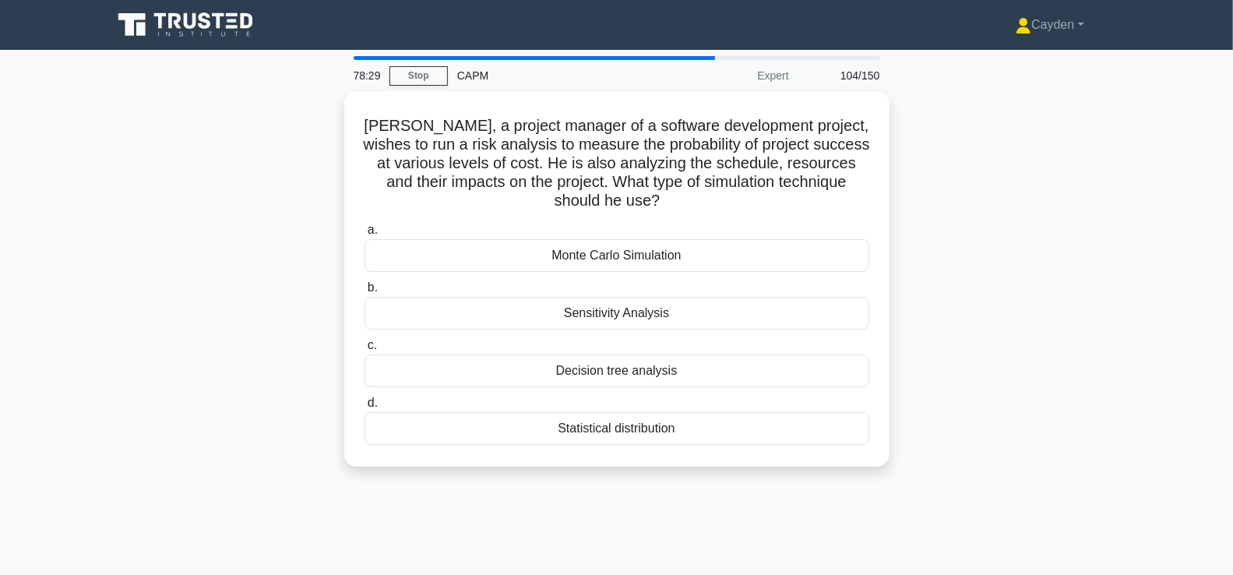
click at [1074, 280] on div "John, a project manager of a software development project, wishes to run a risk…" at bounding box center [617, 288] width 1028 height 394
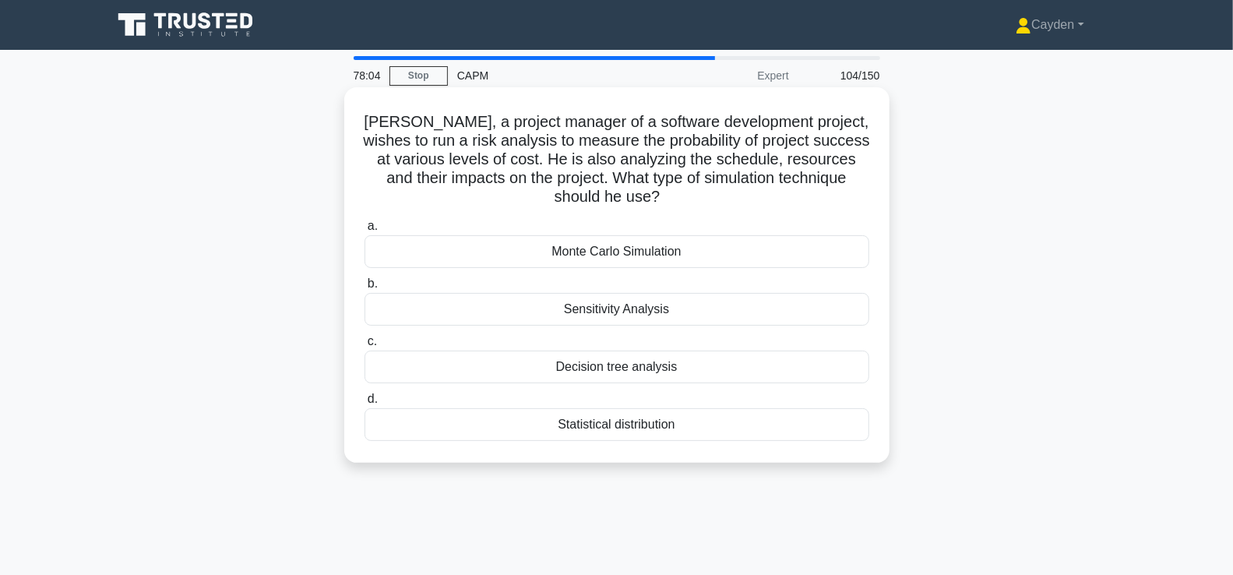
click at [735, 245] on div "Monte Carlo Simulation" at bounding box center [617, 251] width 505 height 33
click at [365, 231] on input "a. Monte Carlo Simulation" at bounding box center [365, 226] width 0 height 10
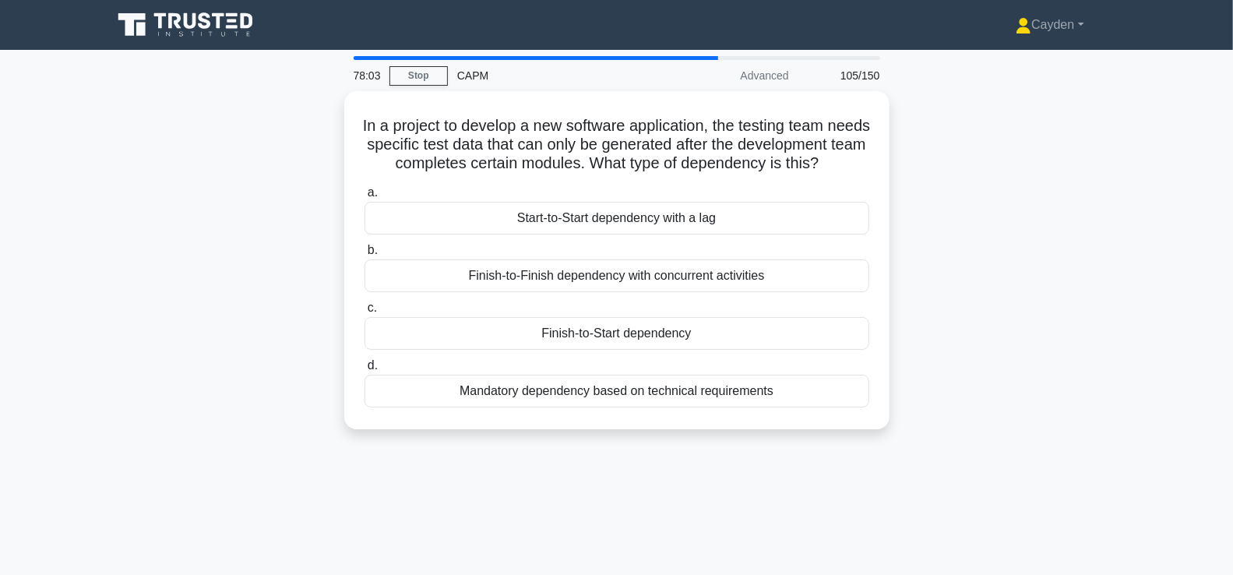
click at [1073, 302] on div "In a project to develop a new software application, the testing team needs spec…" at bounding box center [617, 269] width 1028 height 357
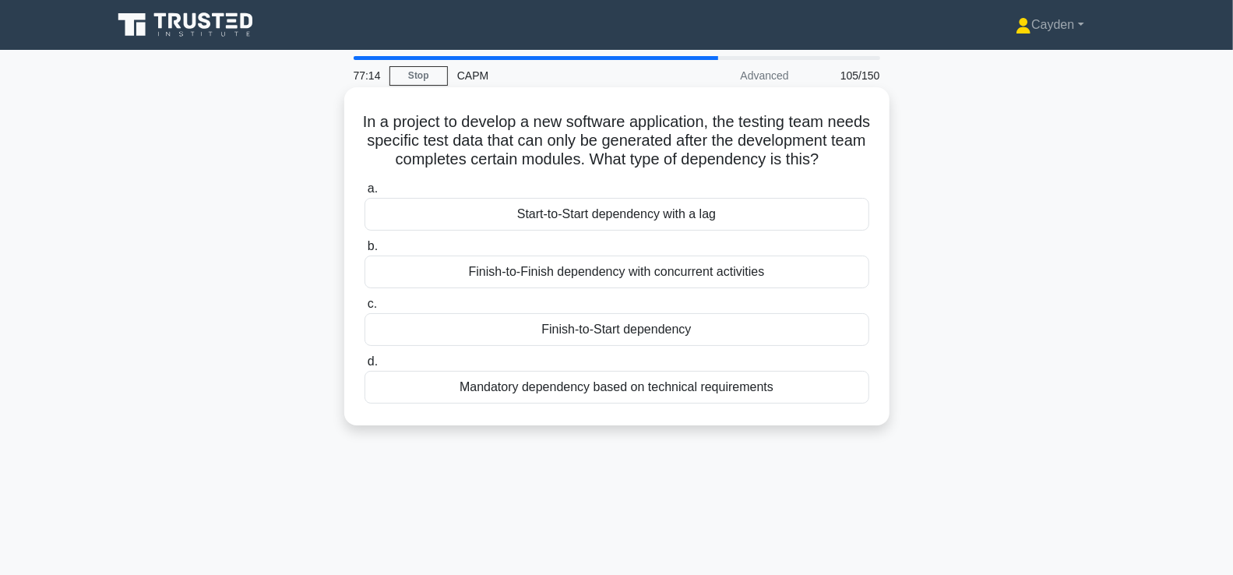
click at [584, 346] on div "Finish-to-Start dependency" at bounding box center [617, 329] width 505 height 33
click at [365, 309] on input "c. Finish-to-Start dependency" at bounding box center [365, 304] width 0 height 10
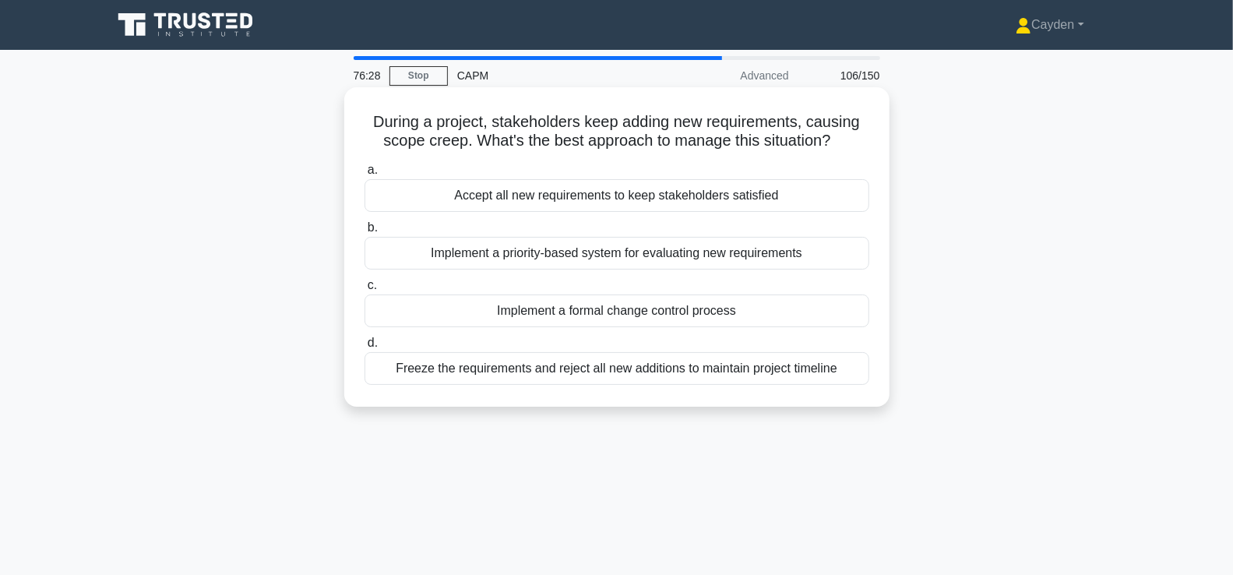
click at [402, 256] on div "Implement a priority-based system for evaluating new requirements" at bounding box center [617, 253] width 505 height 33
click at [365, 233] on input "b. Implement a priority-based system for evaluating new requirements" at bounding box center [365, 228] width 0 height 10
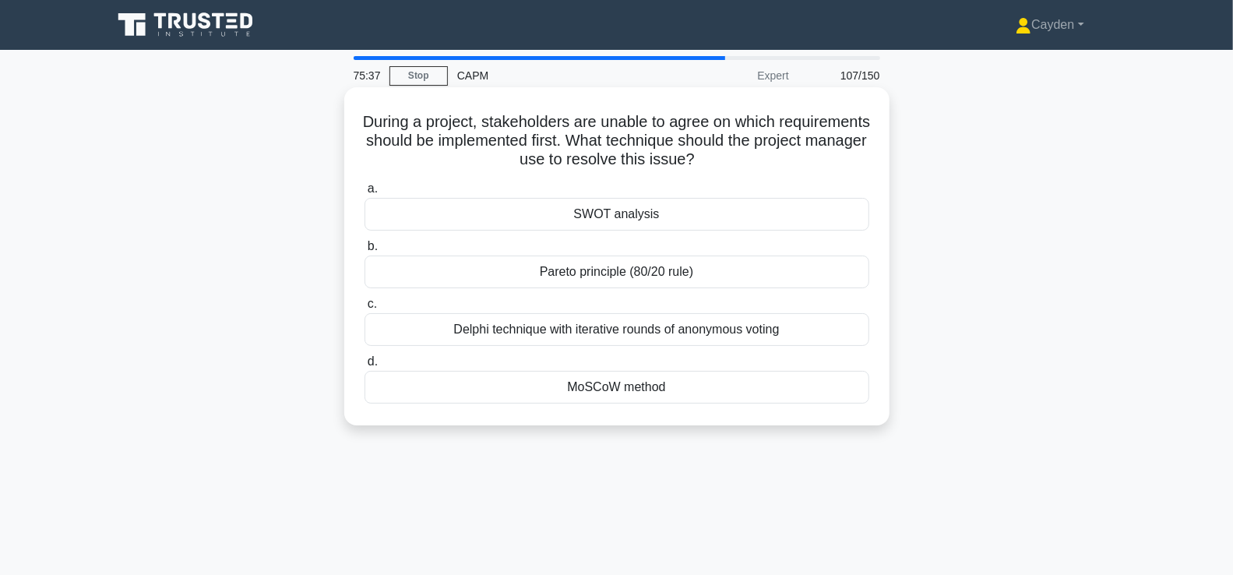
click at [507, 379] on div "MoSCoW method" at bounding box center [617, 387] width 505 height 33
click at [365, 367] on input "d. MoSCoW method" at bounding box center [365, 362] width 0 height 10
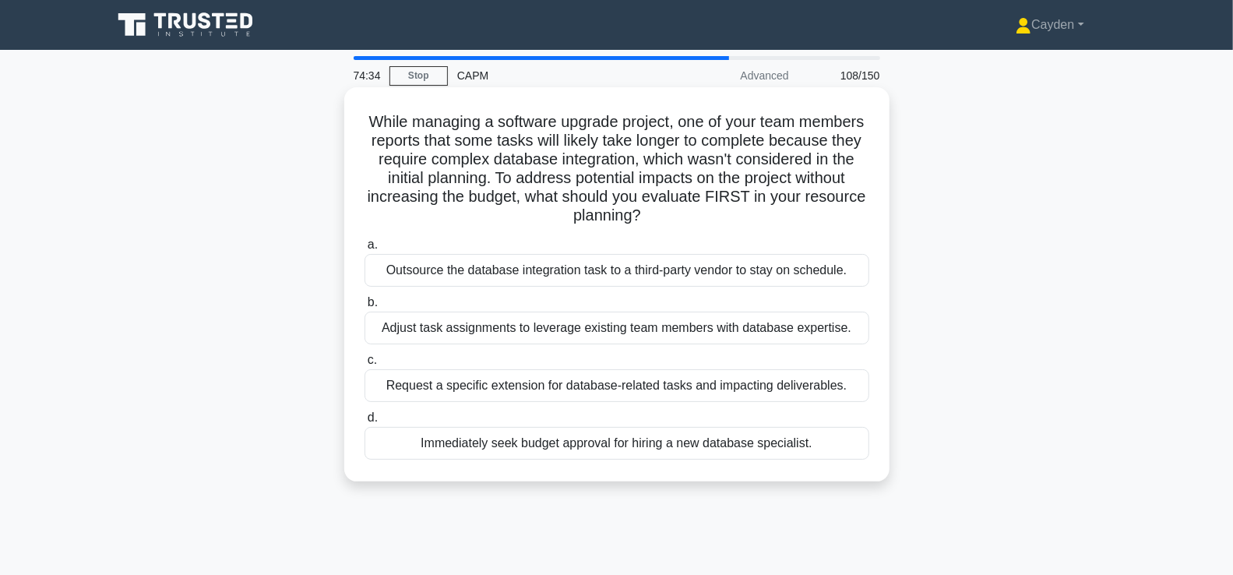
click at [400, 333] on div "Adjust task assignments to leverage existing team members with database experti…" at bounding box center [617, 328] width 505 height 33
click at [365, 308] on input "b. Adjust task assignments to leverage existing team members with database expe…" at bounding box center [365, 303] width 0 height 10
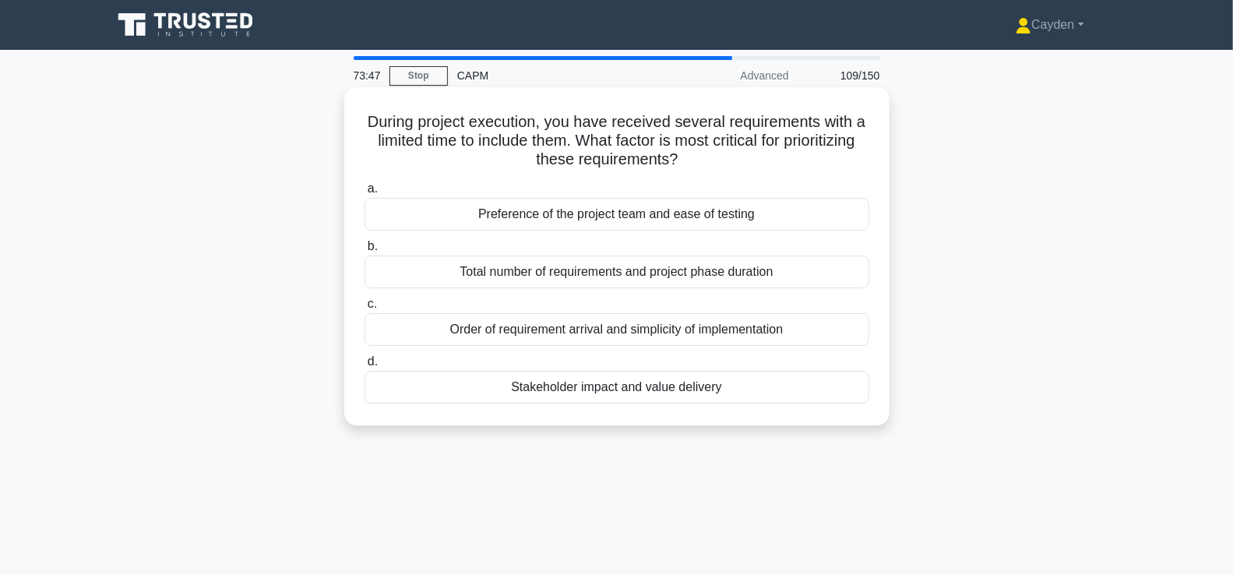
click at [510, 392] on div "Stakeholder impact and value delivery" at bounding box center [617, 387] width 505 height 33
click at [365, 367] on input "d. Stakeholder impact and value delivery" at bounding box center [365, 362] width 0 height 10
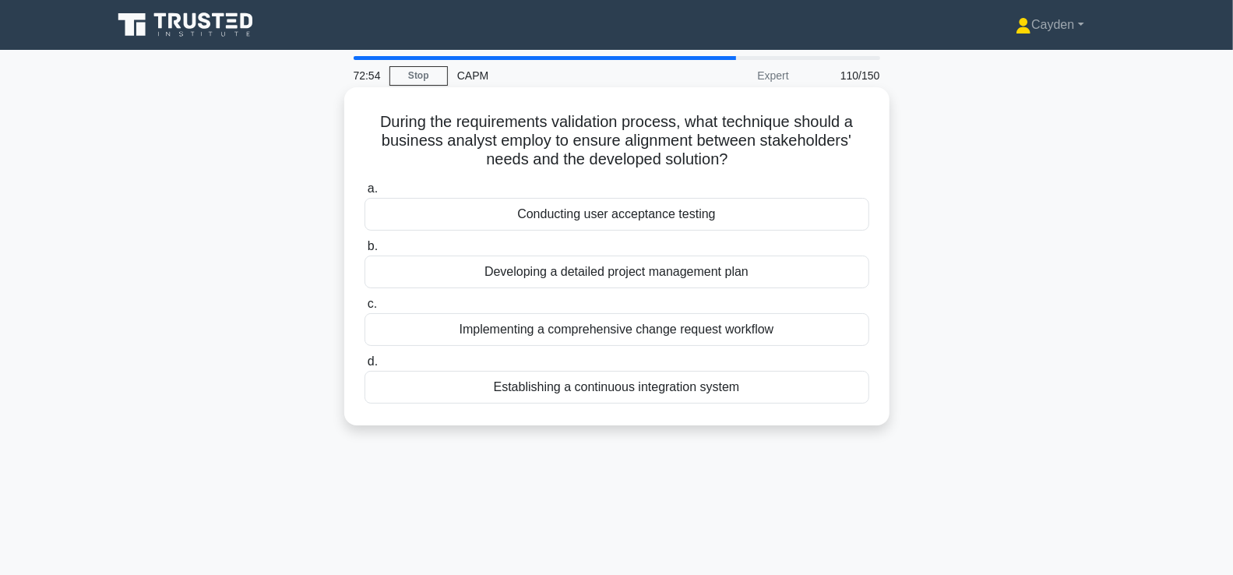
click at [478, 219] on div "Conducting user acceptance testing" at bounding box center [617, 214] width 505 height 33
click at [365, 194] on input "a. Conducting user acceptance testing" at bounding box center [365, 189] width 0 height 10
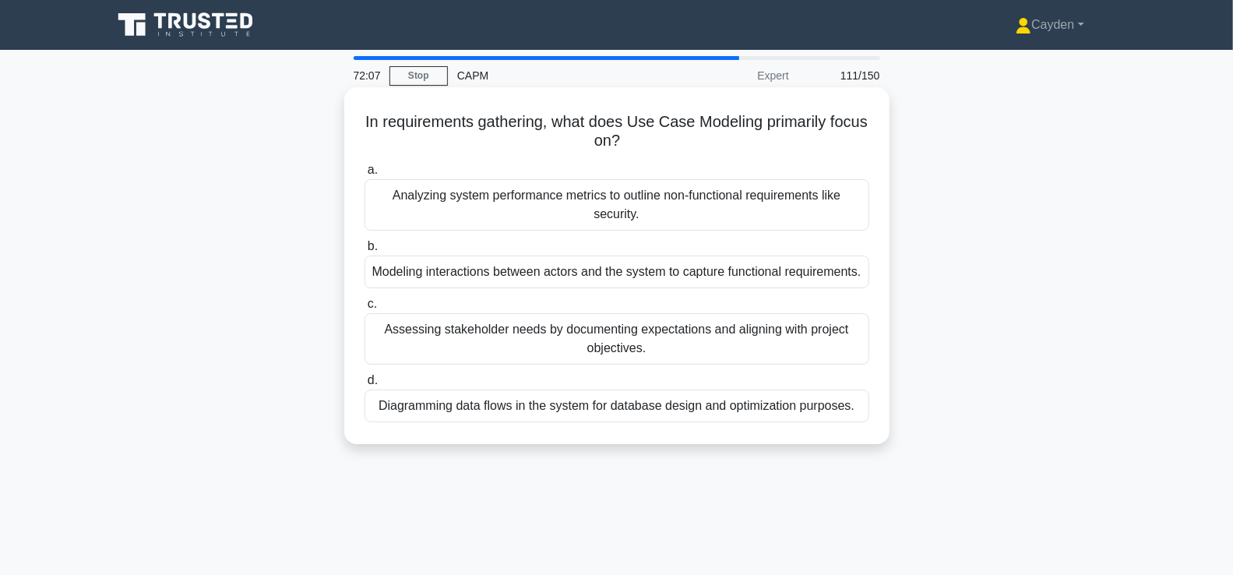
click at [400, 273] on div "Modeling interactions between actors and the system to capture functional requi…" at bounding box center [617, 272] width 505 height 33
click at [365, 252] on input "b. Modeling interactions between actors and the system to capture functional re…" at bounding box center [365, 247] width 0 height 10
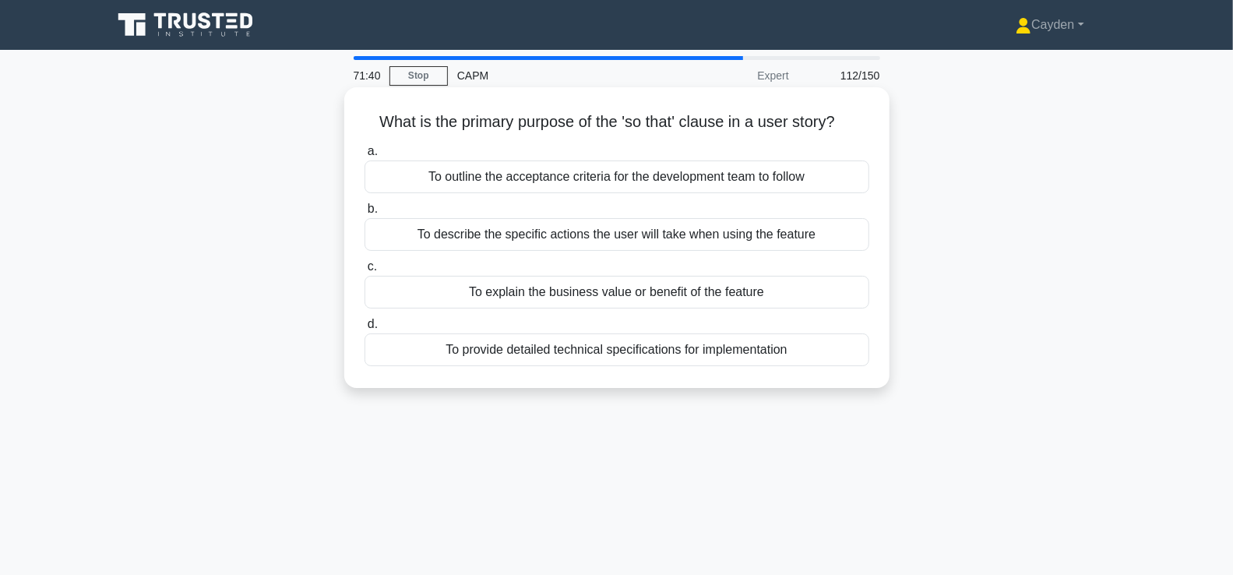
click at [798, 240] on div "To describe the specific actions the user will take when using the feature" at bounding box center [617, 234] width 505 height 33
click at [365, 214] on input "b. To describe the specific actions the user will take when using the feature" at bounding box center [365, 209] width 0 height 10
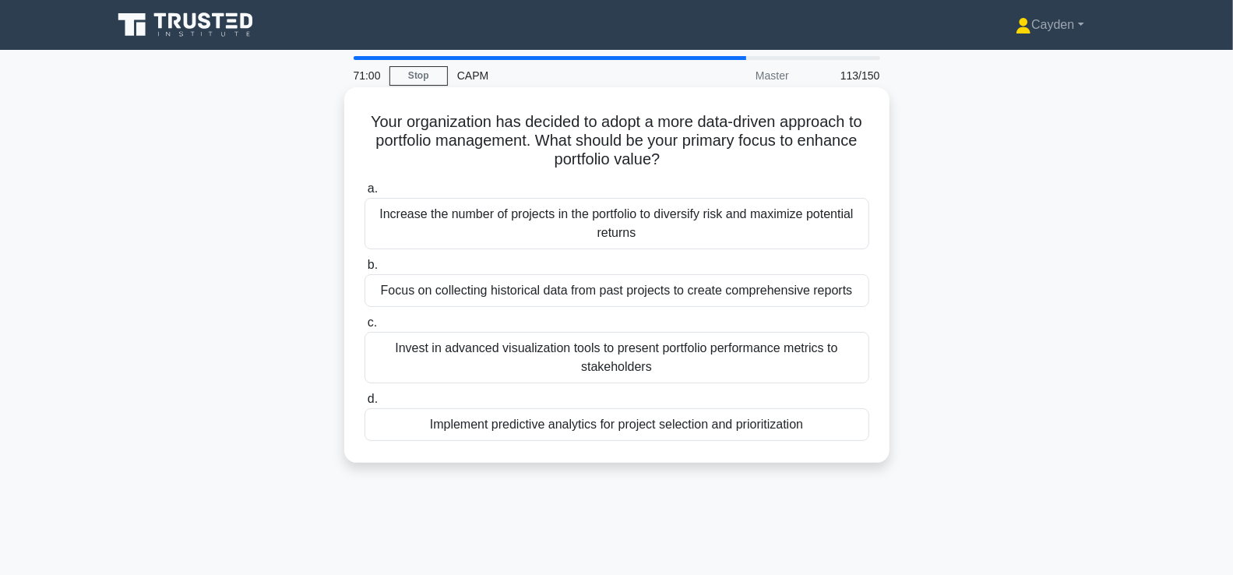
click at [802, 292] on div "Focus on collecting historical data from past projects to create comprehensive …" at bounding box center [617, 290] width 505 height 33
click at [365, 270] on input "b. Focus on collecting historical data from past projects to create comprehensi…" at bounding box center [365, 265] width 0 height 10
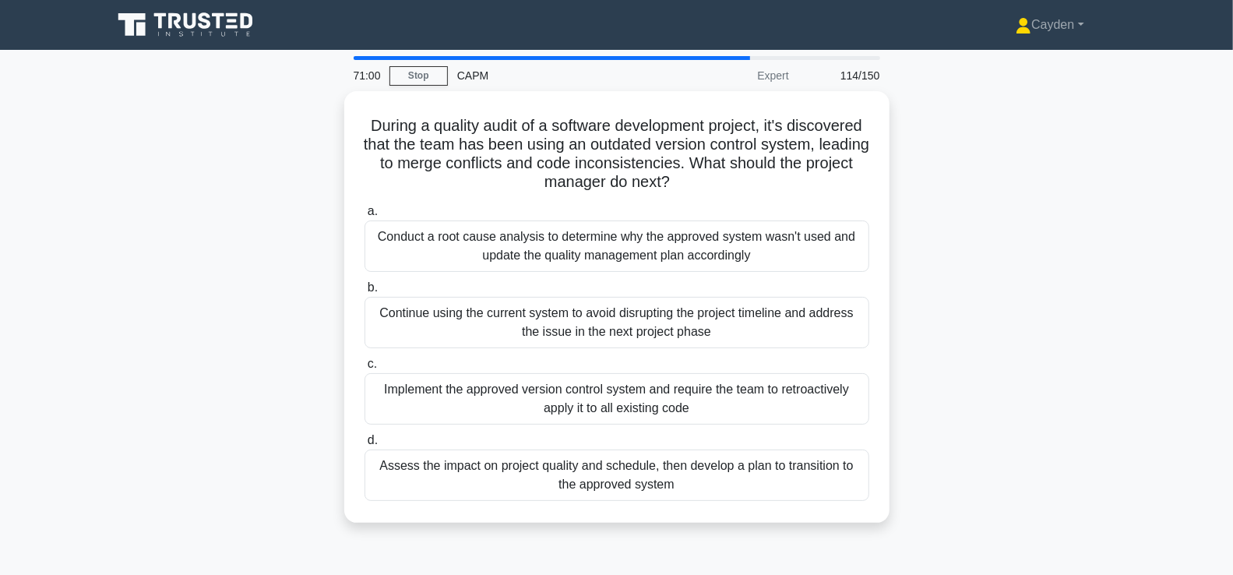
click at [912, 312] on div "During a quality audit of a software development project, it's discovered that …" at bounding box center [617, 316] width 1028 height 450
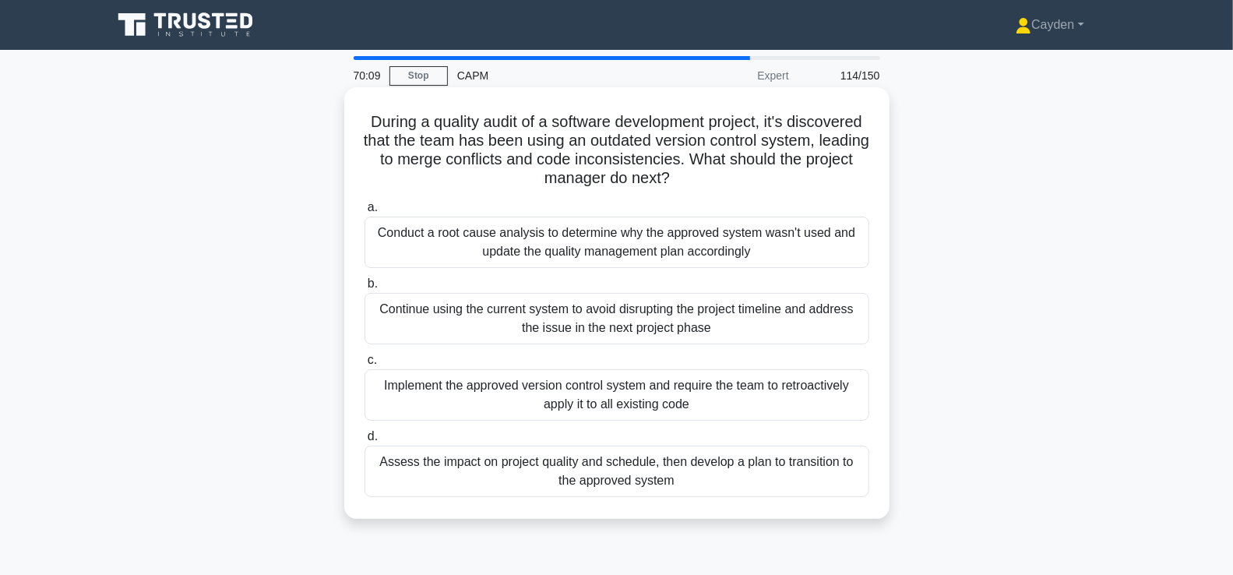
click at [823, 460] on div "Assess the impact on project quality and schedule, then develop a plan to trans…" at bounding box center [617, 471] width 505 height 51
click at [365, 442] on input "d. Assess the impact on project quality and schedule, then develop a plan to tr…" at bounding box center [365, 437] width 0 height 10
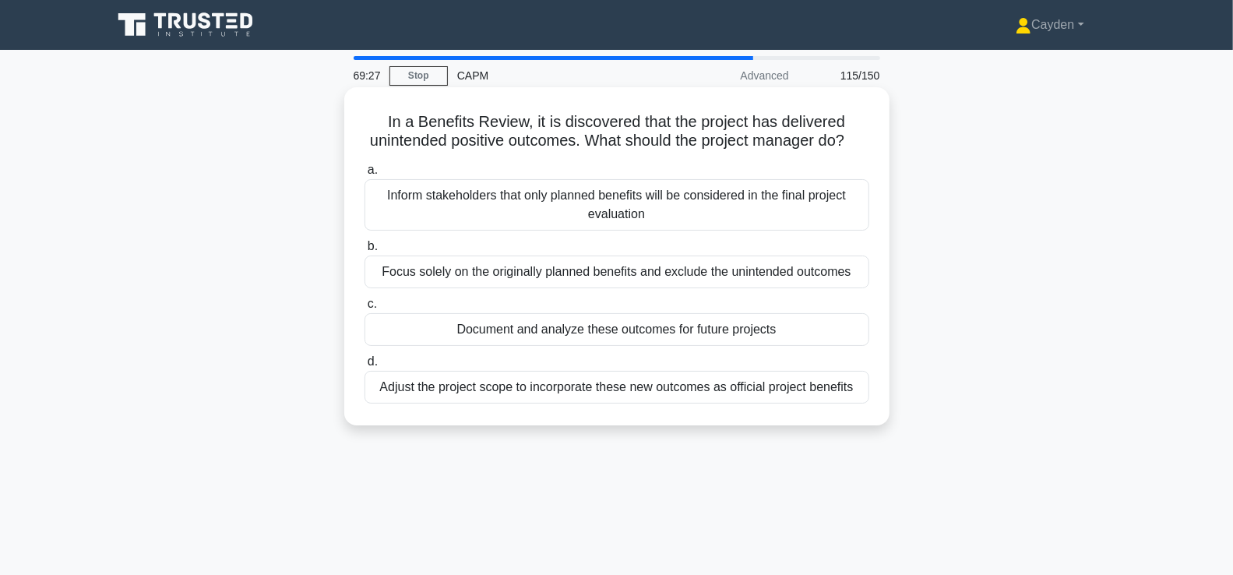
click at [824, 333] on div "Document and analyze these outcomes for future projects" at bounding box center [617, 329] width 505 height 33
click at [365, 309] on input "c. Document and analyze these outcomes for future projects" at bounding box center [365, 304] width 0 height 10
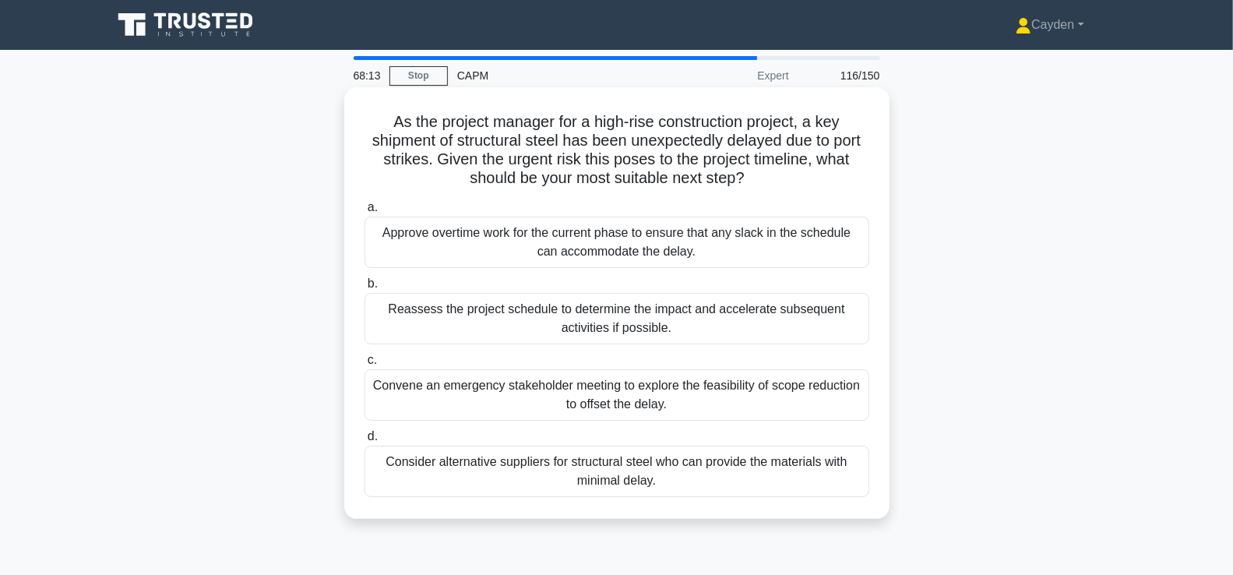
click at [799, 482] on div "Consider alternative suppliers for structural steel who can provide the materia…" at bounding box center [617, 471] width 505 height 51
click at [365, 442] on input "d. Consider alternative suppliers for structural steel who can provide the mate…" at bounding box center [365, 437] width 0 height 10
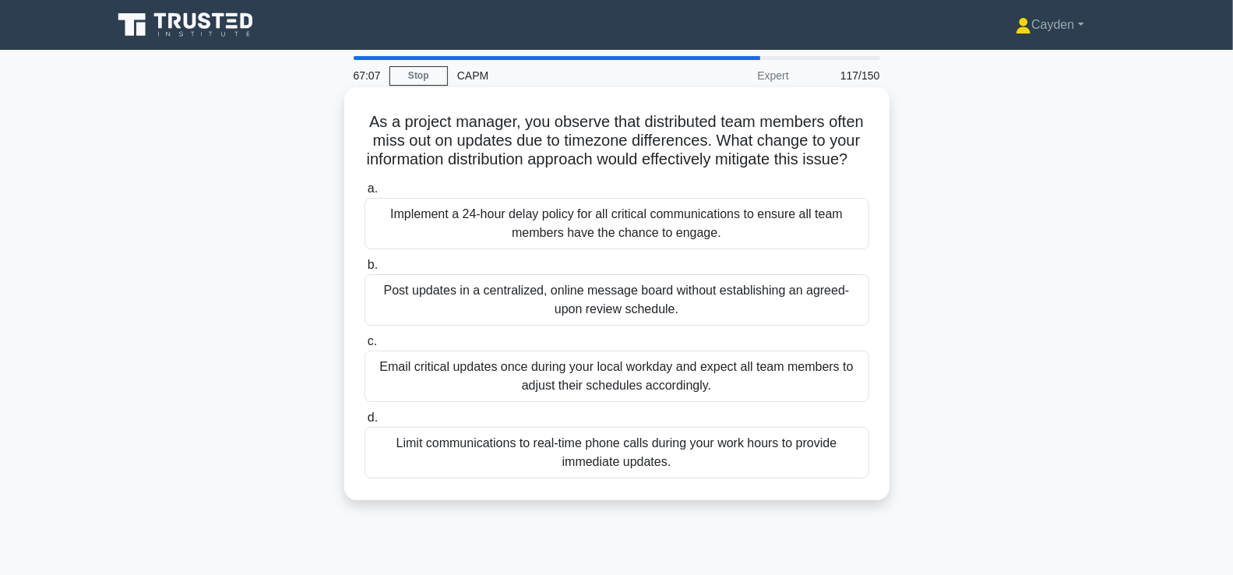
click at [774, 326] on div "Post updates in a centralized, online message board without establishing an agr…" at bounding box center [617, 299] width 505 height 51
click at [365, 270] on input "b. Post updates in a centralized, online message board without establishing an …" at bounding box center [365, 265] width 0 height 10
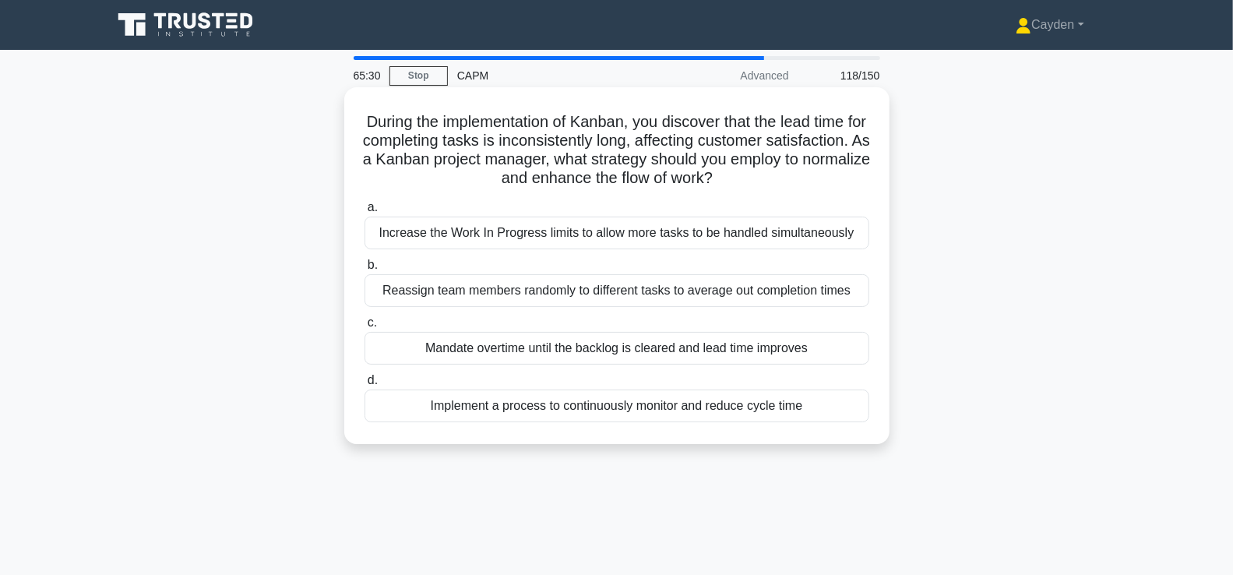
click at [827, 402] on div "Implement a process to continuously monitor and reduce cycle time" at bounding box center [617, 406] width 505 height 33
click at [365, 386] on input "d. Implement a process to continuously monitor and reduce cycle time" at bounding box center [365, 381] width 0 height 10
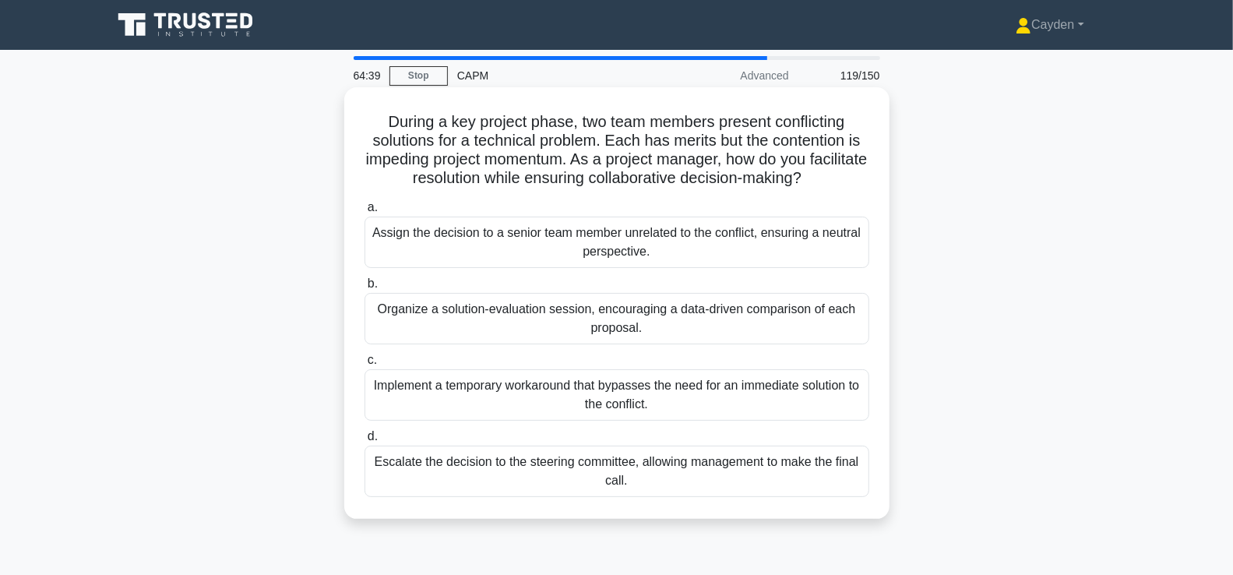
click at [782, 319] on div "Organize a solution-evaluation session, encouraging a data-driven comparison of…" at bounding box center [617, 318] width 505 height 51
click at [365, 289] on input "b. Organize a solution-evaluation session, encouraging a data-driven comparison…" at bounding box center [365, 284] width 0 height 10
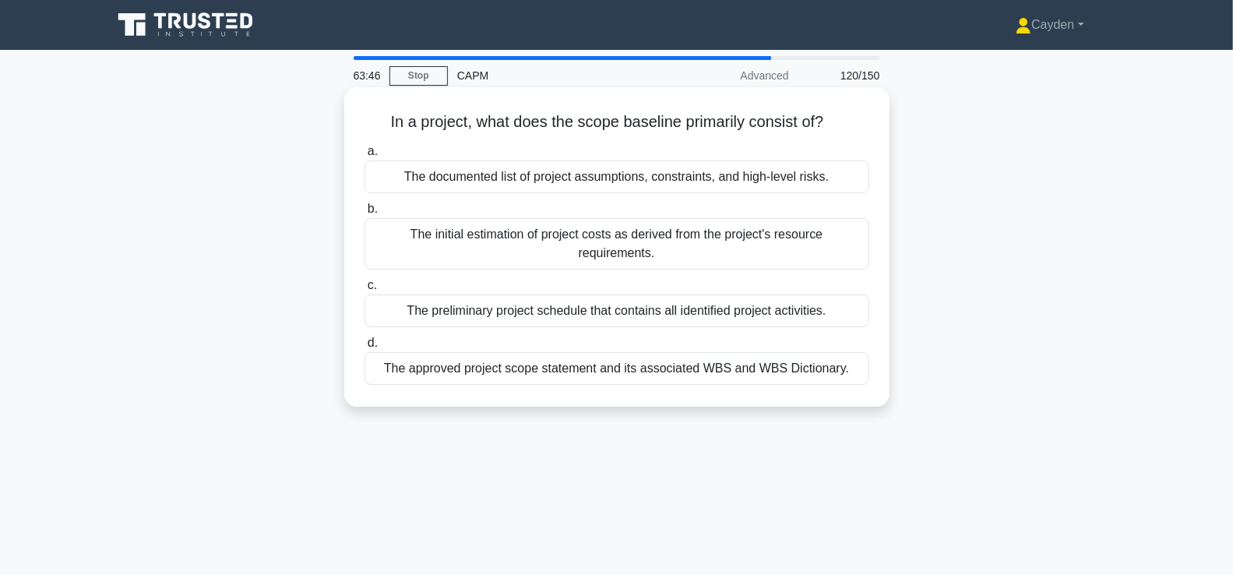
click at [800, 306] on div "The preliminary project schedule that contains all identified project activitie…" at bounding box center [617, 311] width 505 height 33
click at [365, 291] on input "c. The preliminary project schedule that contains all identified project activi…" at bounding box center [365, 285] width 0 height 10
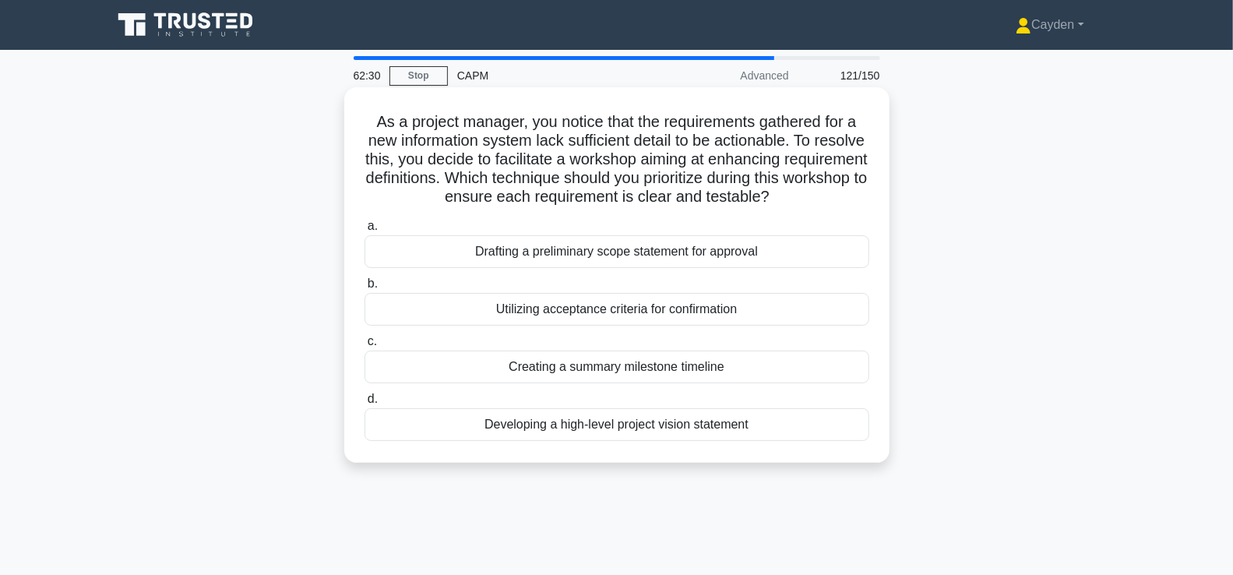
click at [789, 303] on div "Utilizing acceptance criteria for confirmation" at bounding box center [617, 309] width 505 height 33
click at [365, 289] on input "b. Utilizing acceptance criteria for confirmation" at bounding box center [365, 284] width 0 height 10
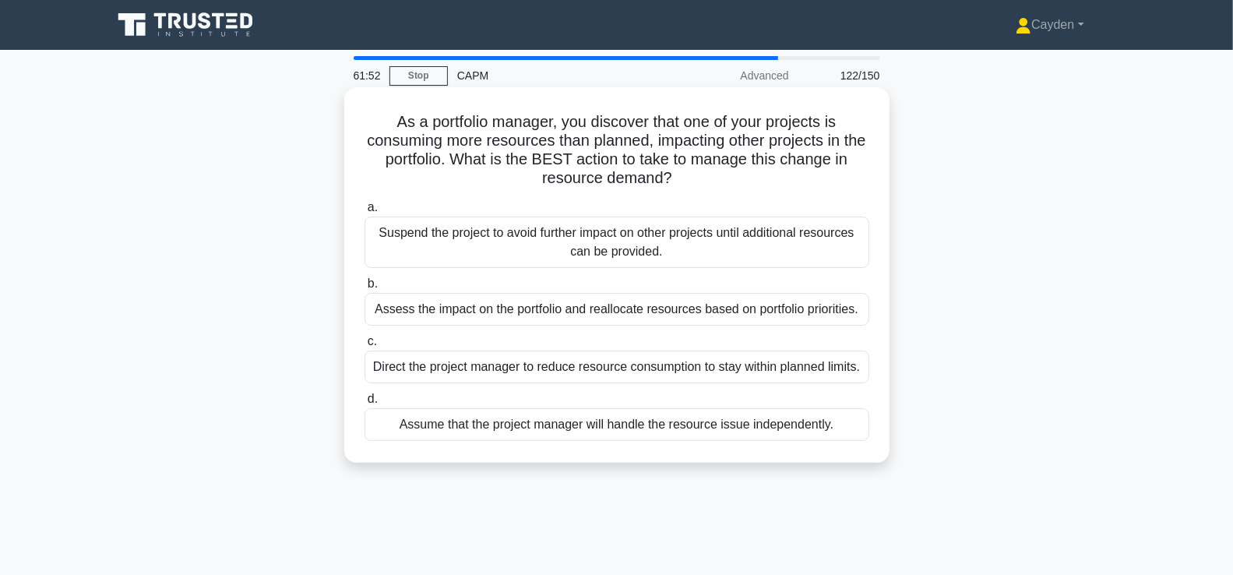
click at [831, 302] on div "Assess the impact on the portfolio and reallocate resources based on portfolio …" at bounding box center [617, 309] width 505 height 33
click at [365, 289] on input "b. Assess the impact on the portfolio and reallocate resources based on portfol…" at bounding box center [365, 284] width 0 height 10
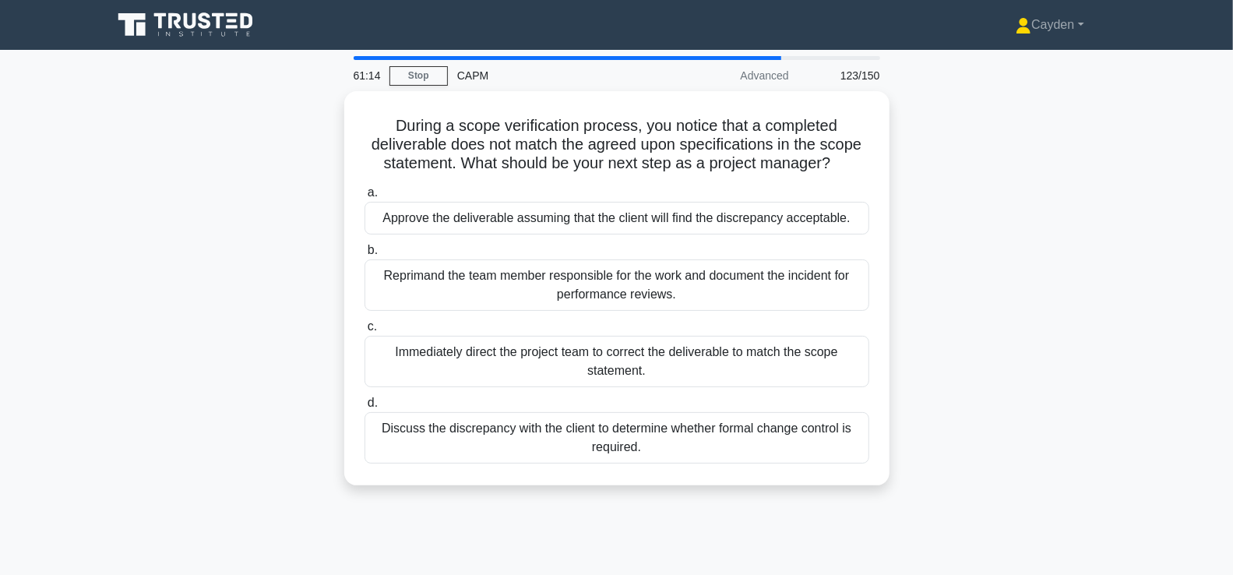
click at [978, 367] on div "During a scope verification process, you notice that a completed deliverable do…" at bounding box center [617, 297] width 1028 height 413
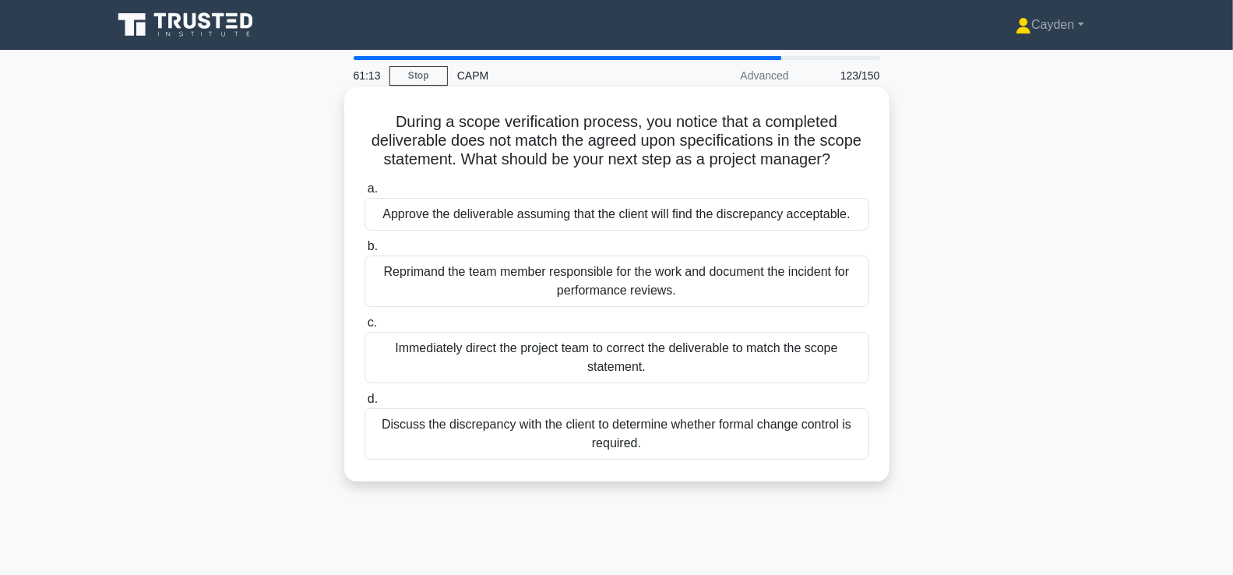
click at [837, 429] on div "Discuss the discrepancy with the client to determine whether formal change cont…" at bounding box center [617, 433] width 505 height 51
click at [365, 404] on input "d. Discuss the discrepancy with the client to determine whether formal change c…" at bounding box center [365, 399] width 0 height 10
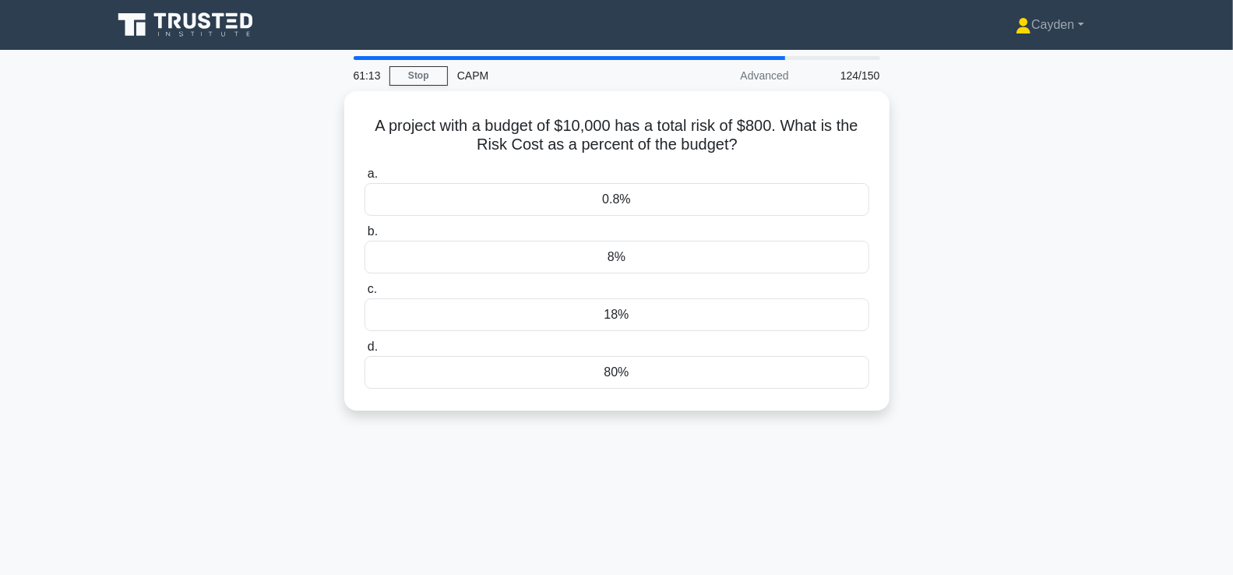
click at [1030, 319] on div "A project with a budget of $10,000 has a total risk of $800. What is the Risk C…" at bounding box center [617, 260] width 1028 height 338
click at [832, 254] on div "8%" at bounding box center [617, 253] width 505 height 33
click at [365, 233] on input "b. 8%" at bounding box center [365, 228] width 0 height 10
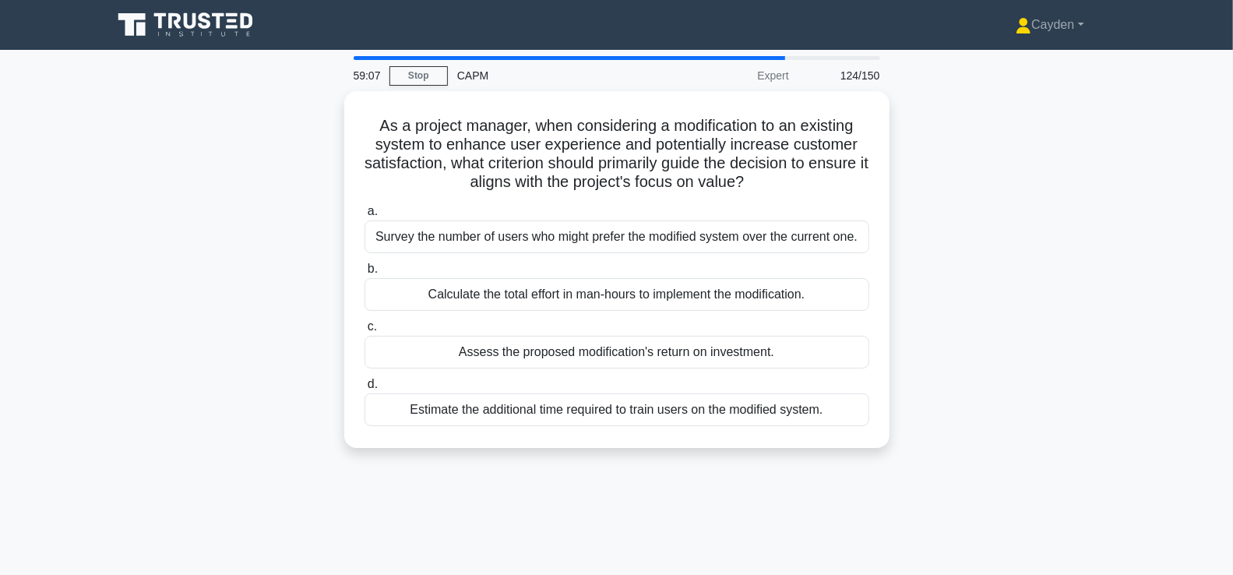
click at [963, 238] on div "As a project manager, when considering a modification to an existing system to …" at bounding box center [617, 279] width 1028 height 376
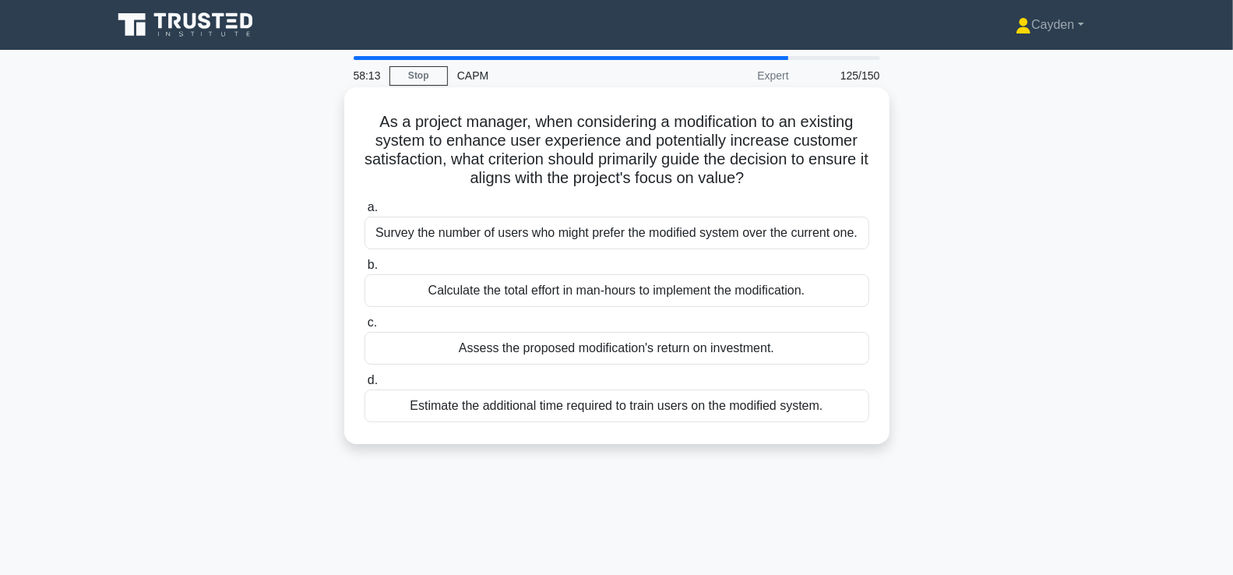
click at [782, 345] on div "Assess the proposed modification's return on investment." at bounding box center [617, 348] width 505 height 33
click at [365, 328] on input "c. Assess the proposed modification's return on investment." at bounding box center [365, 323] width 0 height 10
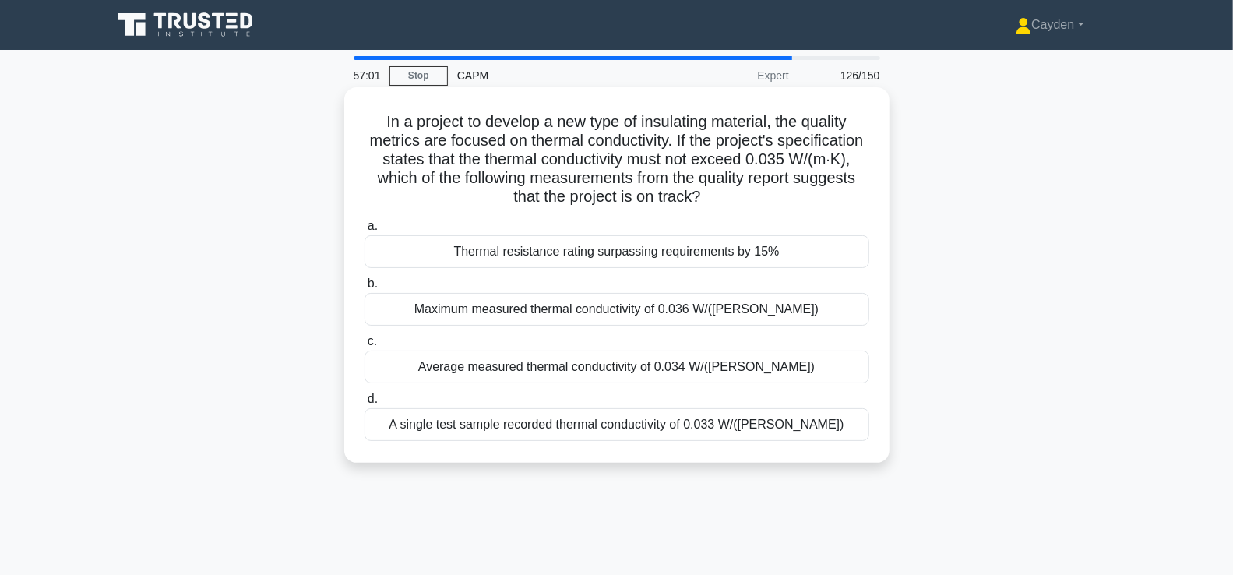
click at [808, 360] on div "Average measured thermal conductivity of 0.034 W/(m·K)" at bounding box center [617, 367] width 505 height 33
click at [365, 347] on input "c. Average measured thermal conductivity of 0.034 W/(m·K)" at bounding box center [365, 342] width 0 height 10
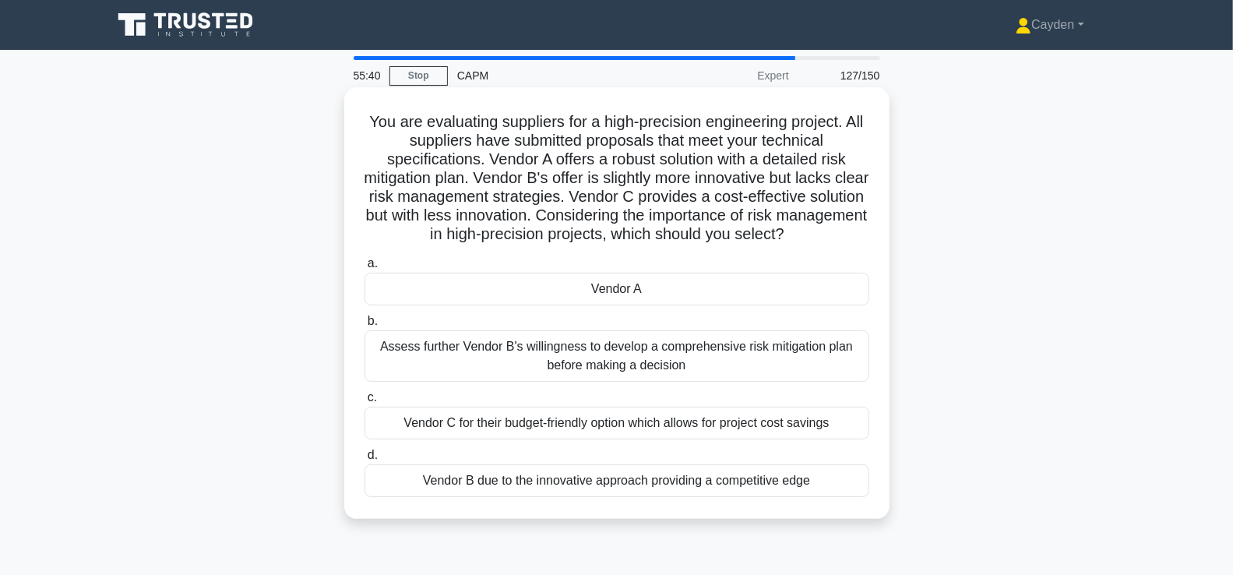
click at [835, 365] on div "Assess further Vendor B's willingness to develop a comprehensive risk mitigatio…" at bounding box center [617, 355] width 505 height 51
click at [365, 326] on input "b. Assess further Vendor B's willingness to develop a comprehensive risk mitiga…" at bounding box center [365, 321] width 0 height 10
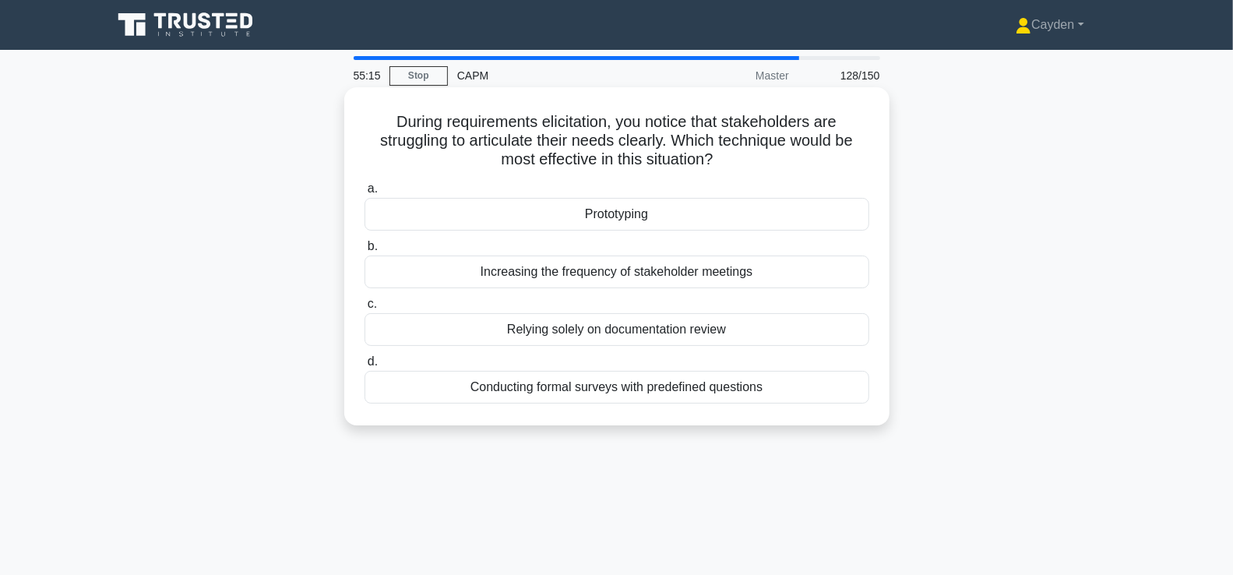
click at [834, 384] on div "Conducting formal surveys with predefined questions" at bounding box center [617, 387] width 505 height 33
click at [365, 367] on input "d. Conducting formal surveys with predefined questions" at bounding box center [365, 362] width 0 height 10
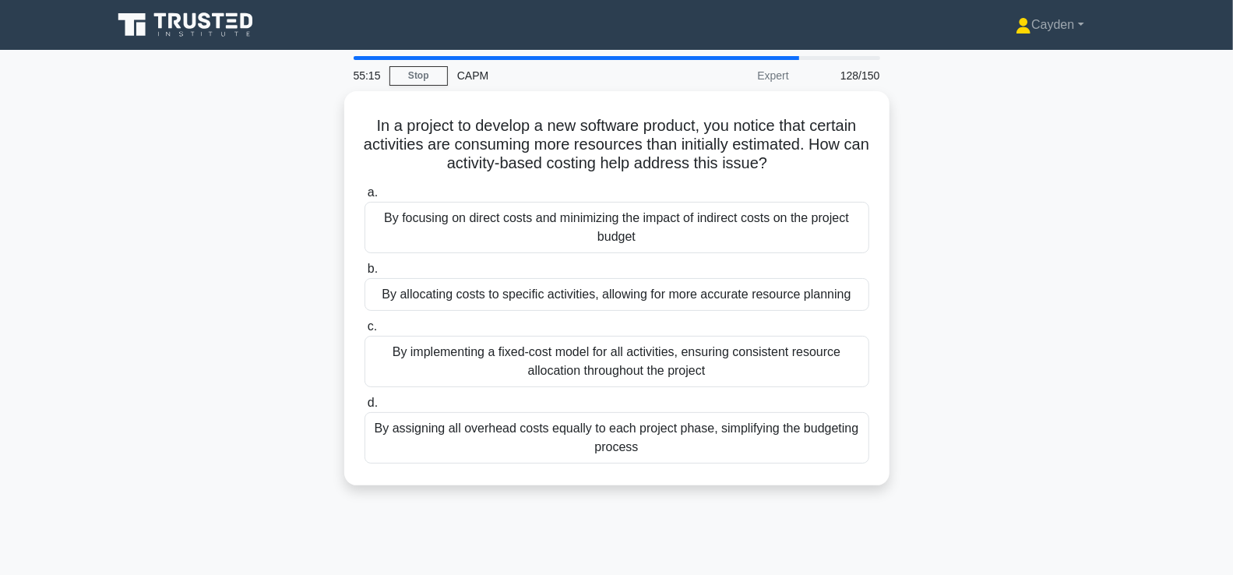
click at [1018, 328] on div "In a project to develop a new software product, you notice that certain activit…" at bounding box center [617, 297] width 1028 height 413
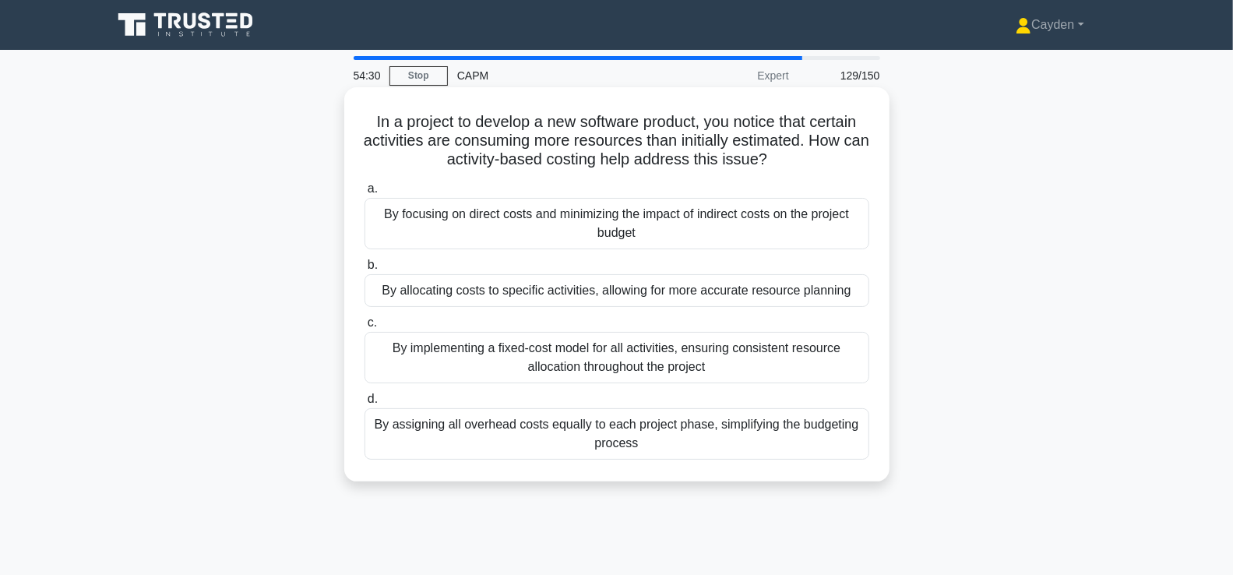
click at [845, 364] on div "By implementing a fixed-cost model for all activities, ensuring consistent reso…" at bounding box center [617, 357] width 505 height 51
click at [365, 328] on input "c. By implementing a fixed-cost model for all activities, ensuring consistent r…" at bounding box center [365, 323] width 0 height 10
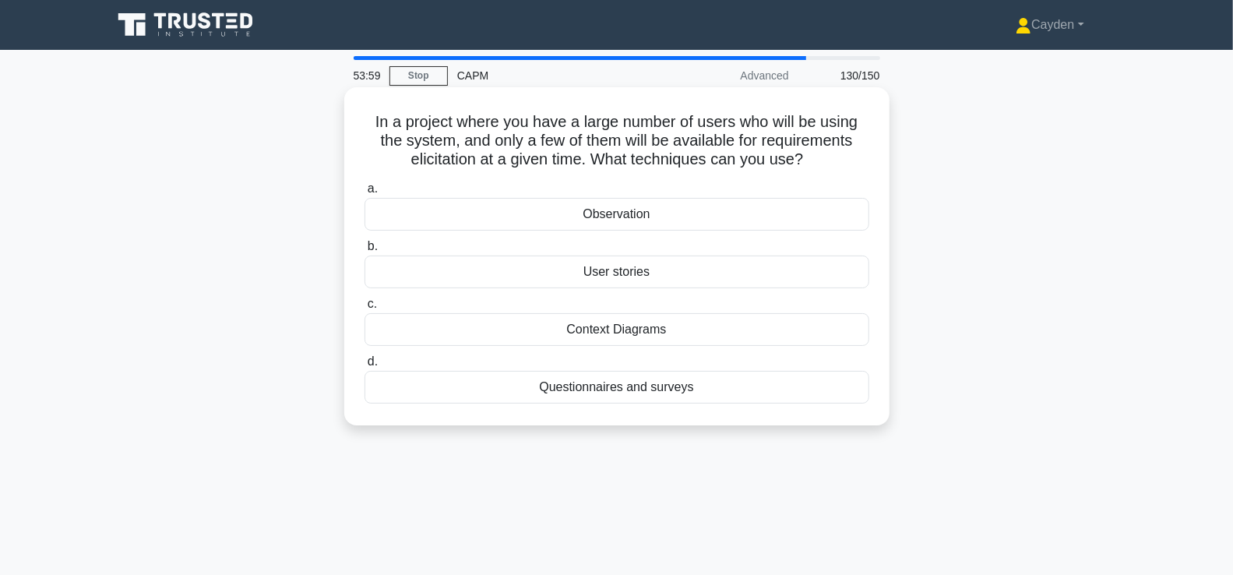
click at [810, 390] on div "Questionnaires and surveys" at bounding box center [617, 387] width 505 height 33
click at [365, 367] on input "d. Questionnaires and surveys" at bounding box center [365, 362] width 0 height 10
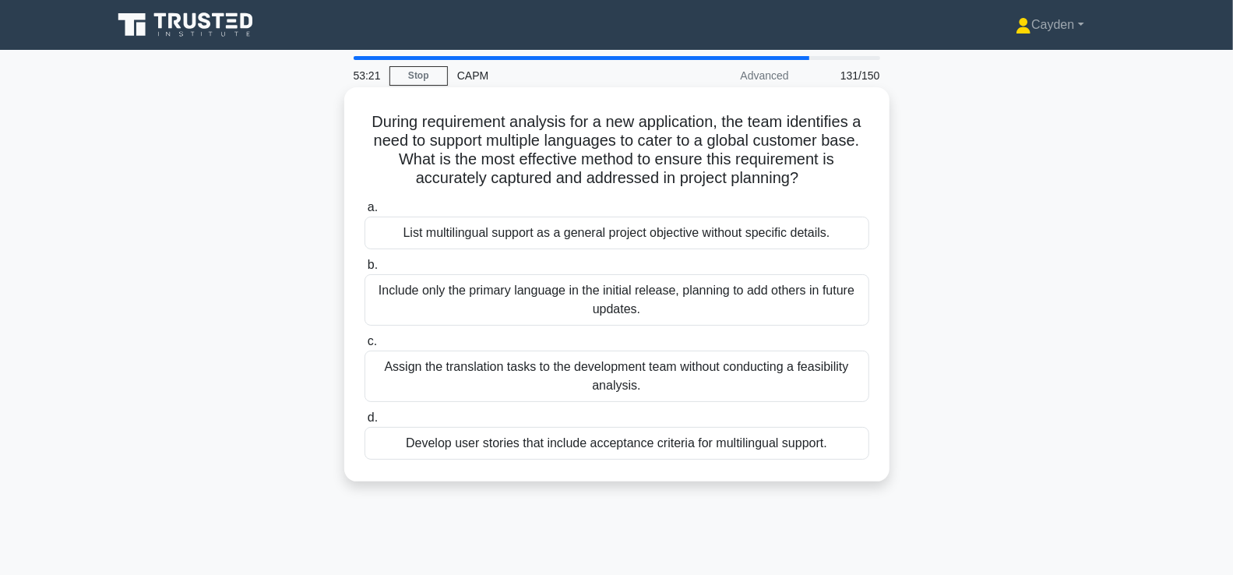
click at [824, 433] on div "Develop user stories that include acceptance criteria for multilingual support." at bounding box center [617, 443] width 505 height 33
click at [365, 423] on input "d. Develop user stories that include acceptance criteria for multilingual suppo…" at bounding box center [365, 418] width 0 height 10
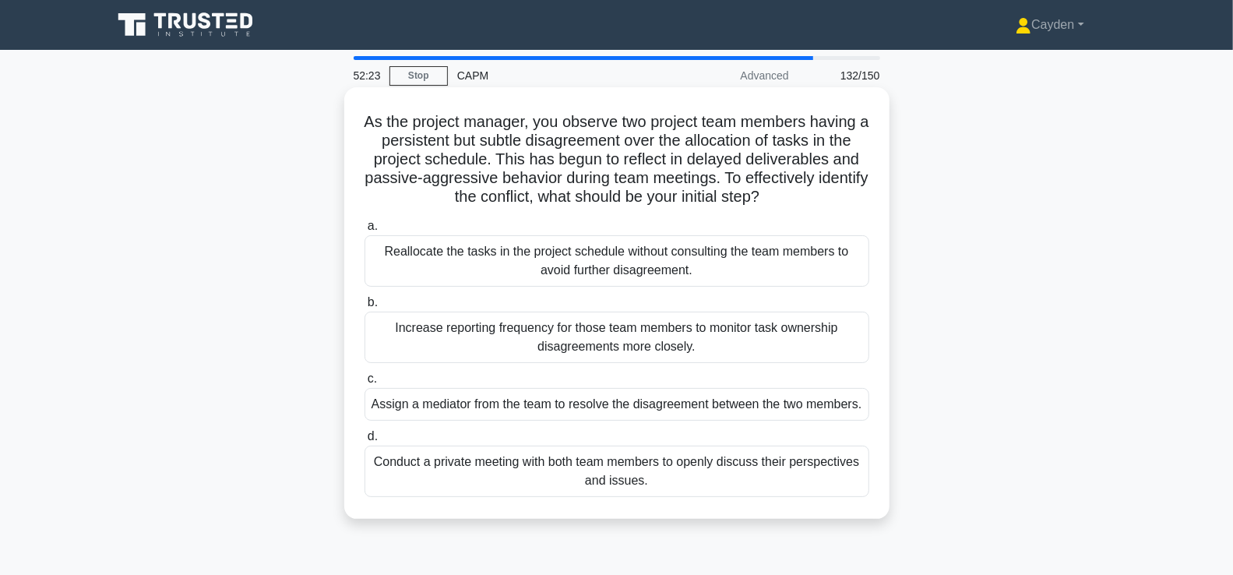
click at [836, 497] on div "Conduct a private meeting with both team members to openly discuss their perspe…" at bounding box center [617, 471] width 505 height 51
click at [365, 442] on input "d. Conduct a private meeting with both team members to openly discuss their per…" at bounding box center [365, 437] width 0 height 10
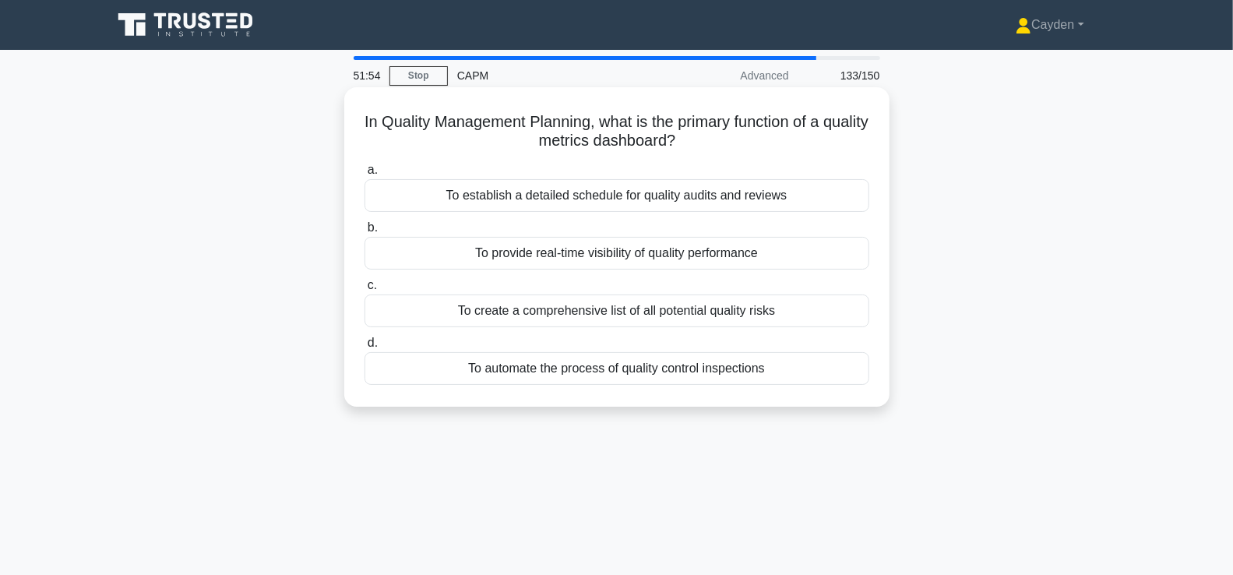
click at [798, 249] on div "To provide real-time visibility of quality performance" at bounding box center [617, 253] width 505 height 33
click at [365, 233] on input "b. To provide real-time visibility of quality performance" at bounding box center [365, 228] width 0 height 10
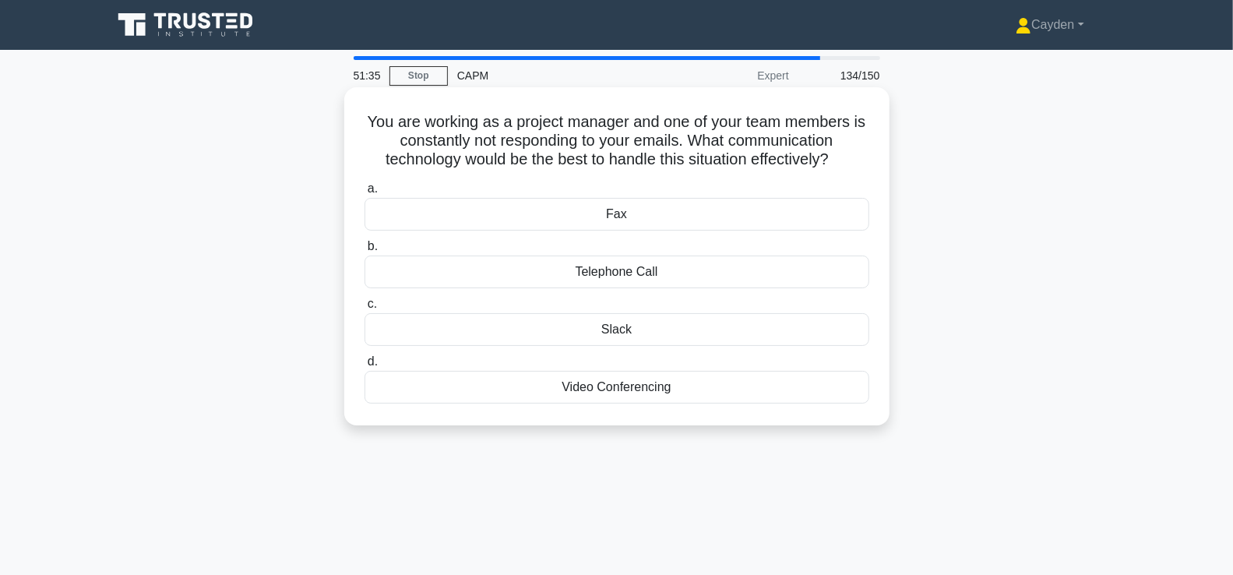
click at [729, 388] on div "Video Conferencing" at bounding box center [617, 387] width 505 height 33
click at [365, 367] on input "d. Video Conferencing" at bounding box center [365, 362] width 0 height 10
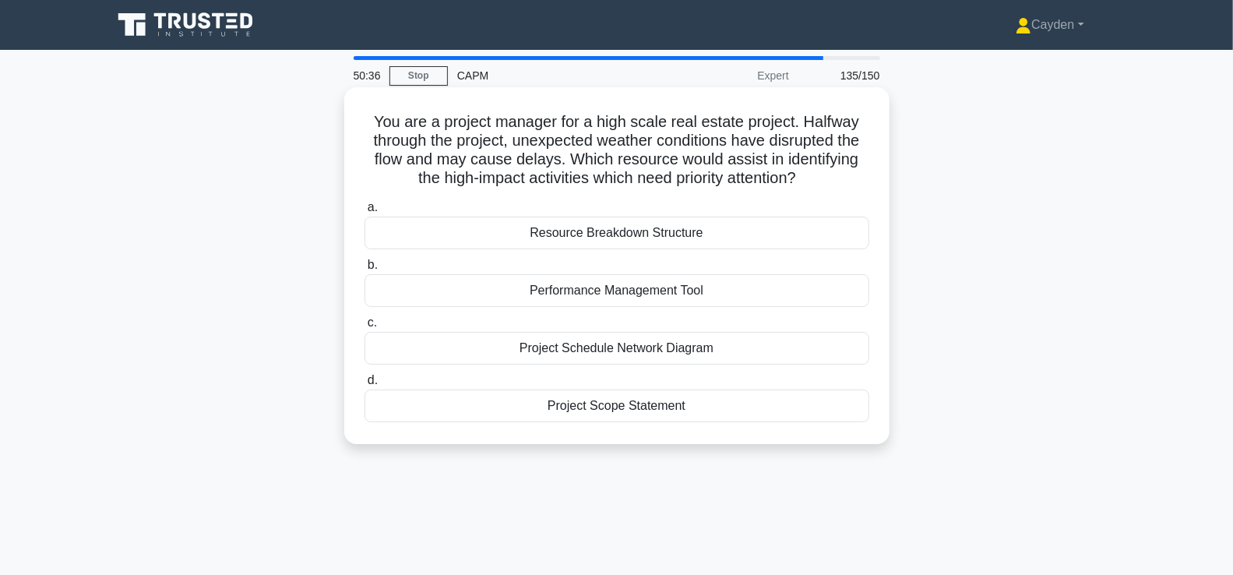
click at [773, 350] on div "Project Schedule Network Diagram" at bounding box center [617, 348] width 505 height 33
click at [365, 328] on input "c. Project Schedule Network Diagram" at bounding box center [365, 323] width 0 height 10
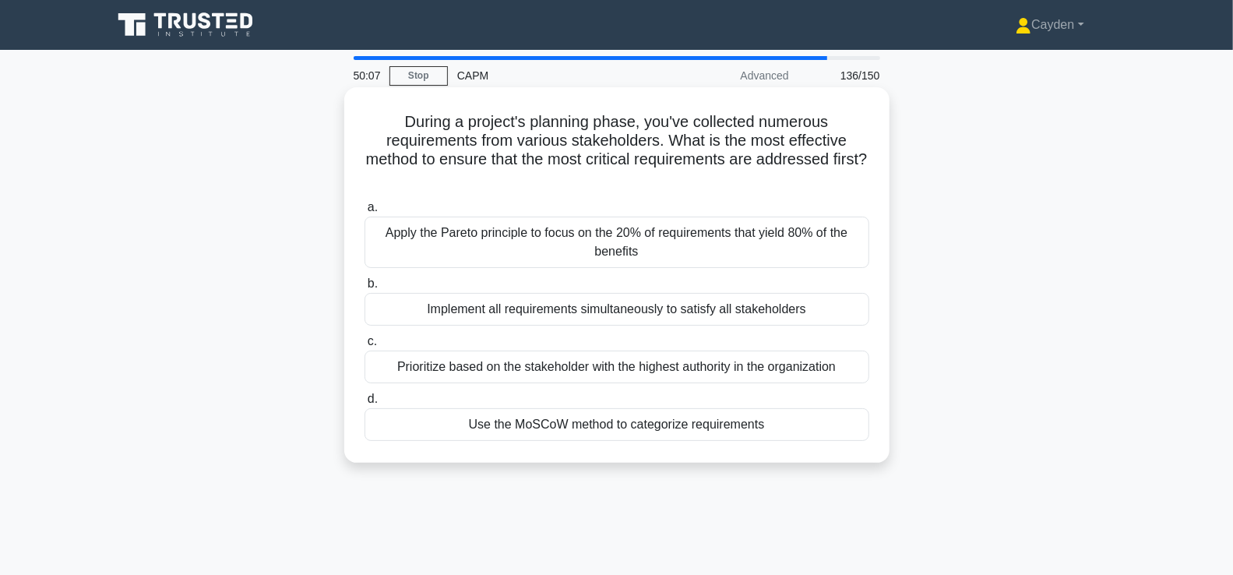
click at [799, 426] on div "Use the MoSCoW method to categorize requirements" at bounding box center [617, 424] width 505 height 33
click at [365, 404] on input "d. Use the MoSCoW method to categorize requirements" at bounding box center [365, 399] width 0 height 10
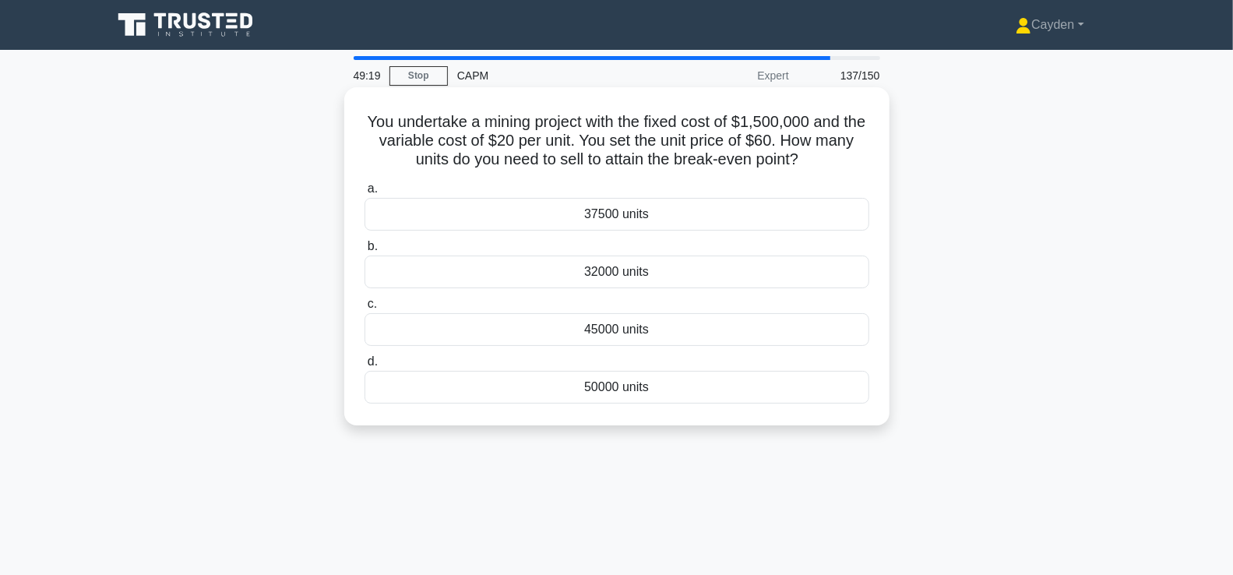
click at [812, 217] on div "37500 units" at bounding box center [617, 214] width 505 height 33
click at [365, 194] on input "a. 37500 units" at bounding box center [365, 189] width 0 height 10
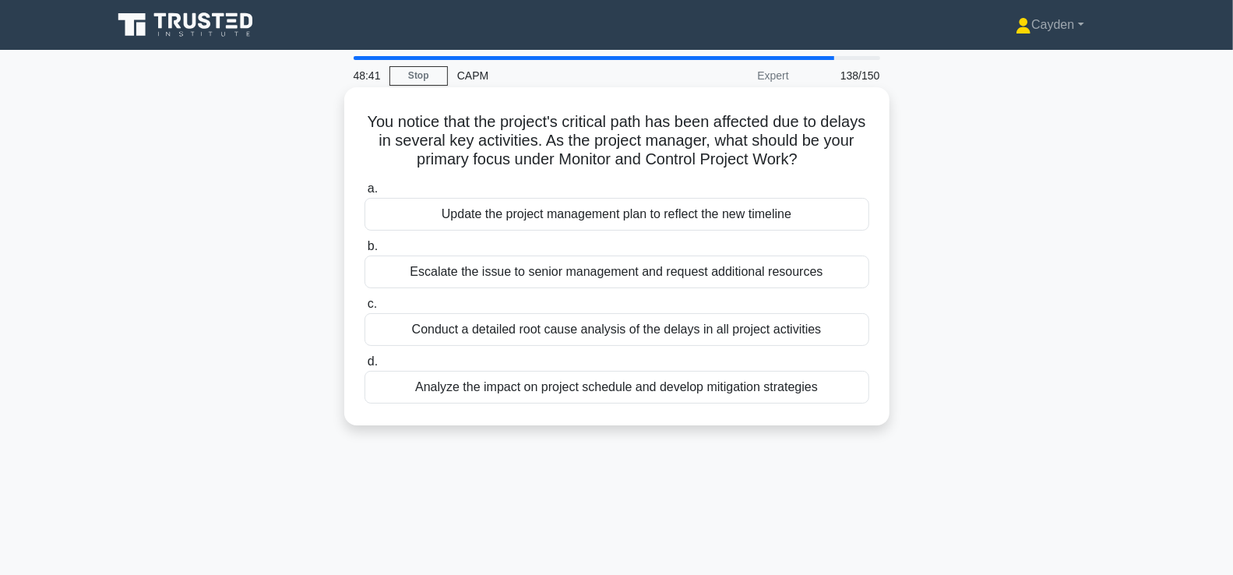
click at [834, 321] on div "Conduct a detailed root cause analysis of the delays in all project activities" at bounding box center [617, 329] width 505 height 33
click at [365, 309] on input "c. Conduct a detailed root cause analysis of the delays in all project activiti…" at bounding box center [365, 304] width 0 height 10
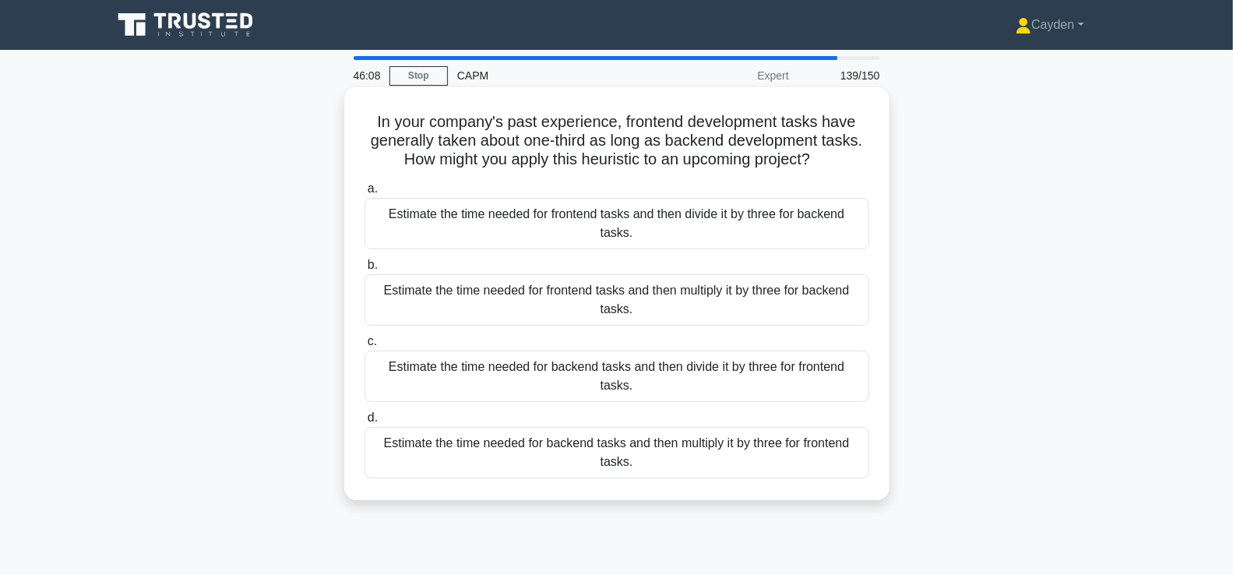
click at [615, 164] on h5 "In your company's past experience, frontend development tasks have generally ta…" at bounding box center [617, 141] width 508 height 58
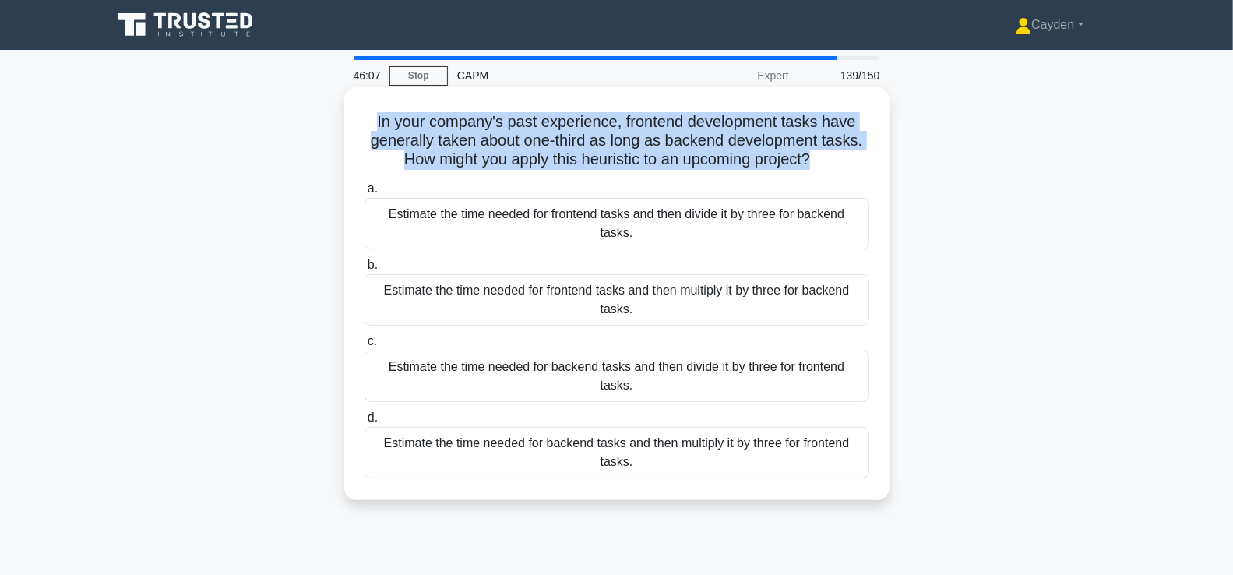
click at [615, 164] on h5 "In your company's past experience, frontend development tasks have generally ta…" at bounding box center [617, 141] width 508 height 58
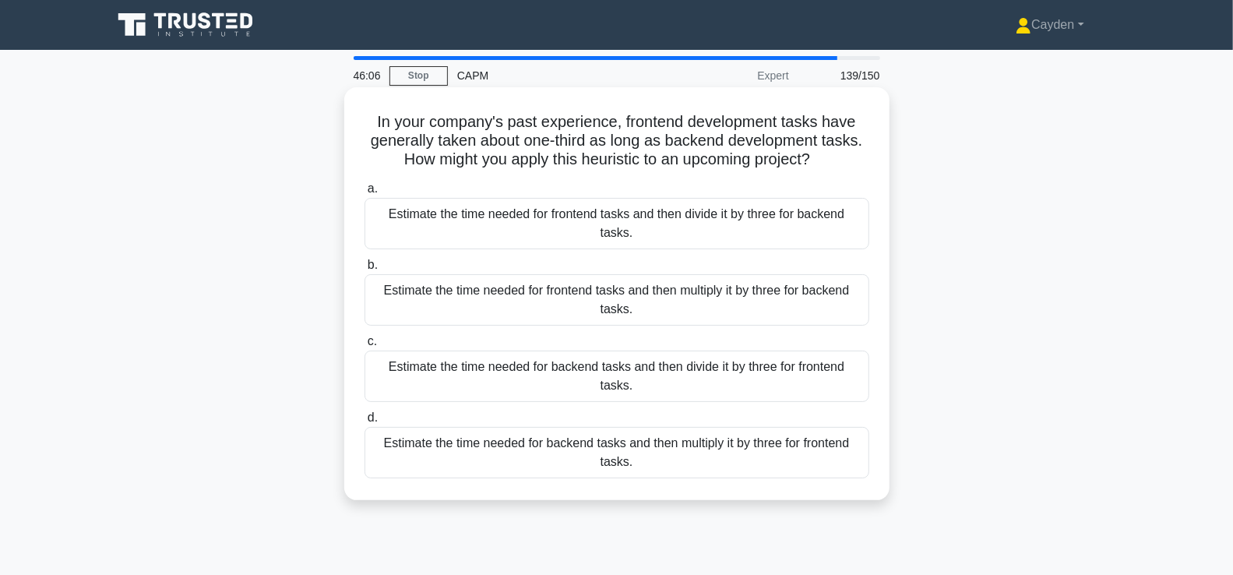
click at [649, 164] on h5 "In your company's past experience, frontend development tasks have generally ta…" at bounding box center [617, 141] width 508 height 58
click at [605, 166] on h5 "In your company's past experience, frontend development tasks have generally ta…" at bounding box center [617, 141] width 508 height 58
click at [491, 135] on h5 "In your company's past experience, frontend development tasks have generally ta…" at bounding box center [617, 141] width 508 height 58
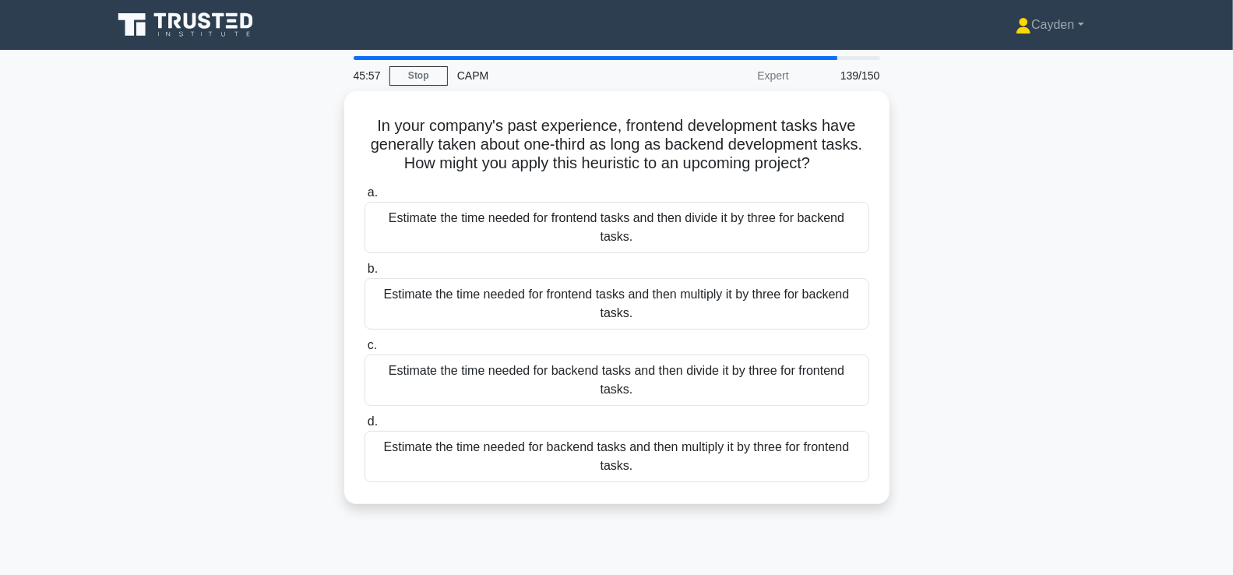
click at [973, 300] on div "In your company's past experience, frontend development tasks have generally ta…" at bounding box center [617, 307] width 1028 height 432
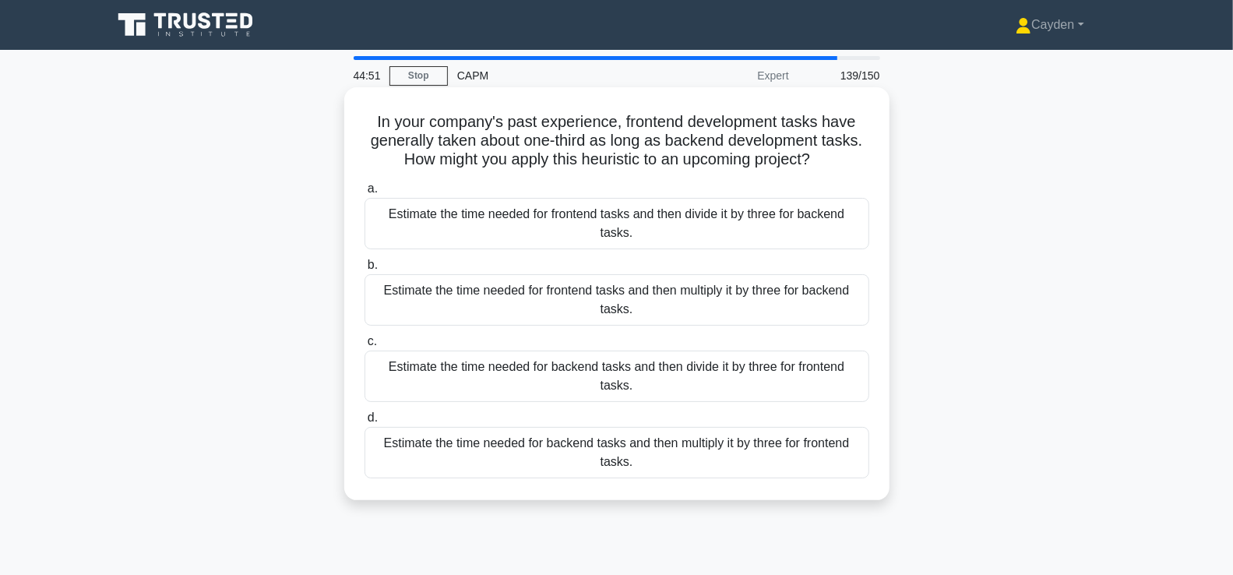
click at [795, 379] on div "Estimate the time needed for backend tasks and then divide it by three for fron…" at bounding box center [617, 376] width 505 height 51
click at [365, 347] on input "c. Estimate the time needed for backend tasks and then divide it by three for f…" at bounding box center [365, 342] width 0 height 10
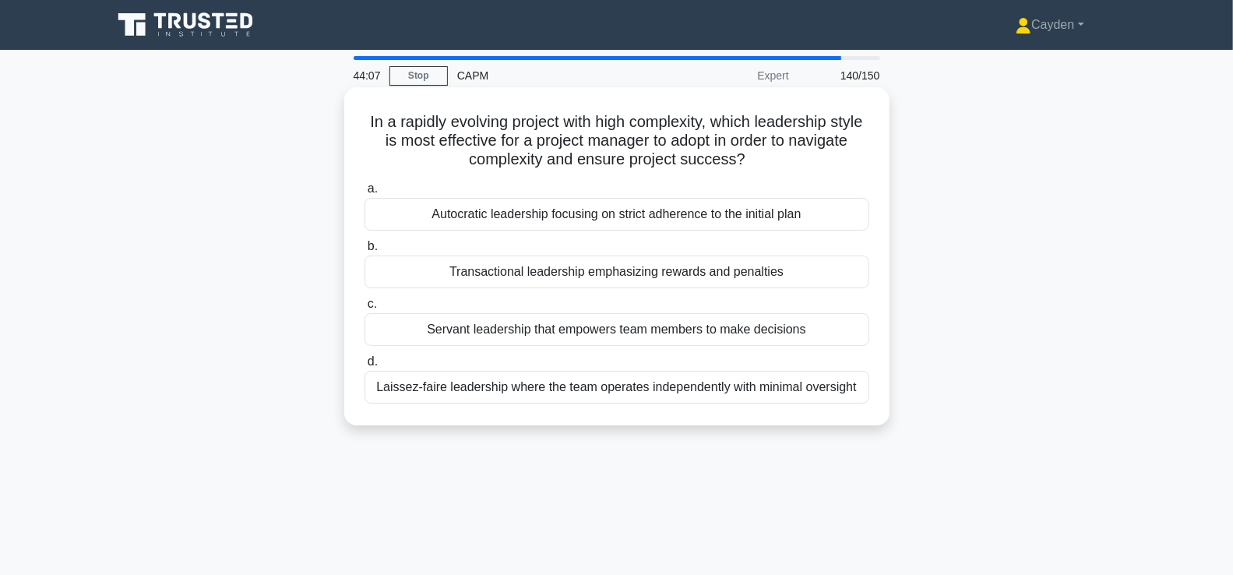
click at [803, 326] on div "Servant leadership that empowers team members to make decisions" at bounding box center [617, 329] width 505 height 33
click at [365, 309] on input "c. Servant leadership that empowers team members to make decisions" at bounding box center [365, 304] width 0 height 10
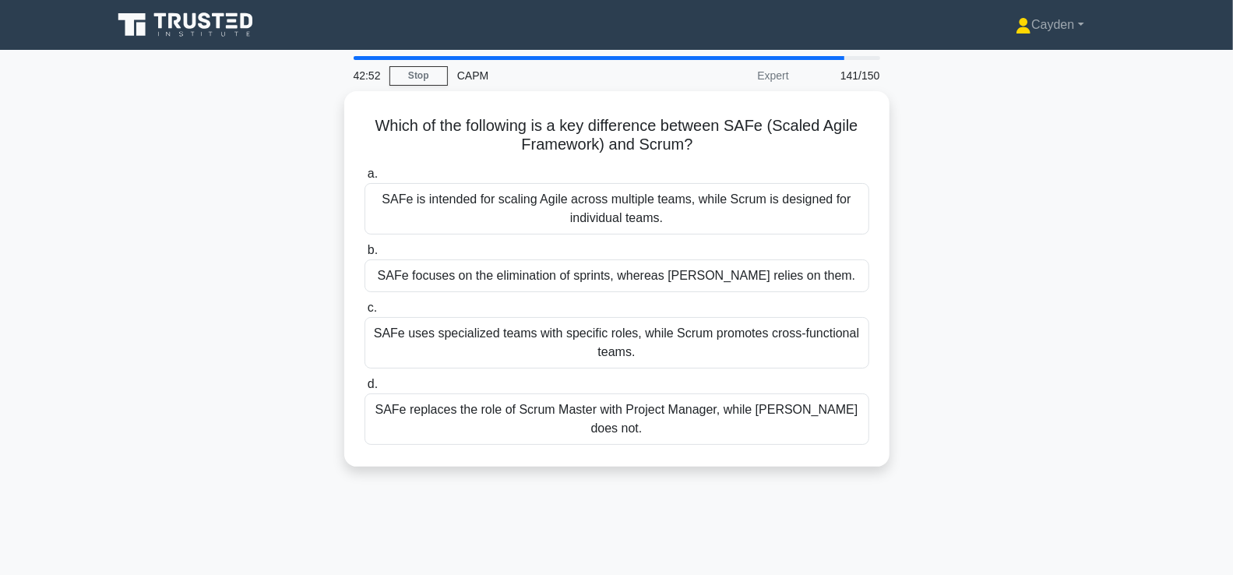
click at [1018, 443] on div "Which of the following is a key difference between SAFe (Scaled Agile Framework…" at bounding box center [617, 288] width 1028 height 394
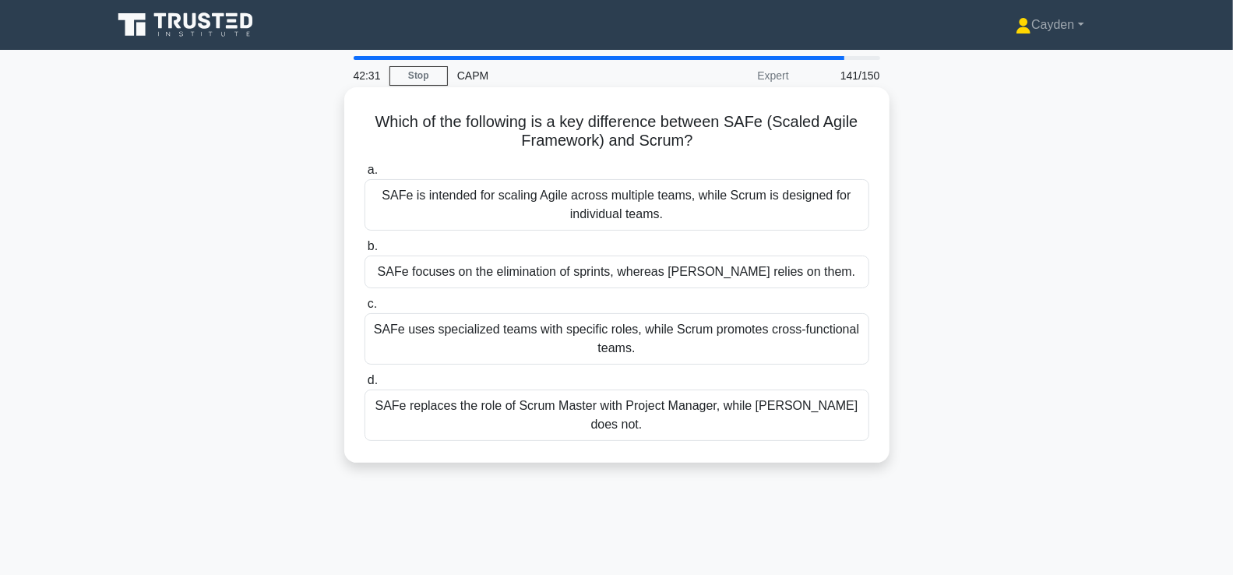
click at [815, 270] on div "SAFe focuses on the elimination of sprints, whereas Scrum relies on them." at bounding box center [617, 272] width 505 height 33
click at [365, 252] on input "b. SAFe focuses on the elimination of sprints, whereas Scrum relies on them." at bounding box center [365, 247] width 0 height 10
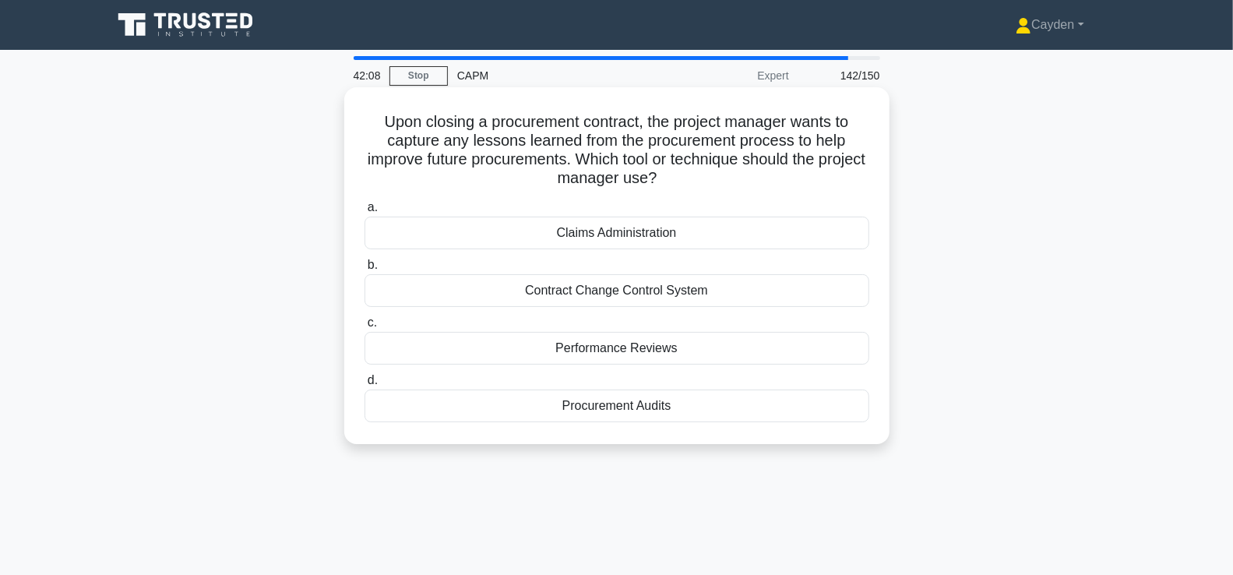
click at [835, 413] on div "Procurement Audits" at bounding box center [617, 406] width 505 height 33
click at [365, 386] on input "d. Procurement Audits" at bounding box center [365, 381] width 0 height 10
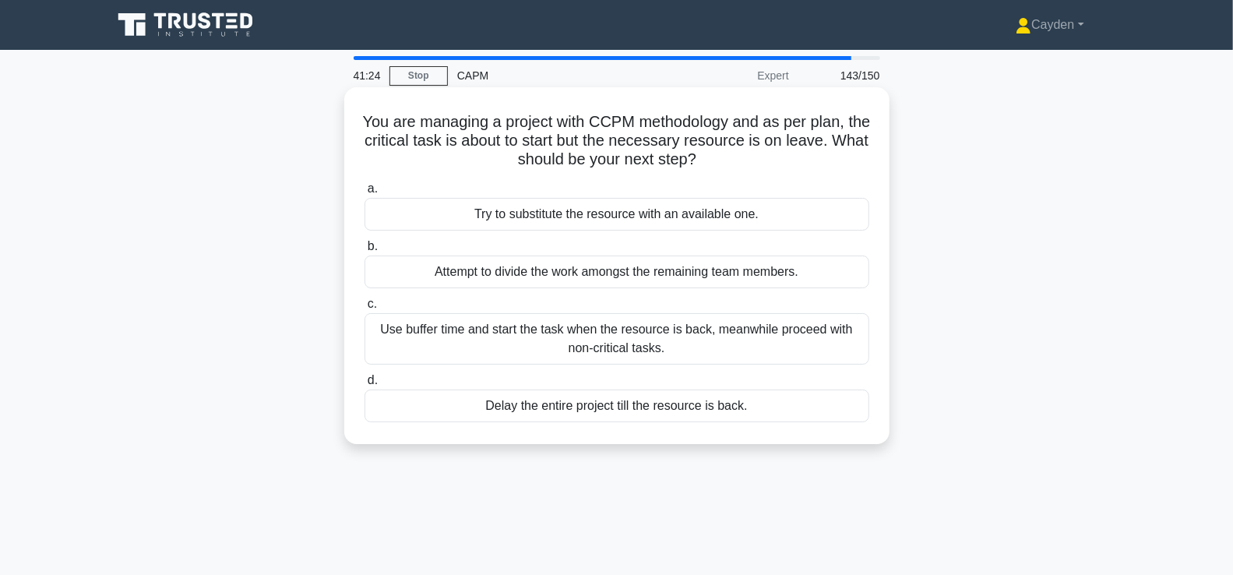
click at [811, 347] on div "Use buffer time and start the task when the resource is back, meanwhile proceed…" at bounding box center [617, 338] width 505 height 51
click at [365, 309] on input "c. Use buffer time and start the task when the resource is back, meanwhile proc…" at bounding box center [365, 304] width 0 height 10
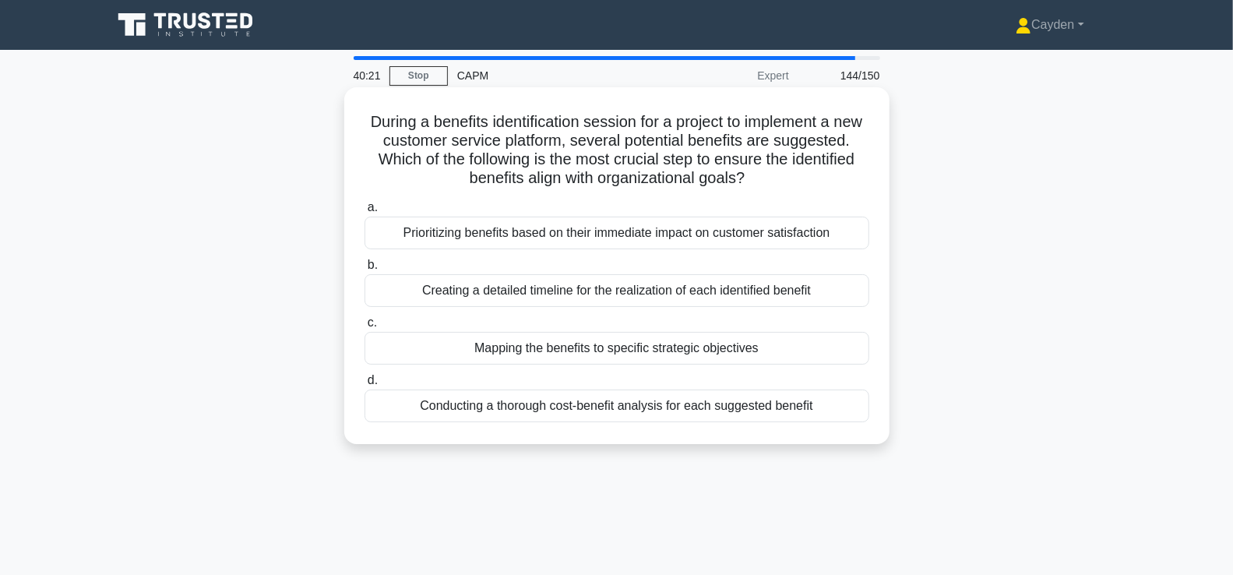
click at [820, 342] on div "Mapping the benefits to specific strategic objectives" at bounding box center [617, 348] width 505 height 33
click at [365, 328] on input "c. Mapping the benefits to specific strategic objectives" at bounding box center [365, 323] width 0 height 10
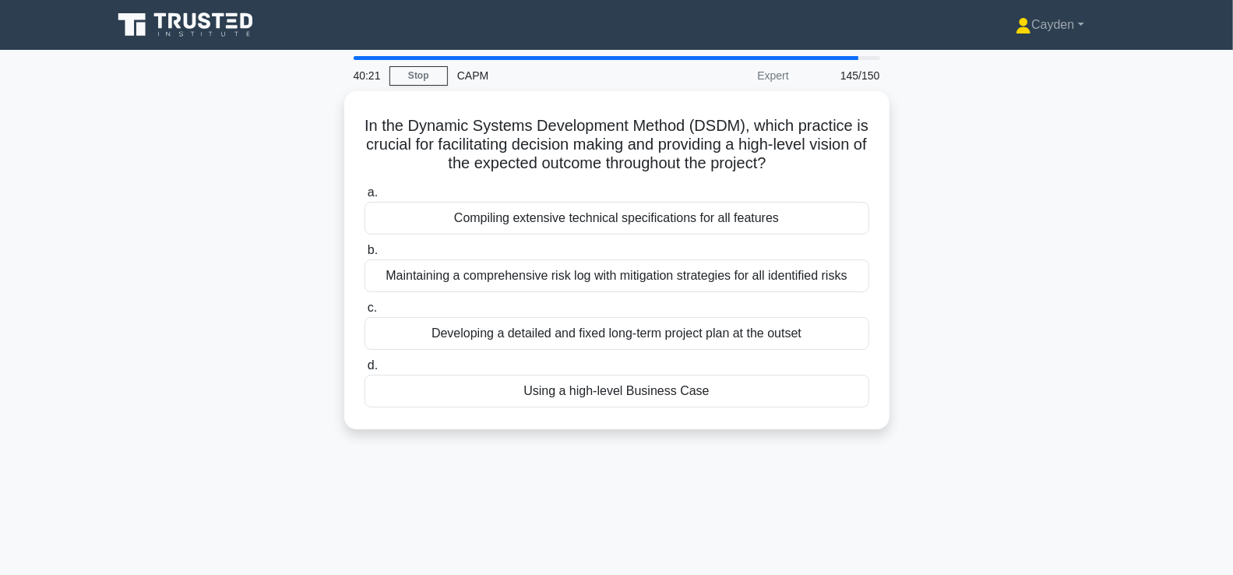
click at [955, 298] on div "In the Dynamic Systems Development Method (DSDM), which practice is crucial for…" at bounding box center [617, 269] width 1028 height 357
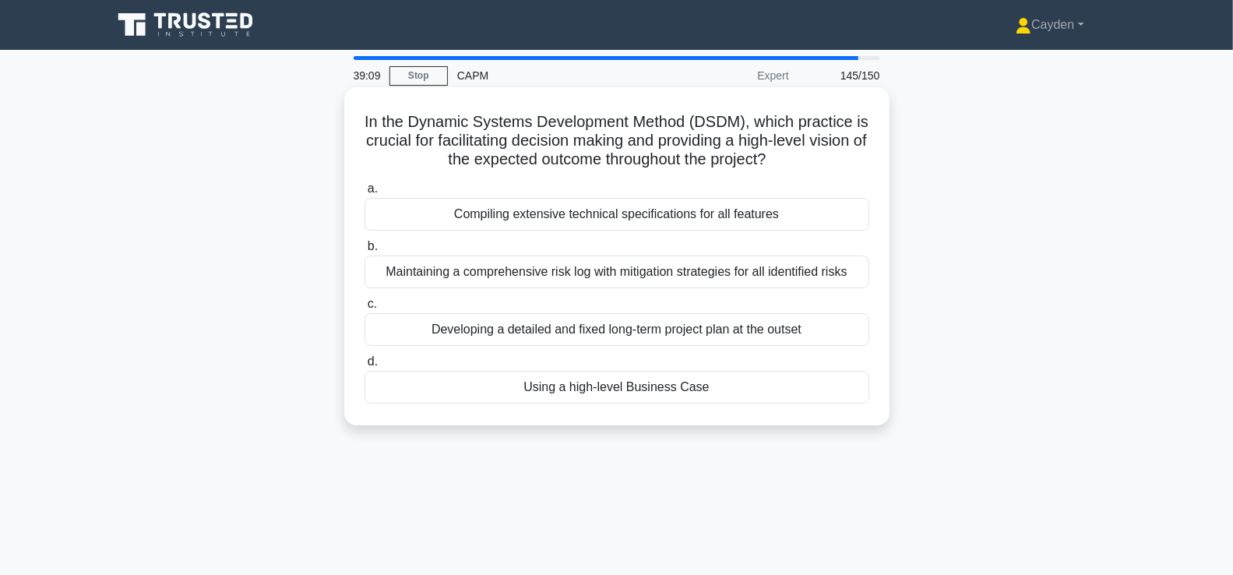
click at [836, 383] on div "Using a high-level Business Case" at bounding box center [617, 387] width 505 height 33
click at [365, 367] on input "d. Using a high-level Business Case" at bounding box center [365, 362] width 0 height 10
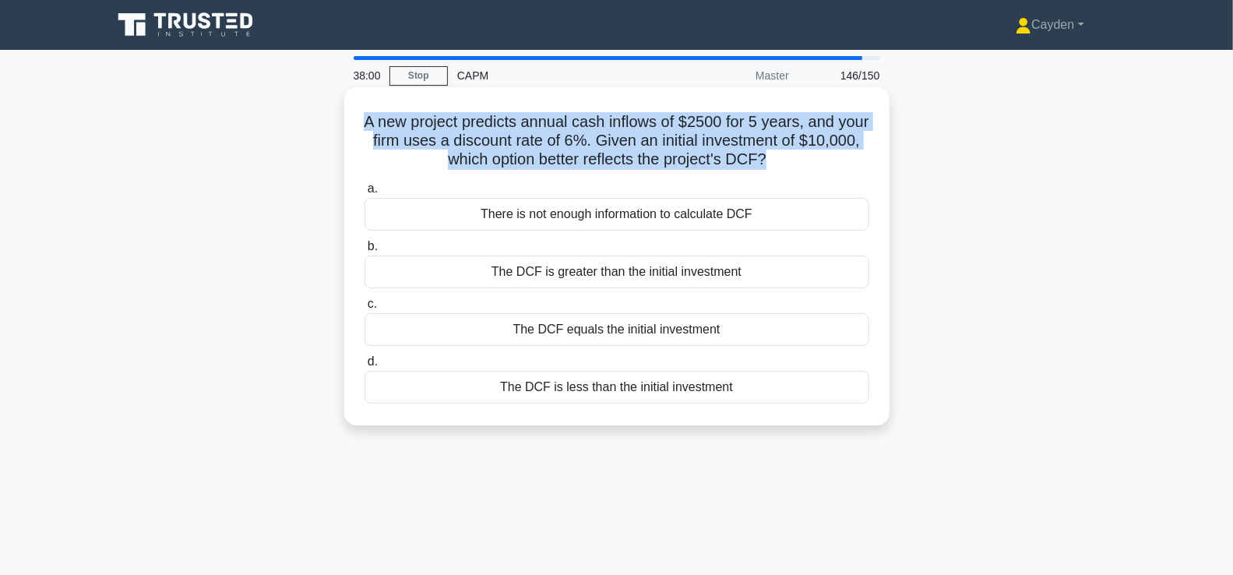
drag, startPoint x: 363, startPoint y: 122, endPoint x: 764, endPoint y: 160, distance: 403.0
click at [764, 160] on h5 "A new project predicts annual cash inflows of $2500 for 5 years, and your firm …" at bounding box center [617, 141] width 508 height 58
copy h5 "A new project predicts annual cash inflows of $2500 for 5 years, and your firm …"
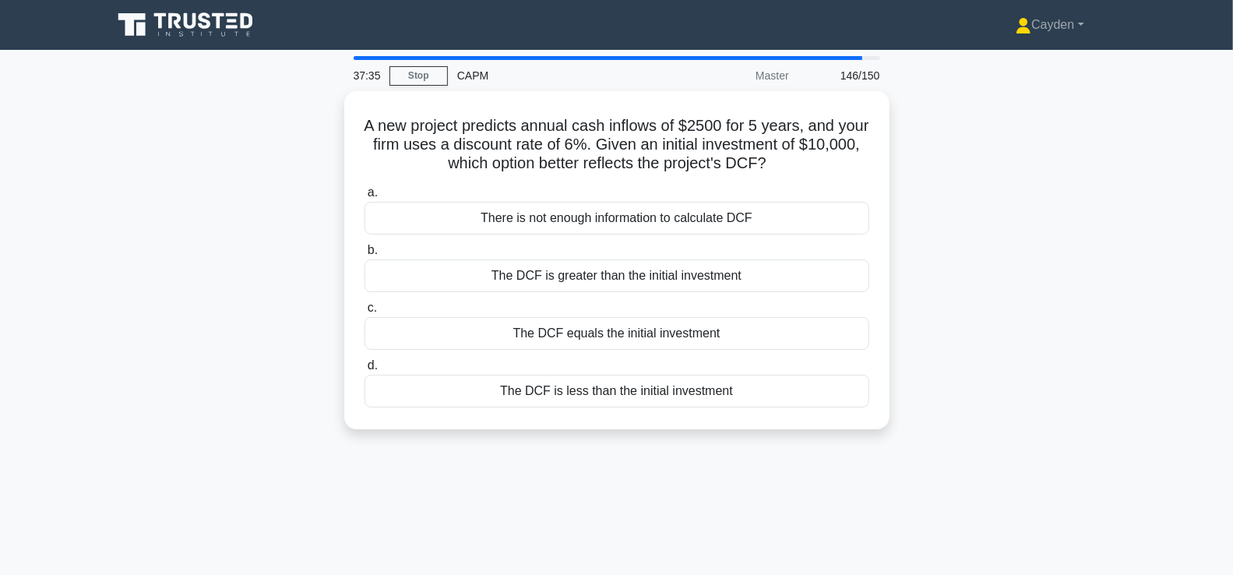
click at [231, 193] on div "A new project predicts annual cash inflows of $2500 for 5 years, and your firm …" at bounding box center [617, 269] width 1028 height 357
click at [944, 273] on div "A new project predicts annual cash inflows of $2500 for 5 years, and your firm …" at bounding box center [617, 269] width 1028 height 357
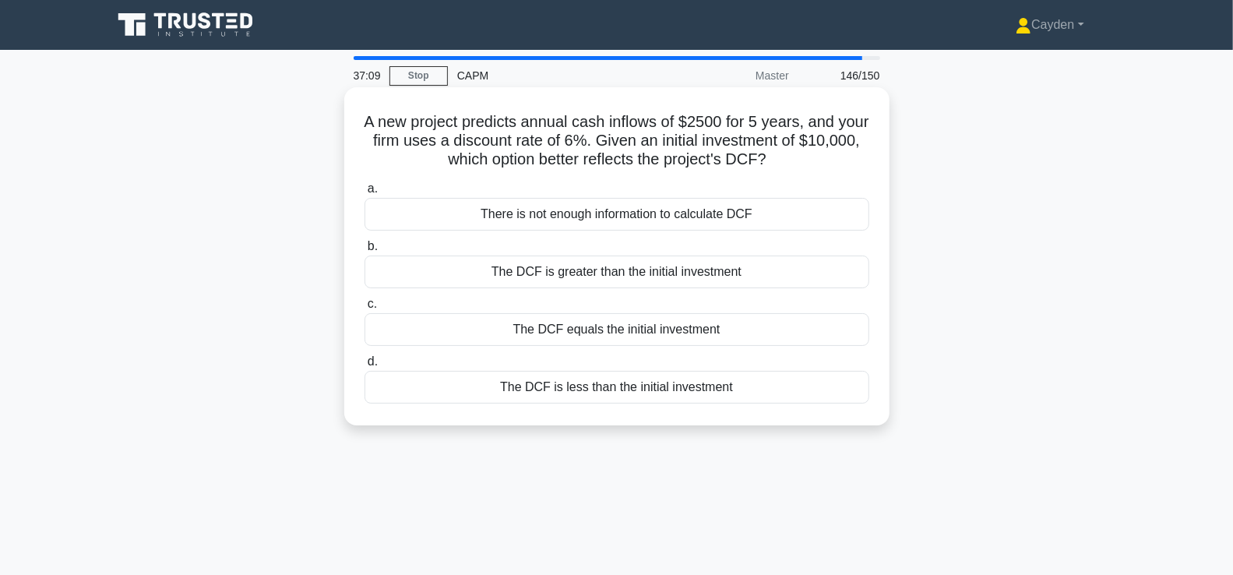
click at [813, 277] on div "The DCF is greater than the initial investment" at bounding box center [617, 272] width 505 height 33
click at [365, 252] on input "b. The DCF is greater than the initial investment" at bounding box center [365, 247] width 0 height 10
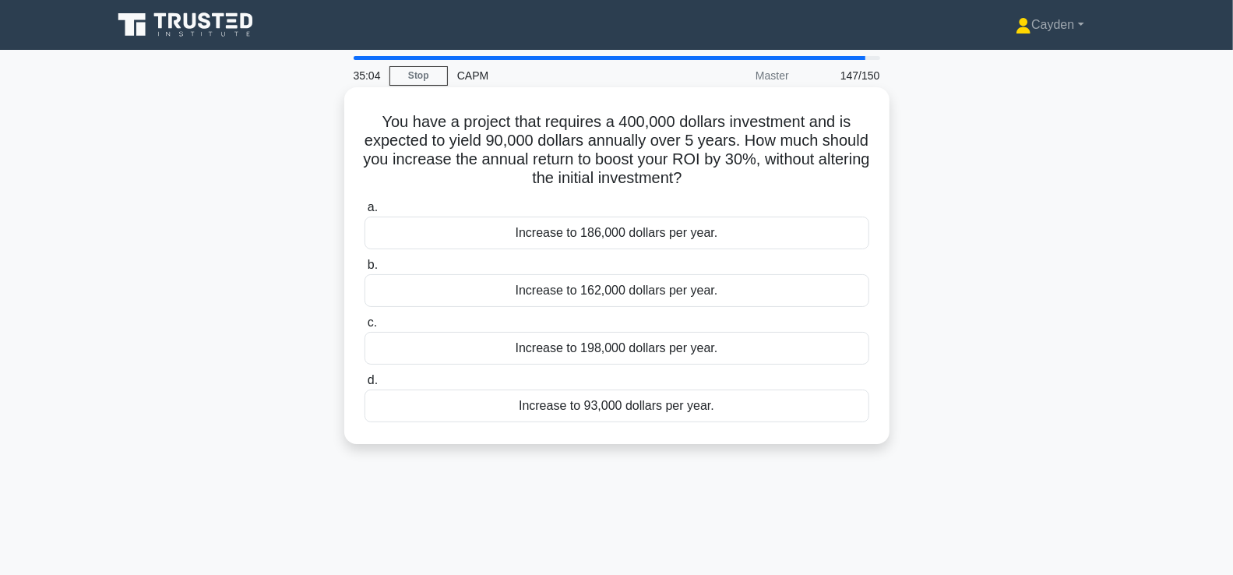
click at [622, 408] on div "Increase to 93,000 dollars per year." at bounding box center [617, 406] width 505 height 33
click at [365, 386] on input "d. Increase to 93,000 dollars per year." at bounding box center [365, 381] width 0 height 10
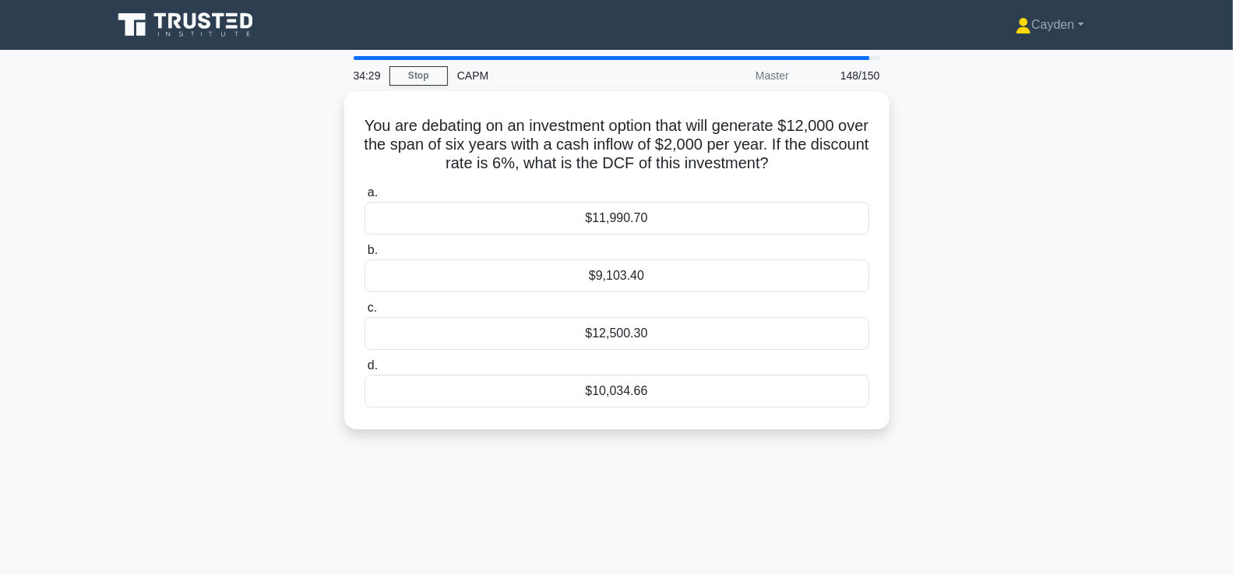
click at [563, 556] on div "34:29 Stop CAPM Master 148/150 You are debating on an investment option that wi…" at bounding box center [617, 445] width 1028 height 779
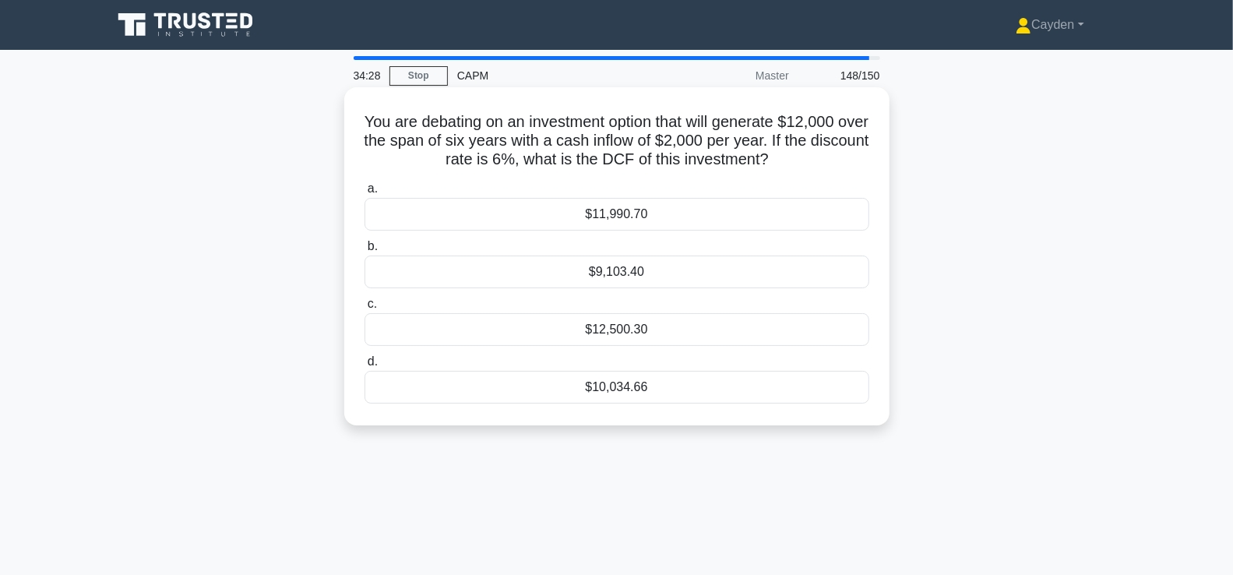
click at [637, 394] on div "$10,034.66" at bounding box center [617, 387] width 505 height 33
click at [365, 367] on input "d. $10,034.66" at bounding box center [365, 362] width 0 height 10
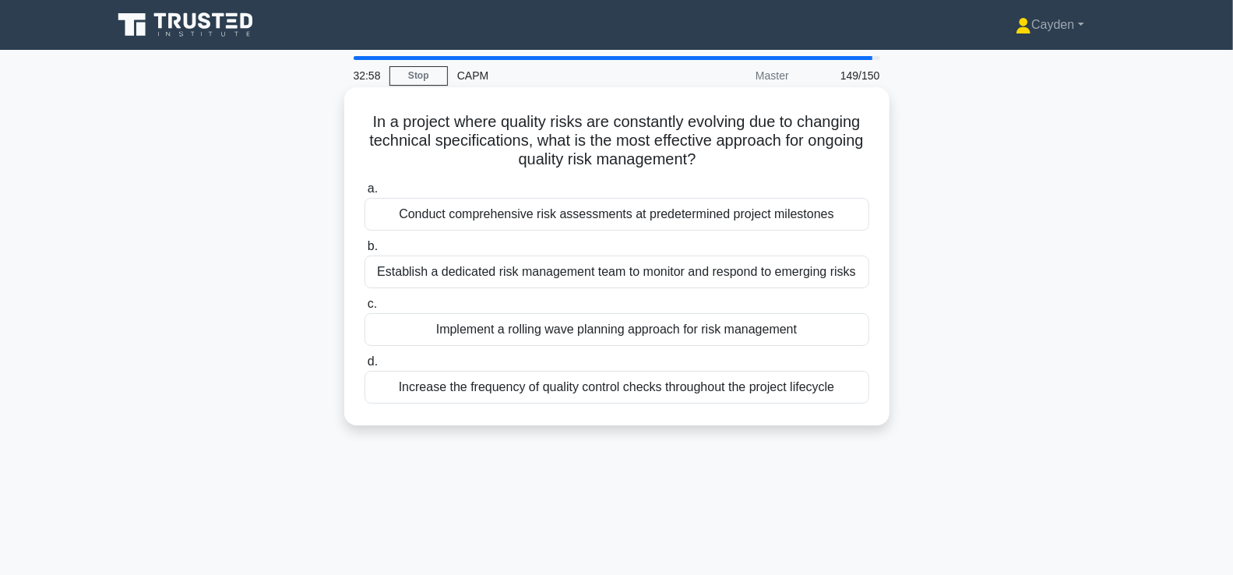
click at [831, 386] on div "Increase the frequency of quality control checks throughout the project lifecyc…" at bounding box center [617, 387] width 505 height 33
click at [365, 367] on input "d. Increase the frequency of quality control checks throughout the project life…" at bounding box center [365, 362] width 0 height 10
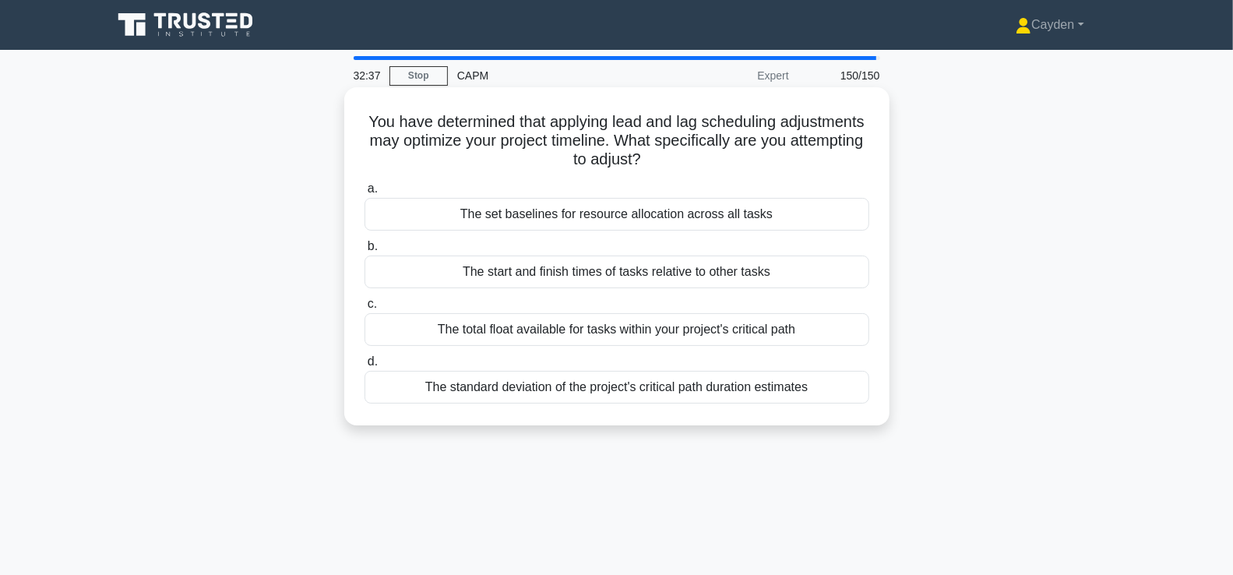
click at [844, 337] on div "The total float available for tasks within your project's critical path" at bounding box center [617, 329] width 505 height 33
click at [365, 309] on input "c. The total float available for tasks within your project's critical path" at bounding box center [365, 304] width 0 height 10
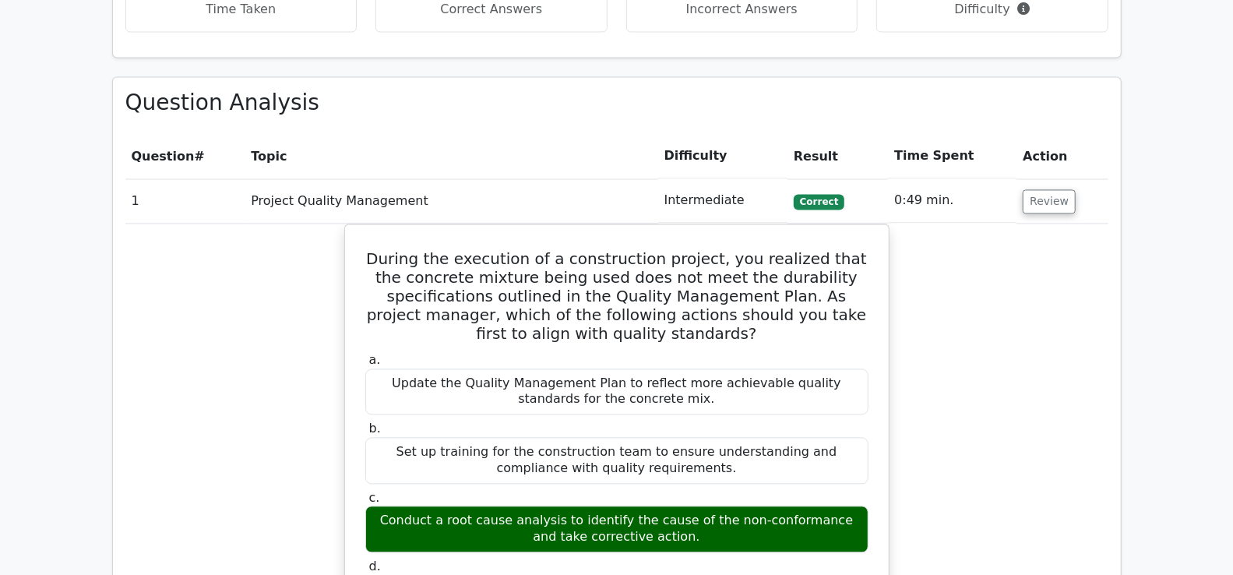
scroll to position [1837, 0]
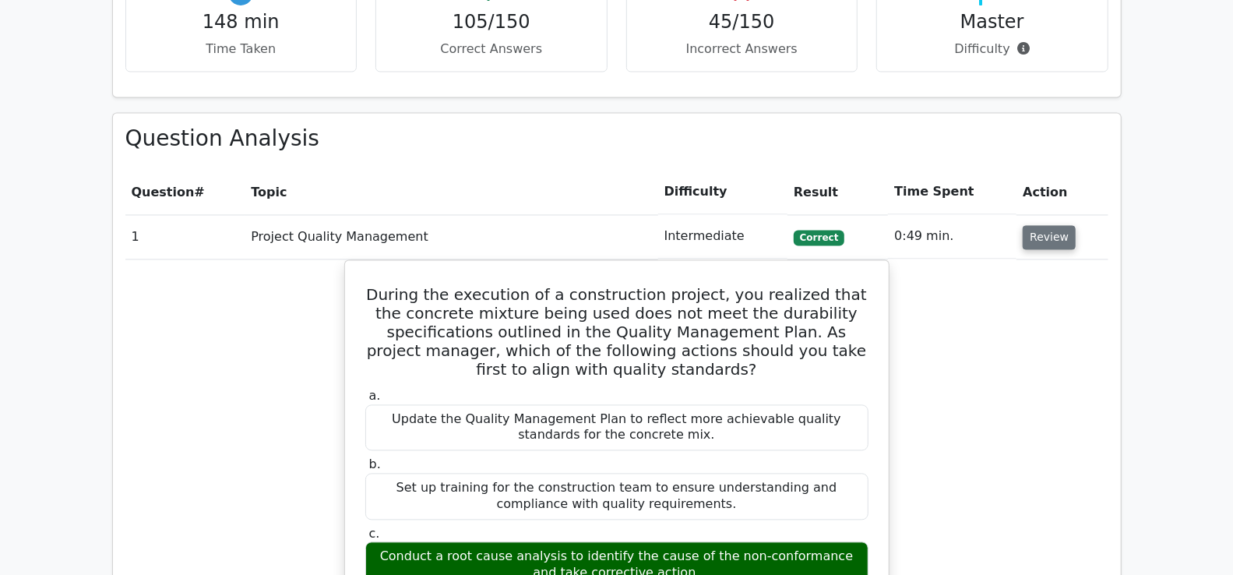
click at [1045, 240] on button "Review" at bounding box center [1049, 238] width 53 height 24
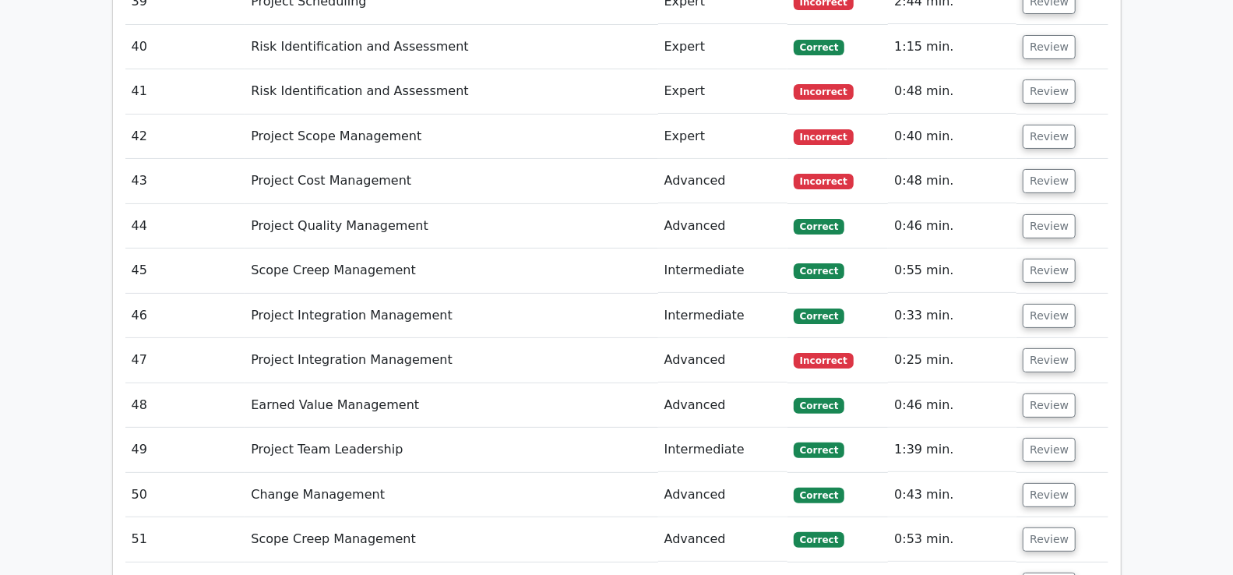
scroll to position [3645, 0]
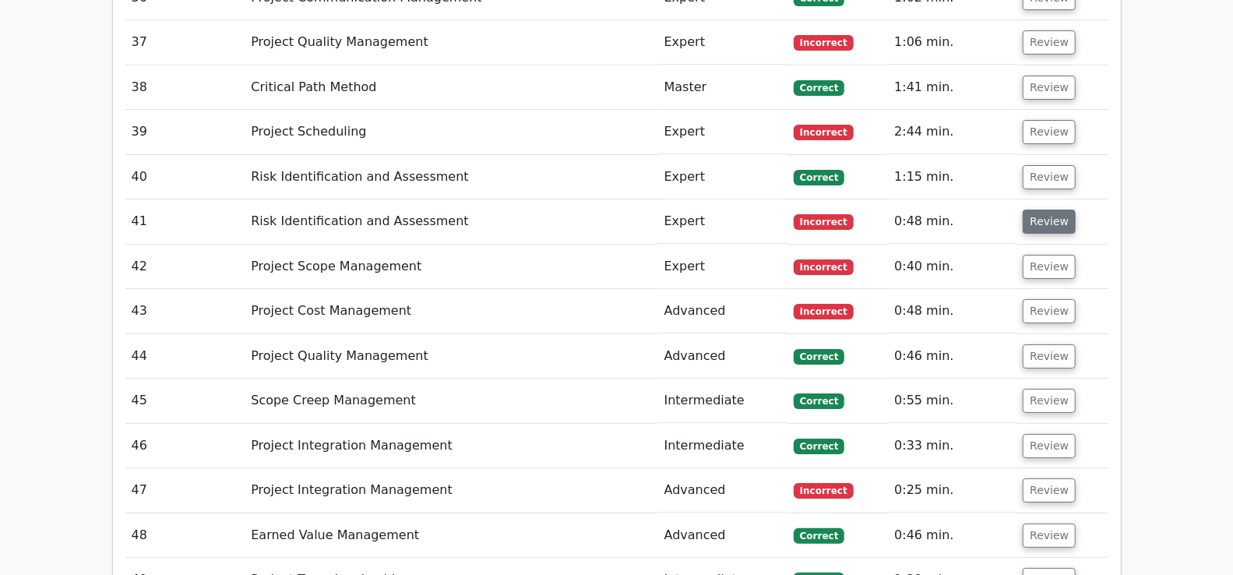
click at [1056, 210] on button "Review" at bounding box center [1049, 222] width 53 height 24
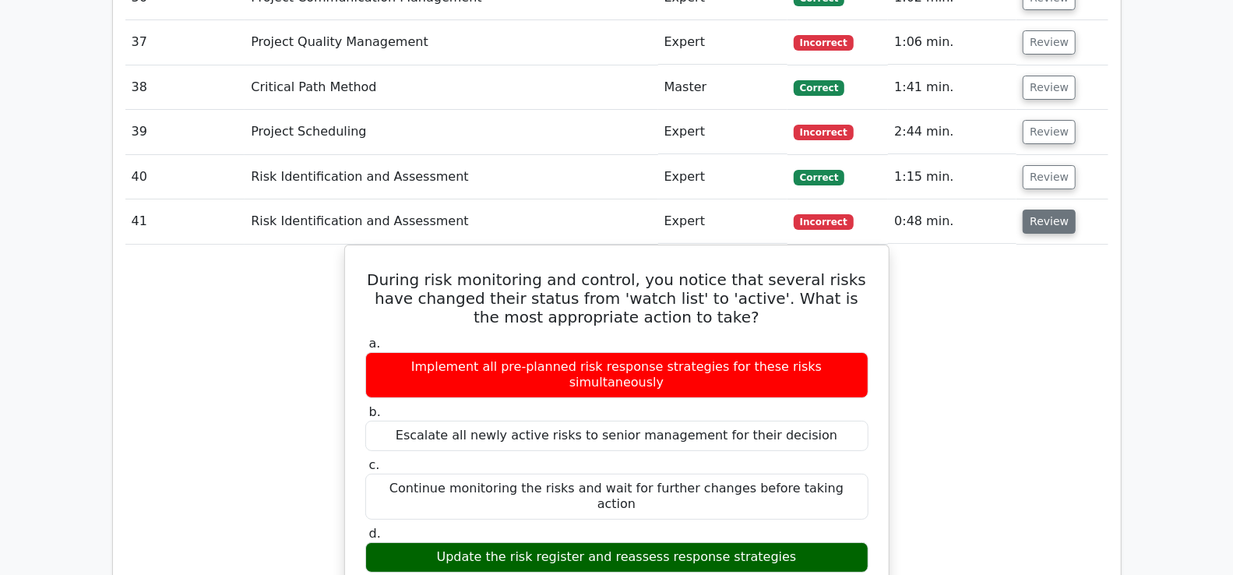
click at [1055, 210] on button "Review" at bounding box center [1049, 222] width 53 height 24
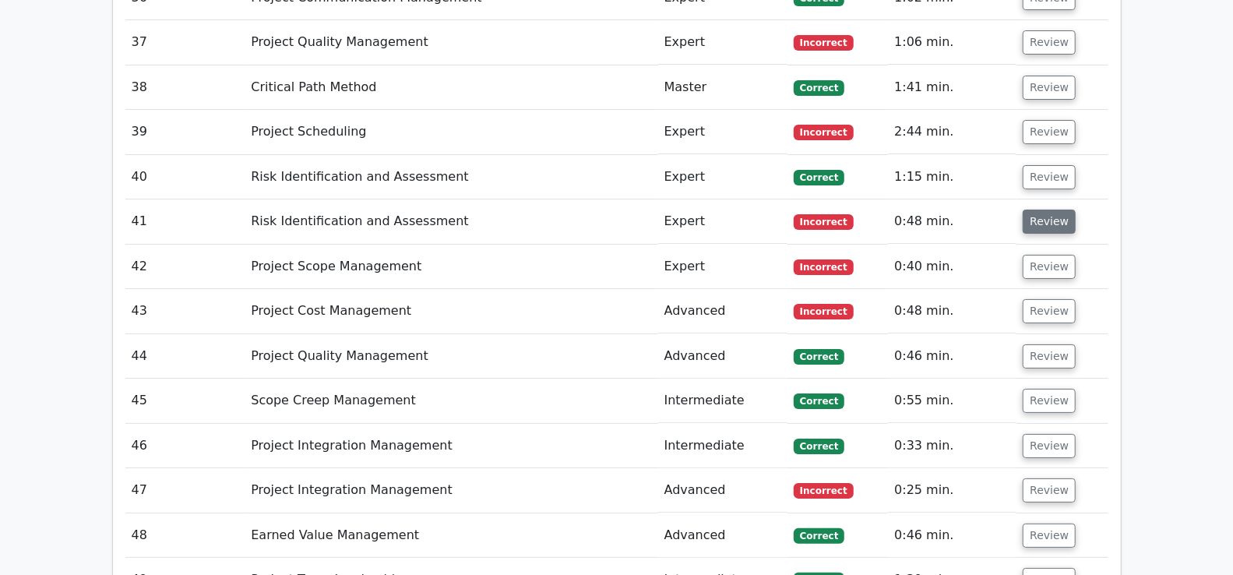
click at [1050, 210] on button "Review" at bounding box center [1049, 222] width 53 height 24
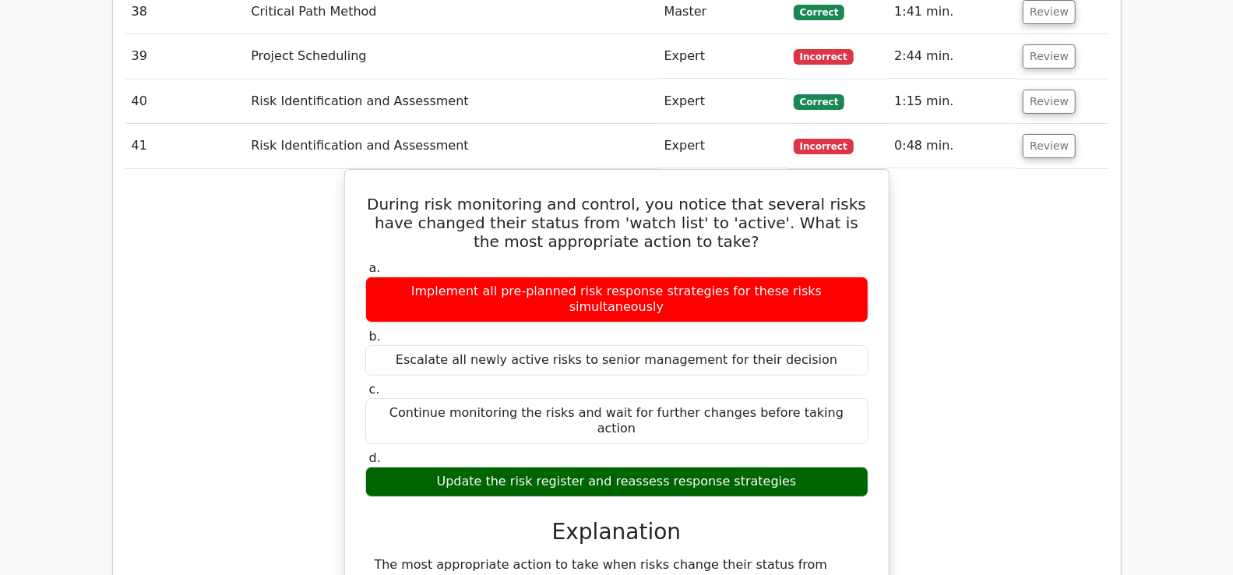
scroll to position [3720, 0]
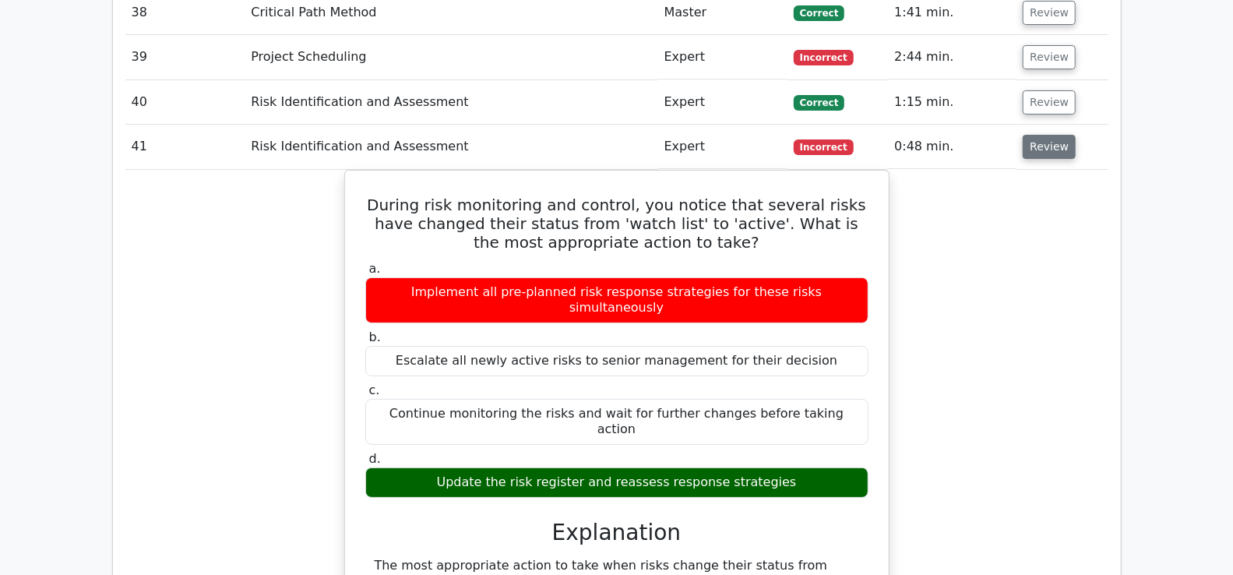
click at [1066, 135] on button "Review" at bounding box center [1049, 147] width 53 height 24
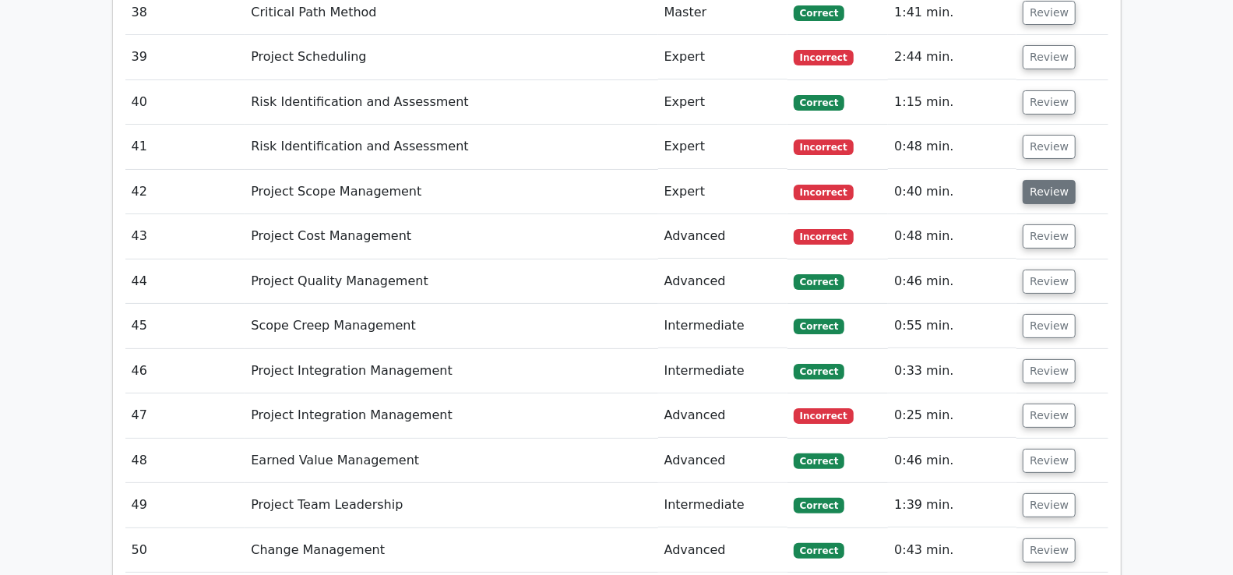
click at [1031, 180] on button "Review" at bounding box center [1049, 192] width 53 height 24
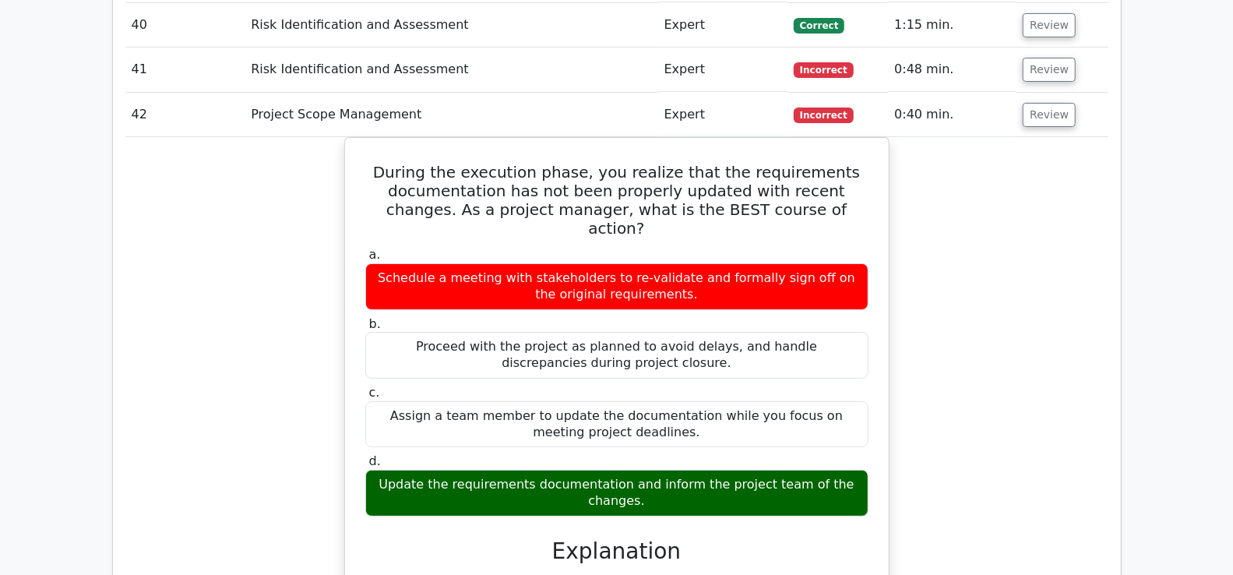
scroll to position [3793, 0]
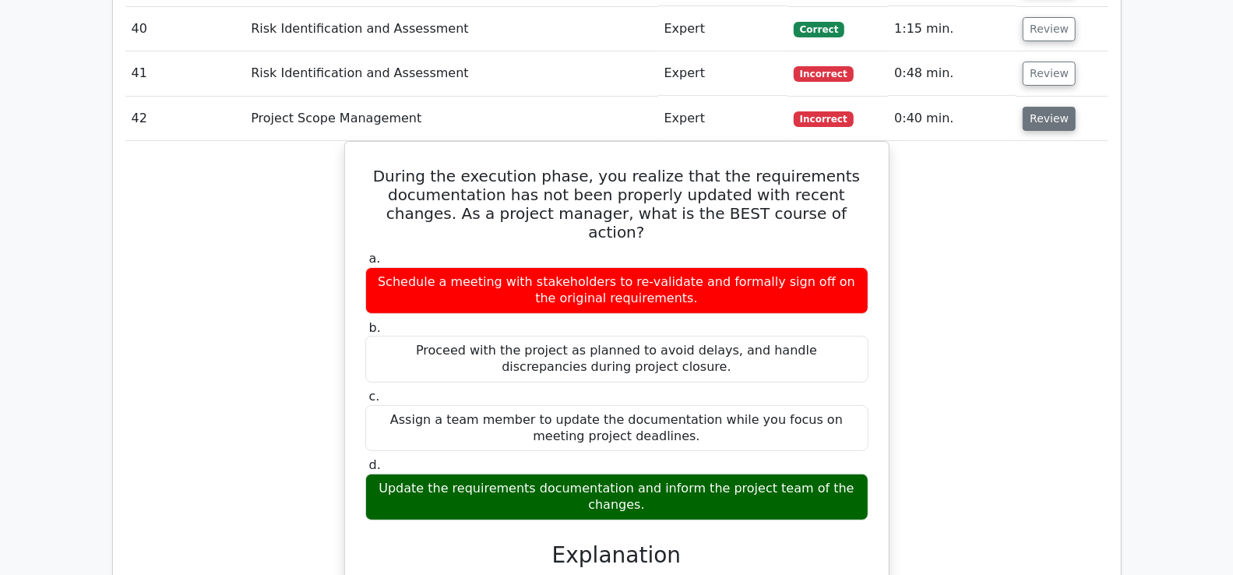
click at [1045, 107] on button "Review" at bounding box center [1049, 119] width 53 height 24
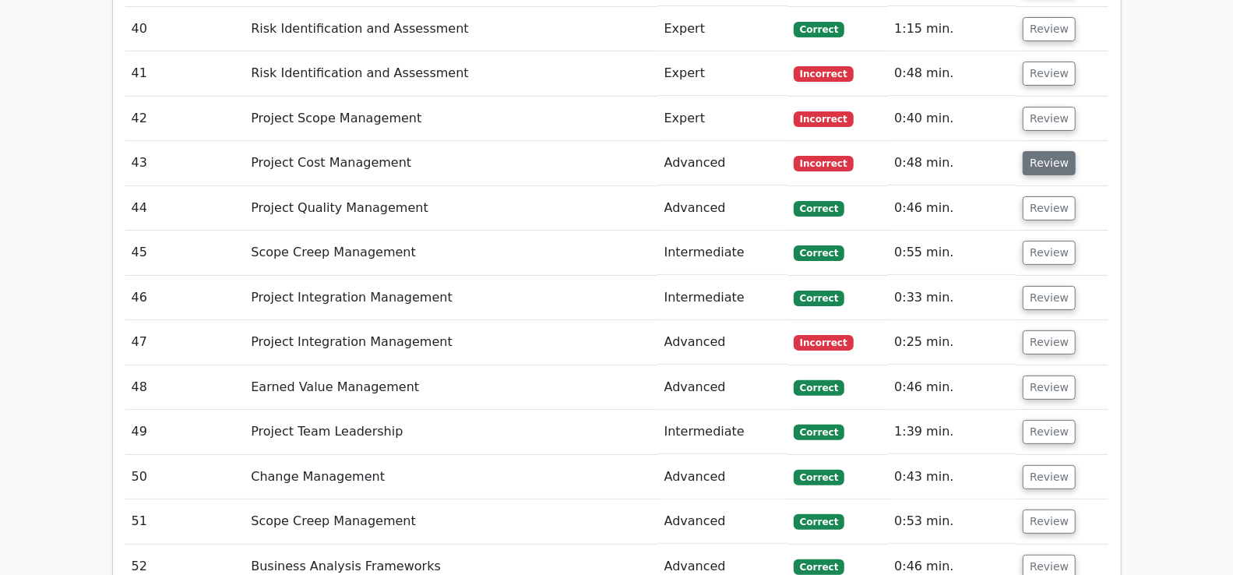
click at [1035, 151] on button "Review" at bounding box center [1049, 163] width 53 height 24
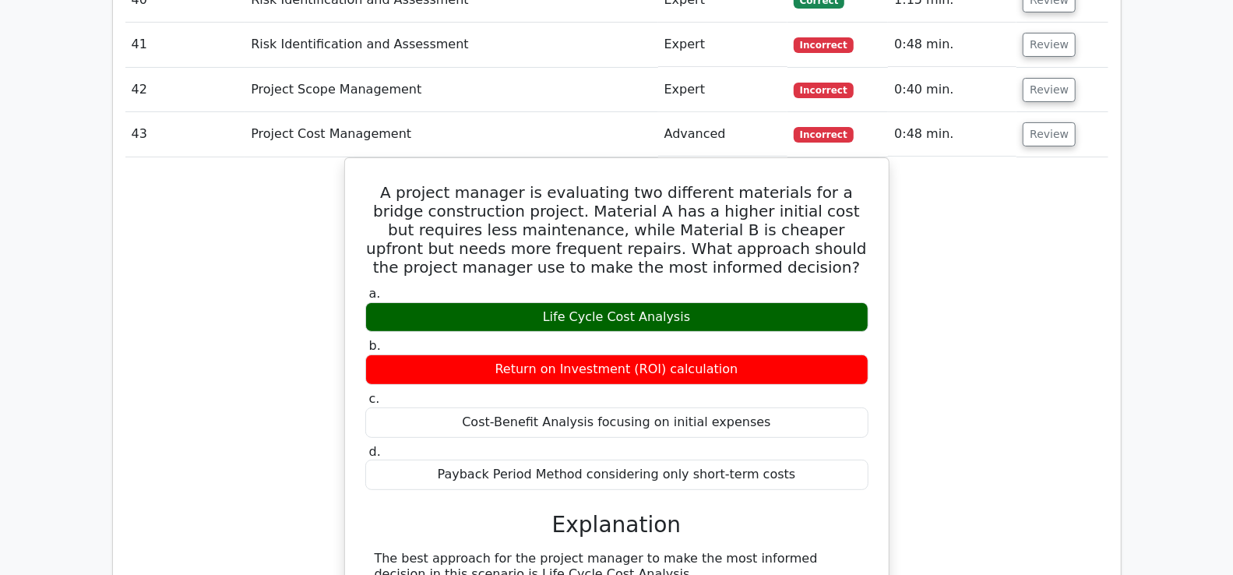
scroll to position [3831, 0]
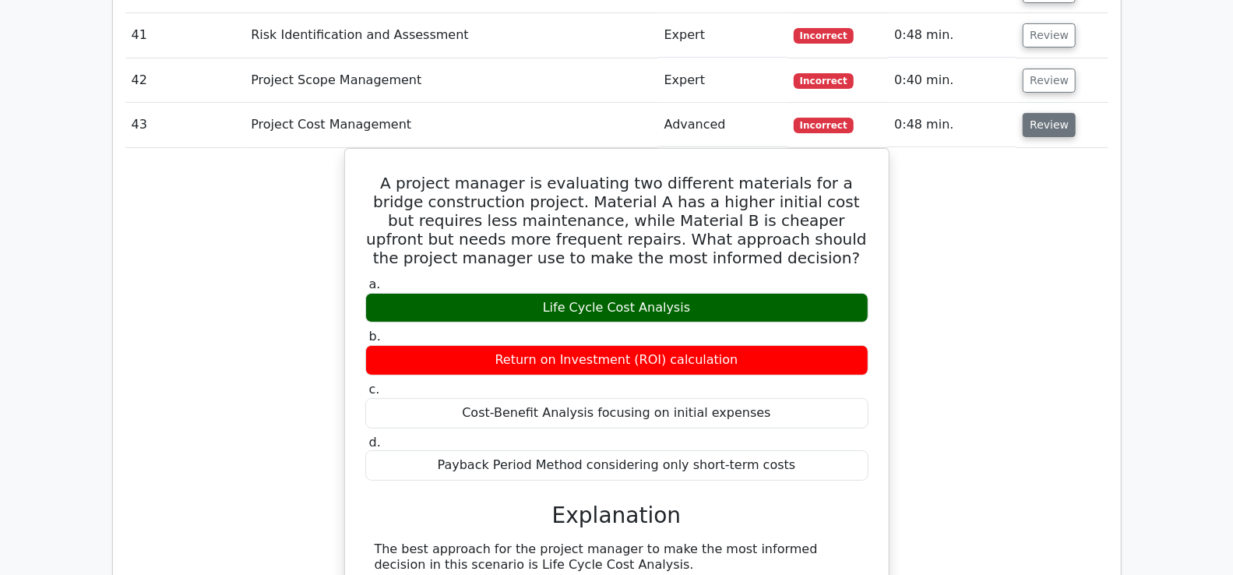
click at [1055, 113] on button "Review" at bounding box center [1049, 125] width 53 height 24
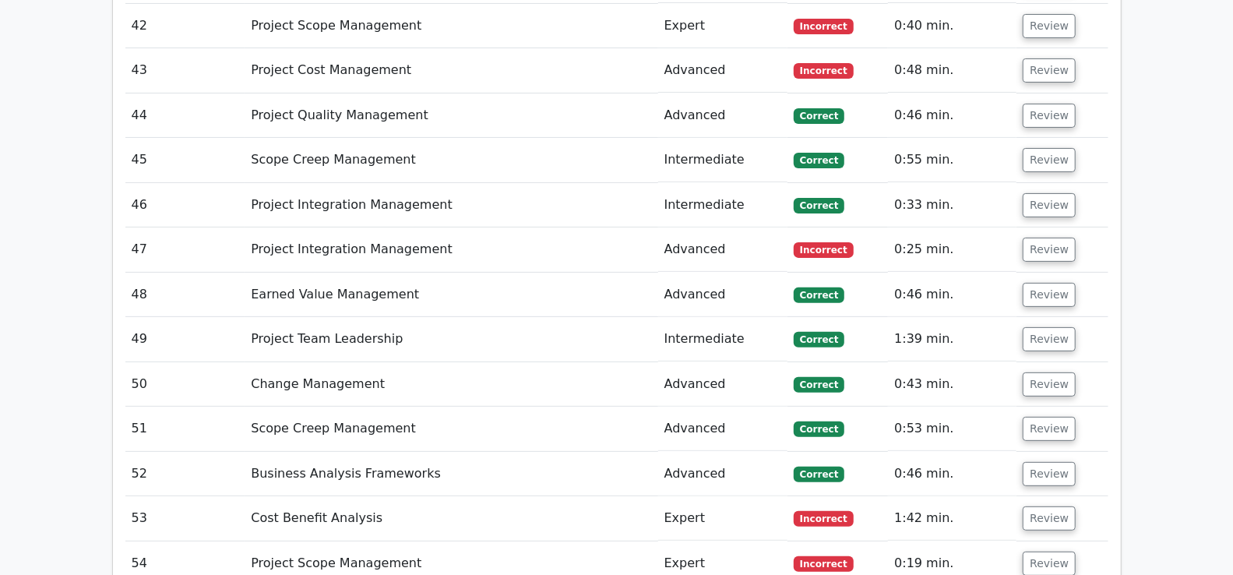
scroll to position [3886, 0]
click at [1032, 237] on button "Review" at bounding box center [1049, 249] width 53 height 24
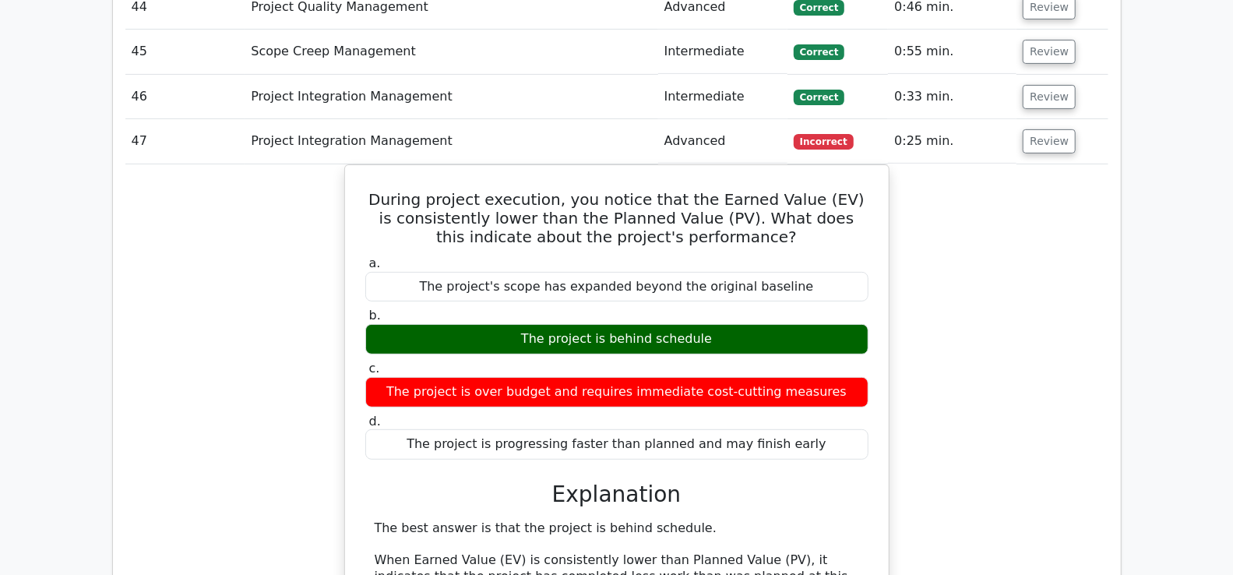
scroll to position [3992, 0]
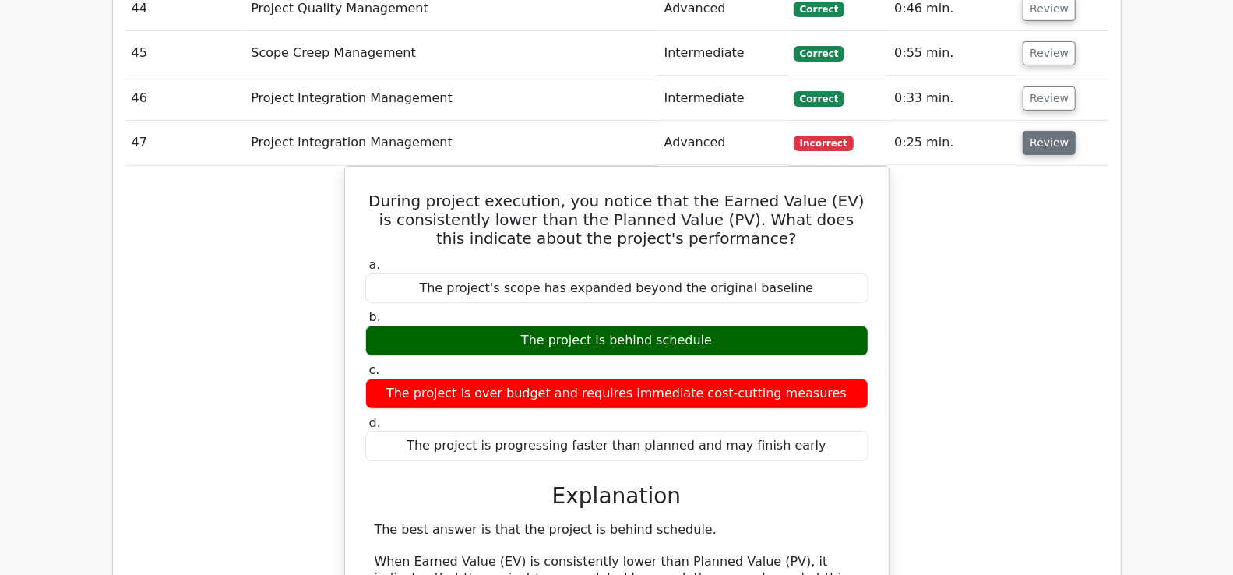
click at [1052, 131] on button "Review" at bounding box center [1049, 143] width 53 height 24
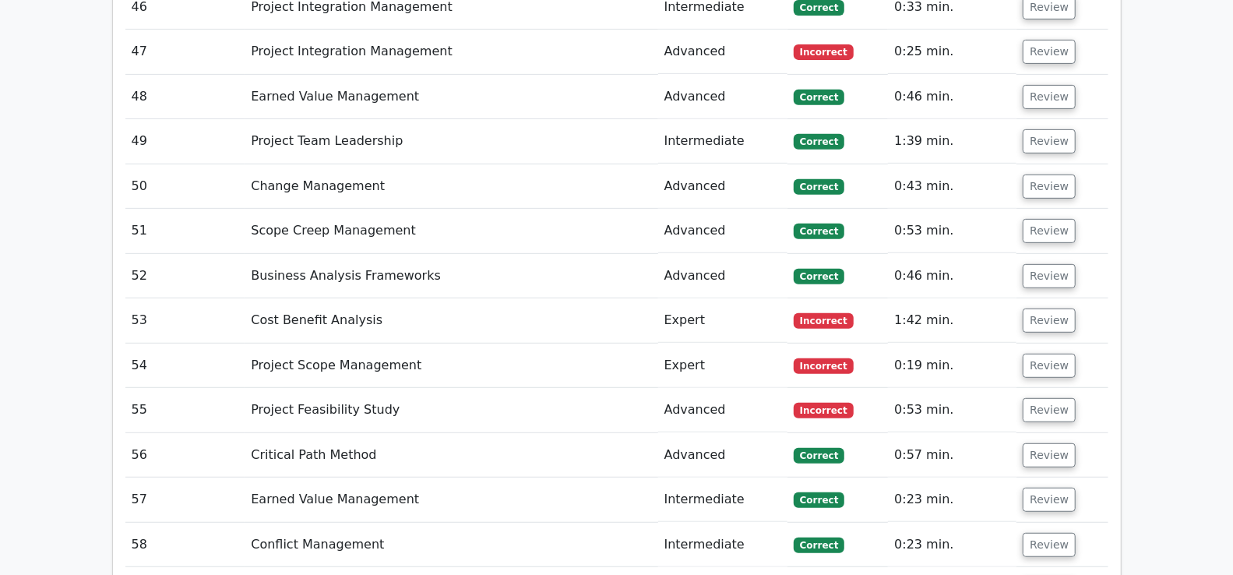
scroll to position [4091, 0]
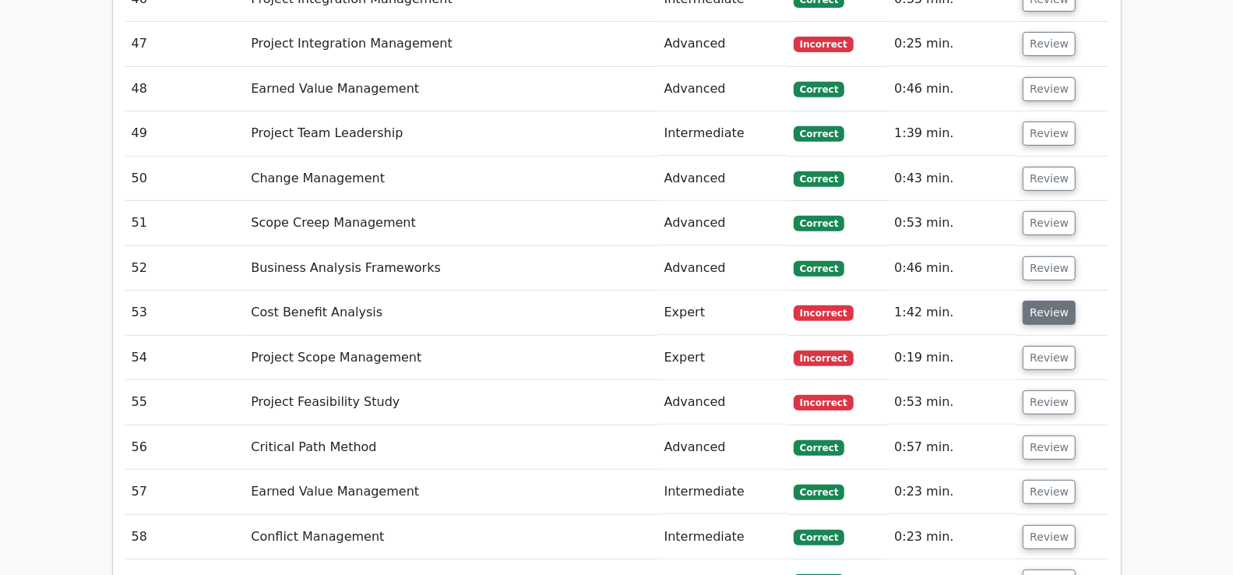
click at [1053, 301] on button "Review" at bounding box center [1049, 313] width 53 height 24
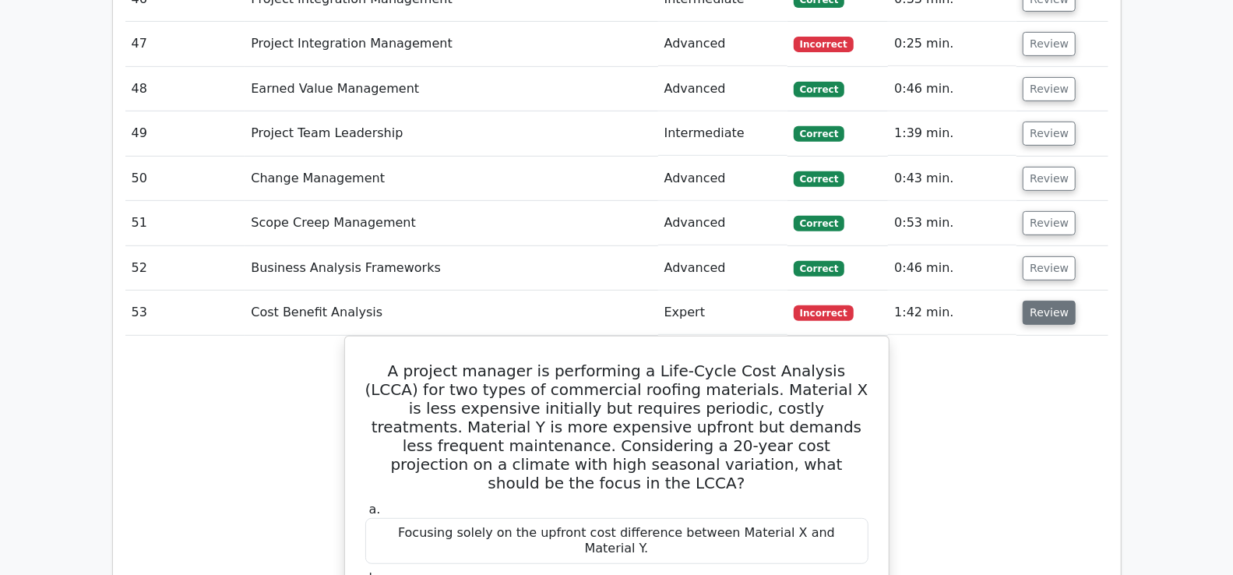
click at [1053, 301] on button "Review" at bounding box center [1049, 313] width 53 height 24
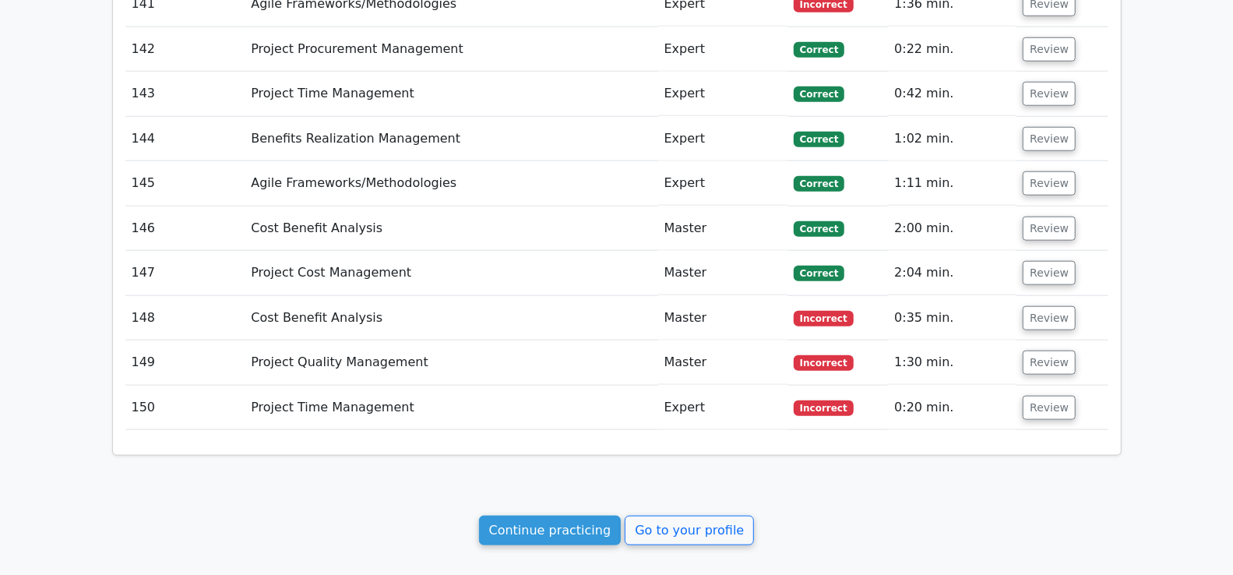
scroll to position [8321, 0]
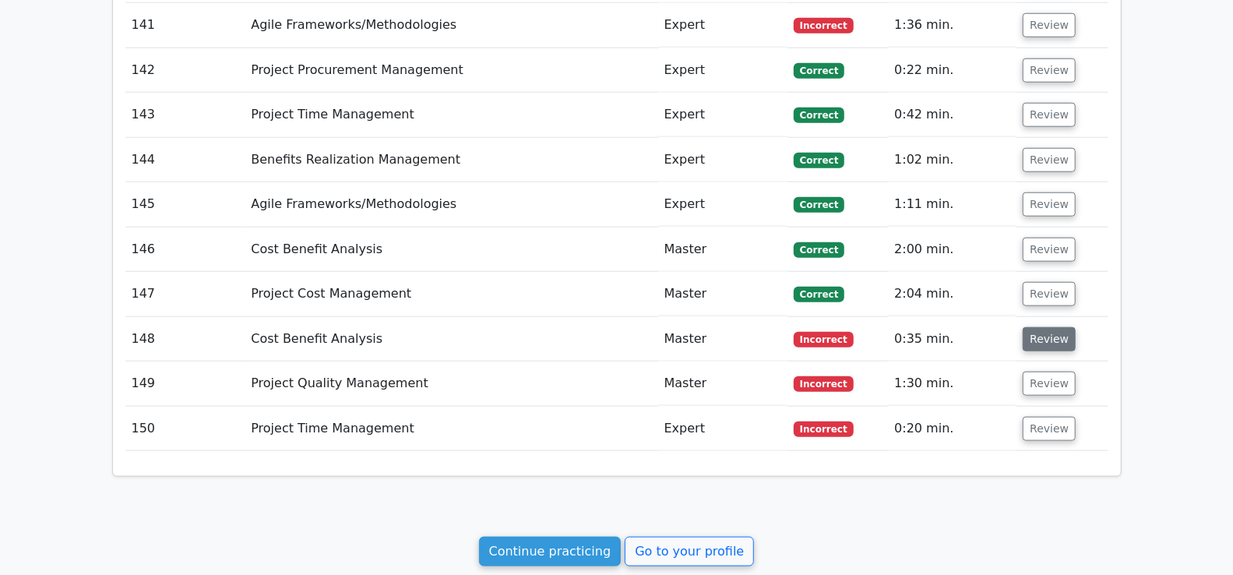
click at [1050, 327] on button "Review" at bounding box center [1049, 339] width 53 height 24
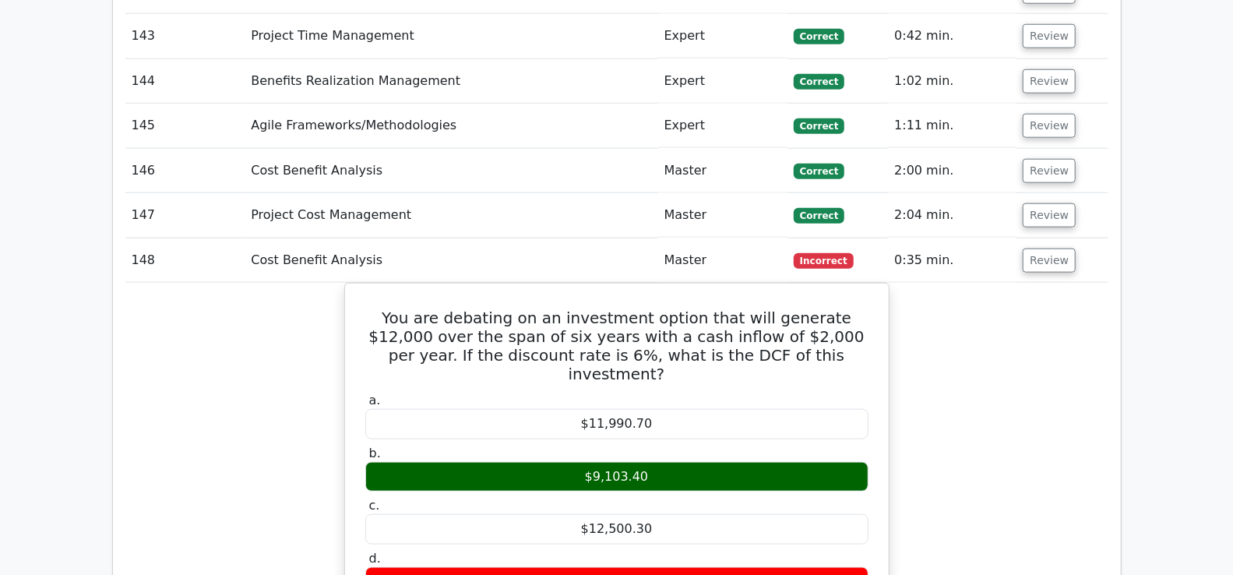
scroll to position [8396, 0]
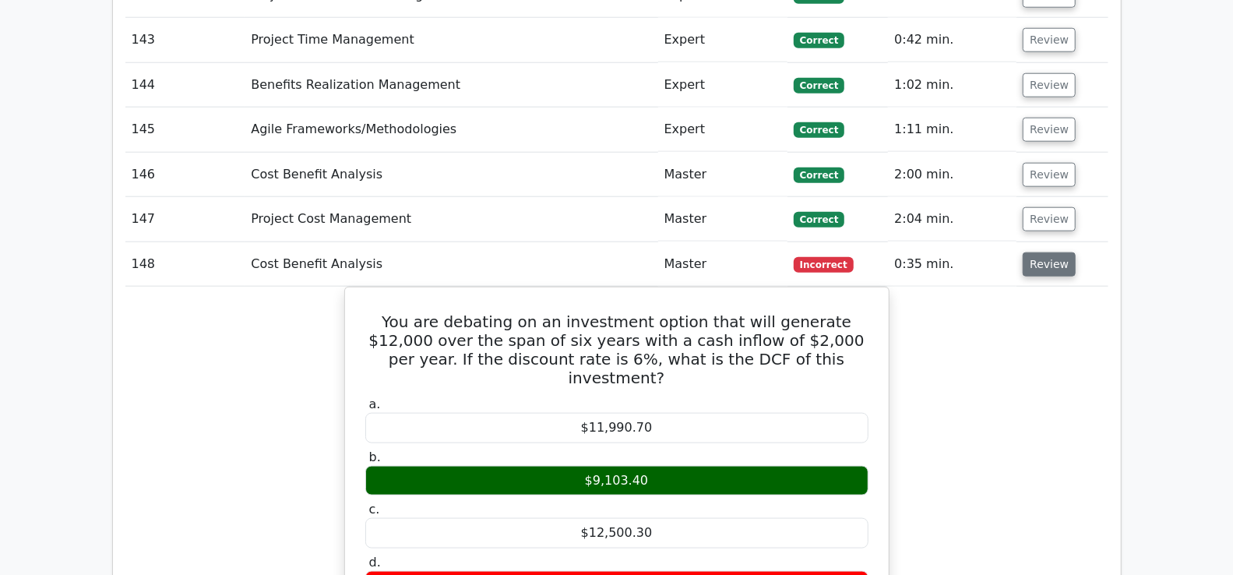
click at [1063, 252] on button "Review" at bounding box center [1049, 264] width 53 height 24
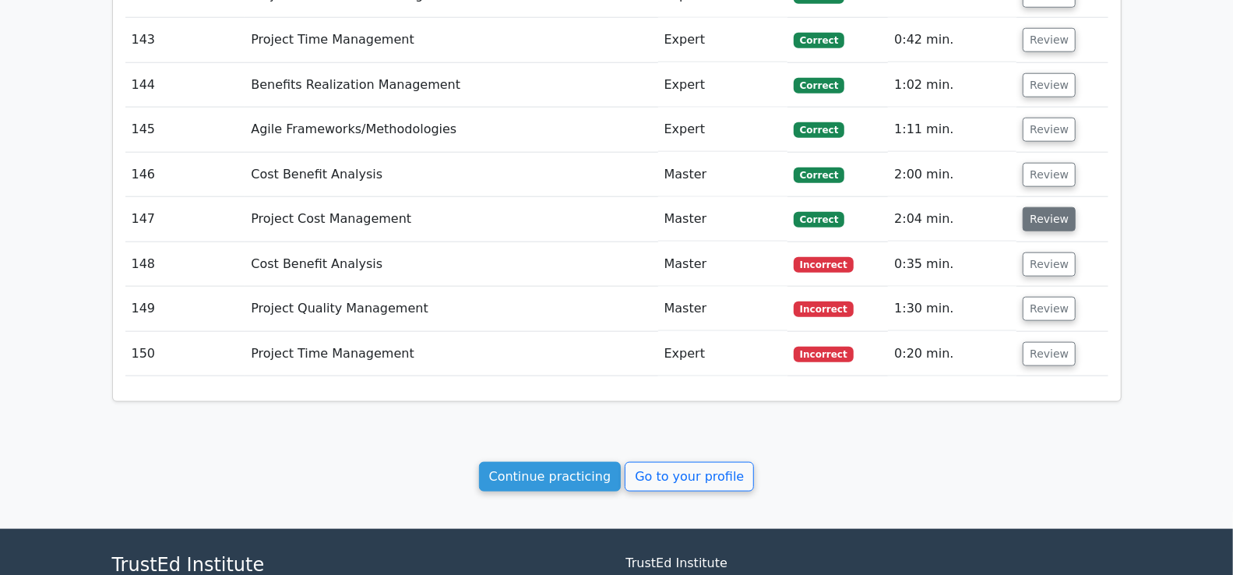
click at [1057, 207] on button "Review" at bounding box center [1049, 219] width 53 height 24
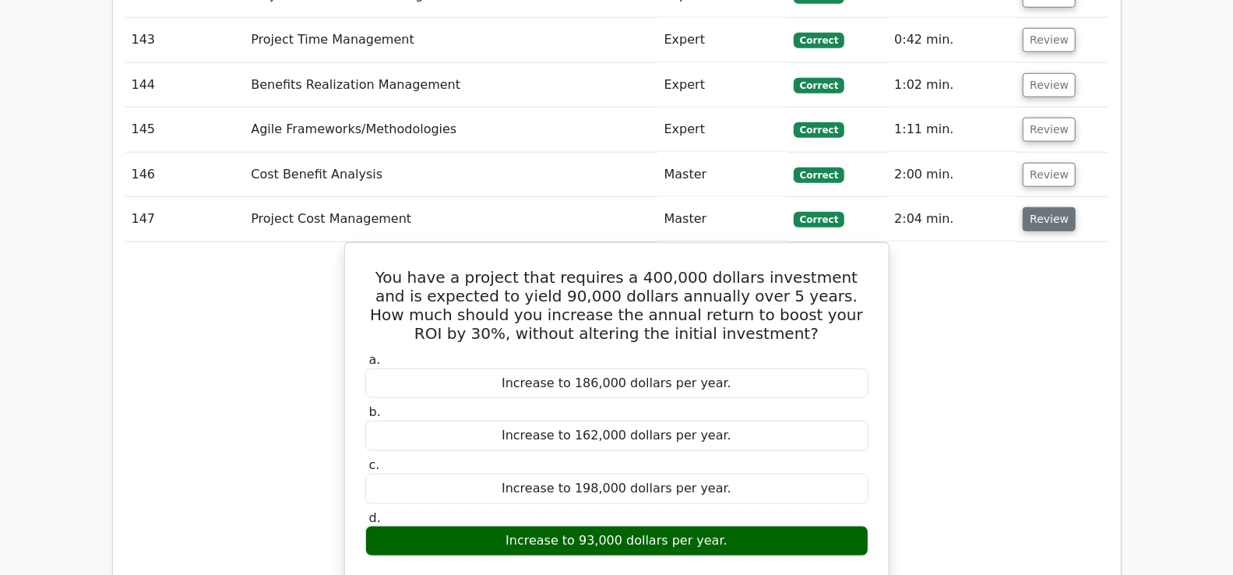
click at [1057, 207] on button "Review" at bounding box center [1049, 219] width 53 height 24
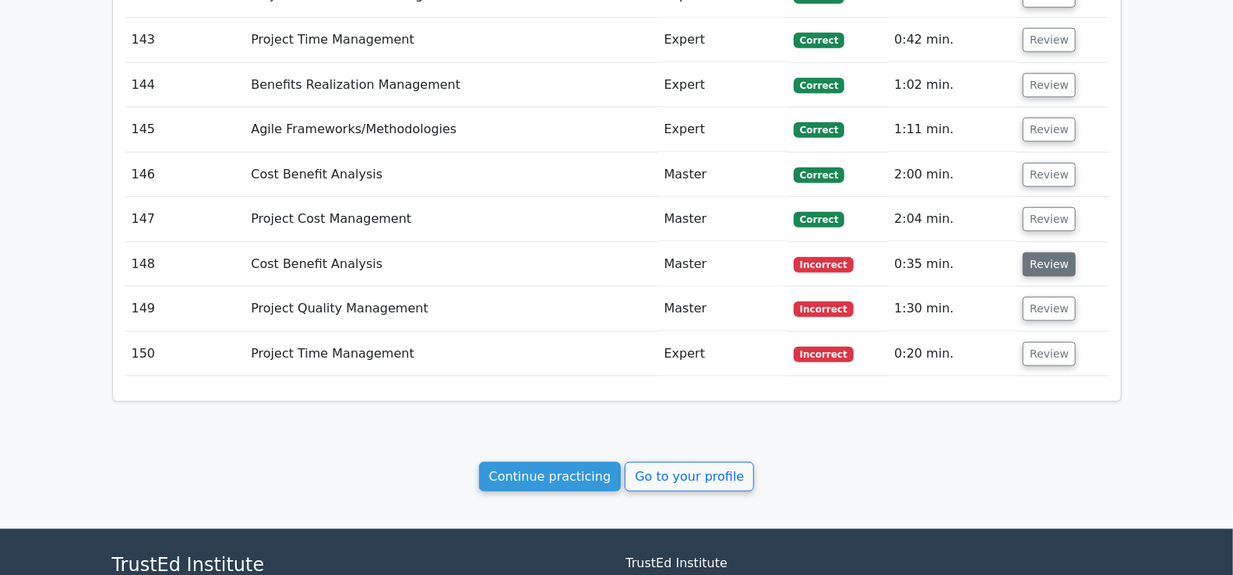
click at [1039, 252] on button "Review" at bounding box center [1049, 264] width 53 height 24
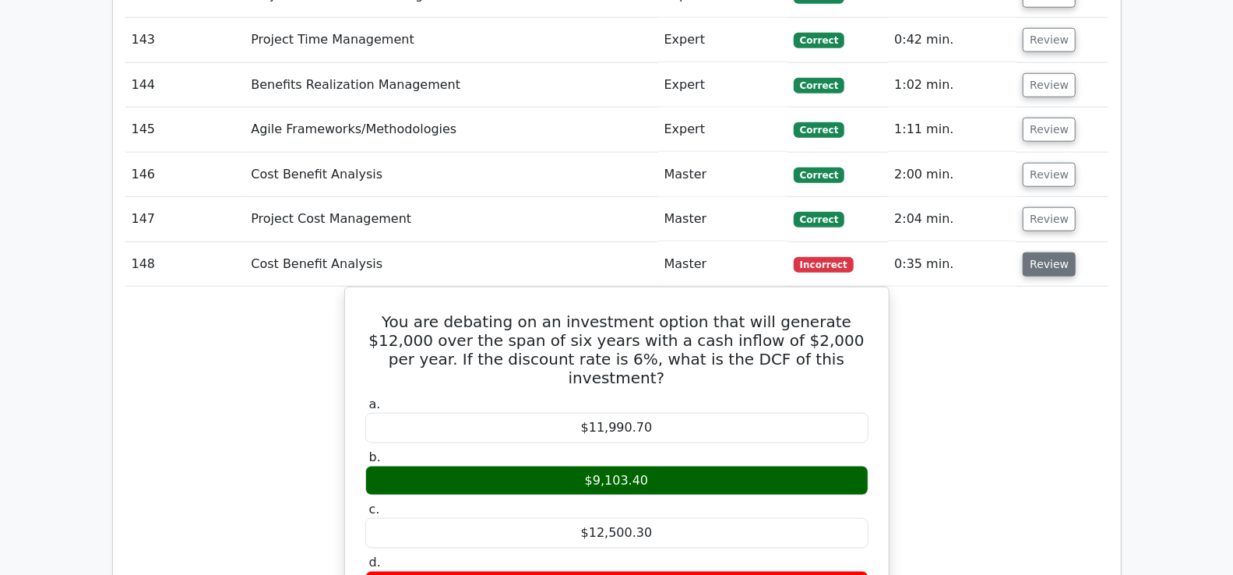
click at [1039, 252] on button "Review" at bounding box center [1049, 264] width 53 height 24
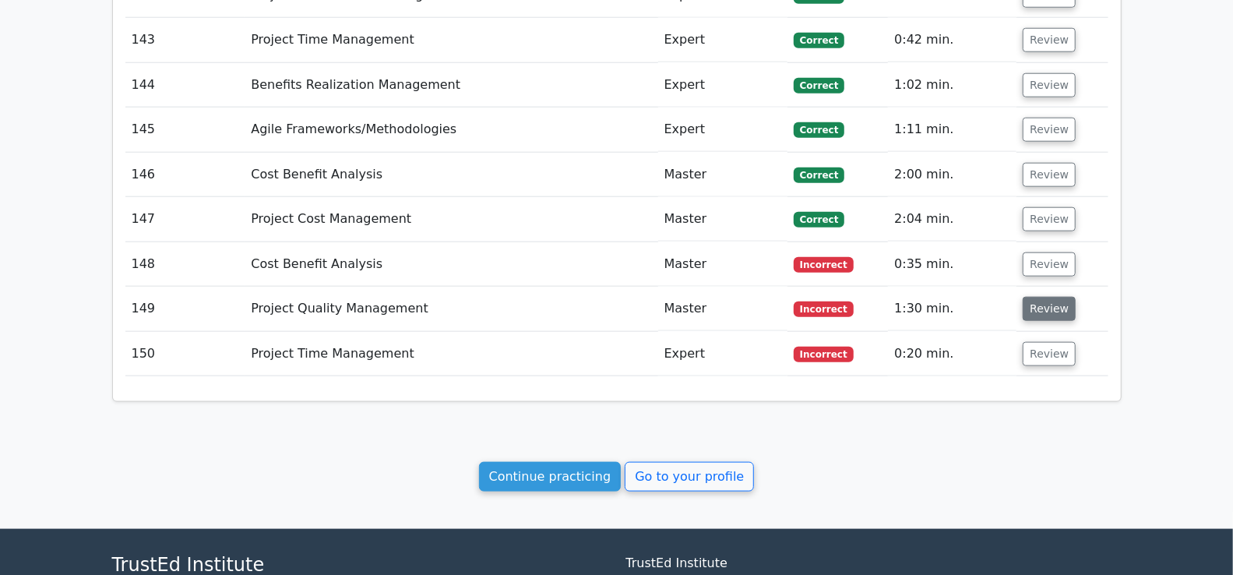
click at [1039, 297] on button "Review" at bounding box center [1049, 309] width 53 height 24
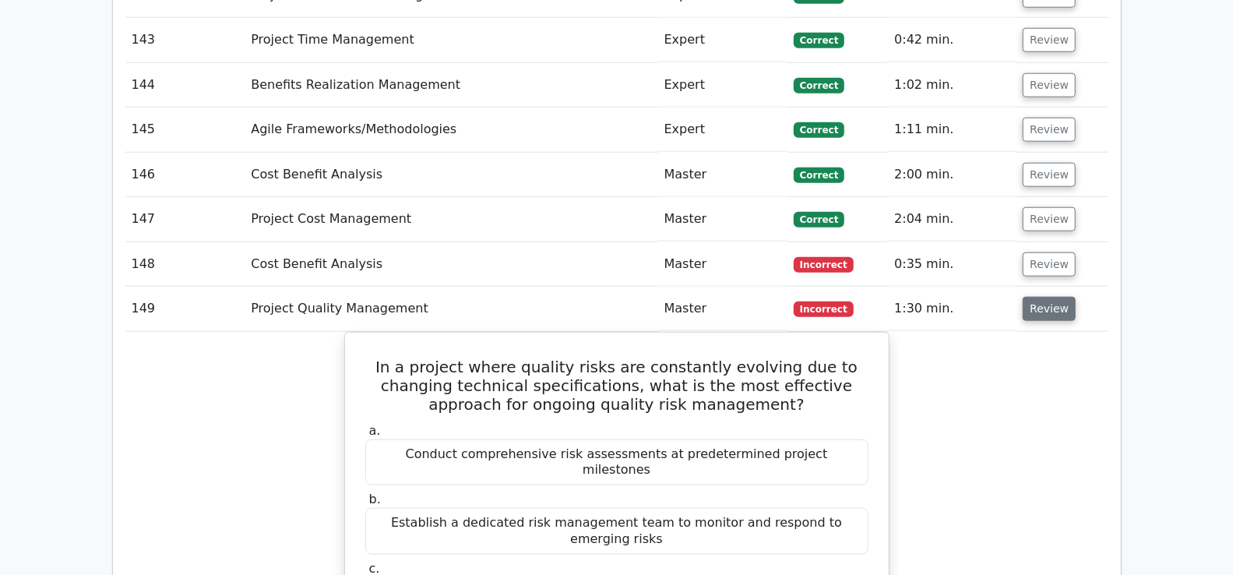
scroll to position [8436, 0]
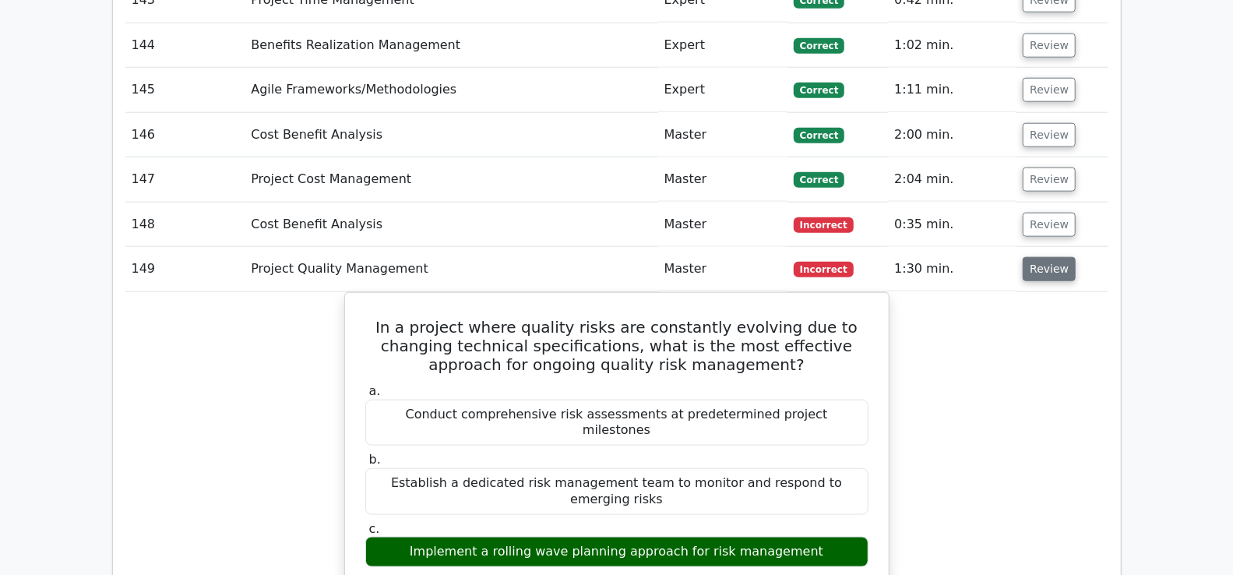
click at [1050, 257] on button "Review" at bounding box center [1049, 269] width 53 height 24
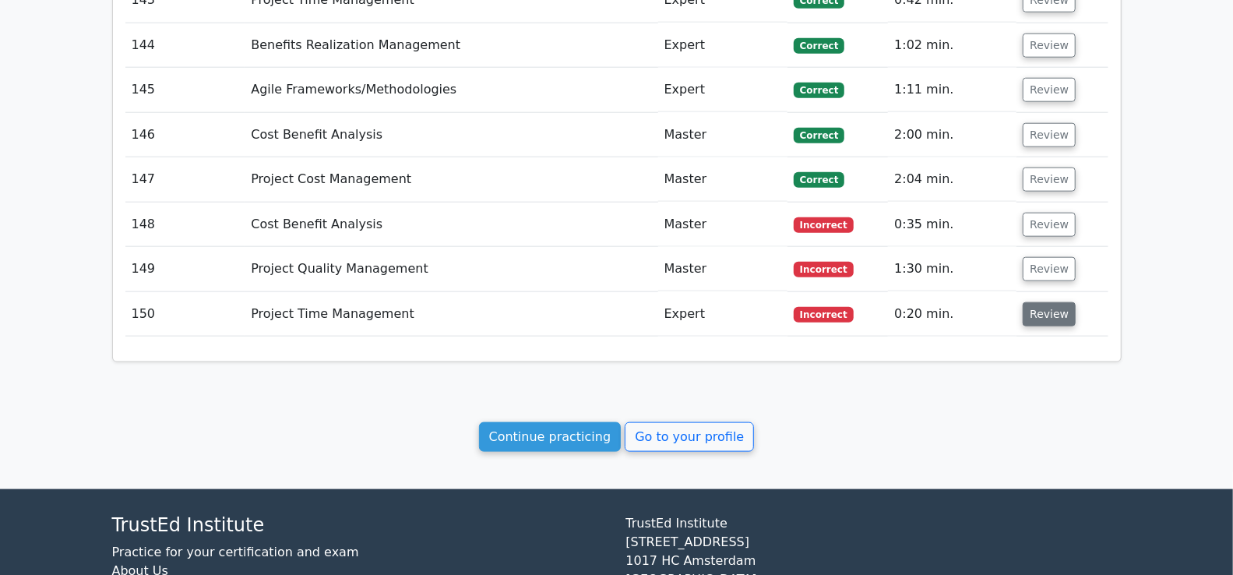
click at [1043, 302] on button "Review" at bounding box center [1049, 314] width 53 height 24
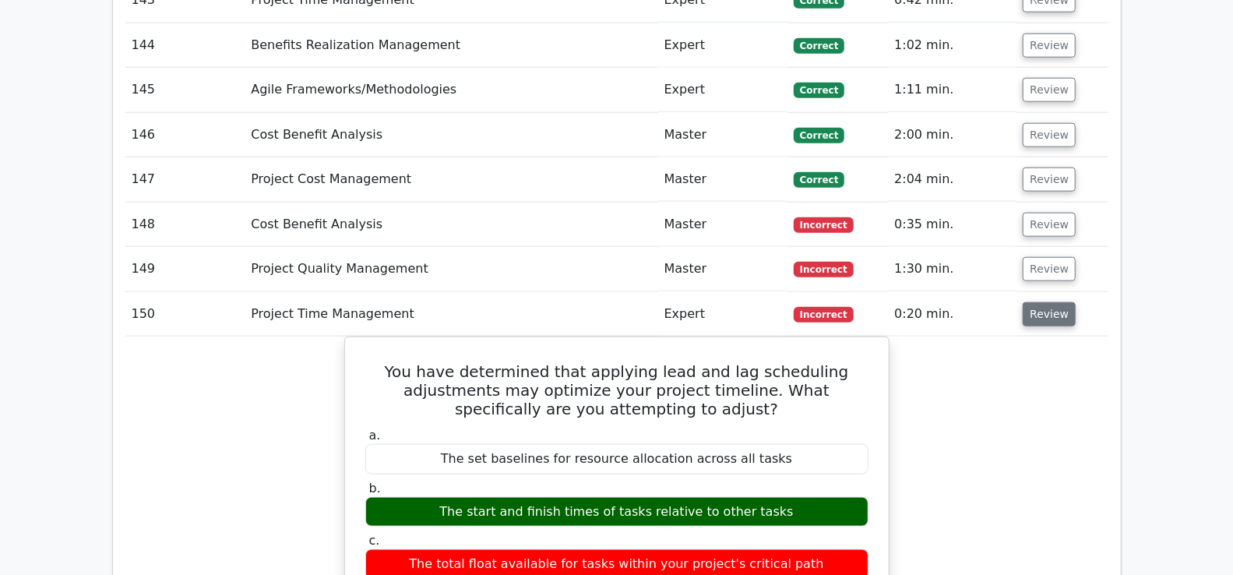
click at [1043, 302] on button "Review" at bounding box center [1049, 314] width 53 height 24
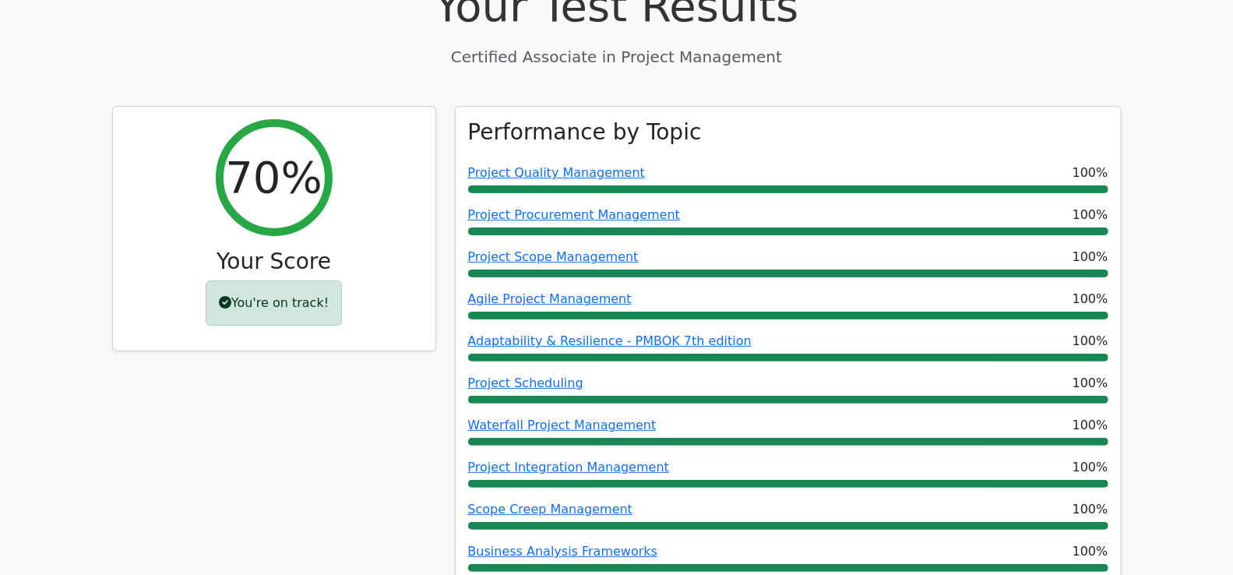
scroll to position [0, 0]
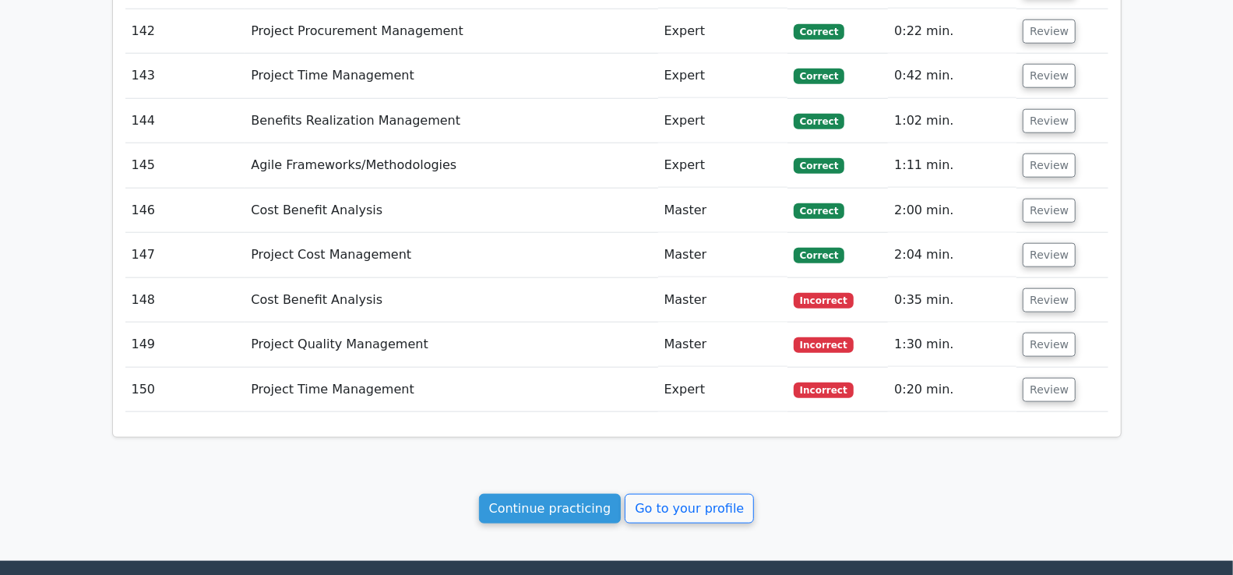
scroll to position [8360, 0]
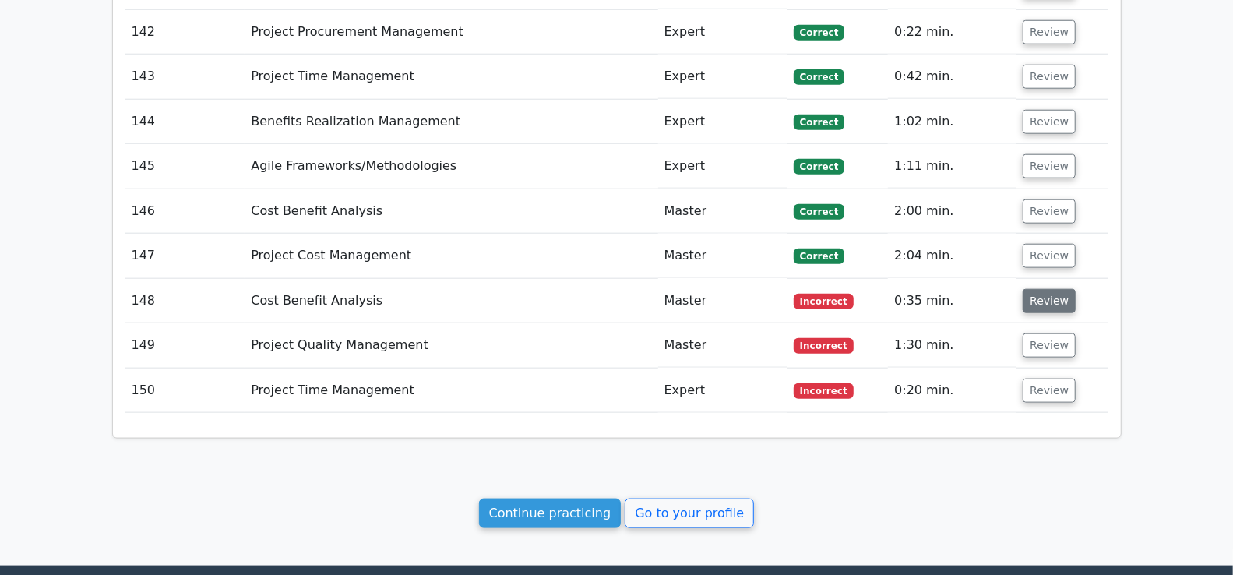
click at [1051, 289] on button "Review" at bounding box center [1049, 301] width 53 height 24
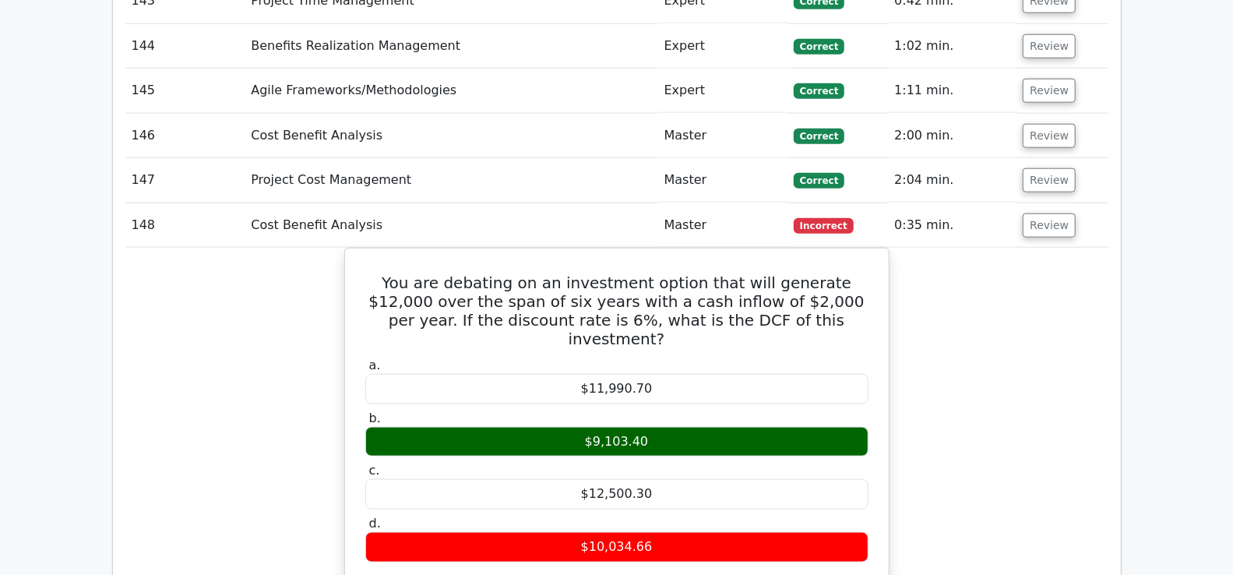
scroll to position [8437, 0]
